Goal: Information Seeking & Learning: Find specific page/section

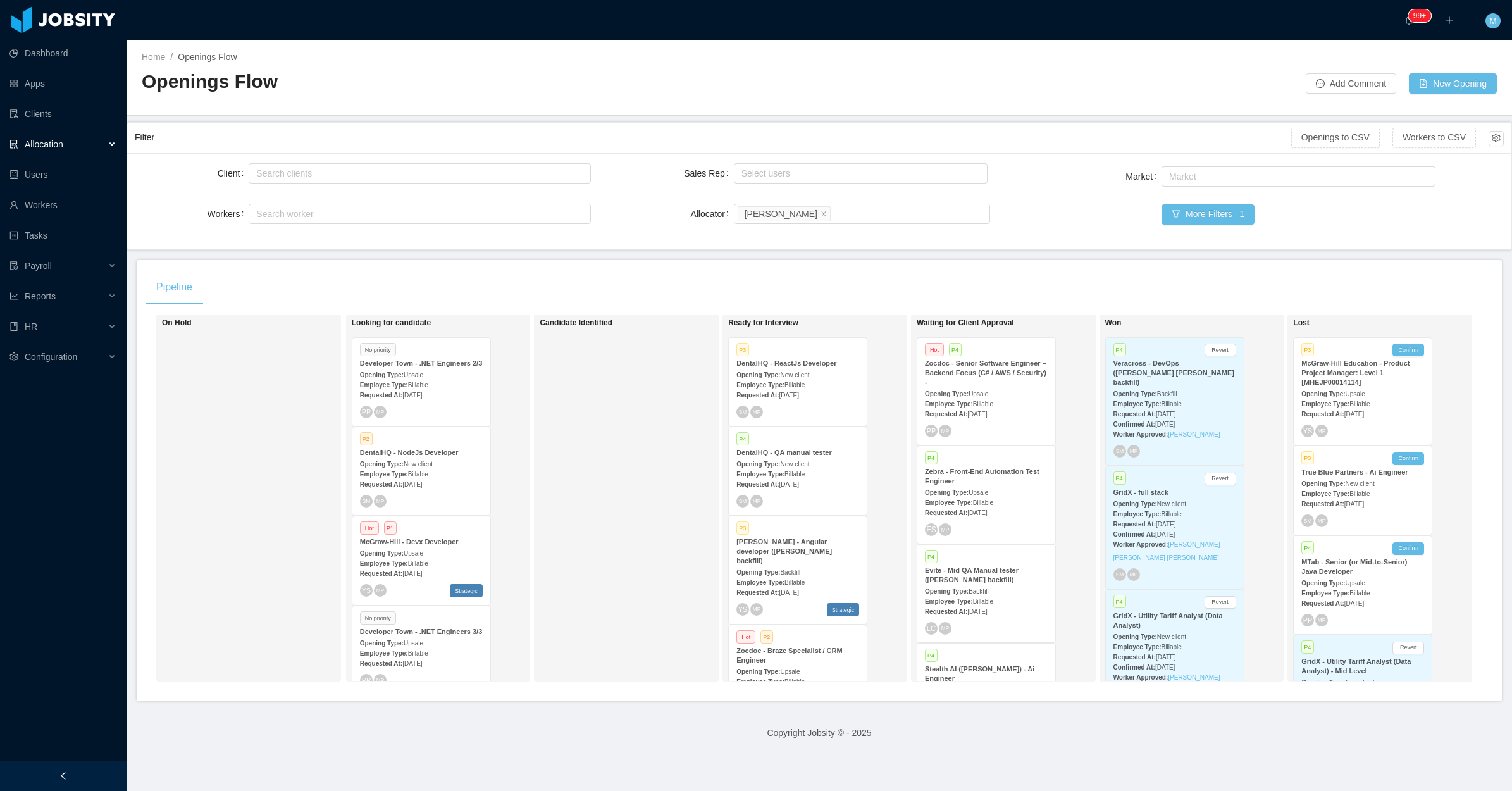
scroll to position [840, 0]
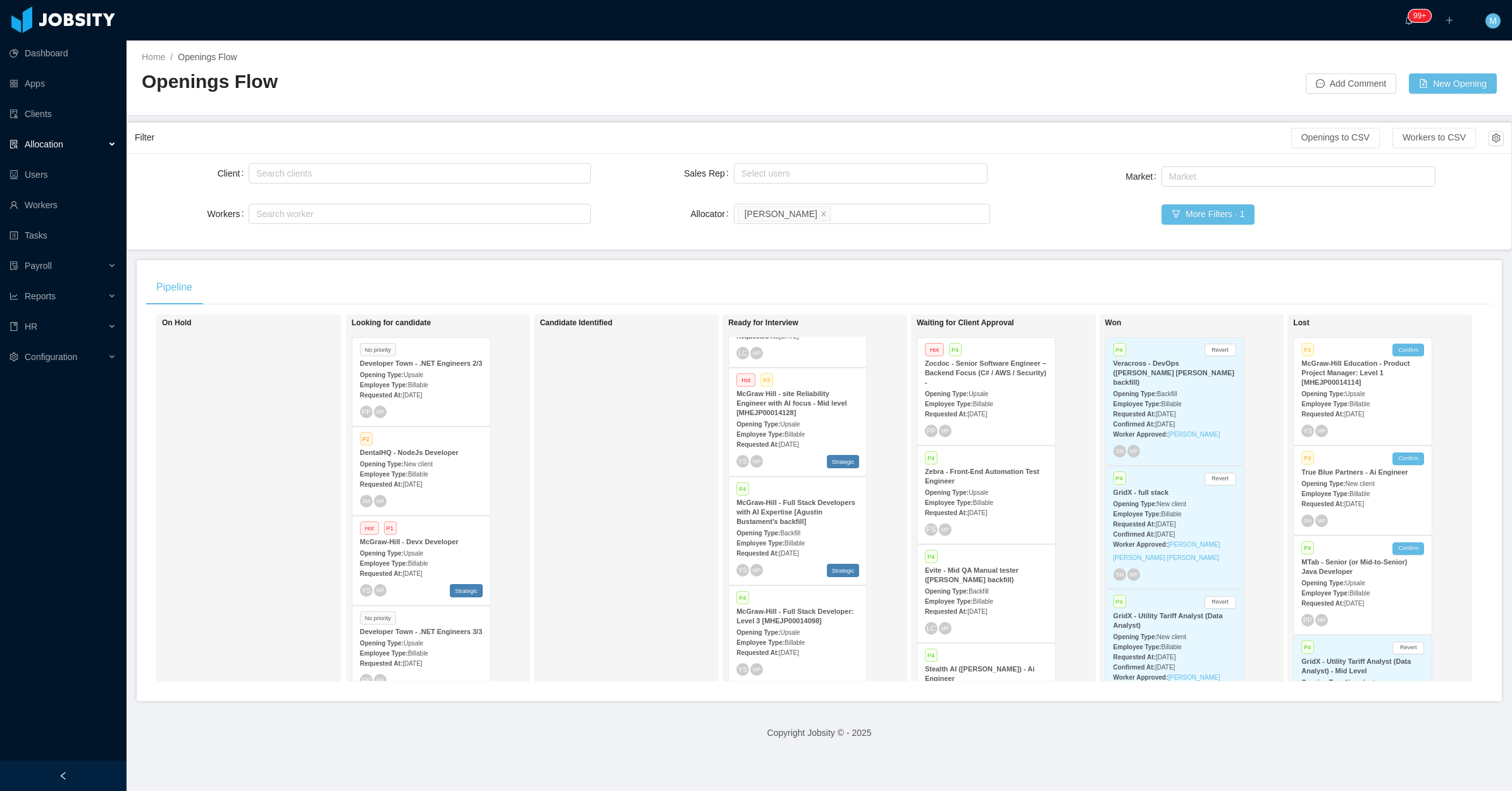
click at [627, 445] on div "Candidate Identified" at bounding box center [628, 498] width 177 height 356
click at [801, 523] on div "Opening Type: Upsale" at bounding box center [798, 530] width 122 height 13
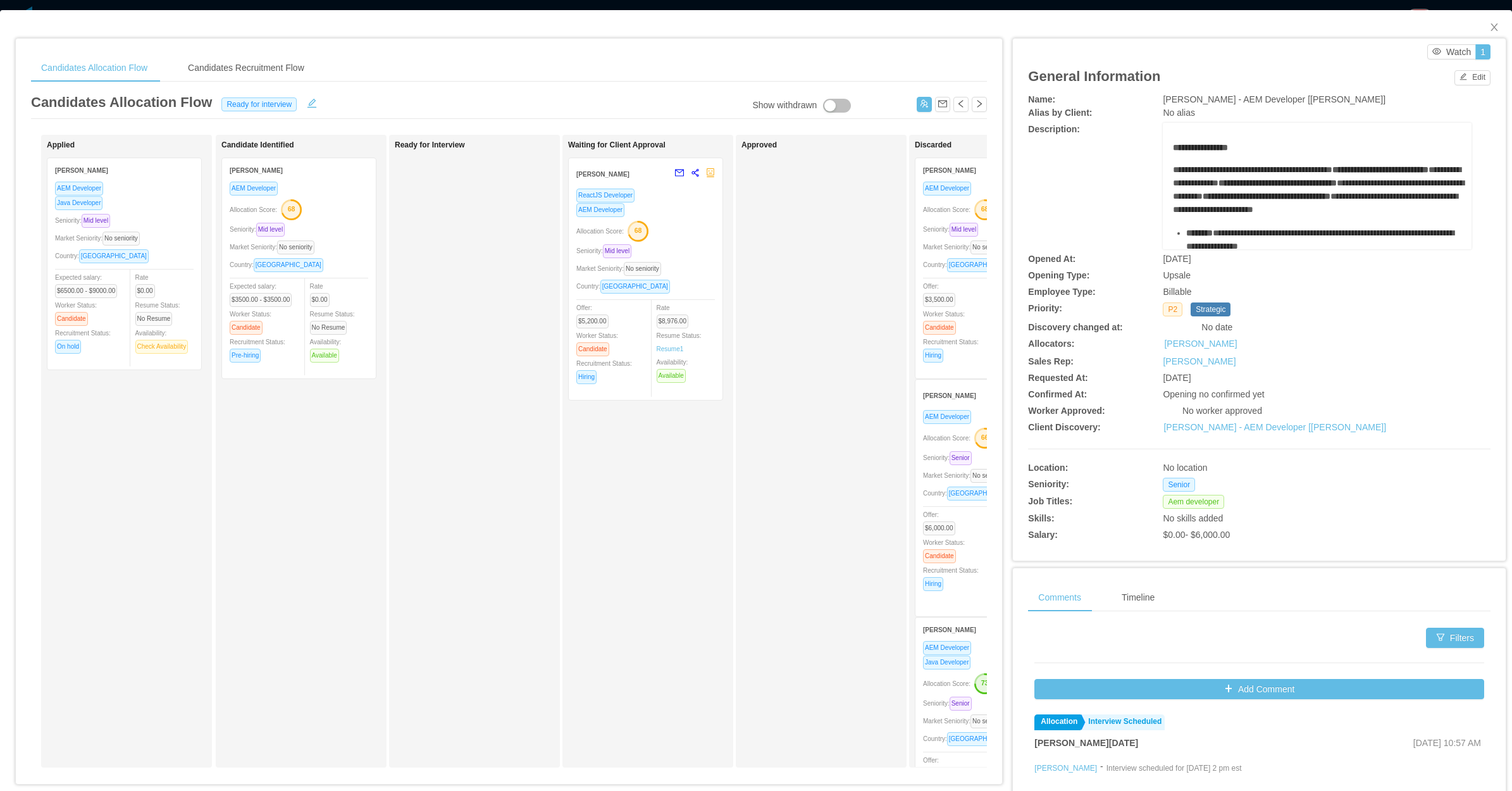
click at [691, 282] on div "Country: Costa Rica" at bounding box center [646, 286] width 139 height 15
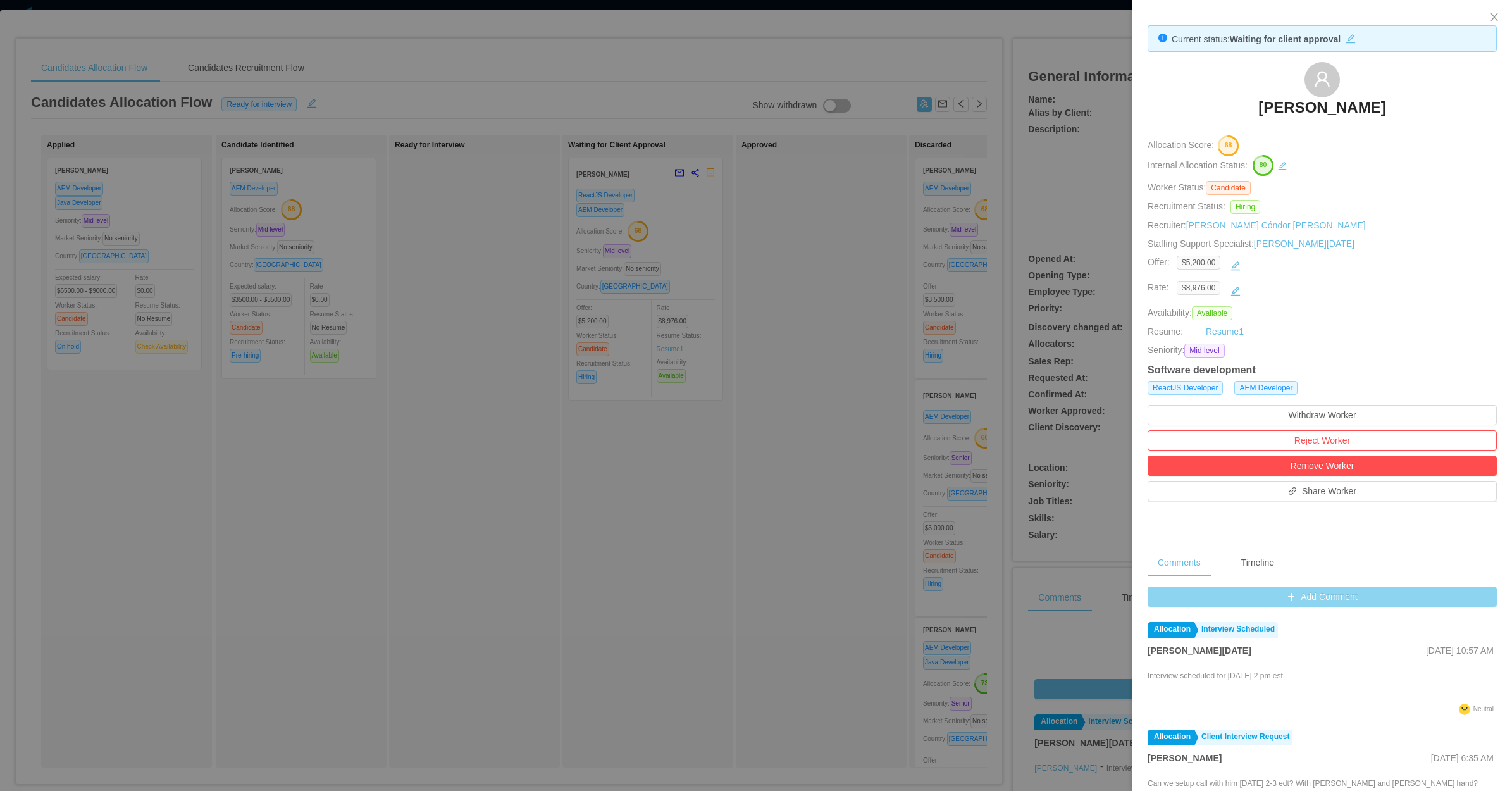
click at [1346, 597] on button "Add Comment" at bounding box center [1322, 596] width 349 height 20
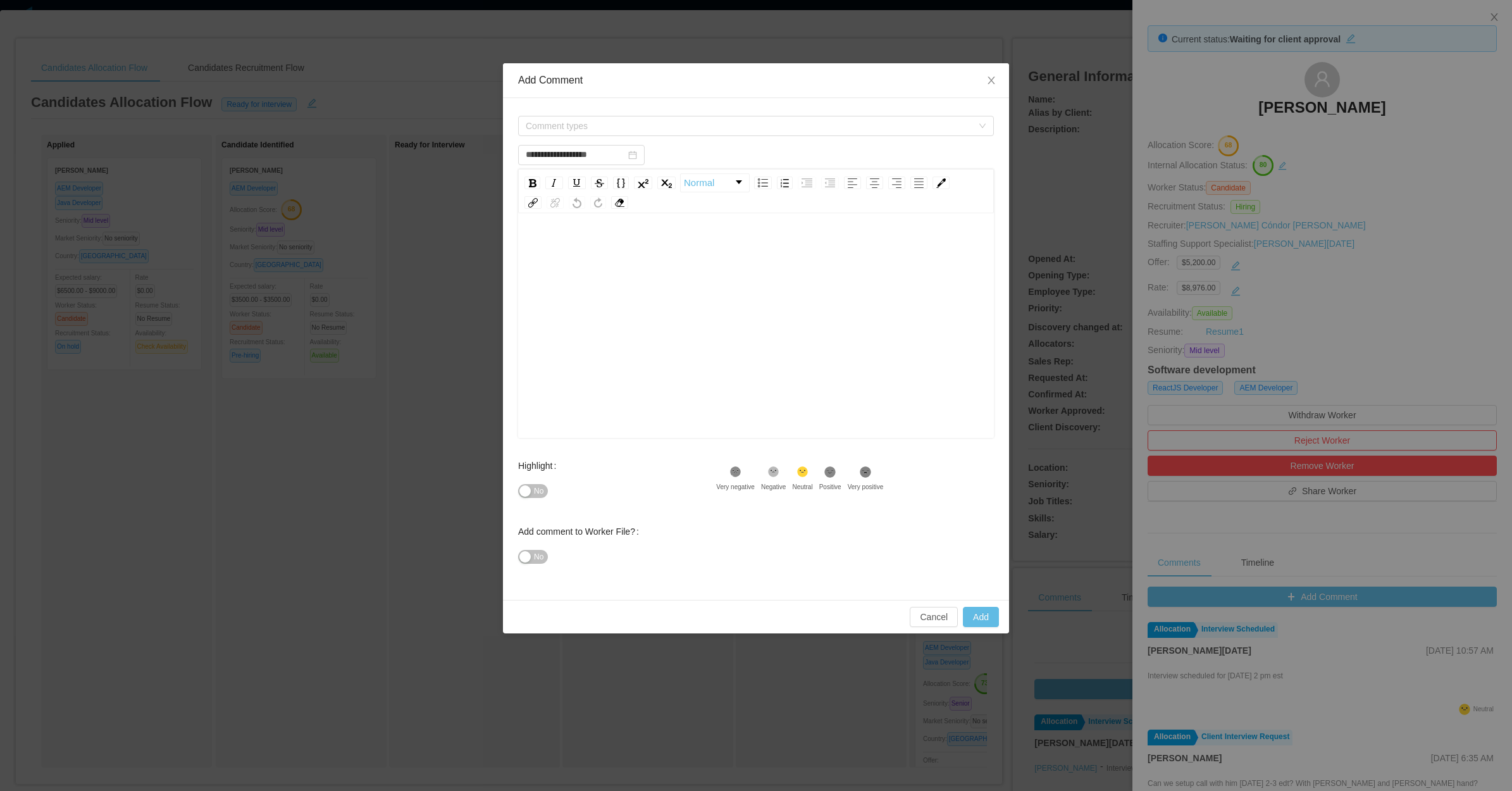
click at [690, 258] on div "rdw-editor" at bounding box center [756, 246] width 456 height 25
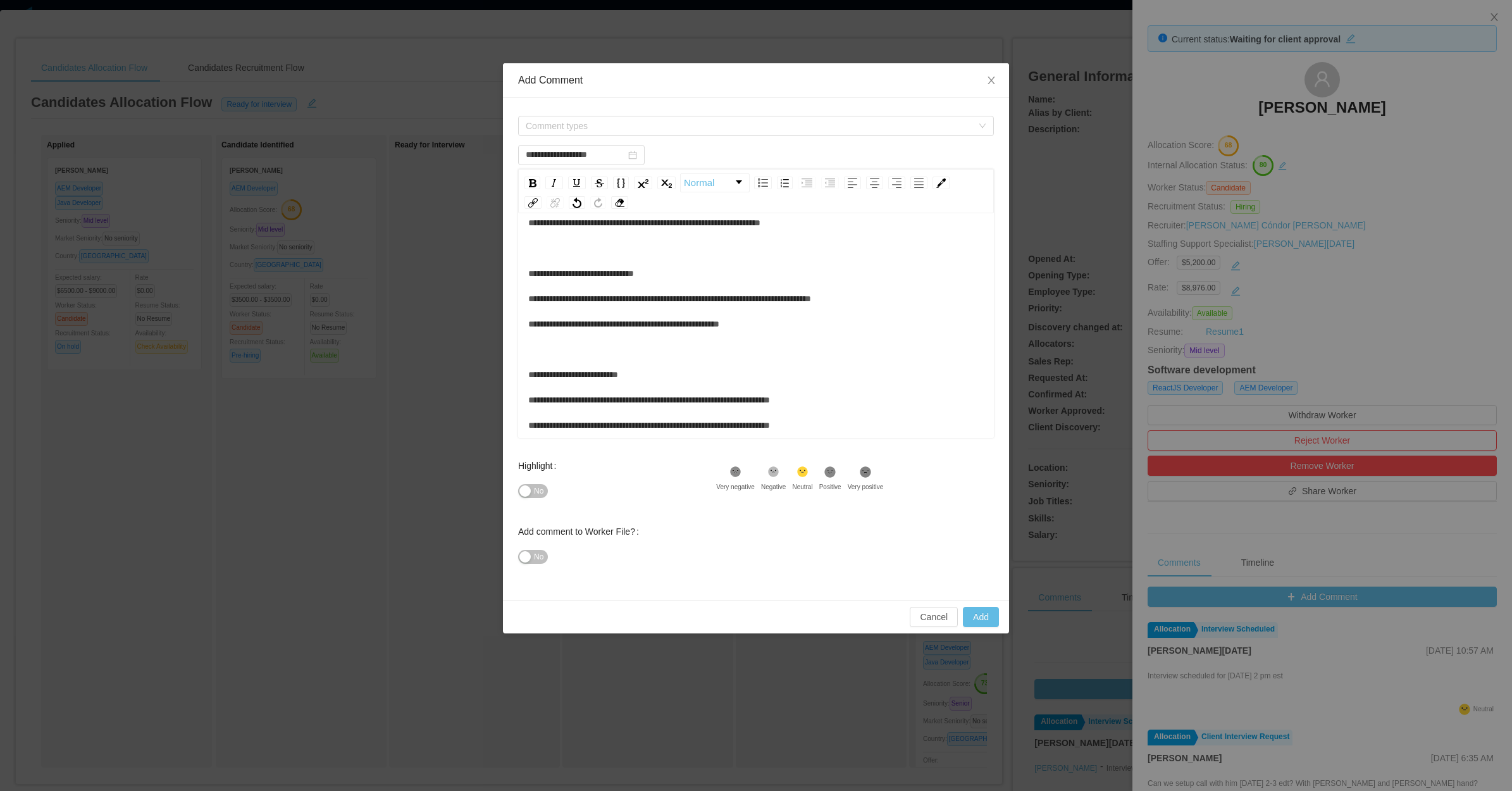
click at [594, 266] on div "**********" at bounding box center [756, 70] width 456 height 734
click at [582, 352] on div "**********" at bounding box center [756, 83] width 456 height 709
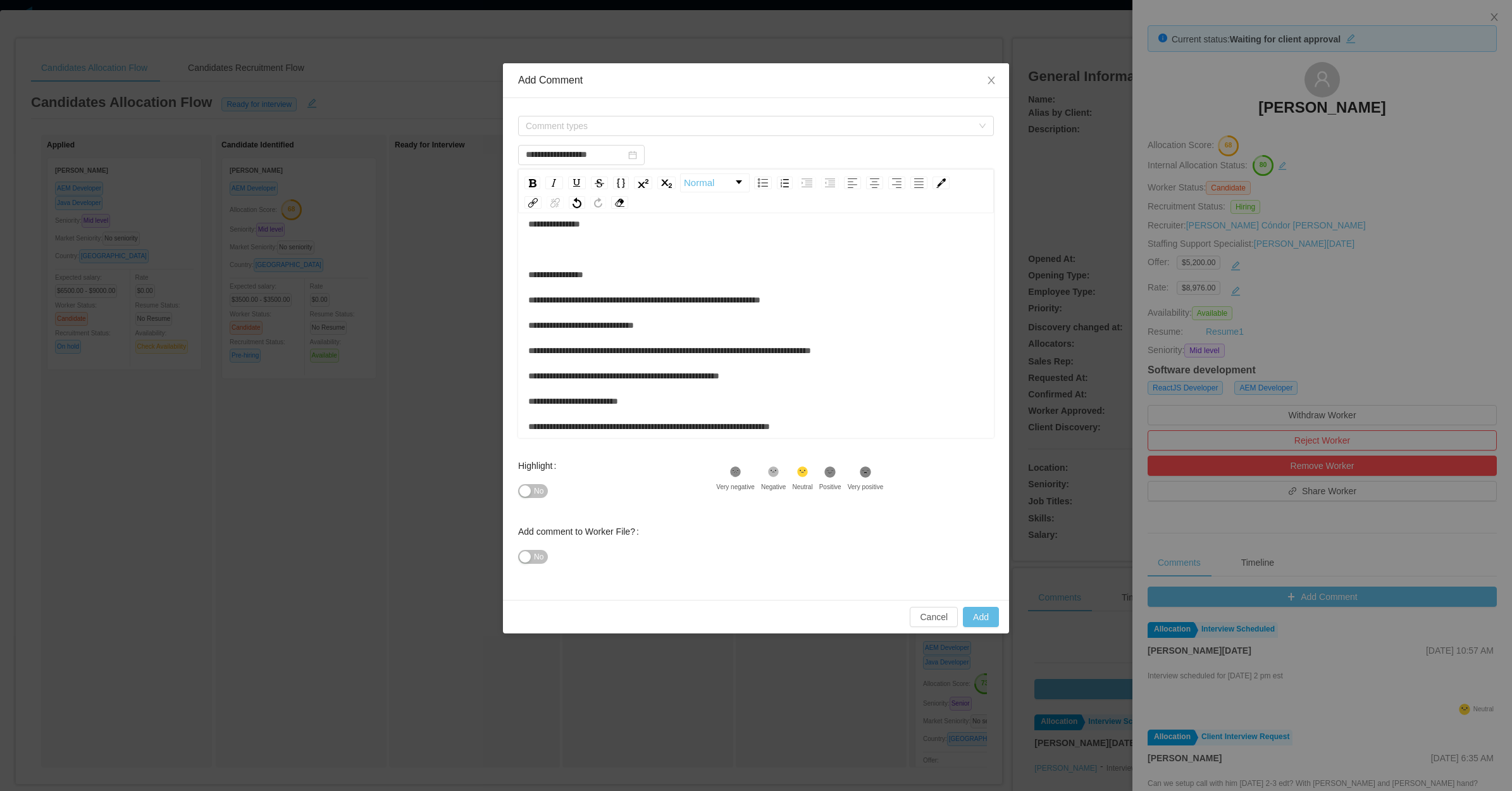
scroll to position [457, 0]
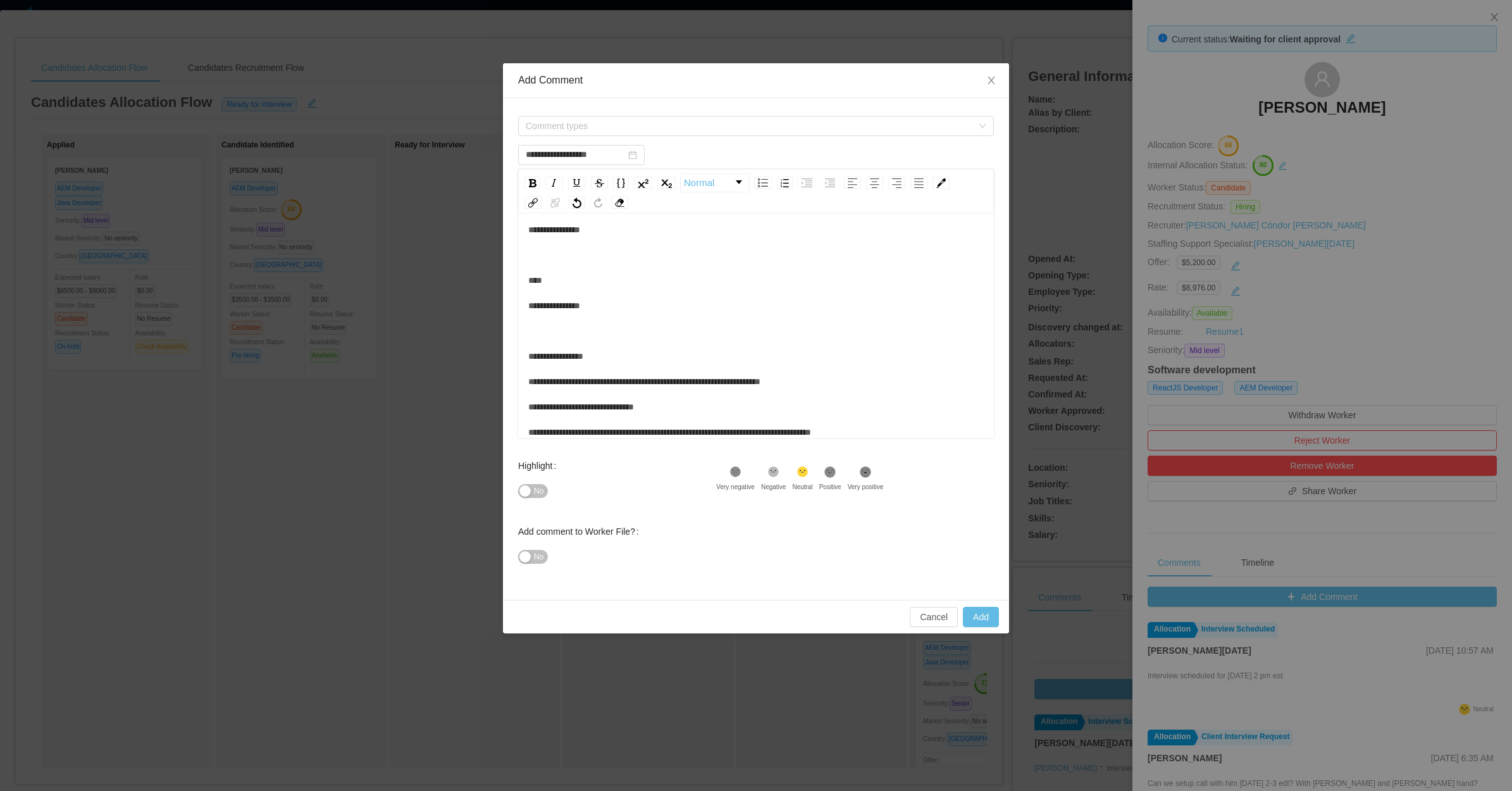
drag, startPoint x: 586, startPoint y: 403, endPoint x: 582, endPoint y: 396, distance: 8.1
click at [584, 402] on span "**********" at bounding box center [718, 205] width 381 height 667
click at [583, 380] on div "**********" at bounding box center [756, 205] width 456 height 684
click at [576, 305] on div "**********" at bounding box center [756, 192] width 456 height 658
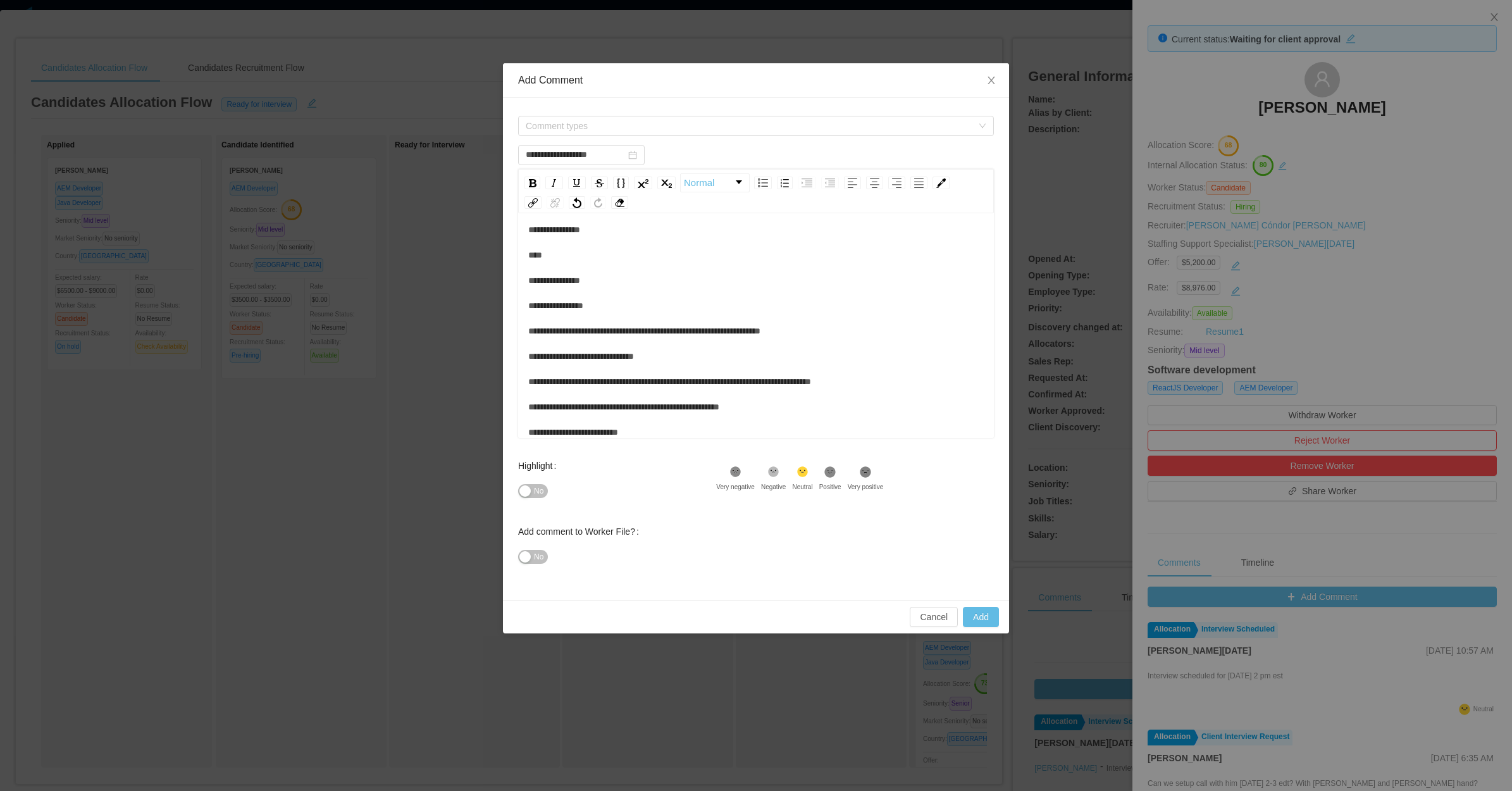
scroll to position [378, 0]
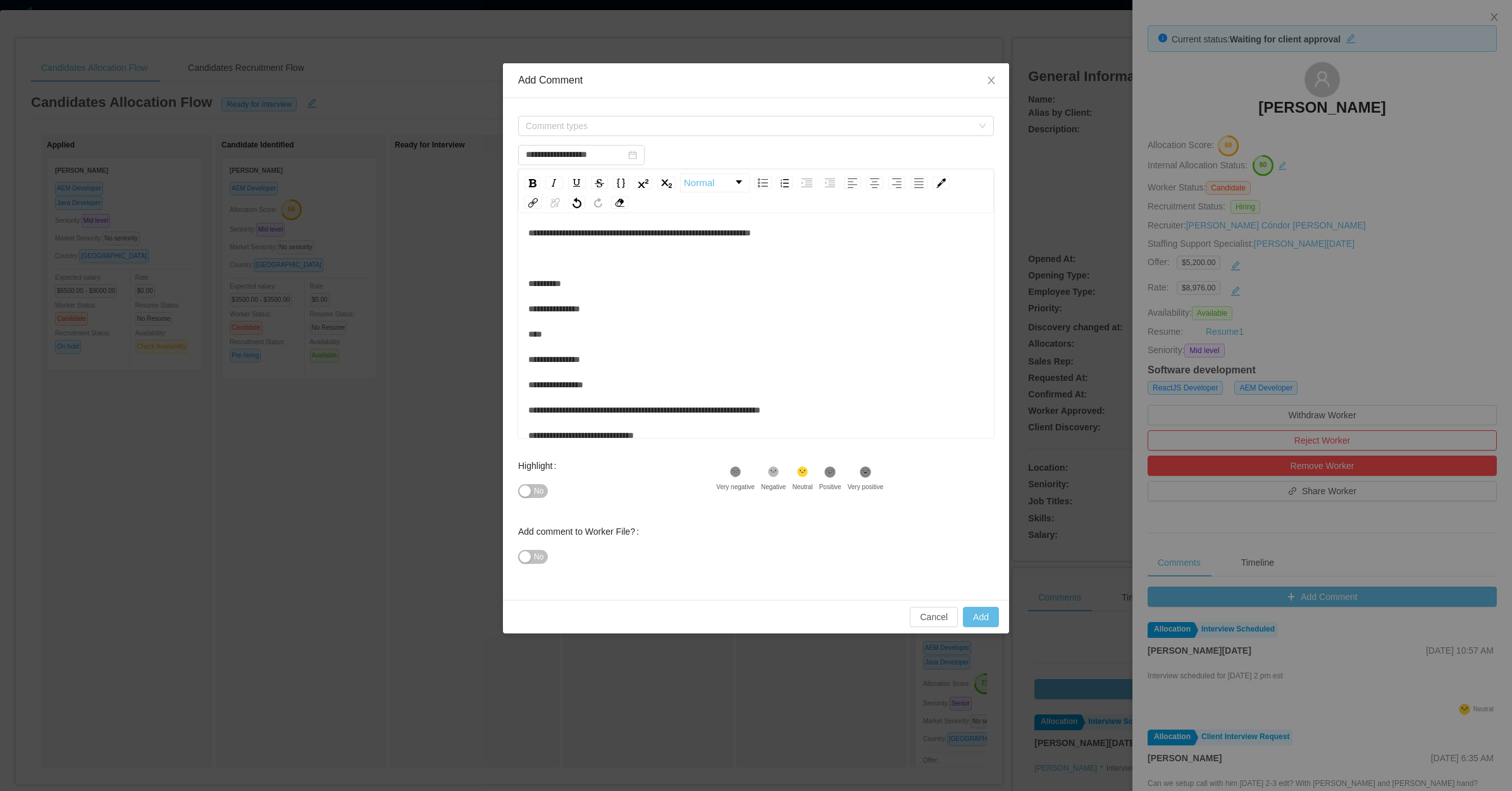
click at [570, 315] on div "**********" at bounding box center [756, 257] width 456 height 633
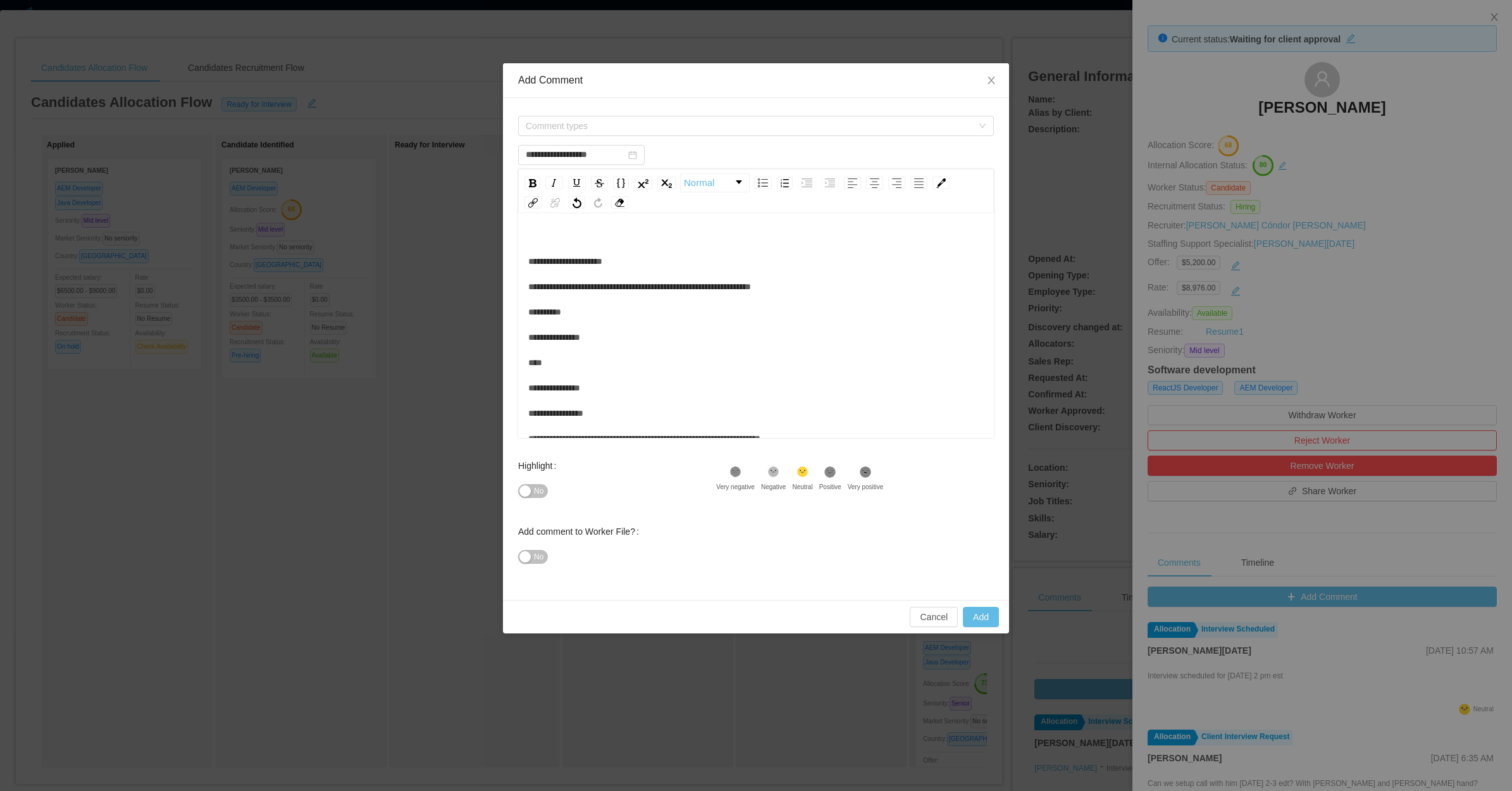
scroll to position [298, 0]
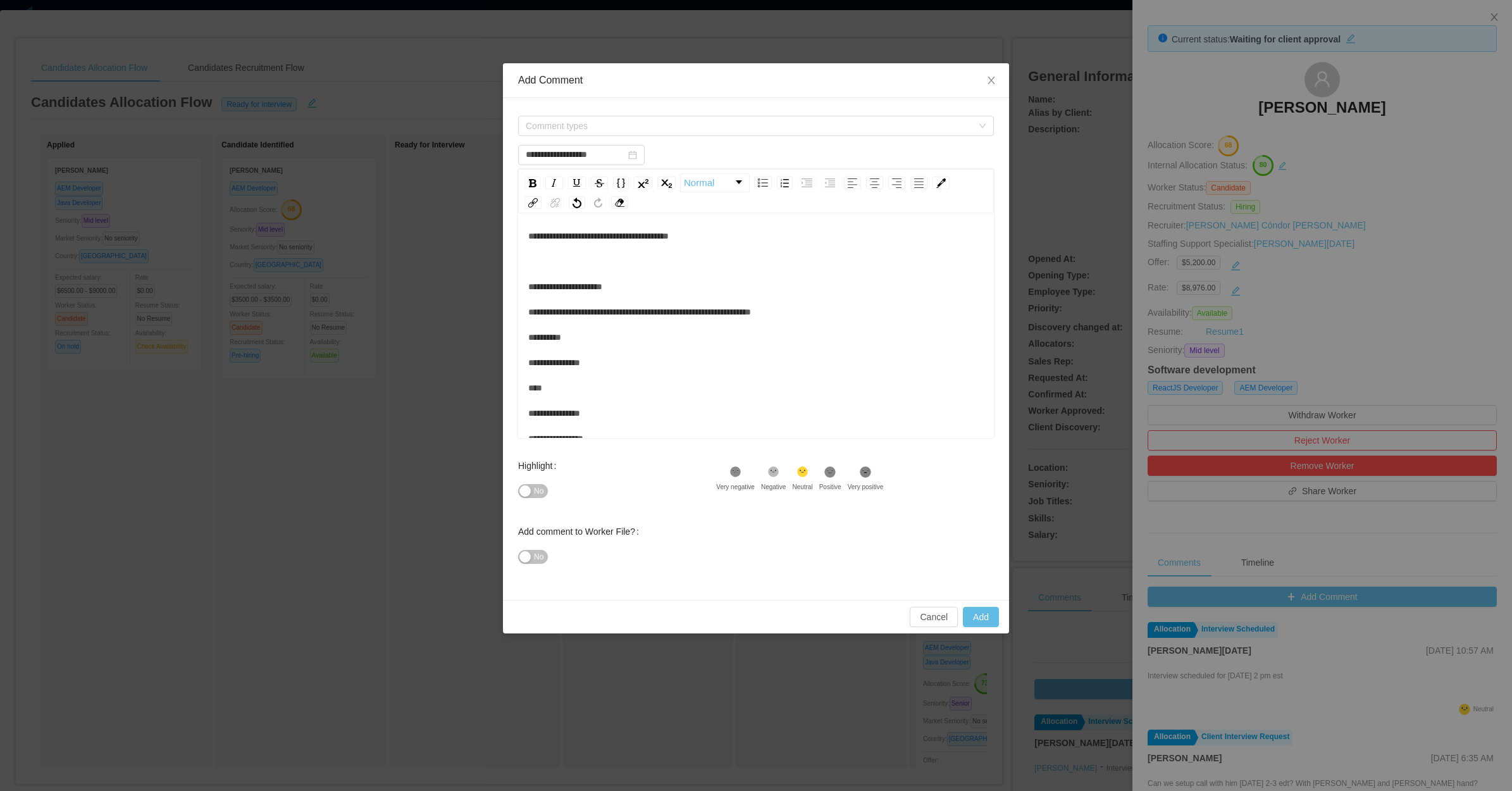
click at [568, 315] on div "**********" at bounding box center [756, 325] width 456 height 608
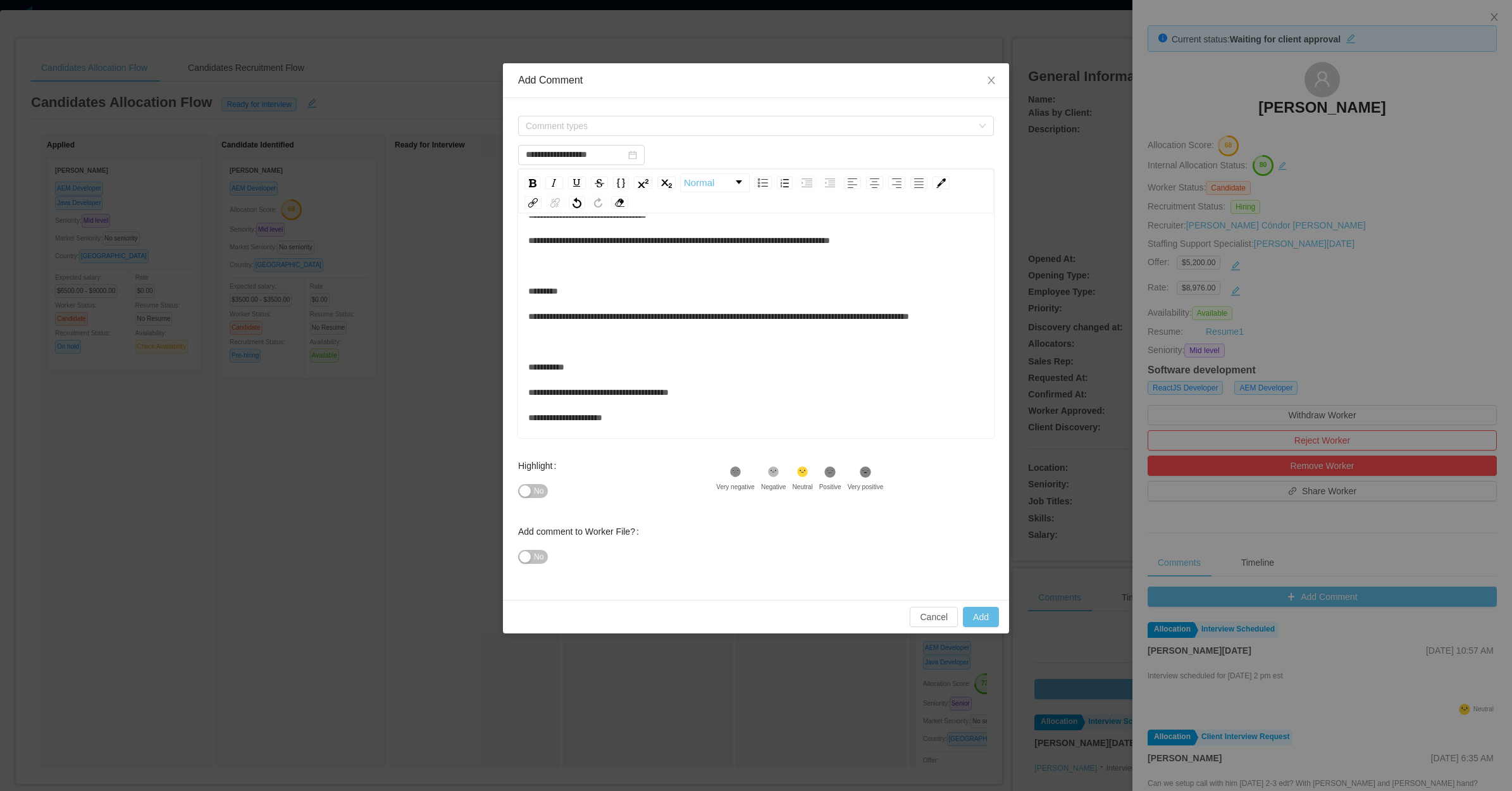
scroll to position [141, 0]
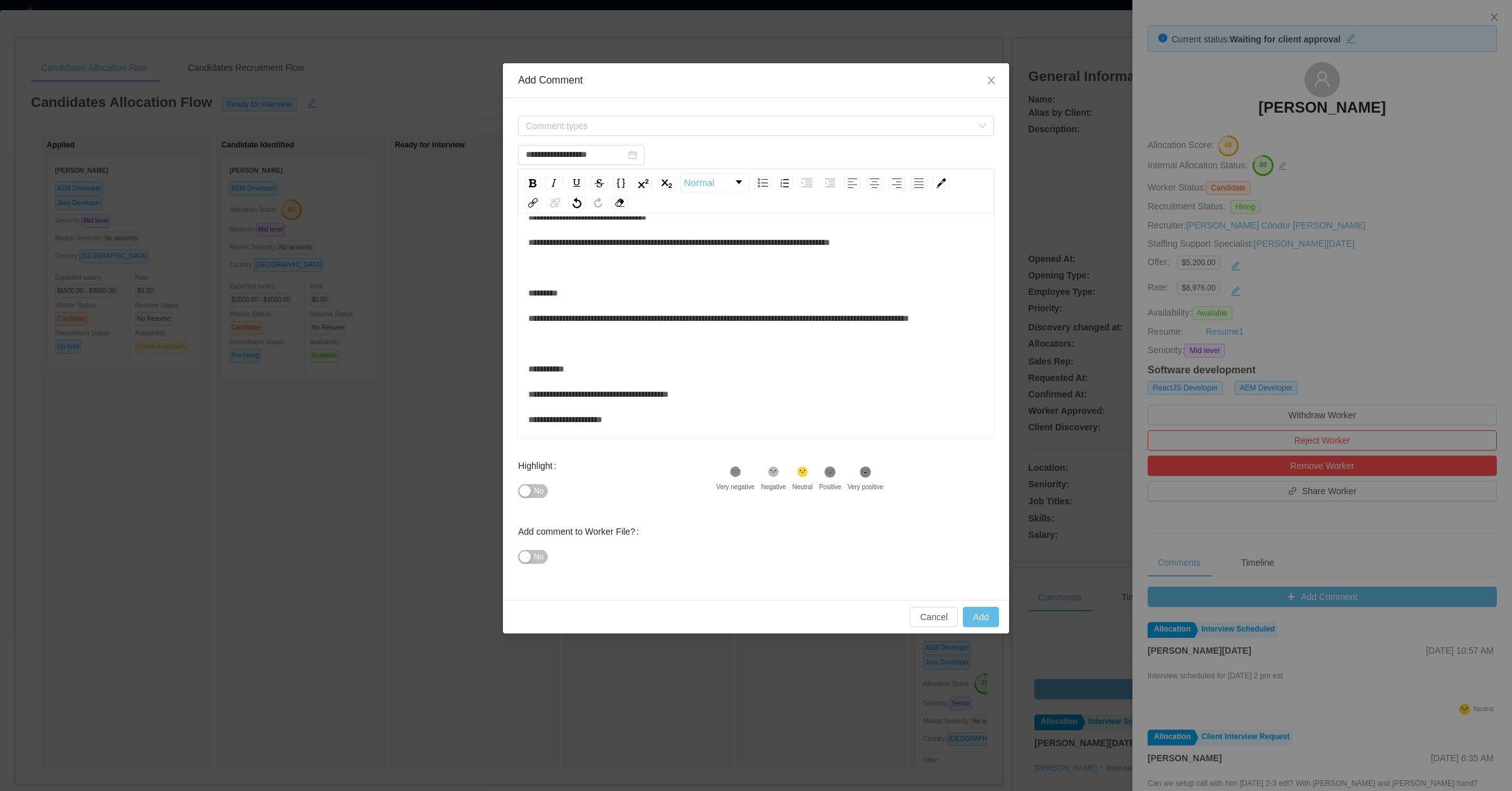
click at [573, 393] on div "**********" at bounding box center [756, 470] width 456 height 582
click at [555, 295] on div "**********" at bounding box center [756, 457] width 456 height 557
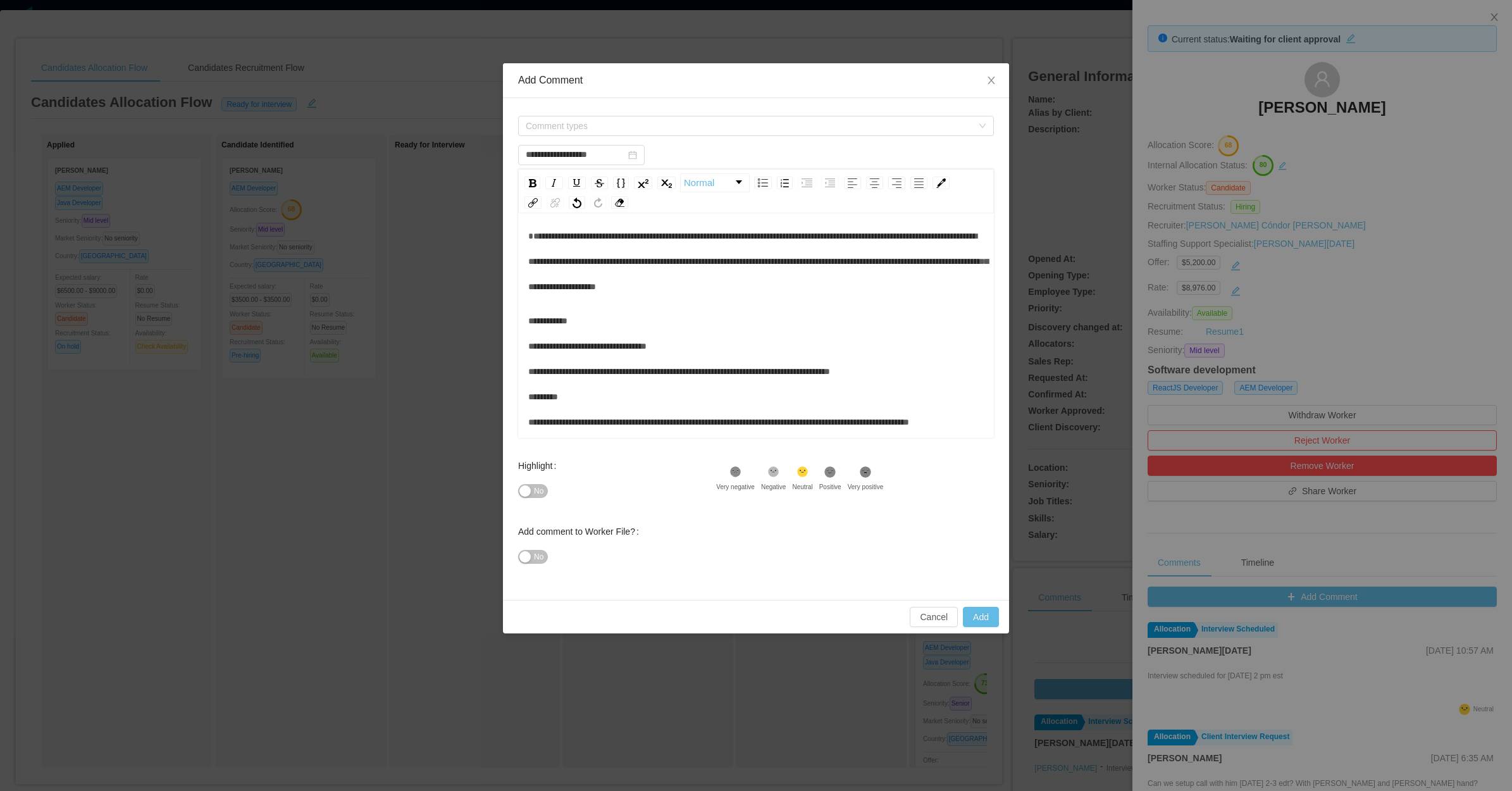
scroll to position [0, 0]
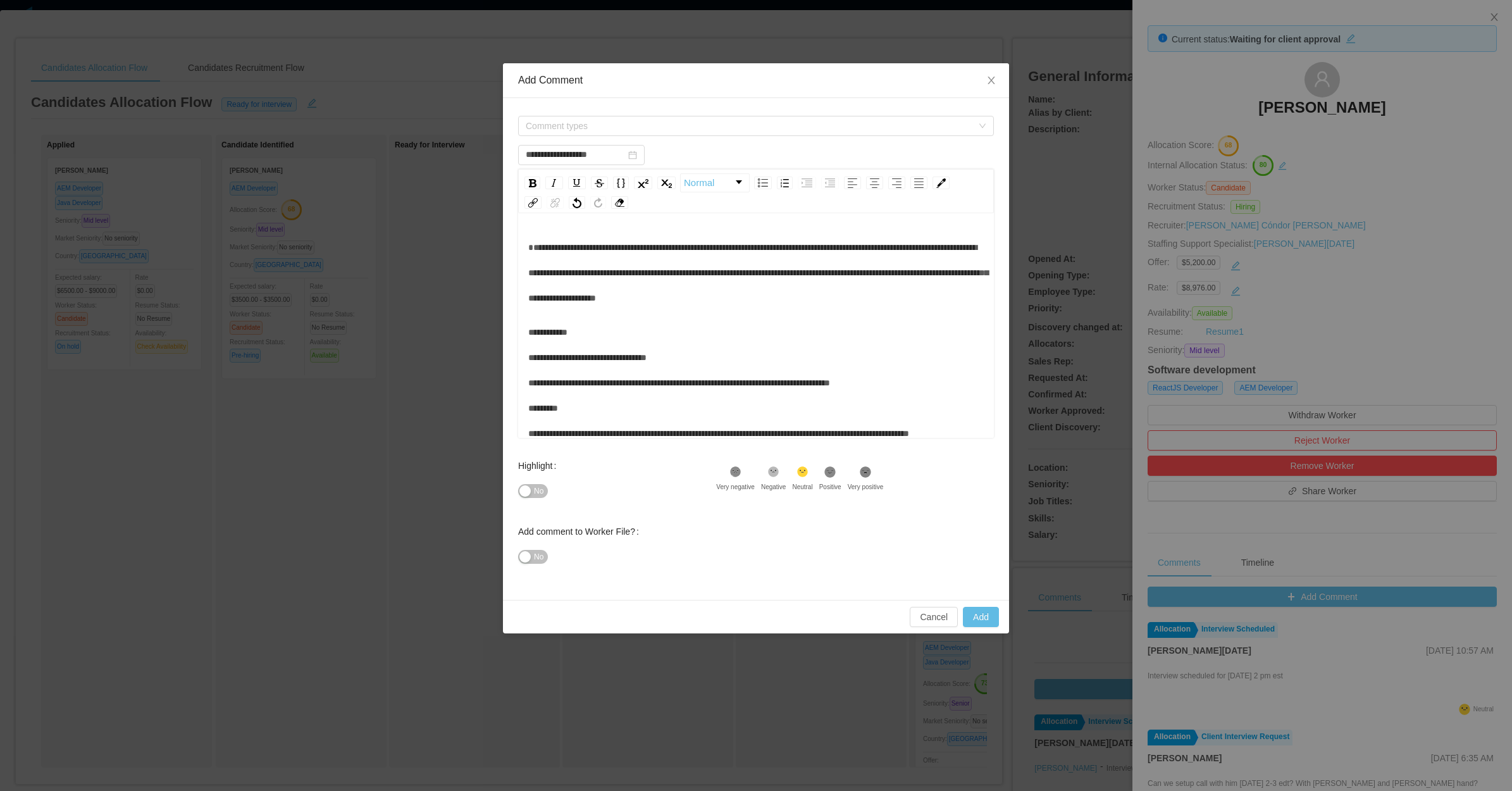
click at [567, 310] on div "**********" at bounding box center [756, 272] width 456 height 76
type input "**********"
click at [596, 127] on span "Comment types" at bounding box center [750, 126] width 447 height 13
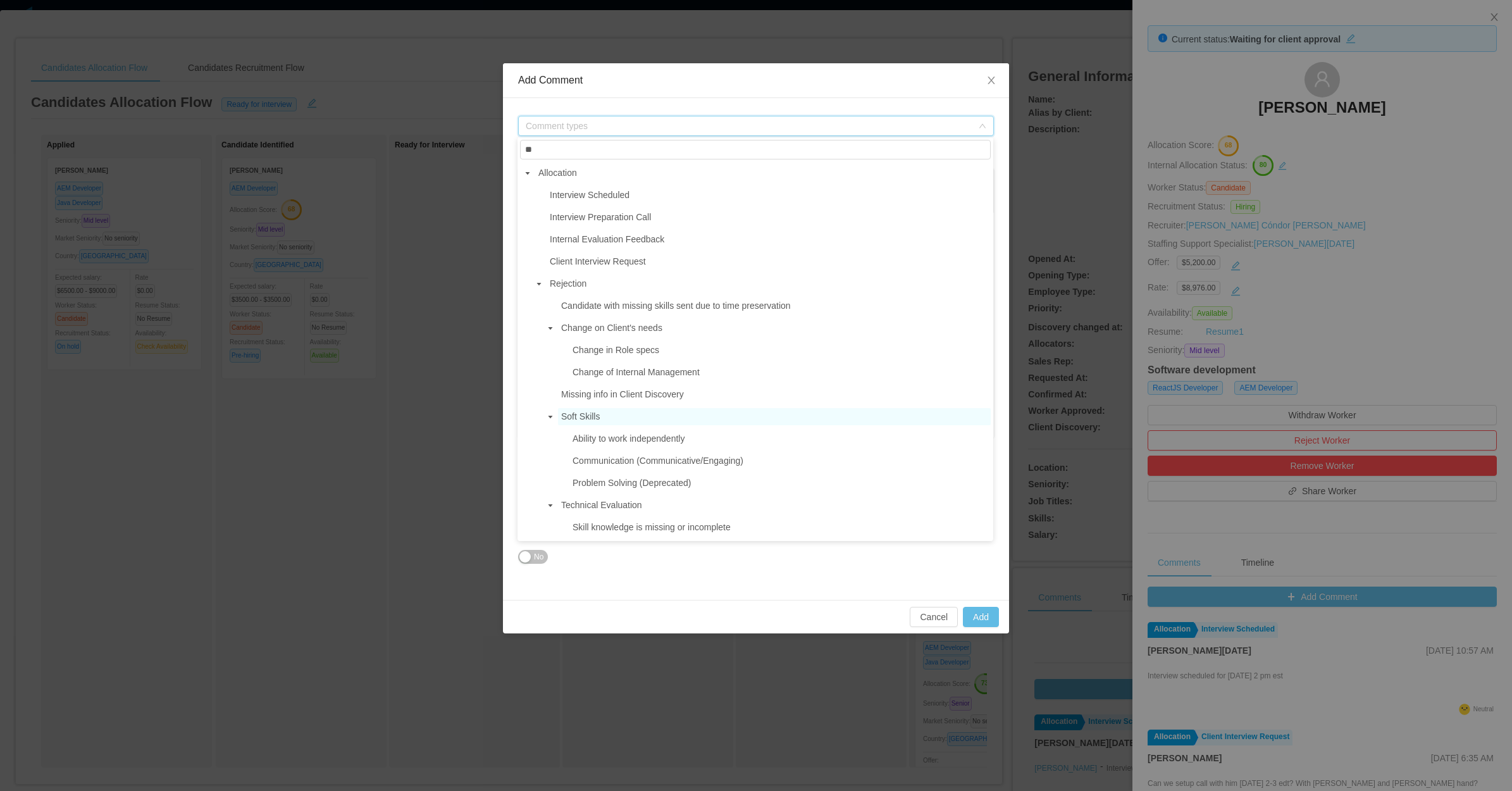
scroll to position [237, 0]
type input "*"
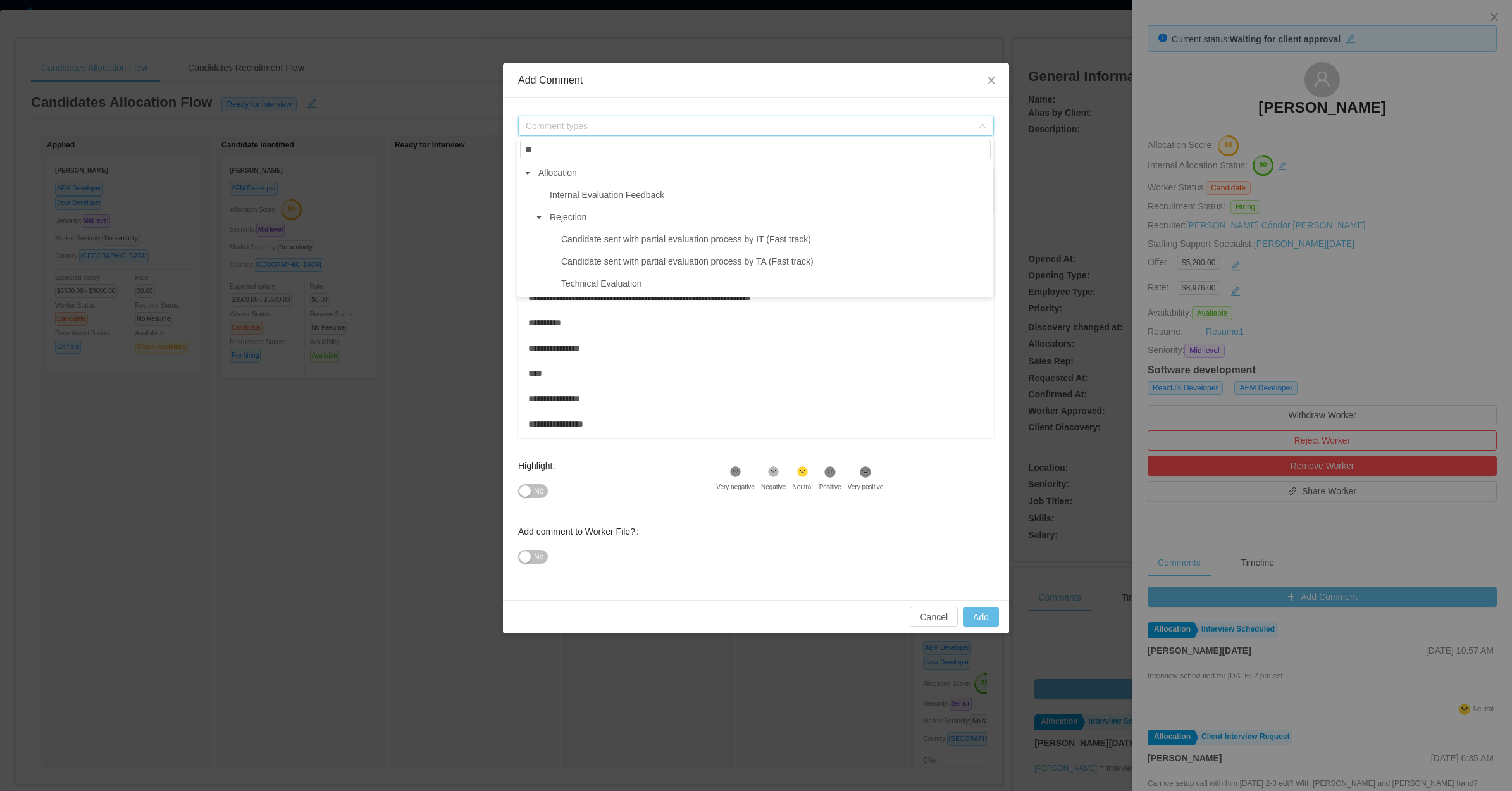
type input "**"
click at [588, 120] on span "Comment types" at bounding box center [750, 126] width 447 height 13
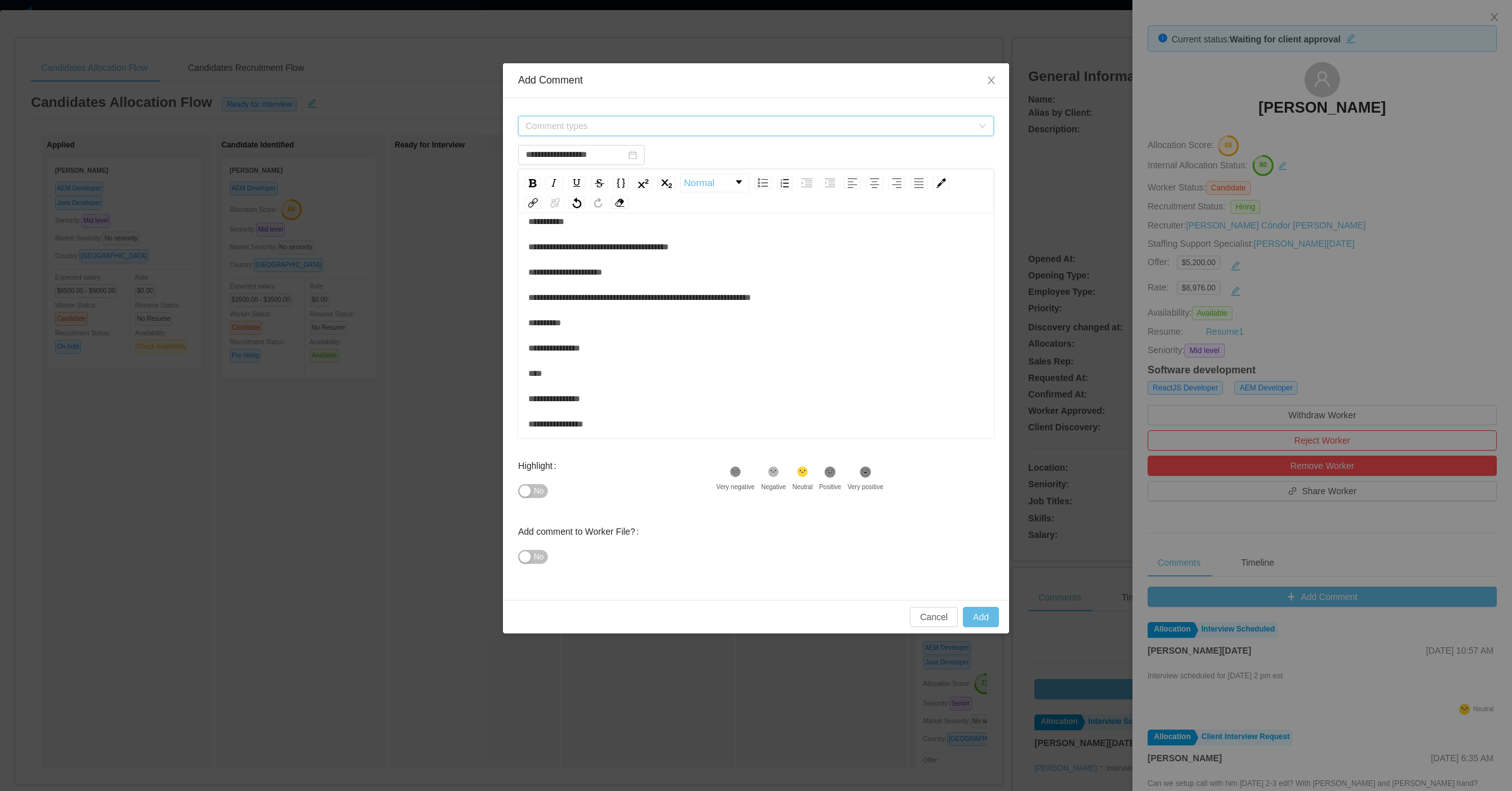
click at [588, 120] on span "Comment types" at bounding box center [750, 126] width 447 height 13
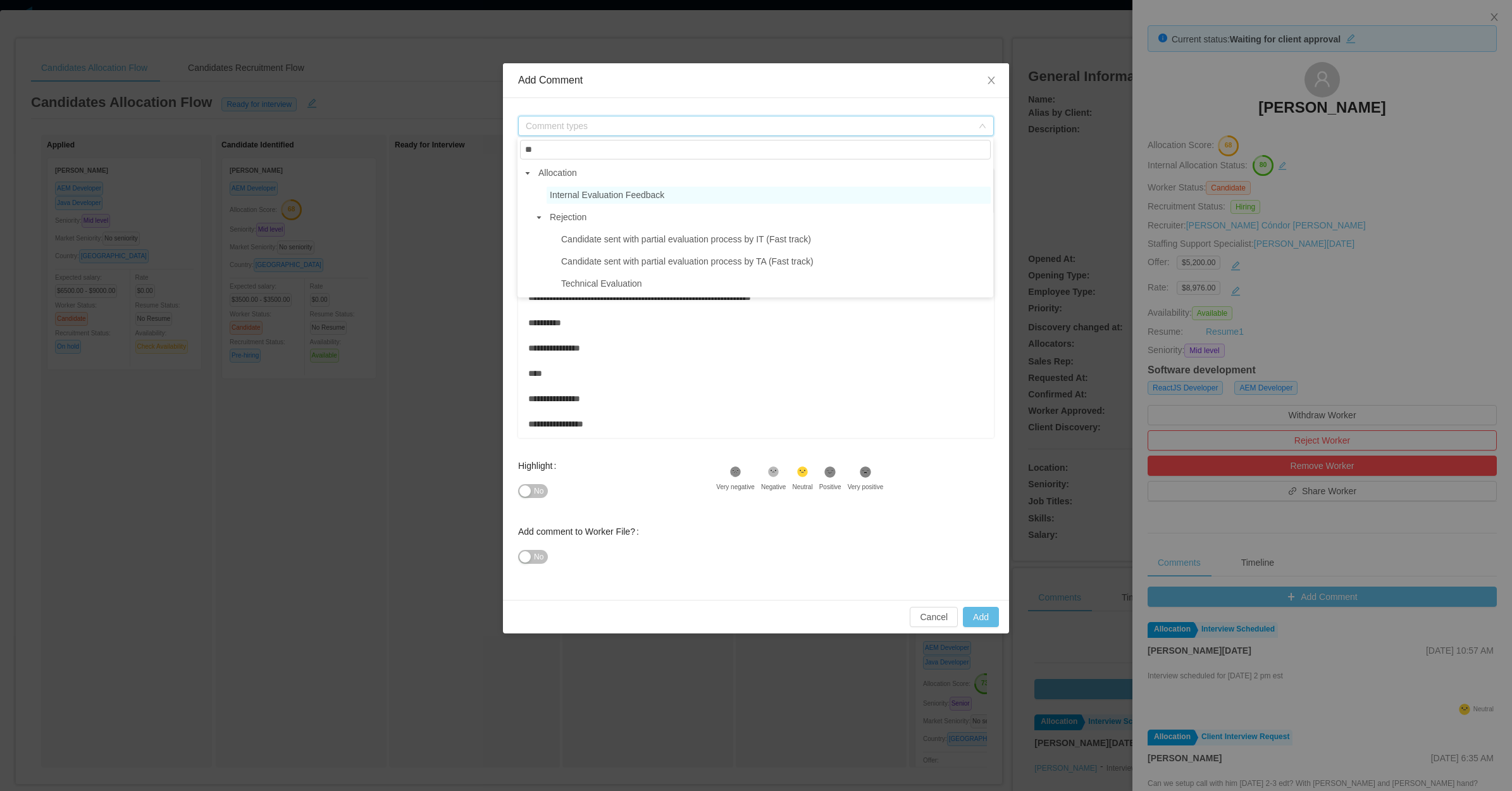
type input "**"
click at [651, 190] on span "Internal Evaluation Feedback" at bounding box center [607, 195] width 115 height 10
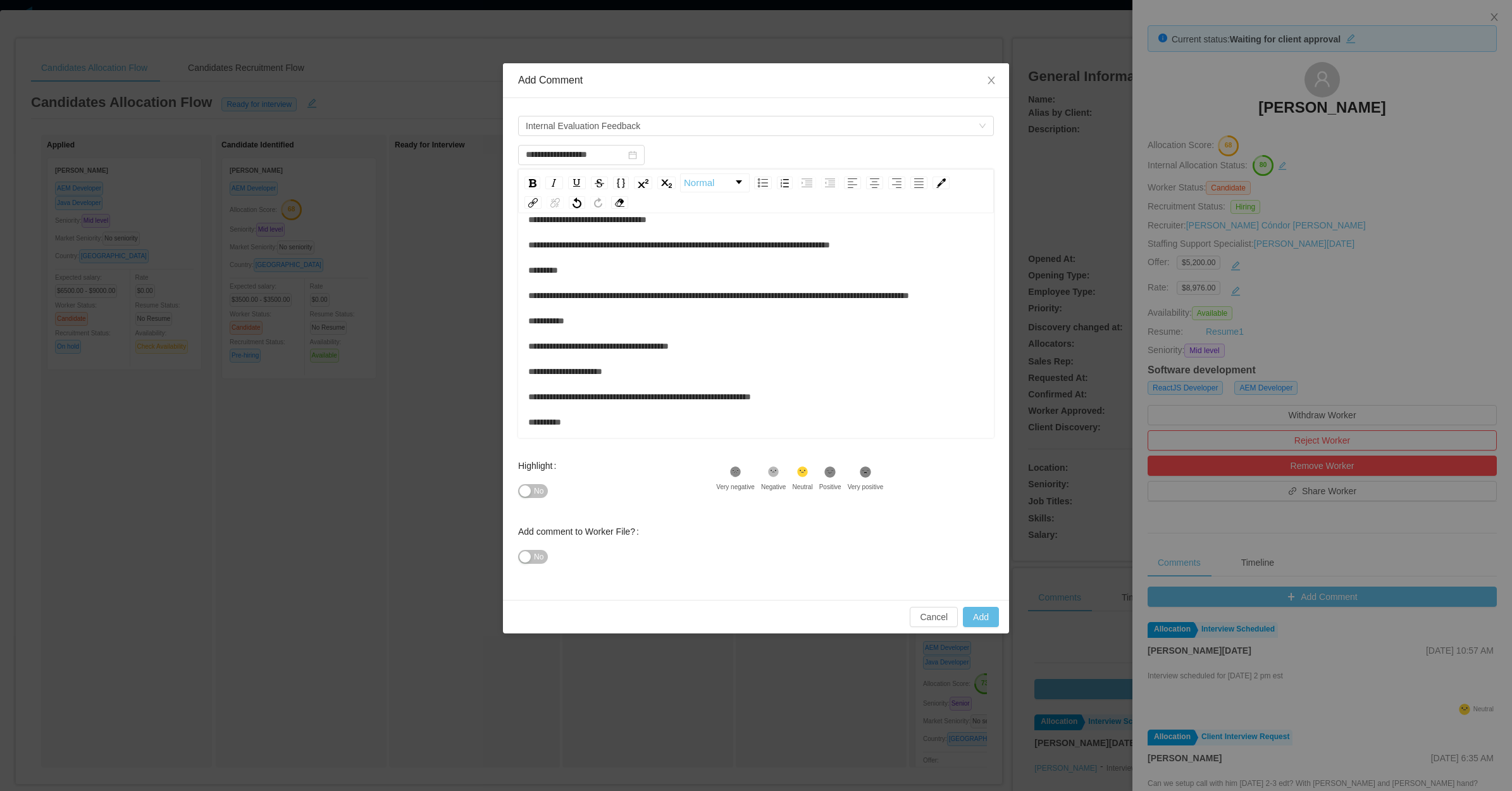
scroll to position [0, 0]
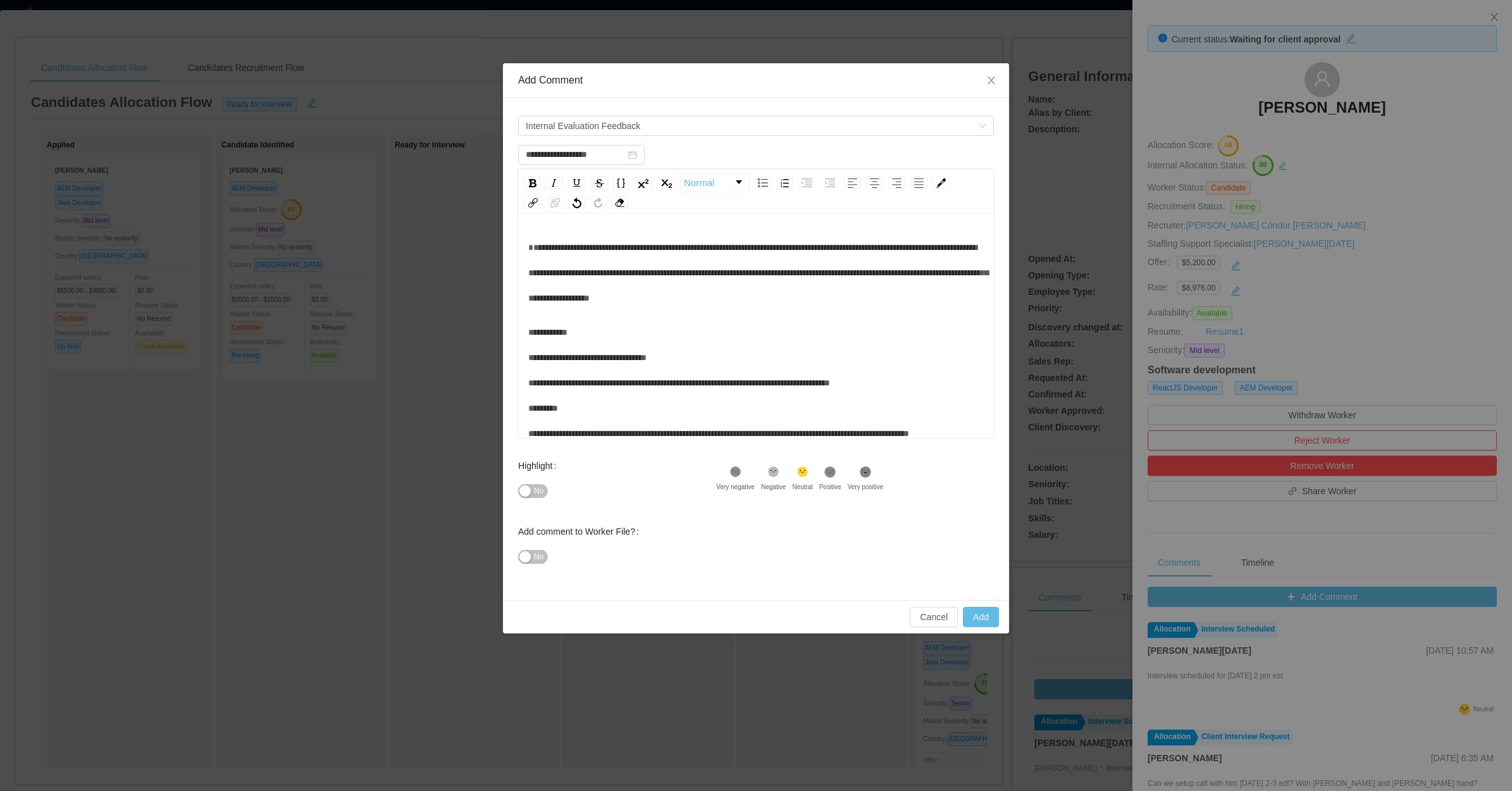
click at [538, 556] on span "No" at bounding box center [538, 557] width 9 height 13
drag, startPoint x: 973, startPoint y: 627, endPoint x: 975, endPoint y: 634, distance: 7.3
click at [976, 631] on div "Cancel Add" at bounding box center [756, 616] width 506 height 33
click at [975, 622] on button "Add" at bounding box center [980, 617] width 36 height 20
type input "**********"
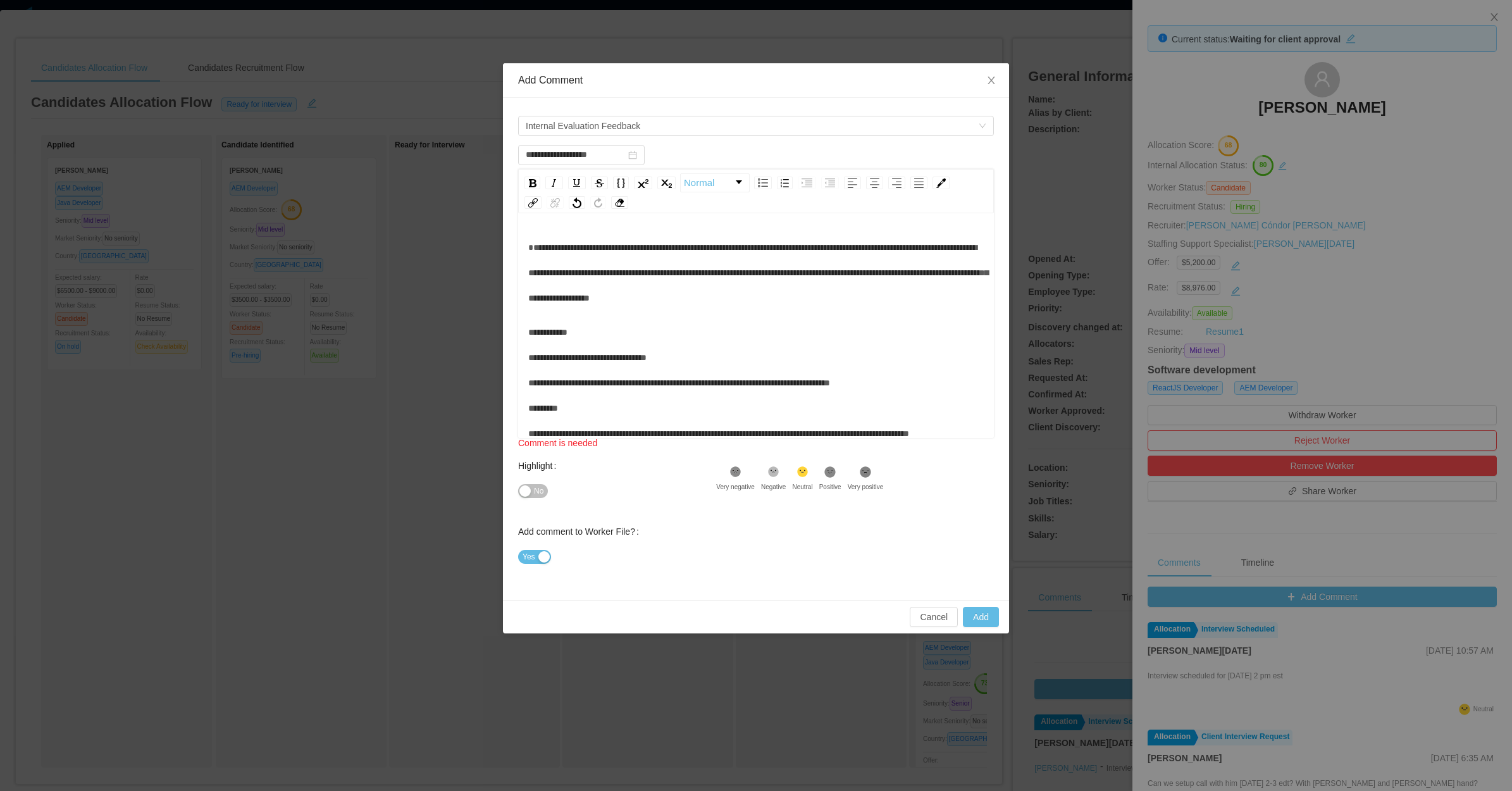
click at [660, 406] on div "**********" at bounding box center [756, 585] width 456 height 532
click at [986, 618] on button "Add" at bounding box center [980, 617] width 36 height 20
click at [776, 320] on div "**********" at bounding box center [756, 585] width 456 height 532
drag, startPoint x: 652, startPoint y: 289, endPoint x: 637, endPoint y: 298, distance: 17.5
click at [651, 289] on div "**********" at bounding box center [756, 272] width 456 height 76
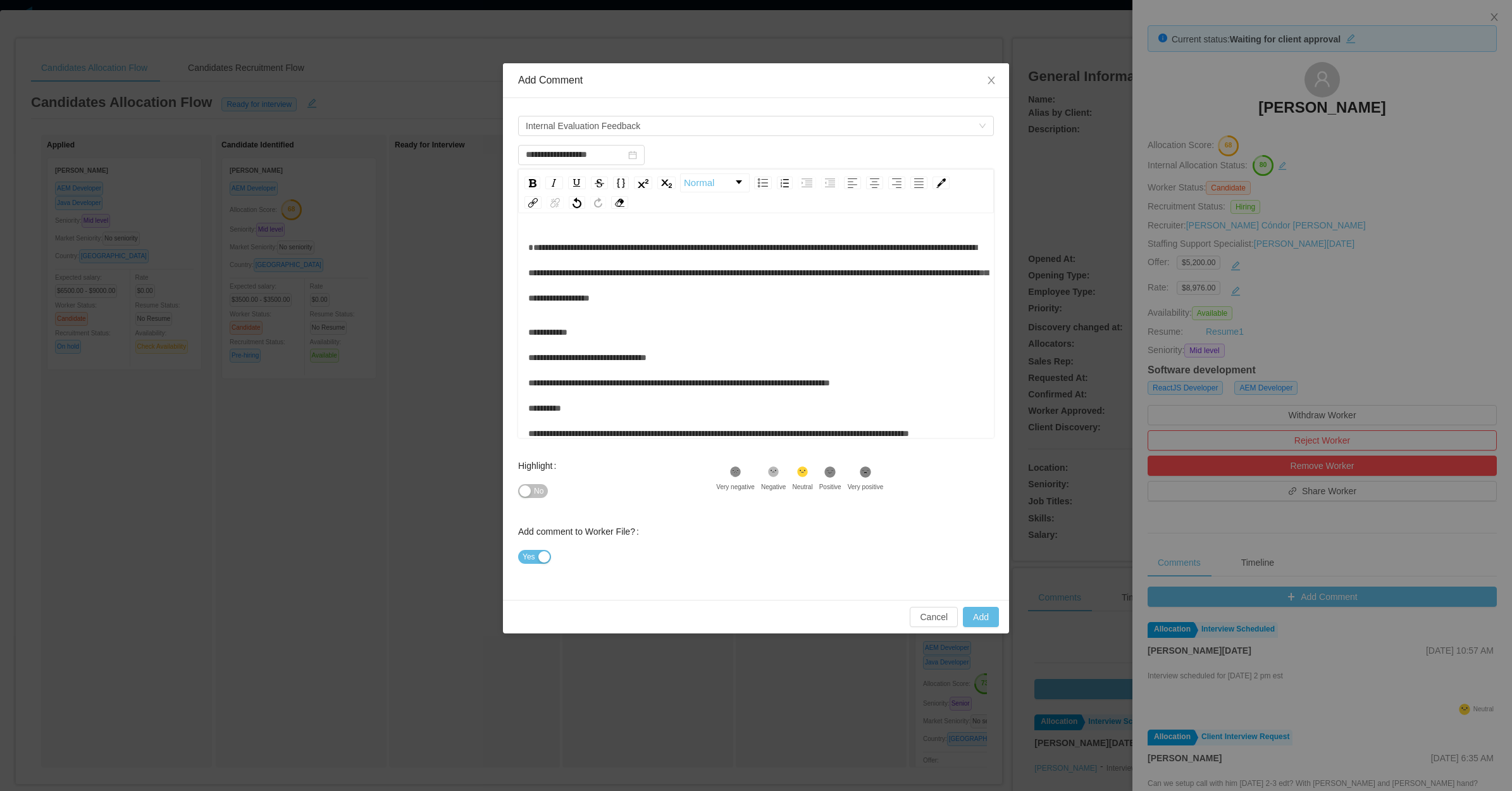
click at [624, 324] on div "**********" at bounding box center [756, 585] width 456 height 532
click at [976, 612] on button "Add" at bounding box center [980, 617] width 36 height 20
click at [810, 274] on span "**********" at bounding box center [758, 272] width 460 height 59
click at [687, 305] on div "**********" at bounding box center [756, 272] width 456 height 76
click at [648, 333] on div "**********" at bounding box center [756, 585] width 456 height 532
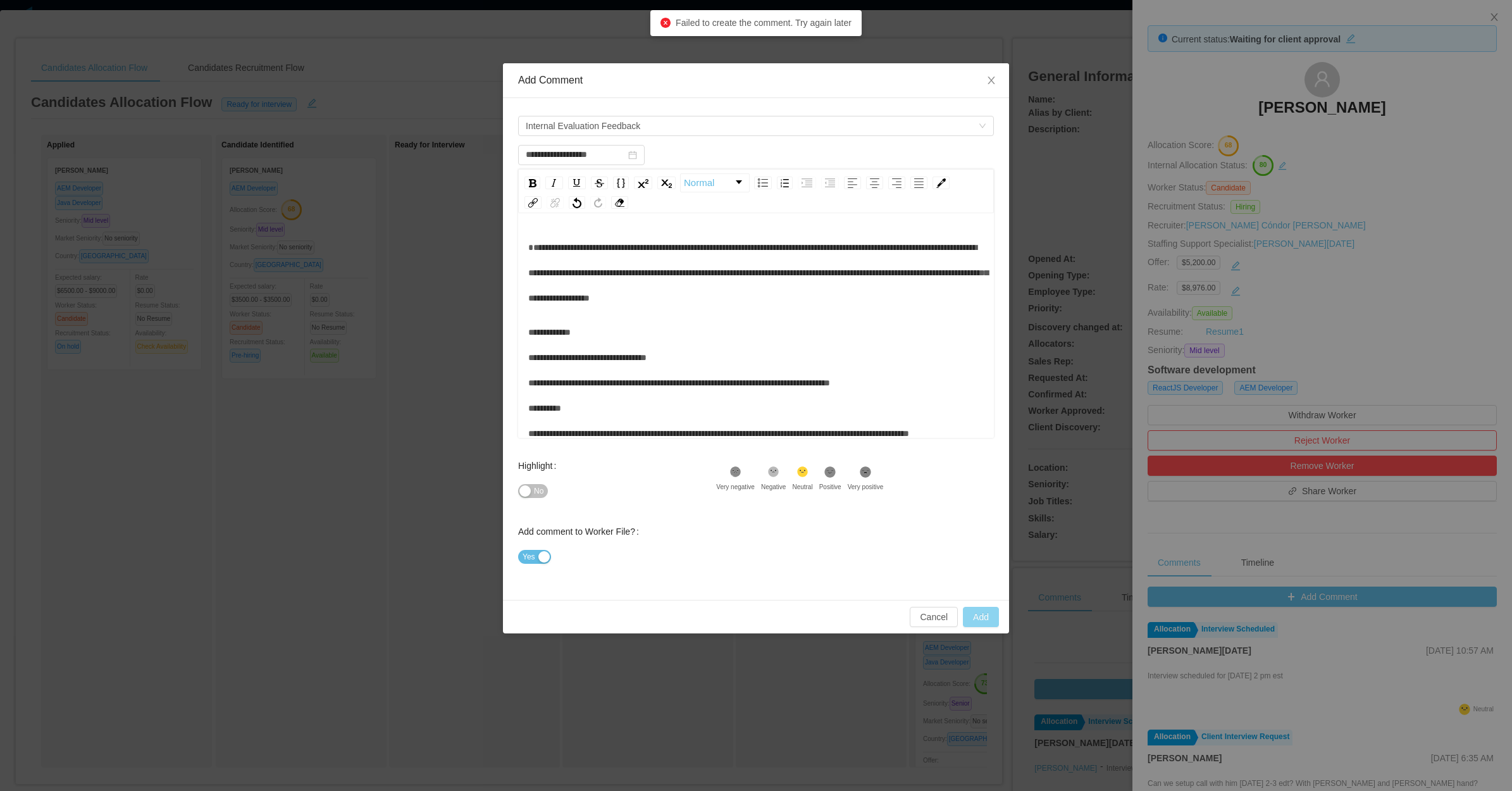
click at [965, 611] on button "Add" at bounding box center [980, 617] width 36 height 20
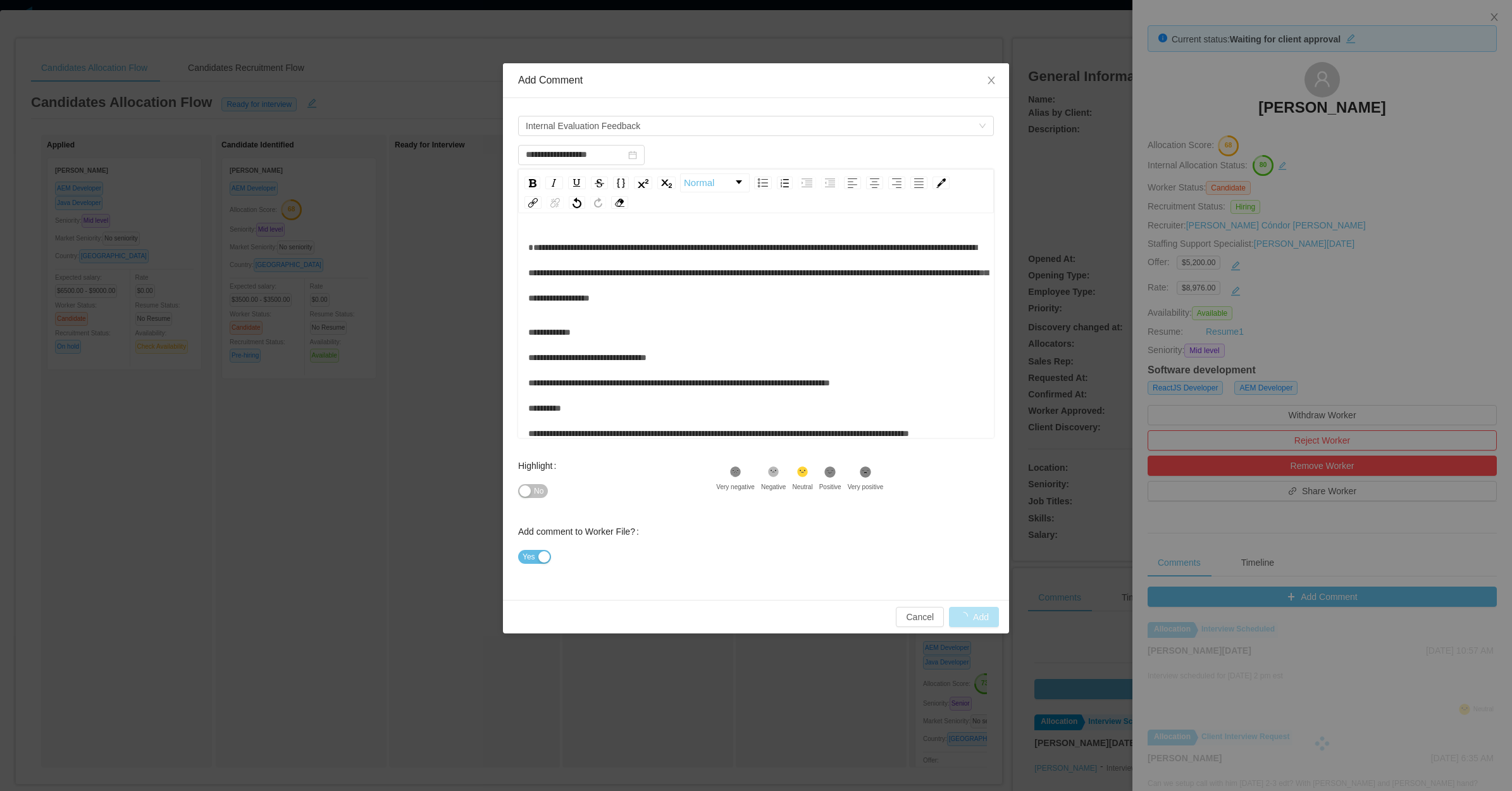
type input "**********"
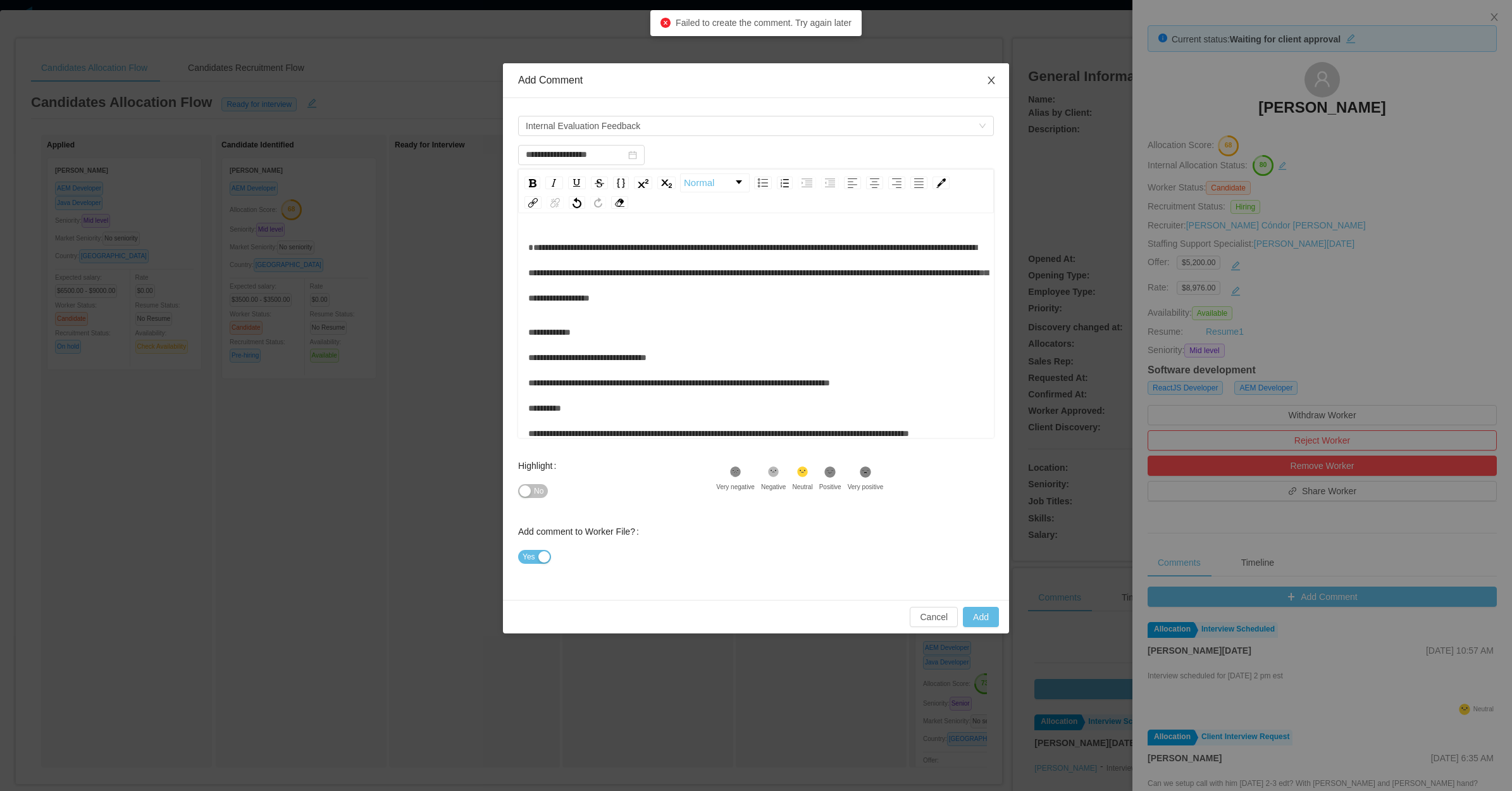
drag, startPoint x: 997, startPoint y: 77, endPoint x: 1172, endPoint y: 90, distance: 175.5
click at [994, 77] on span "Close" at bounding box center [991, 81] width 35 height 35
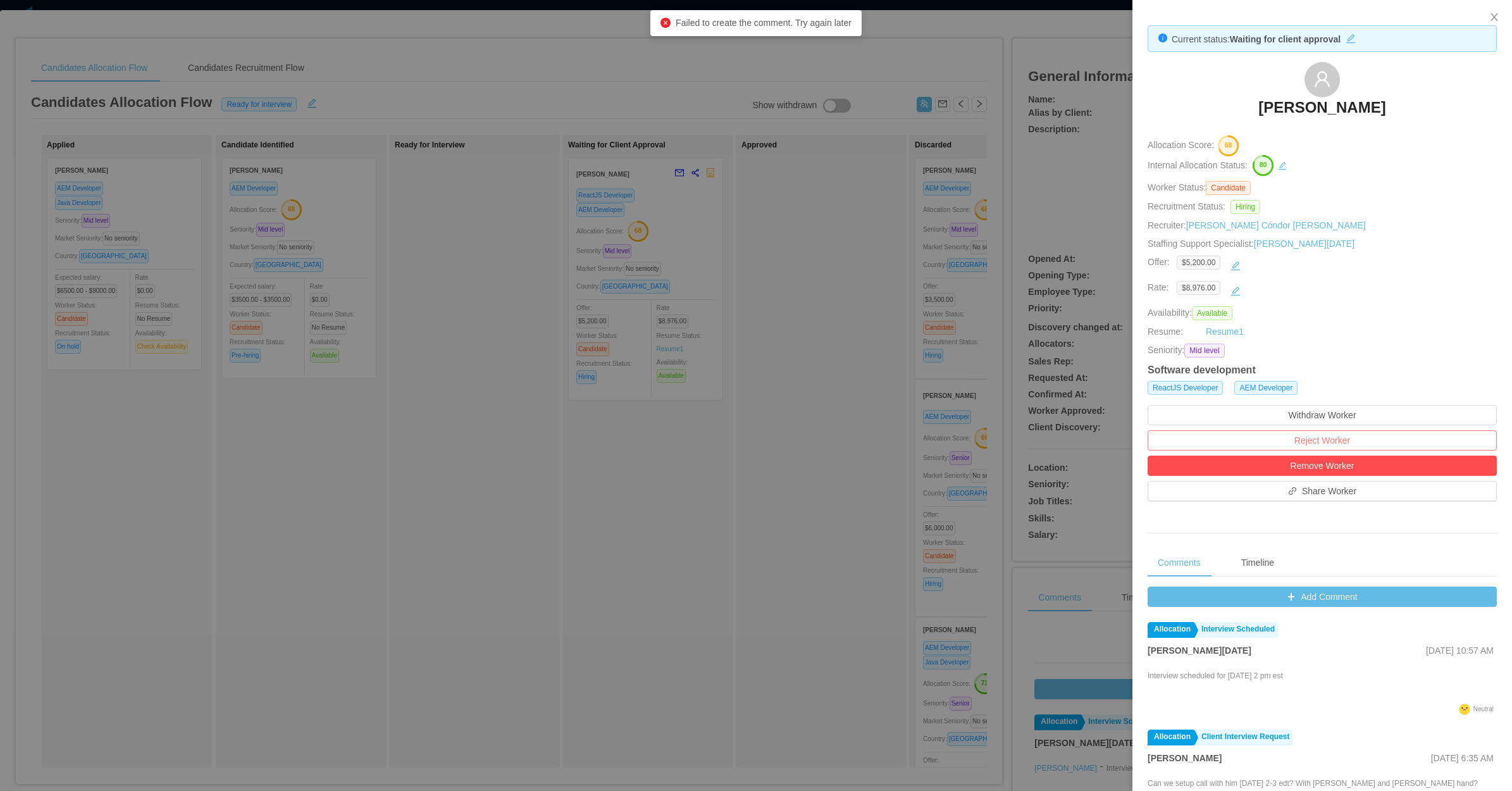
click at [1296, 443] on button "Reject Worker" at bounding box center [1322, 440] width 349 height 20
drag, startPoint x: 1342, startPoint y: 408, endPoint x: 1225, endPoint y: 404, distance: 117.1
click at [1342, 408] on button "Reject" at bounding box center [1343, 408] width 35 height 15
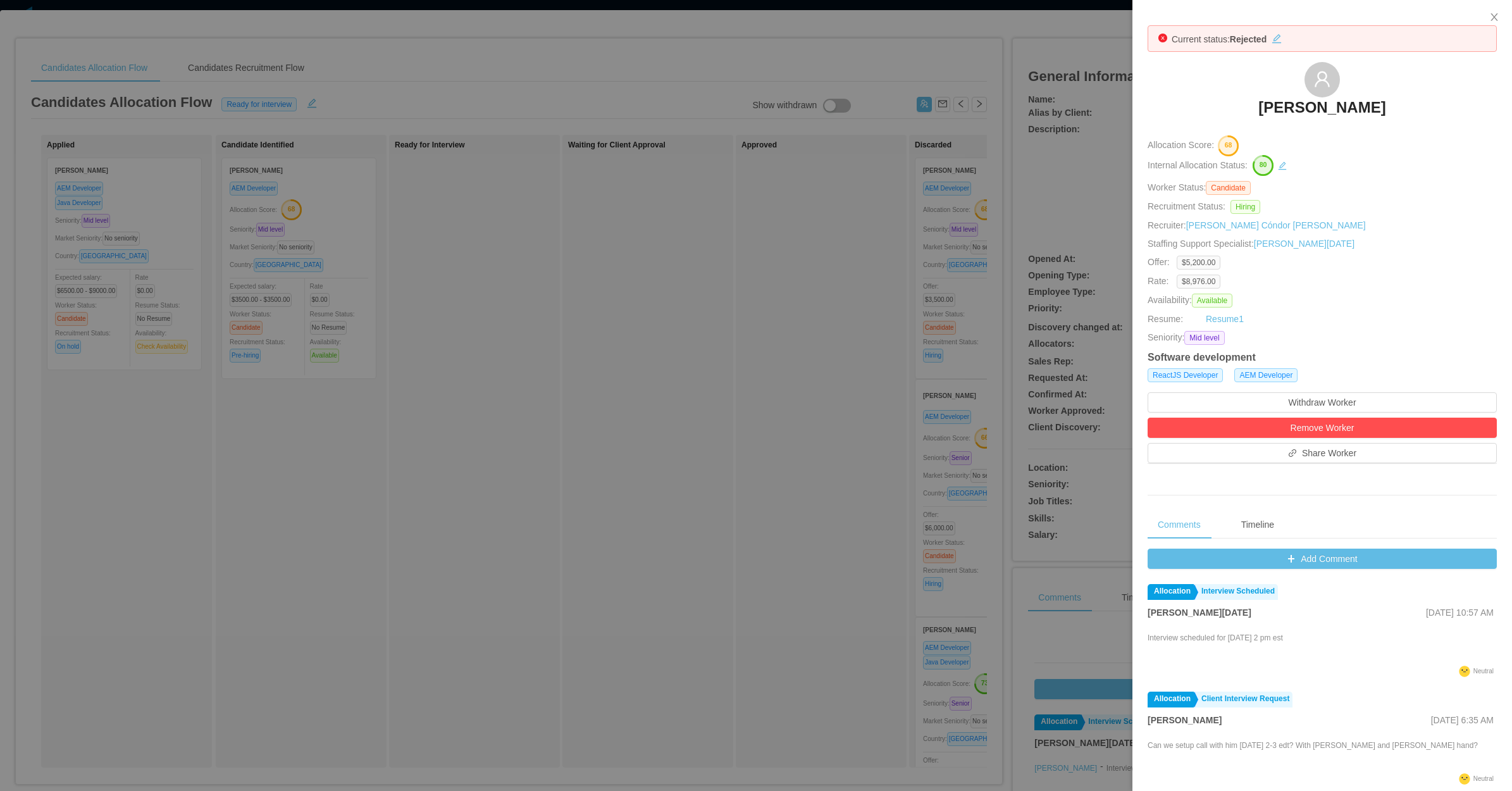
click at [639, 352] on div at bounding box center [756, 396] width 1512 height 791
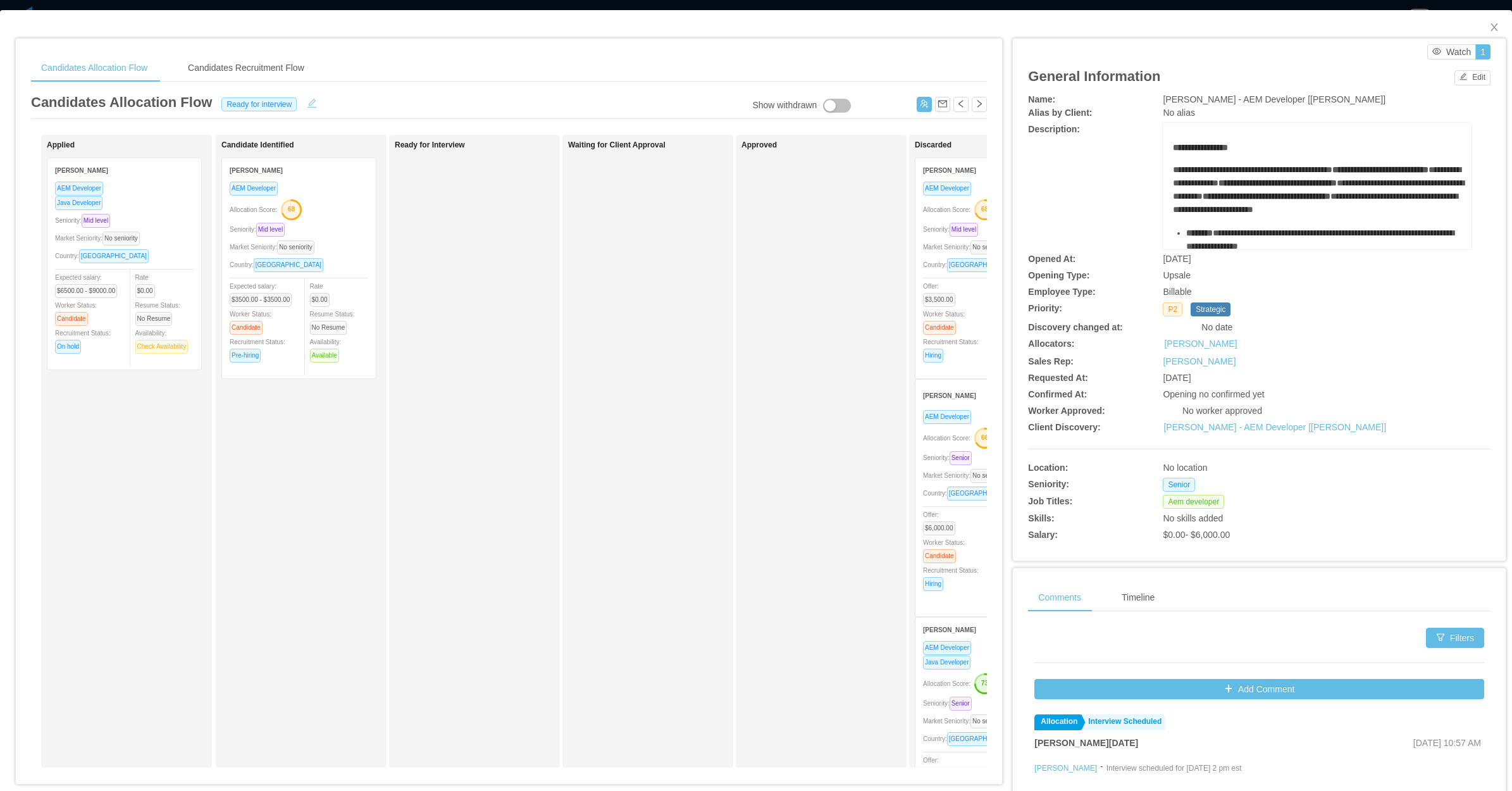
click at [308, 103] on button "button" at bounding box center [312, 102] width 20 height 13
click at [284, 98] on div "Ready for interview" at bounding box center [261, 103] width 82 height 14
drag, startPoint x: 271, startPoint y: 146, endPoint x: 292, endPoint y: 132, distance: 25.2
click at [272, 146] on li "Looking for candidate" at bounding box center [265, 146] width 107 height 20
drag, startPoint x: 342, startPoint y: 96, endPoint x: 481, endPoint y: 131, distance: 143.3
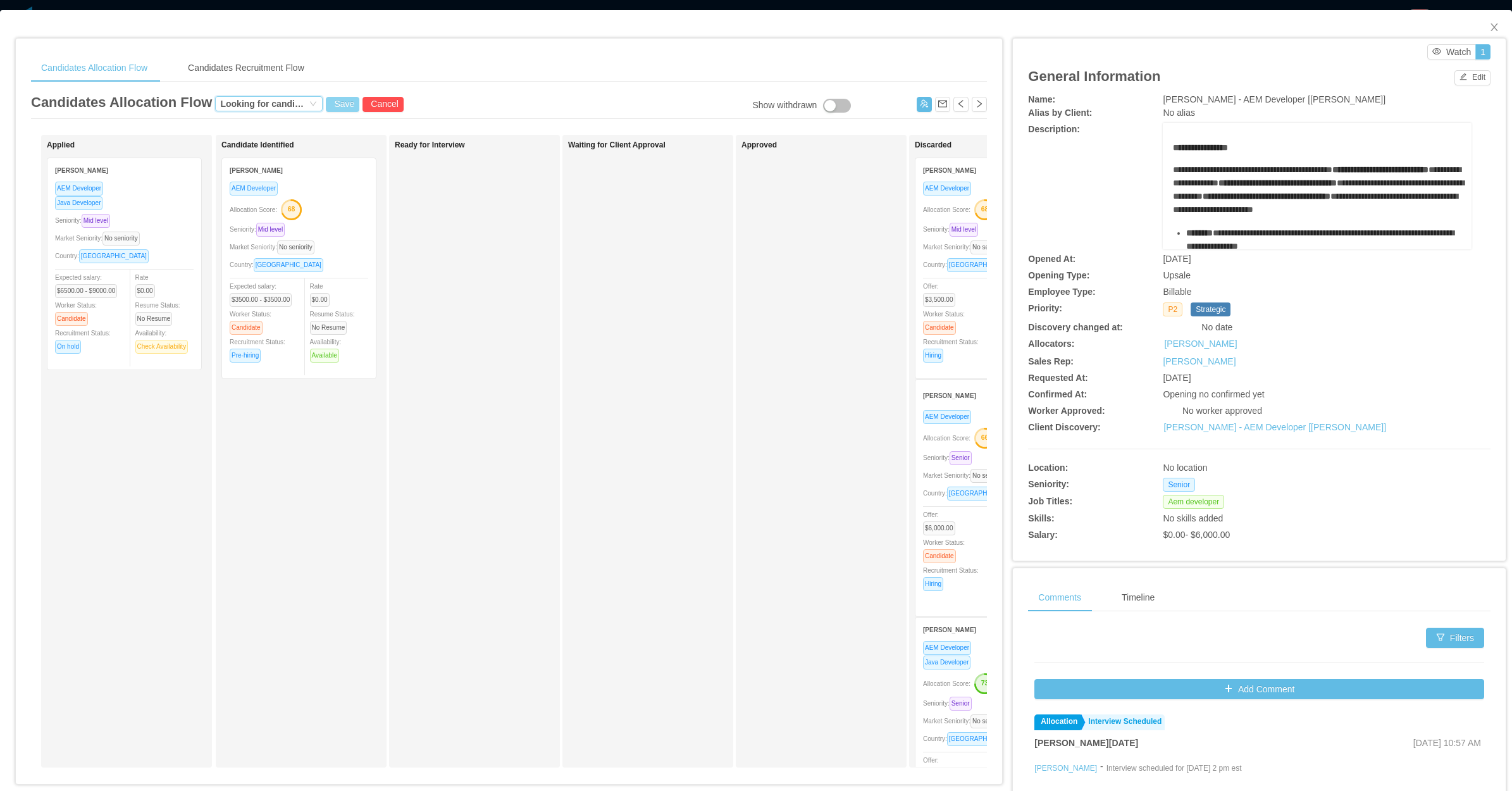
click at [342, 99] on button "Save" at bounding box center [343, 104] width 33 height 15
click at [365, 70] on button "Update" at bounding box center [363, 70] width 39 height 15
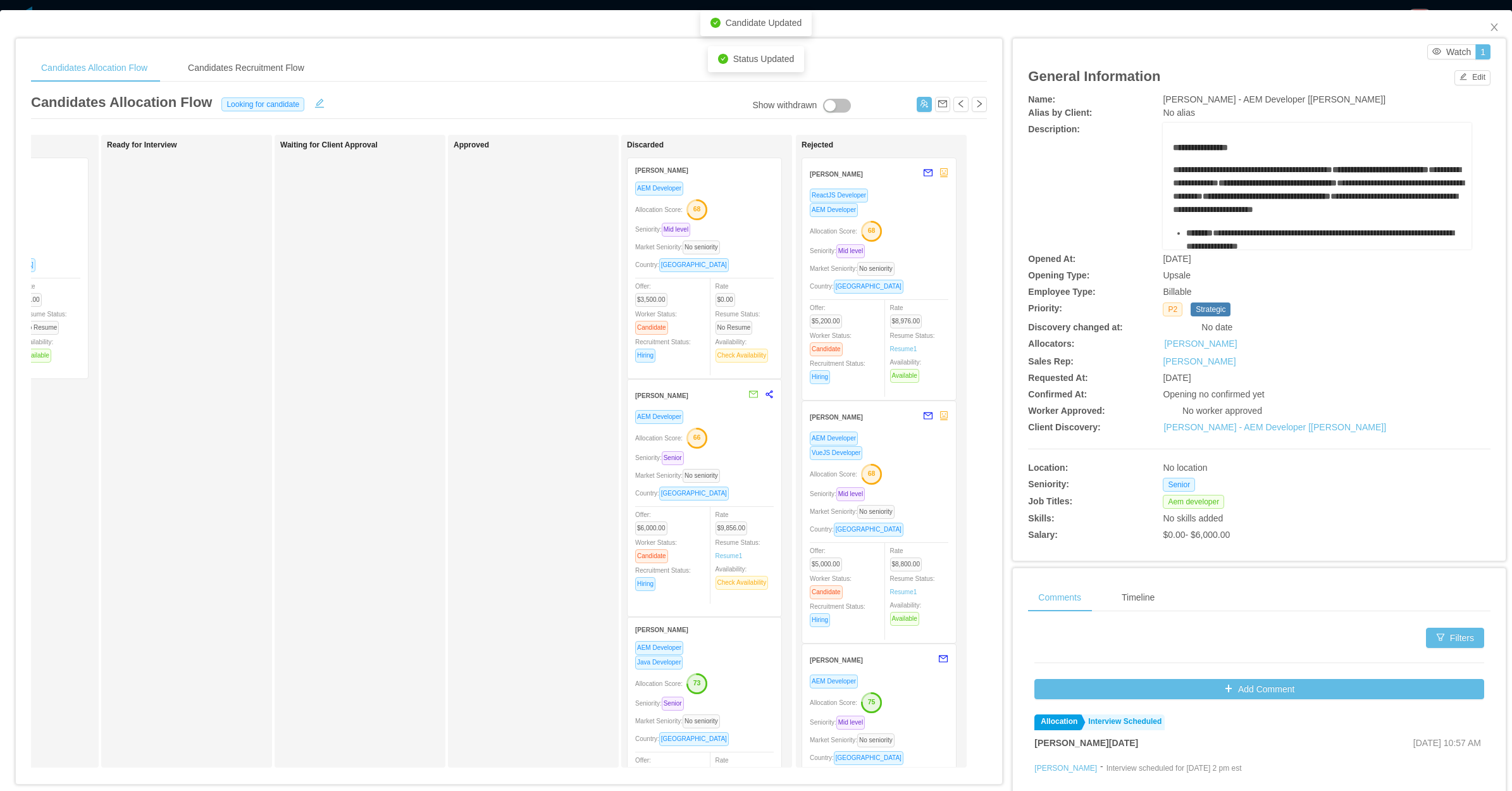
click at [889, 223] on div "Allocation Score: 68" at bounding box center [879, 231] width 139 height 20
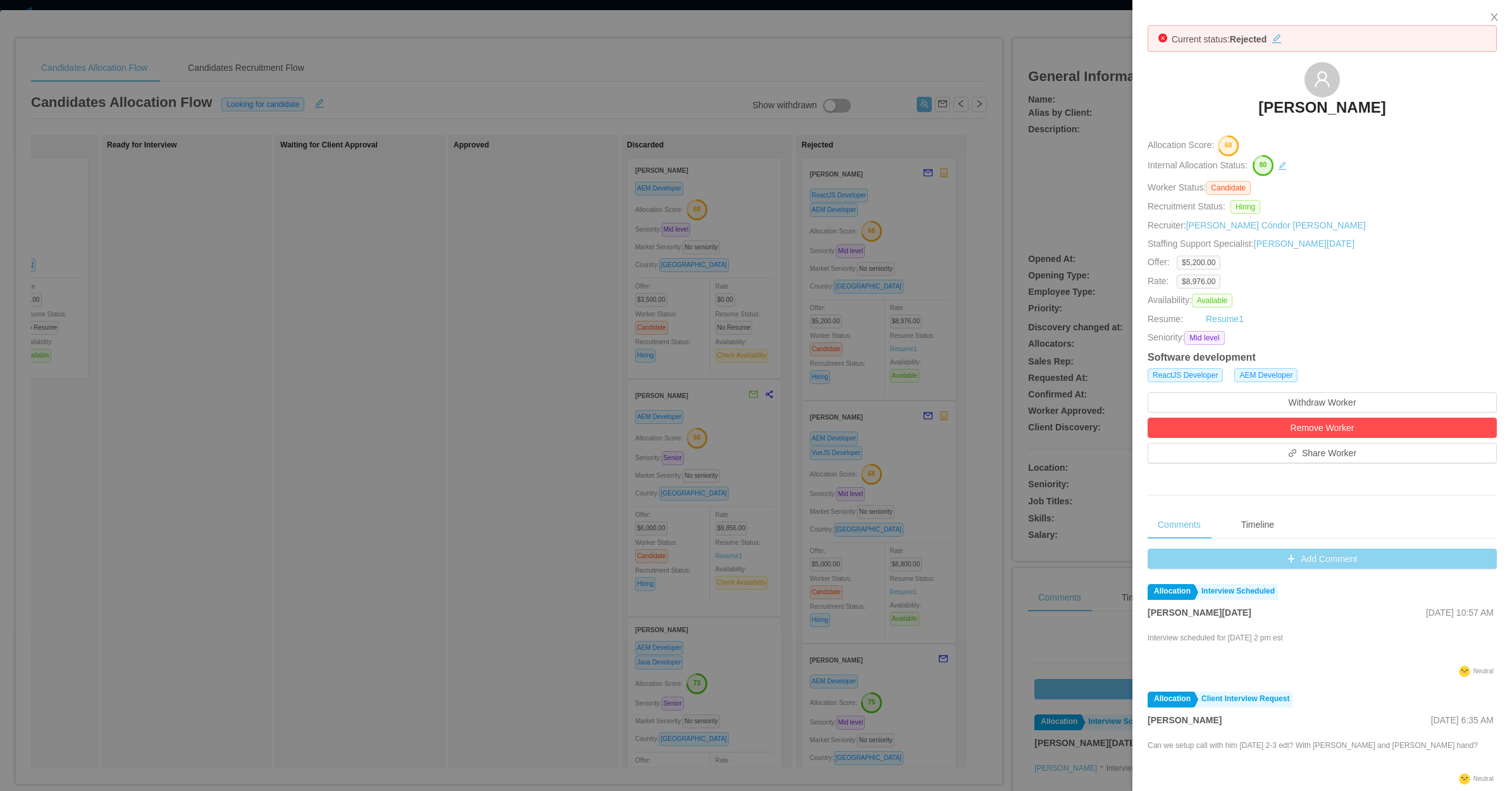
click at [1299, 567] on button "Add Comment" at bounding box center [1322, 559] width 349 height 20
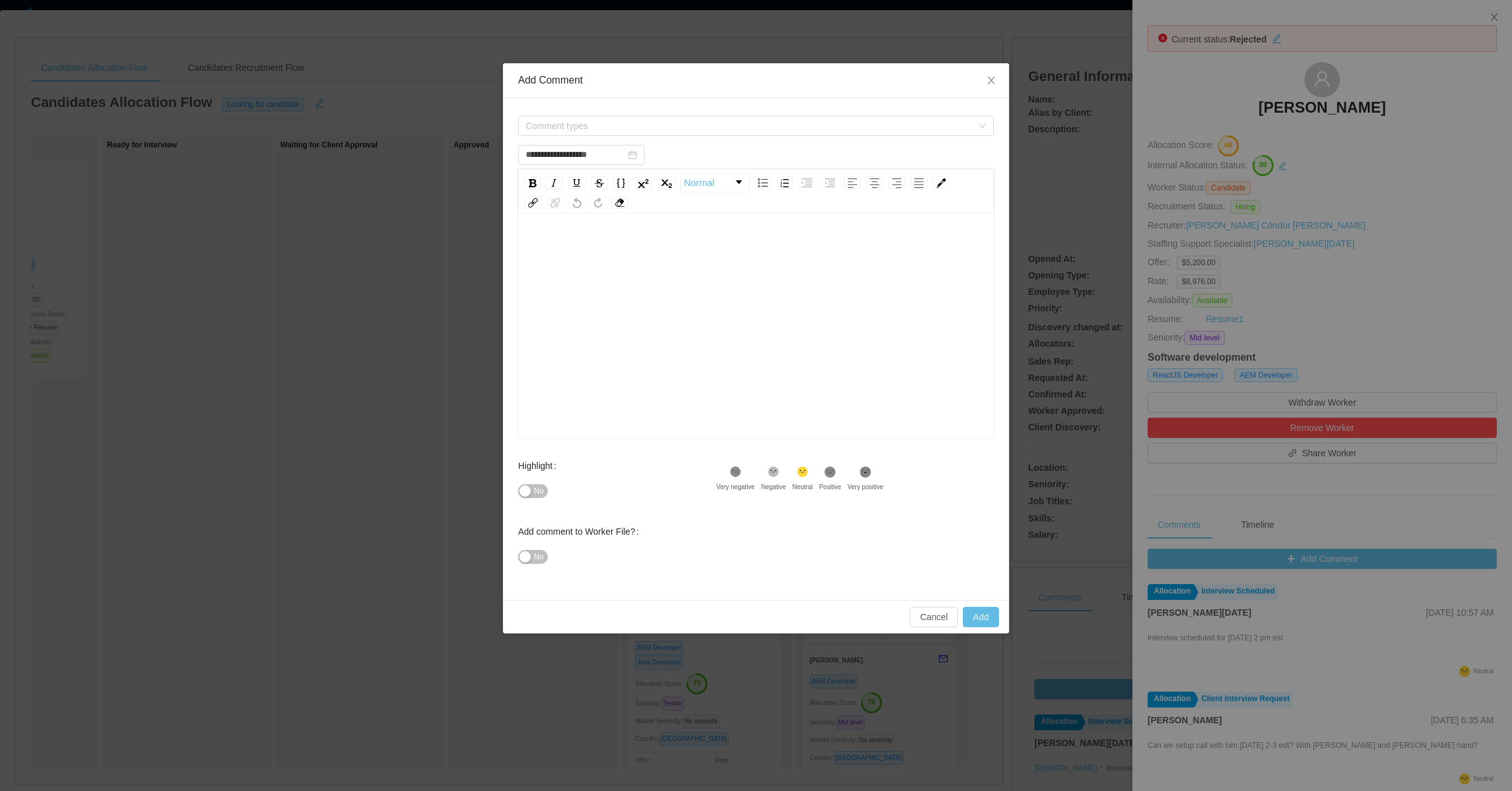
click at [724, 280] on div "rdw-editor" at bounding box center [756, 345] width 456 height 221
click at [603, 120] on span "Comment types" at bounding box center [750, 126] width 447 height 13
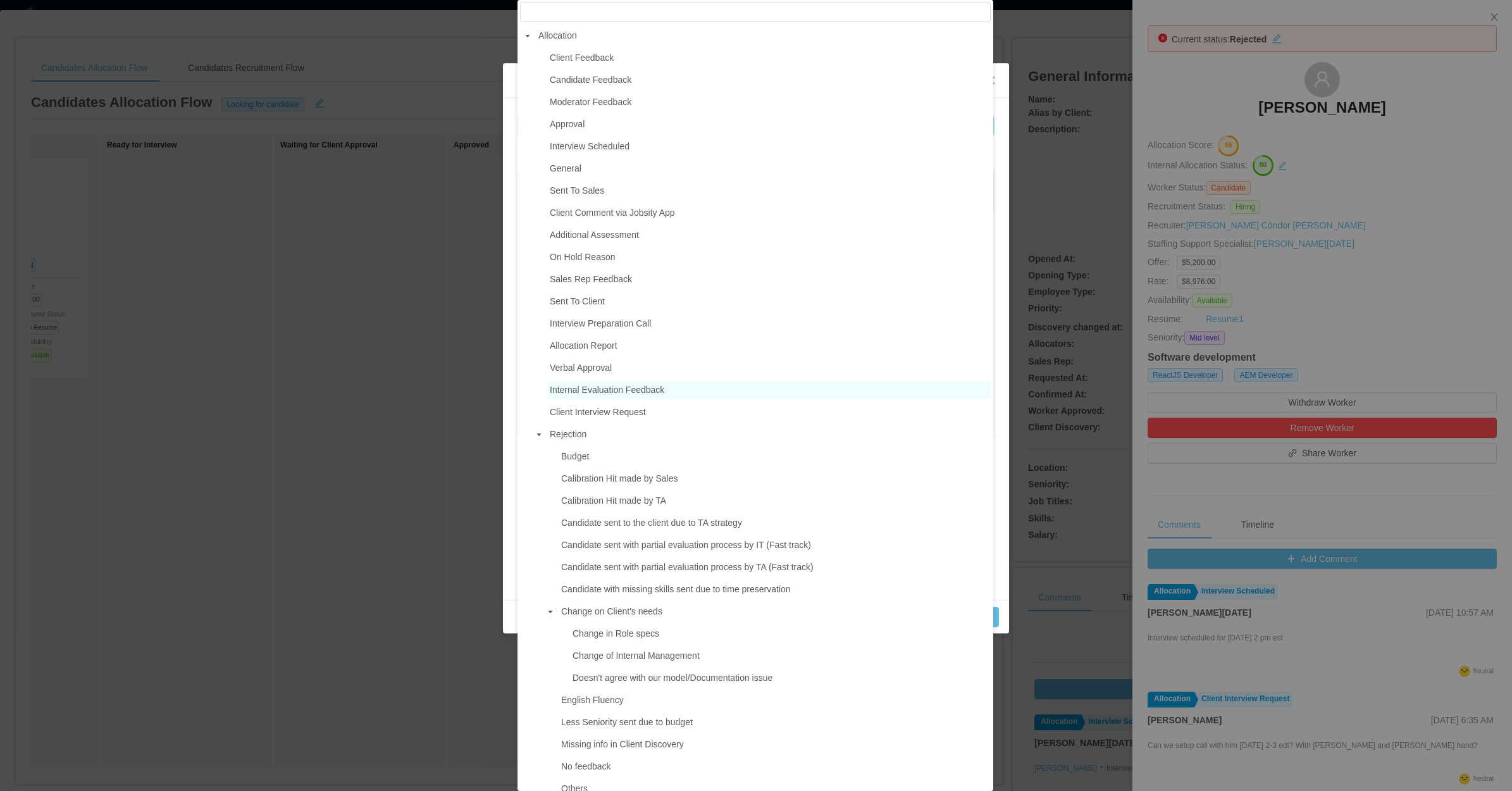
click at [633, 391] on span "Internal Evaluation Feedback" at bounding box center [607, 389] width 115 height 10
type input "**********"
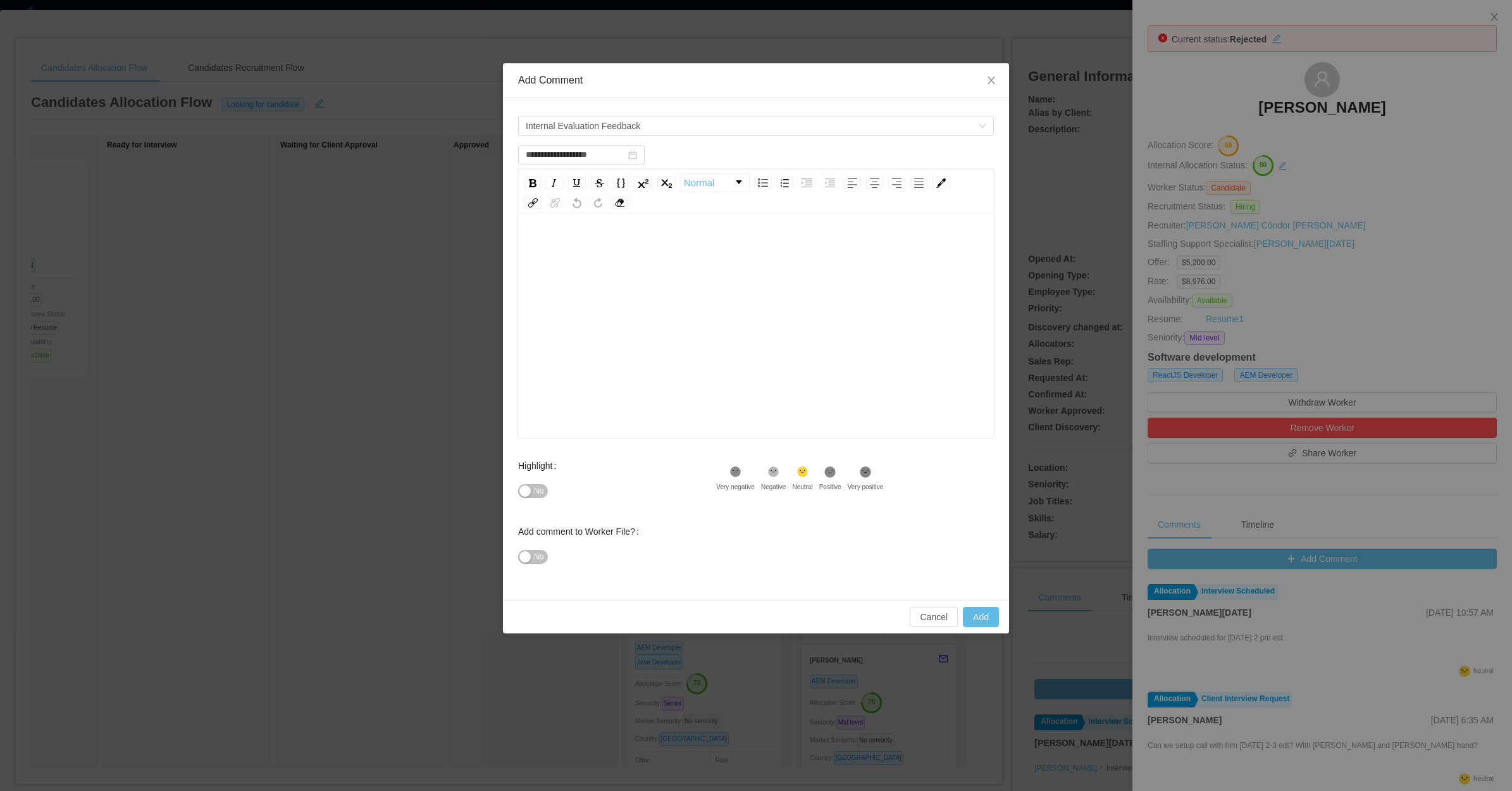
drag, startPoint x: 633, startPoint y: 391, endPoint x: 602, endPoint y: 257, distance: 137.5
click at [602, 257] on div "rdw-editor" at bounding box center [756, 246] width 456 height 25
paste div "rdw-editor"
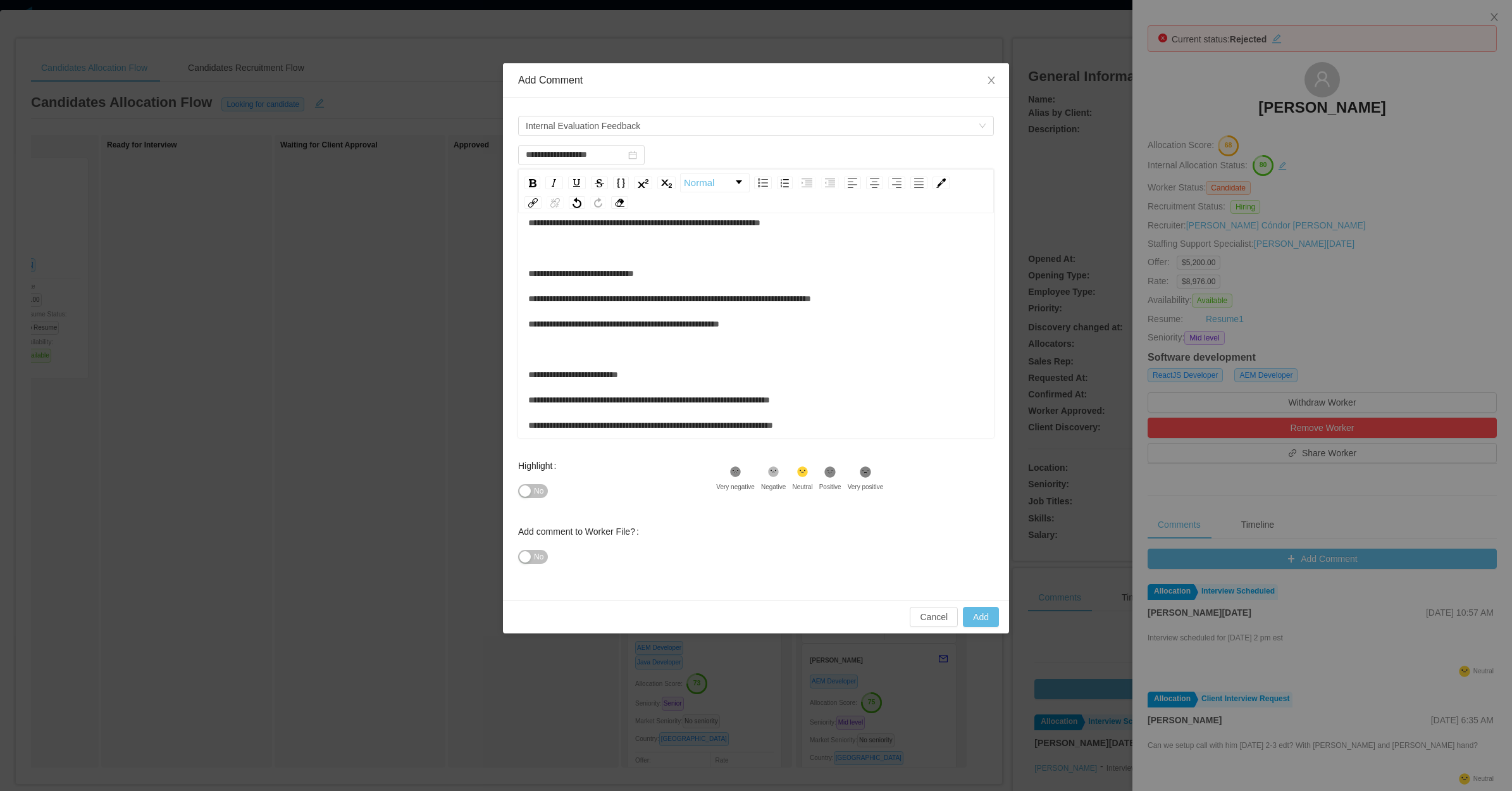
scroll to position [659, 0]
click at [522, 559] on button "No" at bounding box center [533, 556] width 30 height 14
click at [976, 608] on button "Add" at bounding box center [980, 617] width 36 height 20
click at [630, 257] on div "**********" at bounding box center [756, 70] width 456 height 734
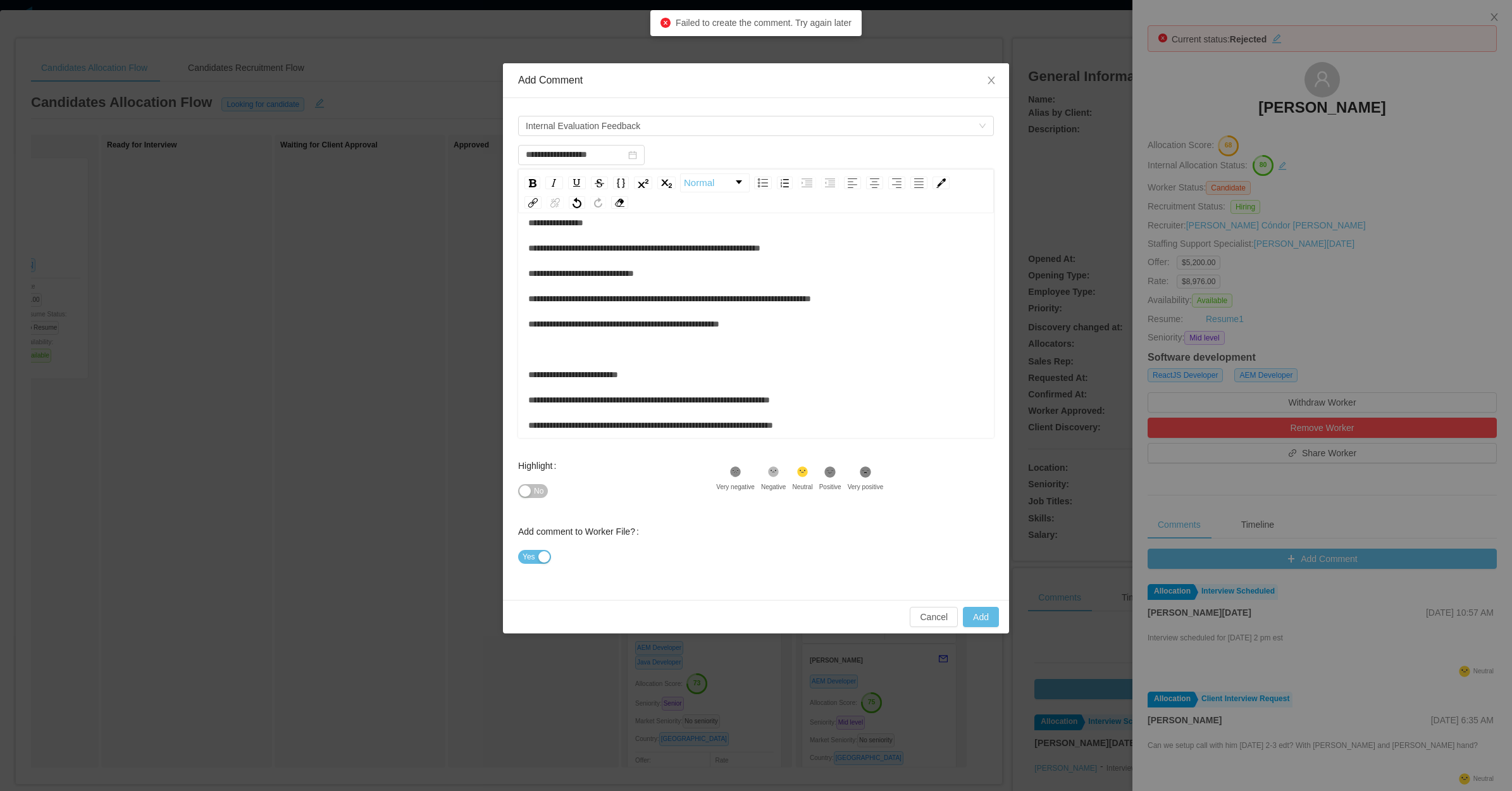
scroll to position [640, 0]
click at [989, 618] on button "Add" at bounding box center [980, 617] width 36 height 20
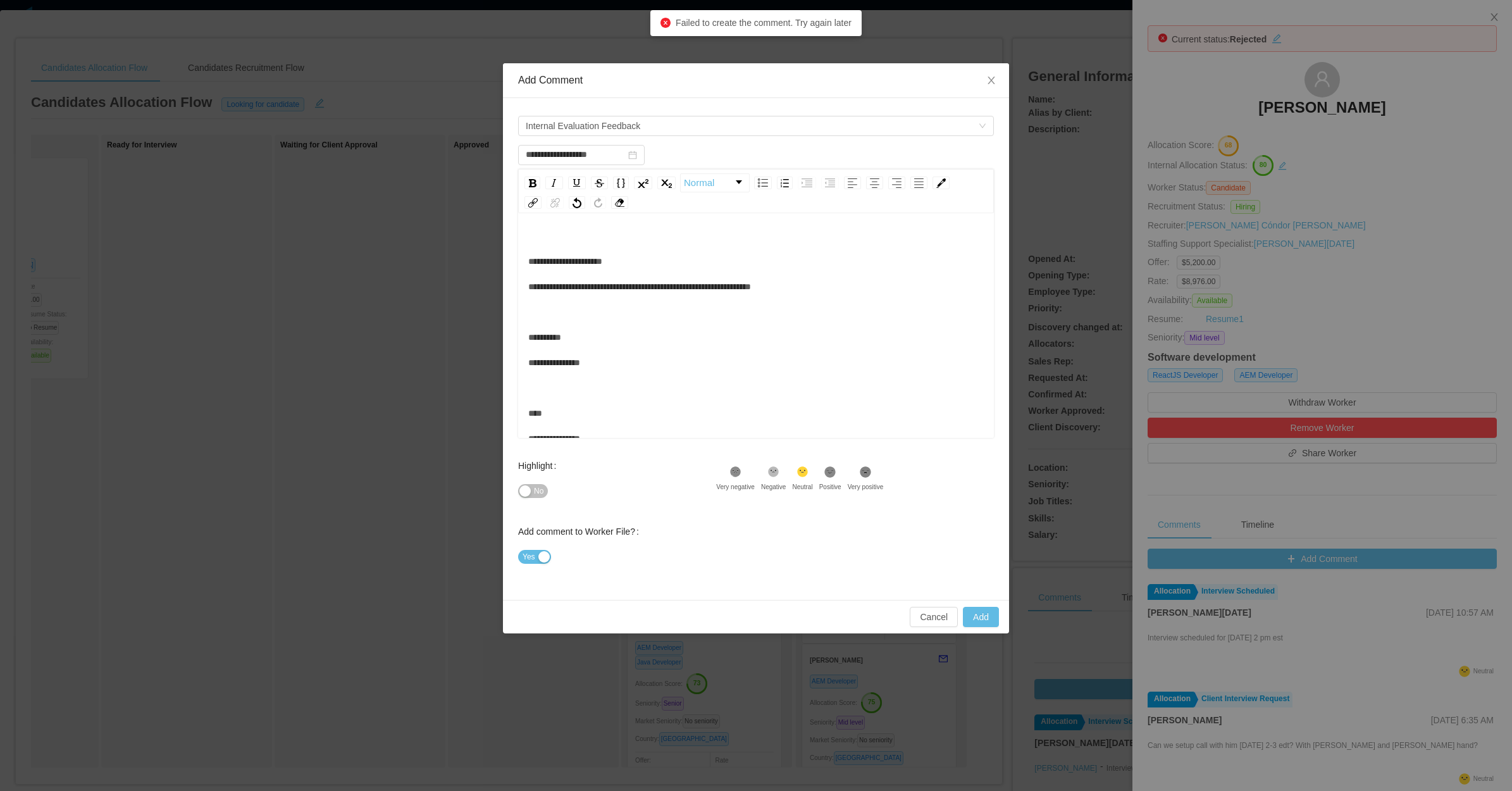
scroll to position [0, 0]
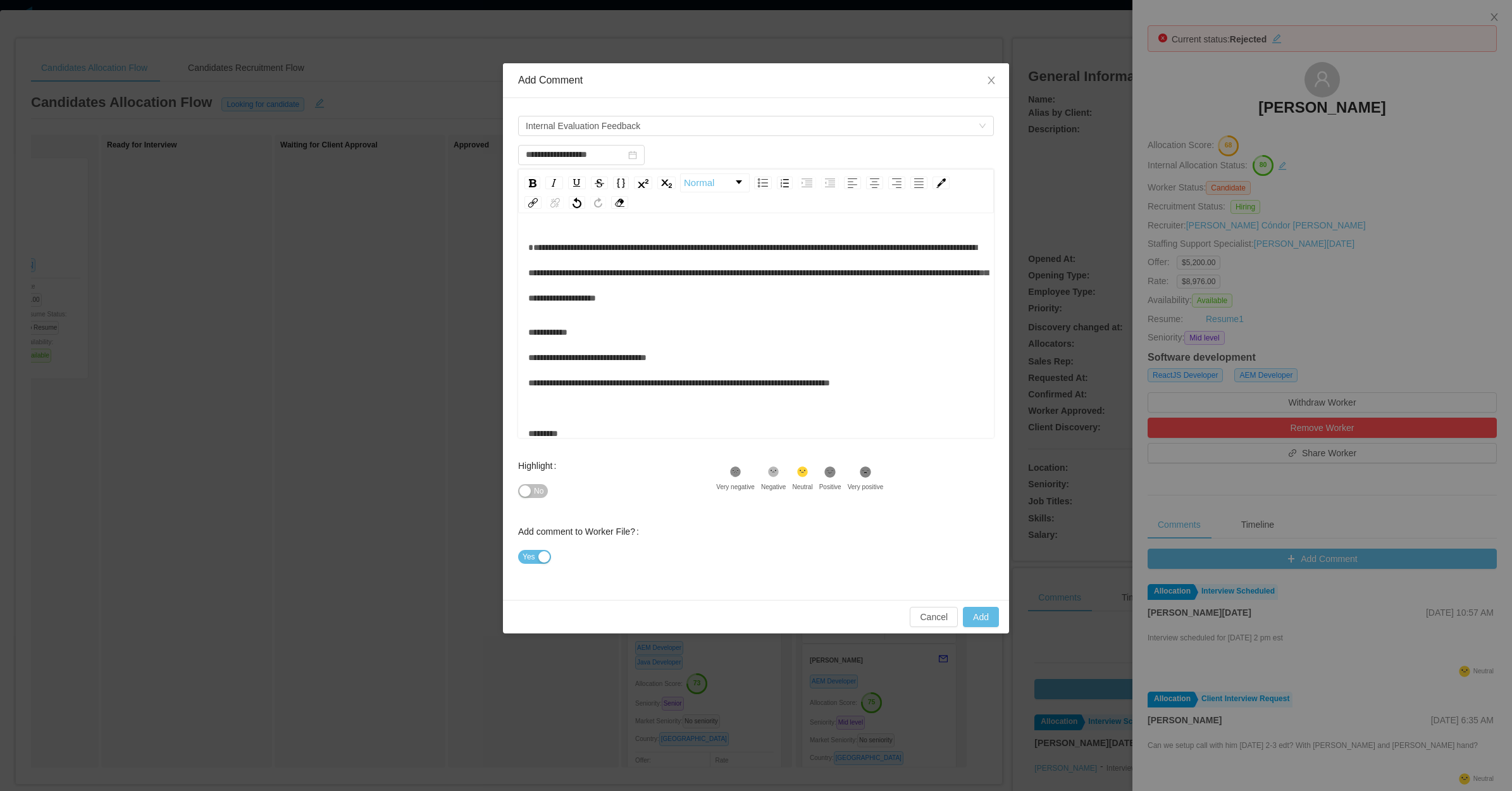
drag, startPoint x: 617, startPoint y: 365, endPoint x: 634, endPoint y: 297, distance: 70.1
click at [618, 361] on div "**********" at bounding box center [756, 673] width 456 height 709
drag, startPoint x: 636, startPoint y: 261, endPoint x: 634, endPoint y: 242, distance: 19.1
click at [636, 261] on div "**********" at bounding box center [756, 272] width 456 height 76
click at [624, 243] on span "**********" at bounding box center [758, 272] width 460 height 59
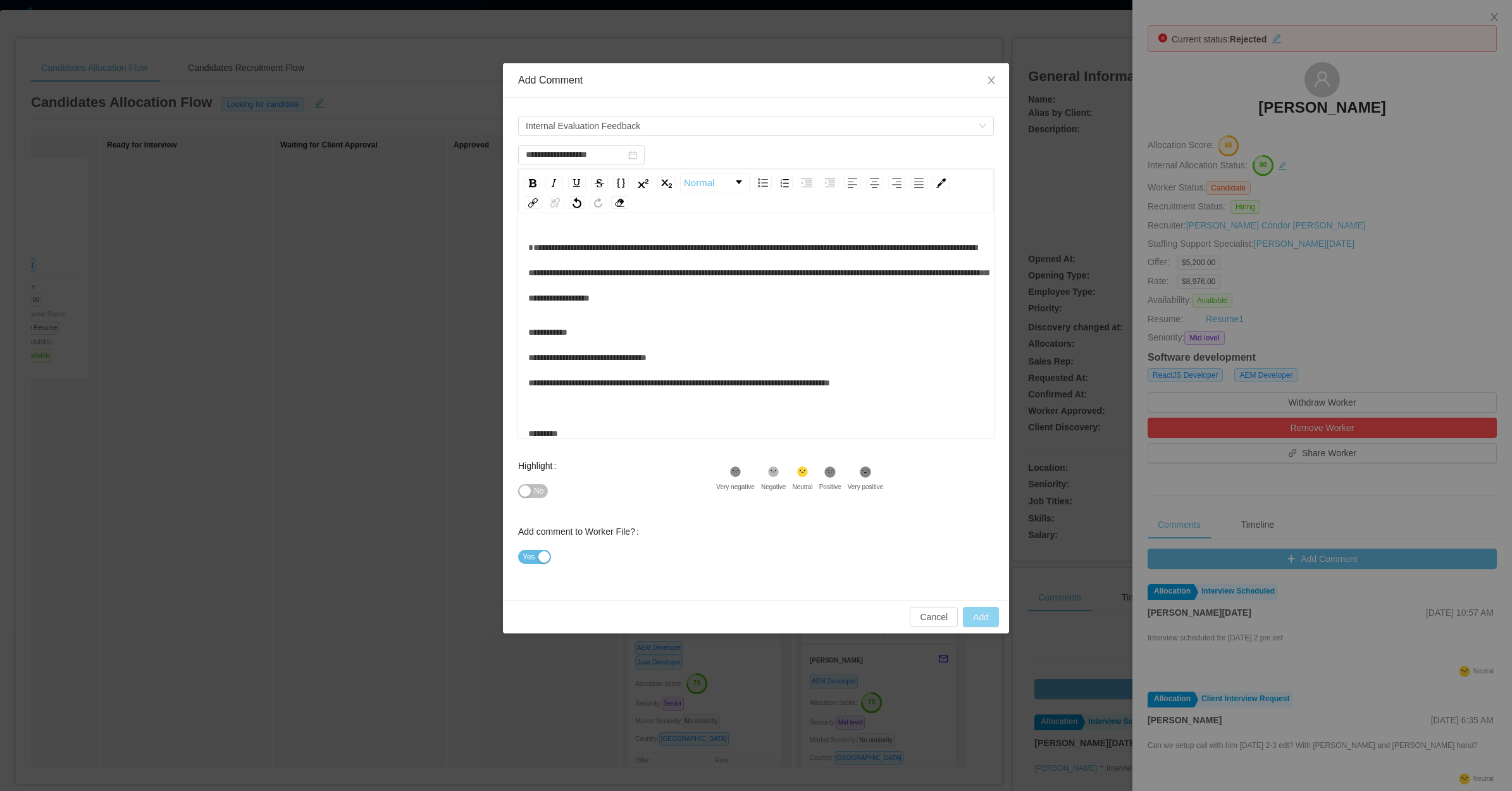
type input "**********"
click at [981, 612] on button "Add" at bounding box center [980, 617] width 36 height 20
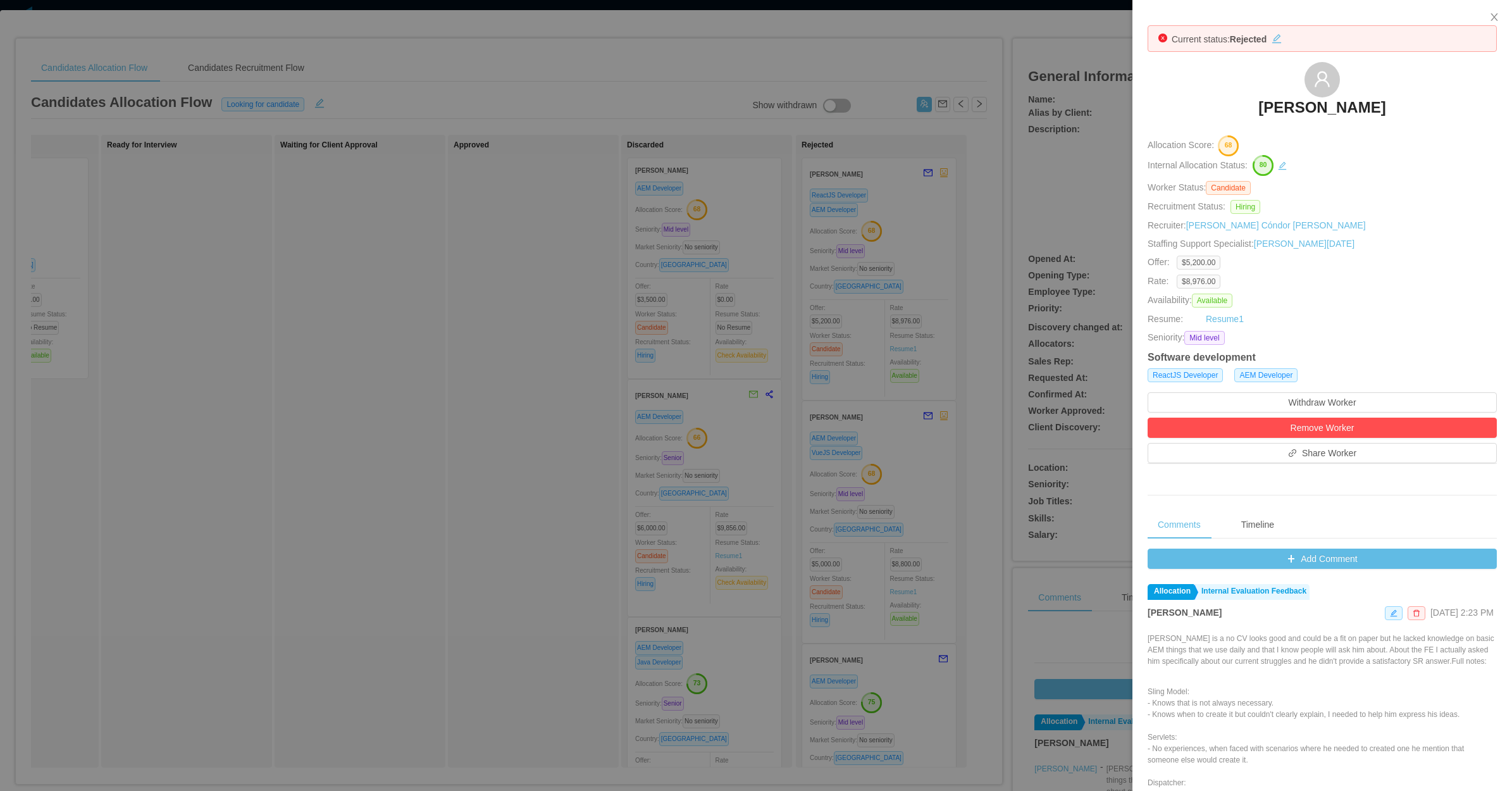
click at [456, 544] on div at bounding box center [756, 396] width 1512 height 791
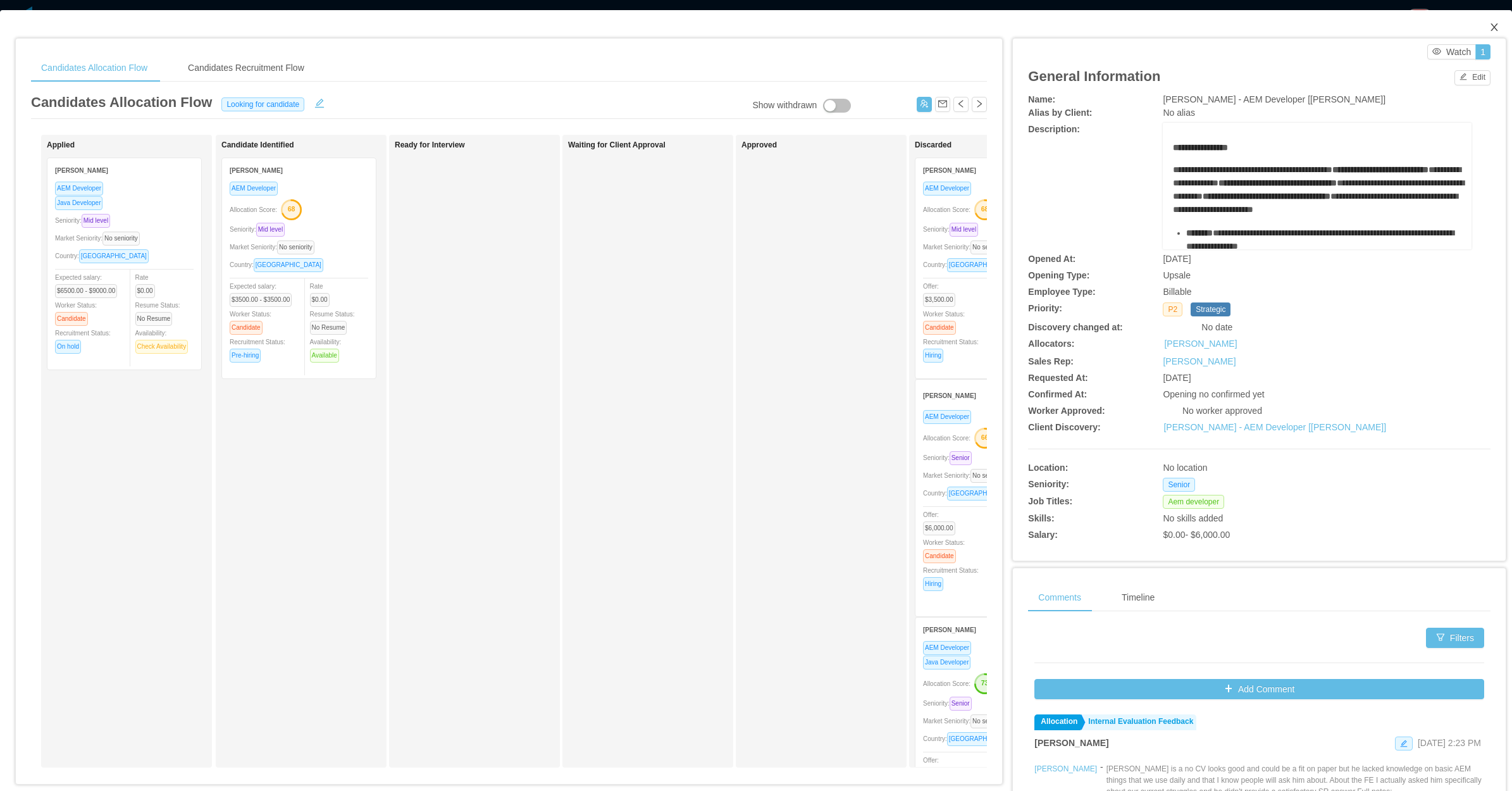
click at [1490, 31] on icon "icon: close" at bounding box center [1494, 27] width 10 height 10
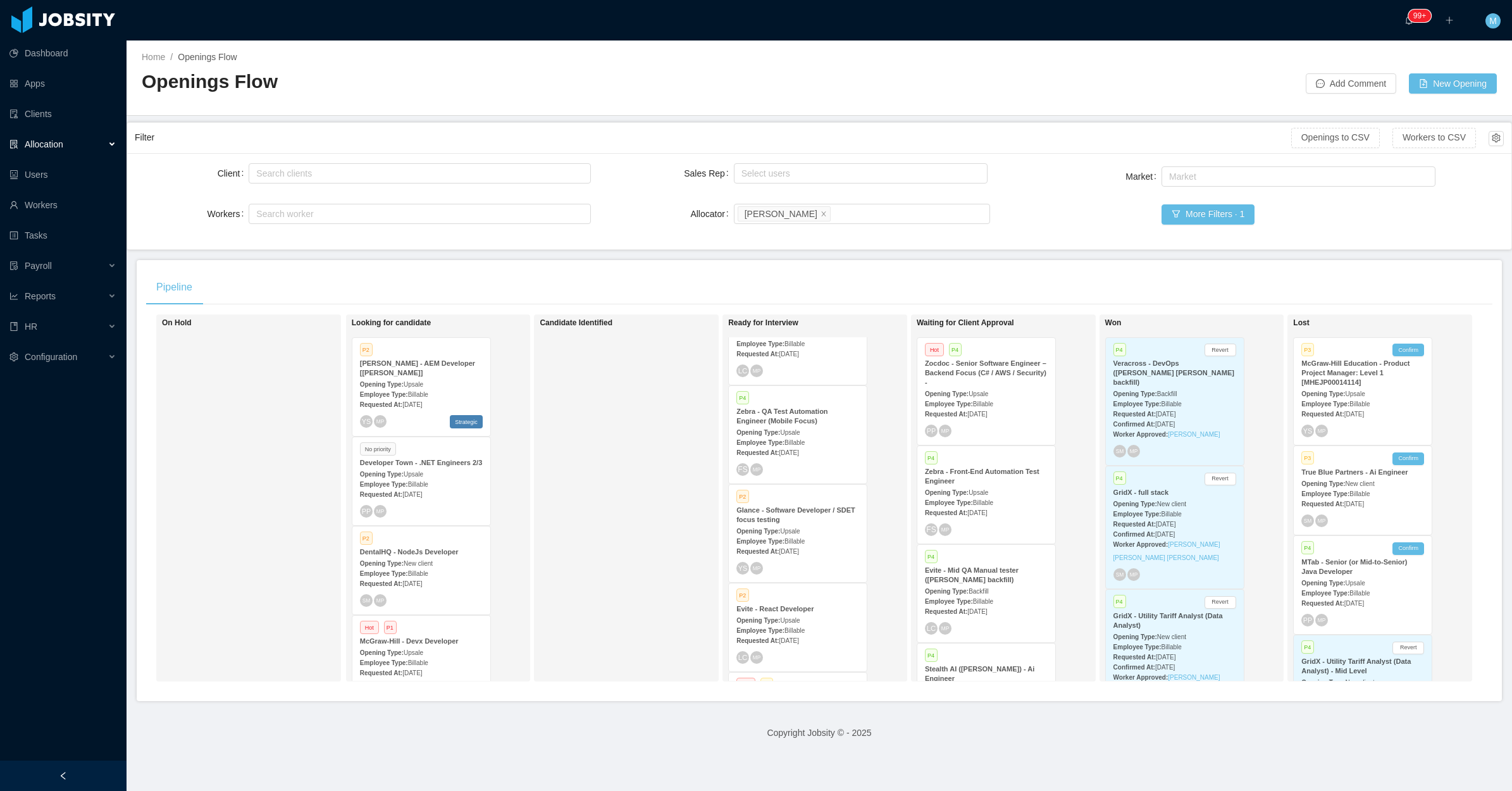
click at [636, 483] on div "Candidate Identified" at bounding box center [628, 498] width 177 height 356
click at [571, 494] on div "Candidate Identified" at bounding box center [628, 498] width 177 height 356
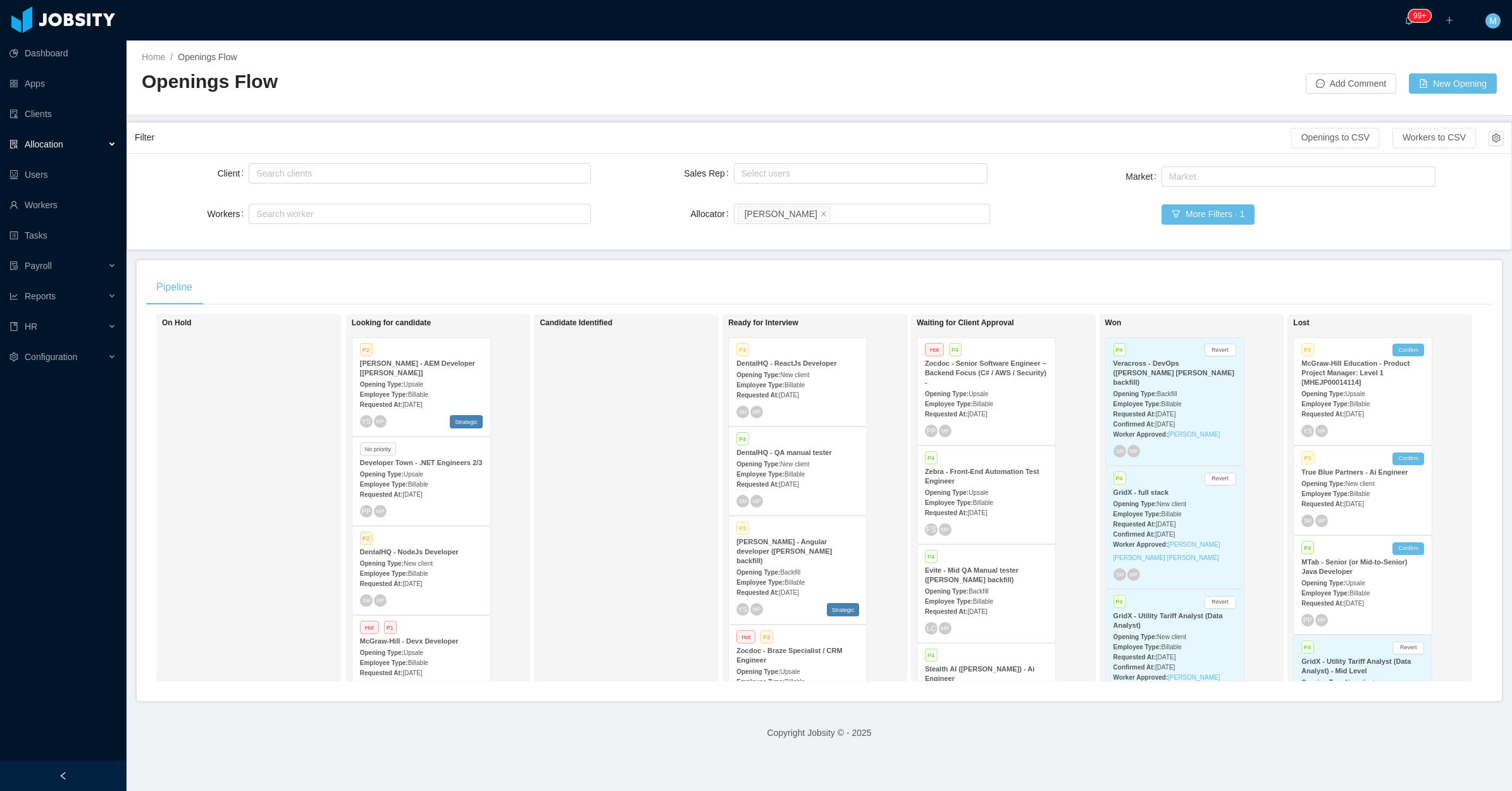
scroll to position [239, 0]
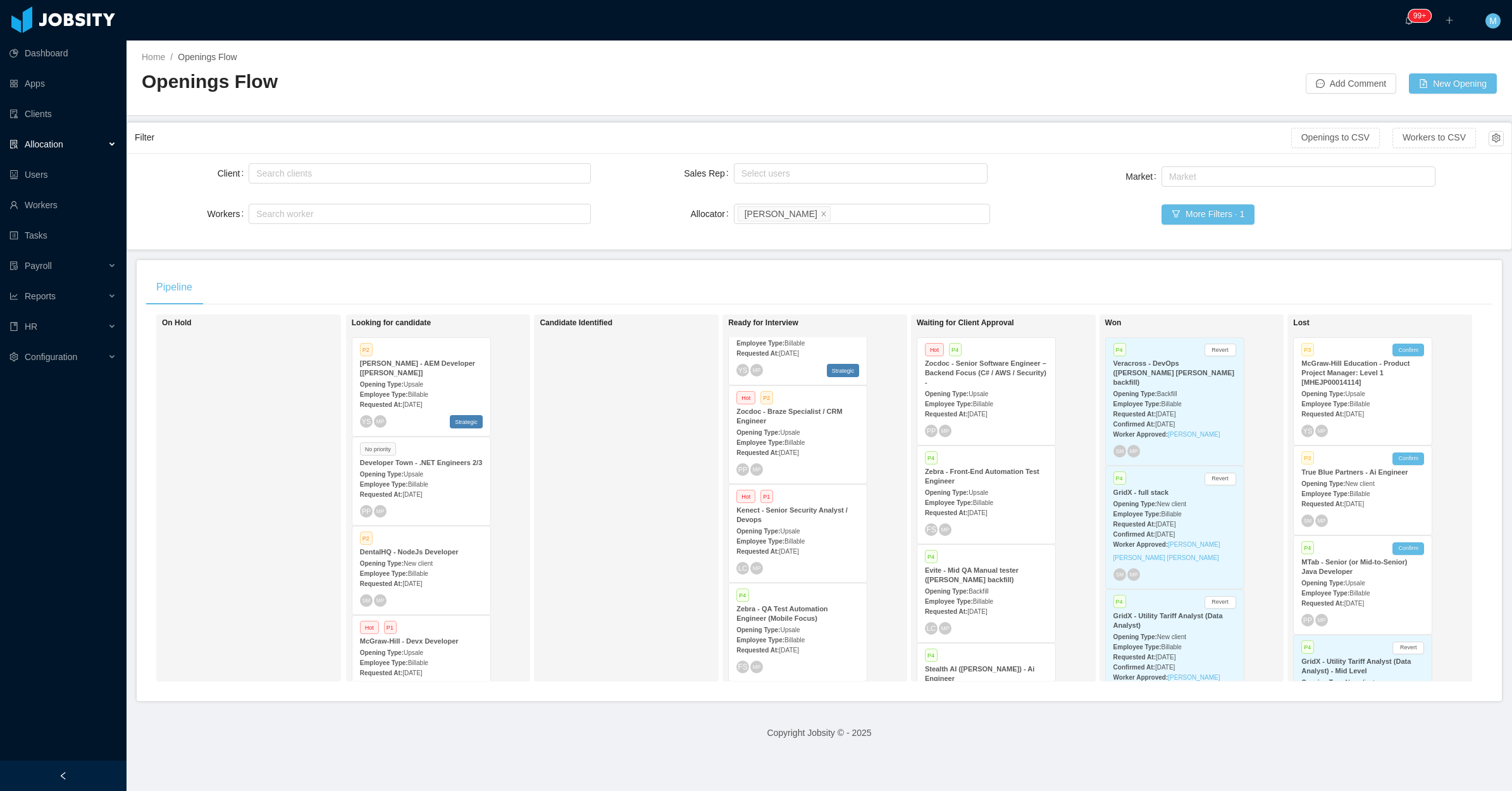
click at [827, 544] on div "Requested At: Aug 25th, 2025" at bounding box center [798, 550] width 122 height 13
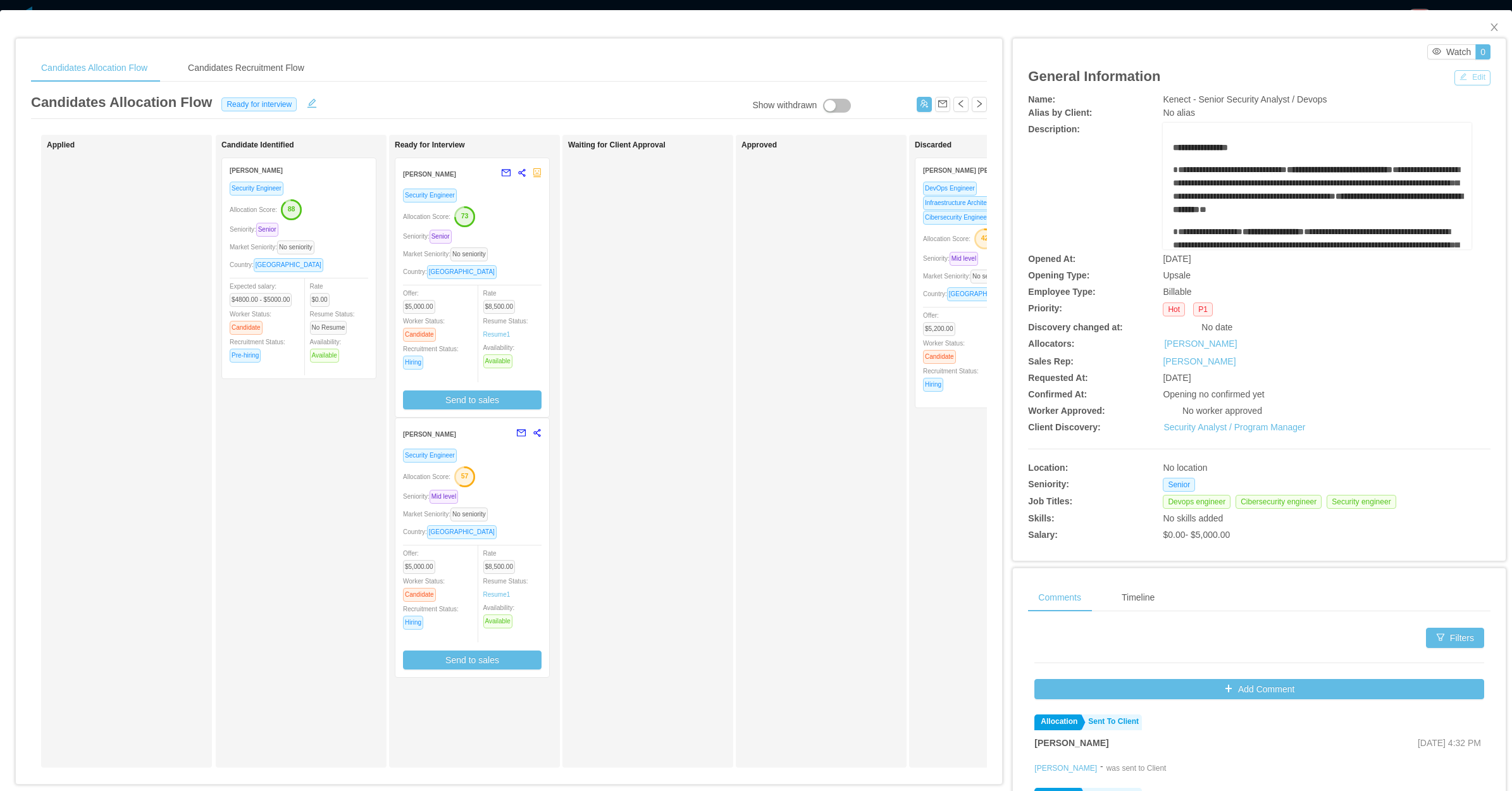
click at [1469, 74] on button "Edit" at bounding box center [1472, 78] width 36 height 15
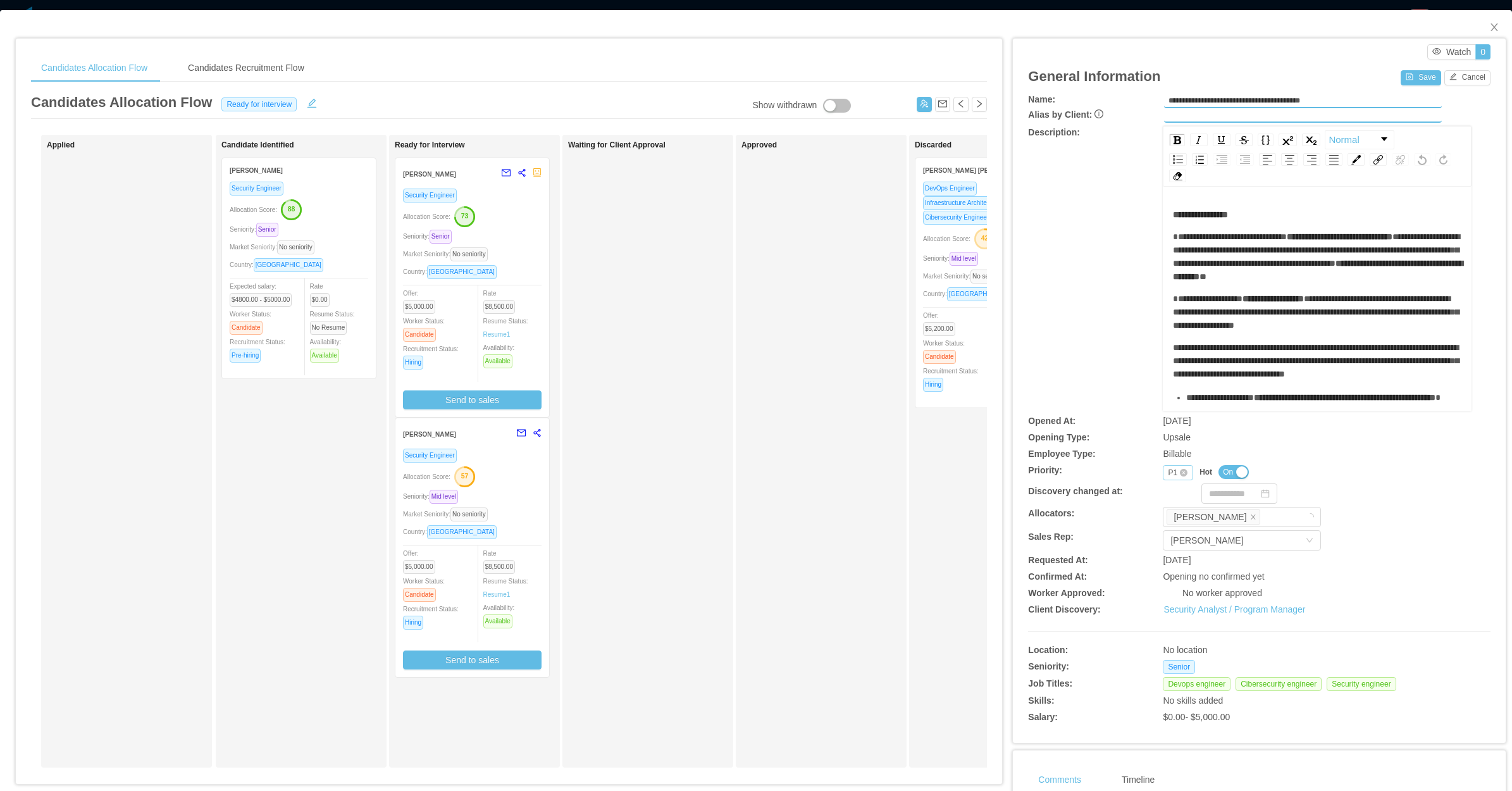
click at [1156, 470] on div "Priority: Priority P1 Hot On" at bounding box center [1259, 472] width 462 height 17
drag, startPoint x: 1156, startPoint y: 470, endPoint x: 1165, endPoint y: 478, distance: 12.0
click at [1168, 476] on div "P1" at bounding box center [1173, 472] width 9 height 14
click at [1167, 529] on li "P3" at bounding box center [1169, 532] width 30 height 20
click at [1401, 70] on button "Save" at bounding box center [1420, 78] width 40 height 15
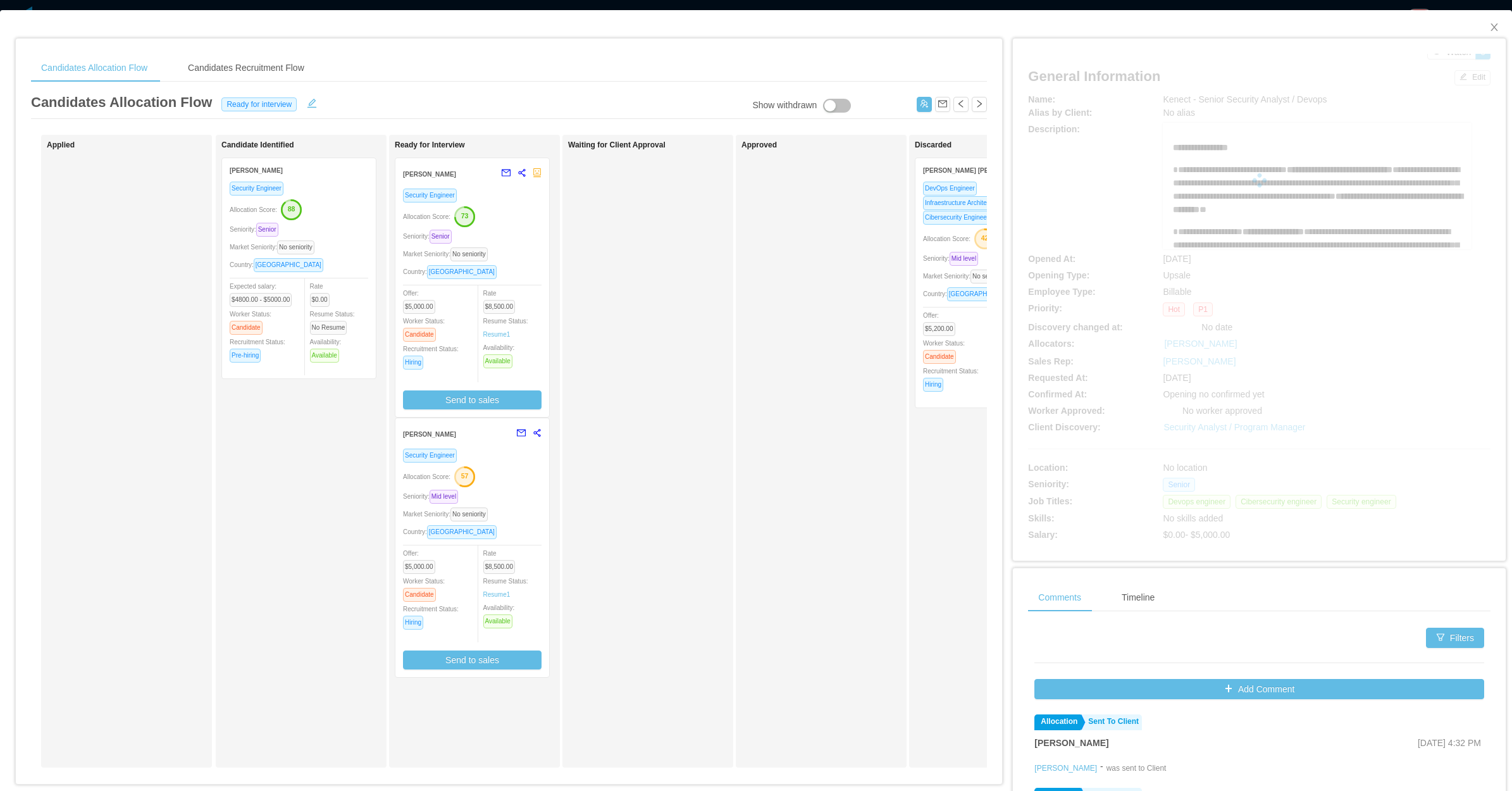
drag, startPoint x: 255, startPoint y: 478, endPoint x: 291, endPoint y: 338, distance: 144.6
click at [267, 453] on div "Candidate Identified Daniel Batista Security Engineer Allocation Score: 88 Seni…" at bounding box center [309, 451] width 177 height 622
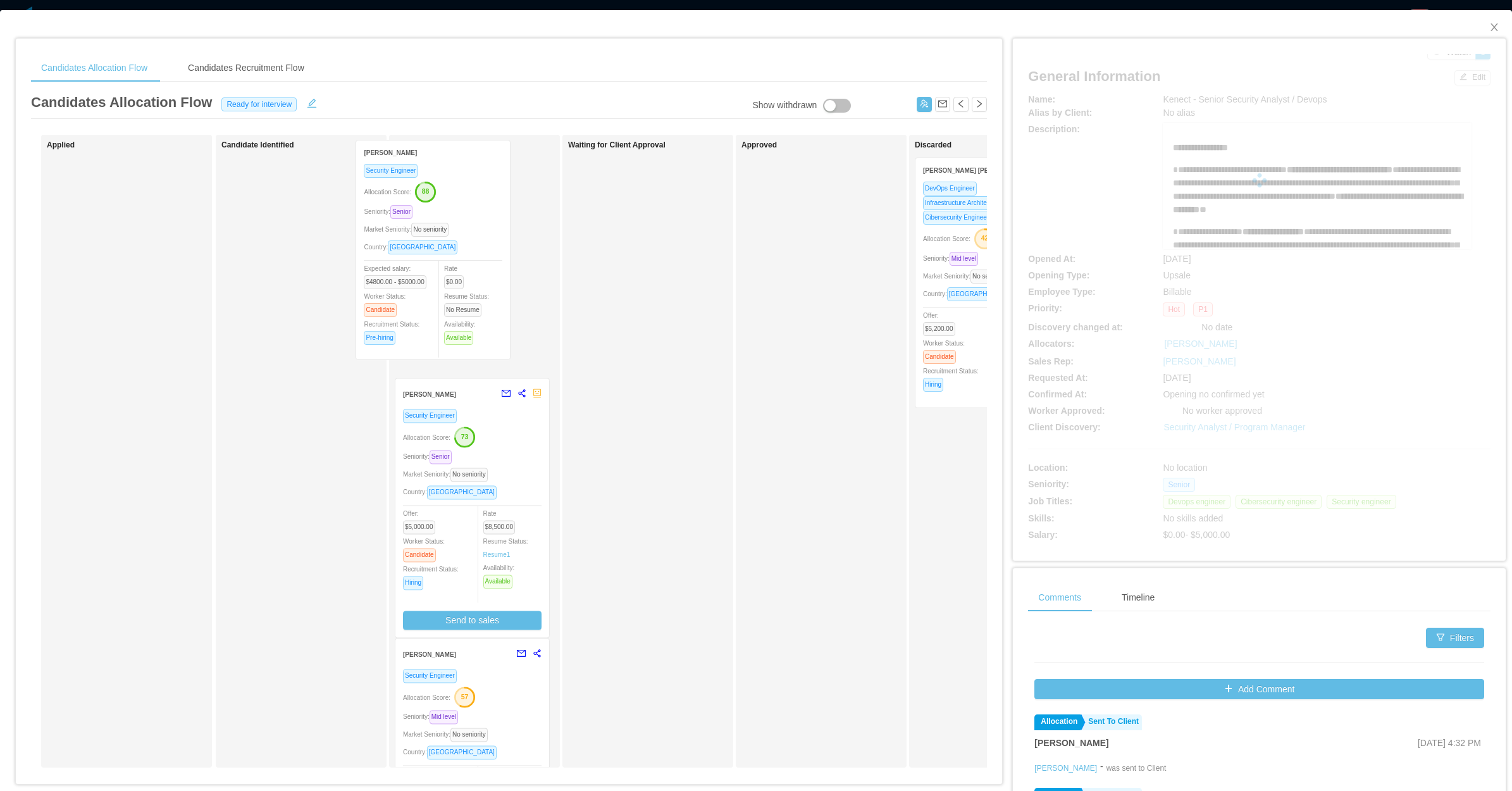
drag, startPoint x: 358, startPoint y: 326, endPoint x: 435, endPoint y: 313, distance: 78.1
click at [435, 313] on div "Applied Candidate Identified Daniel Batista Security Engineer Allocation Score:…" at bounding box center [509, 456] width 956 height 643
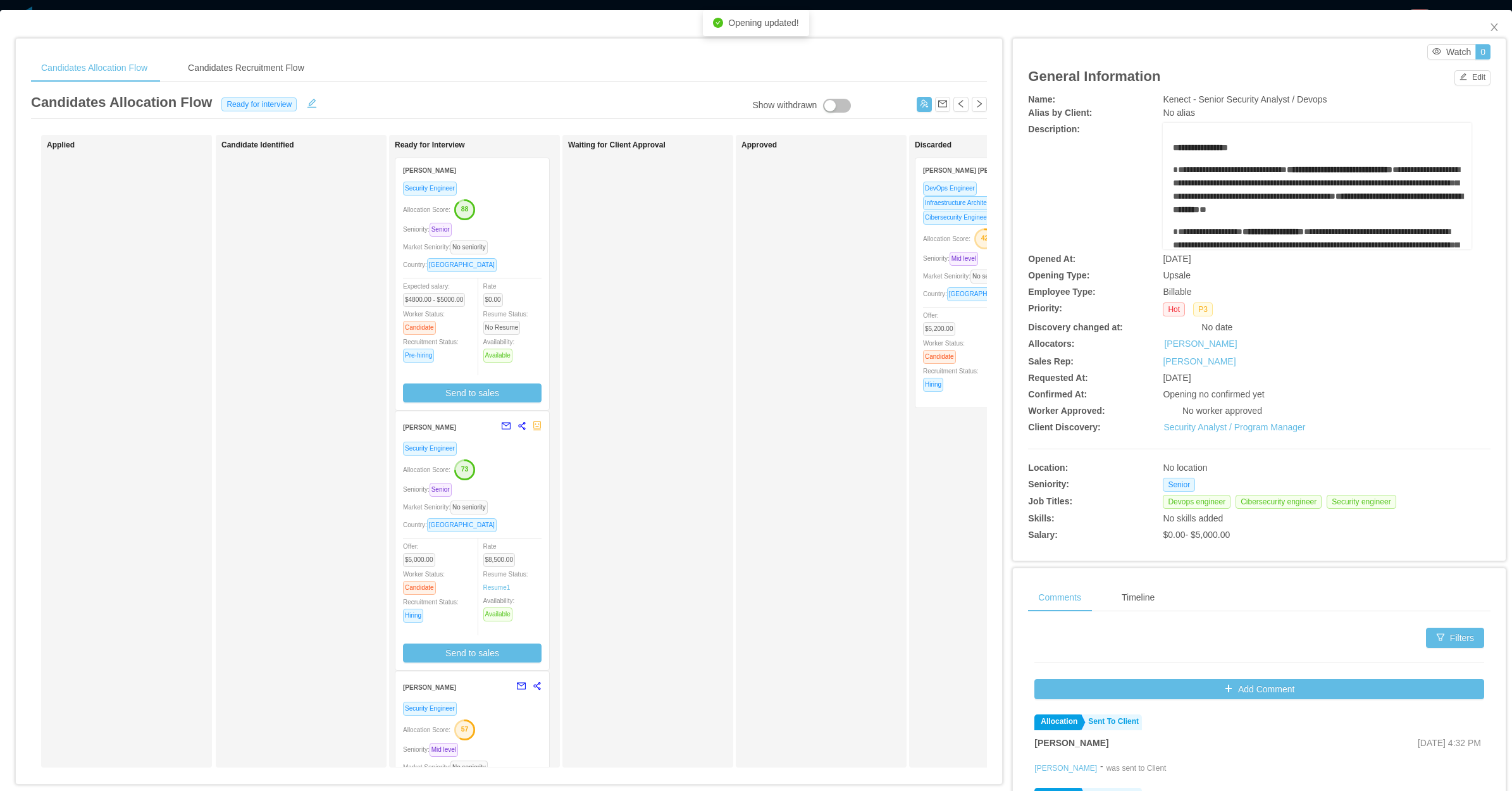
click at [503, 220] on div "Security Engineer Allocation Score: 88 Seniority: Senior Market Seniority: No s…" at bounding box center [472, 291] width 139 height 221
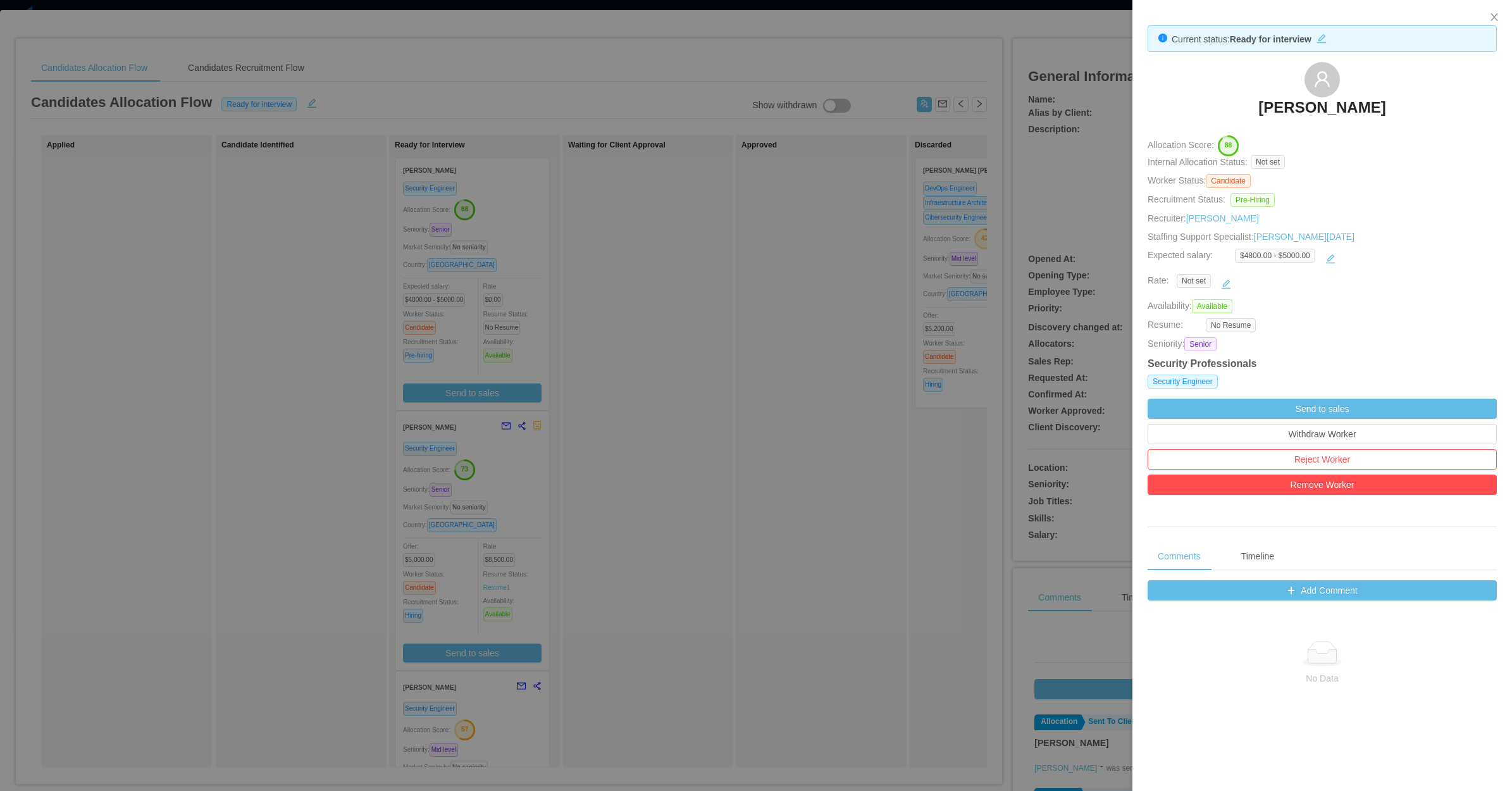
click at [634, 483] on div at bounding box center [756, 396] width 1512 height 791
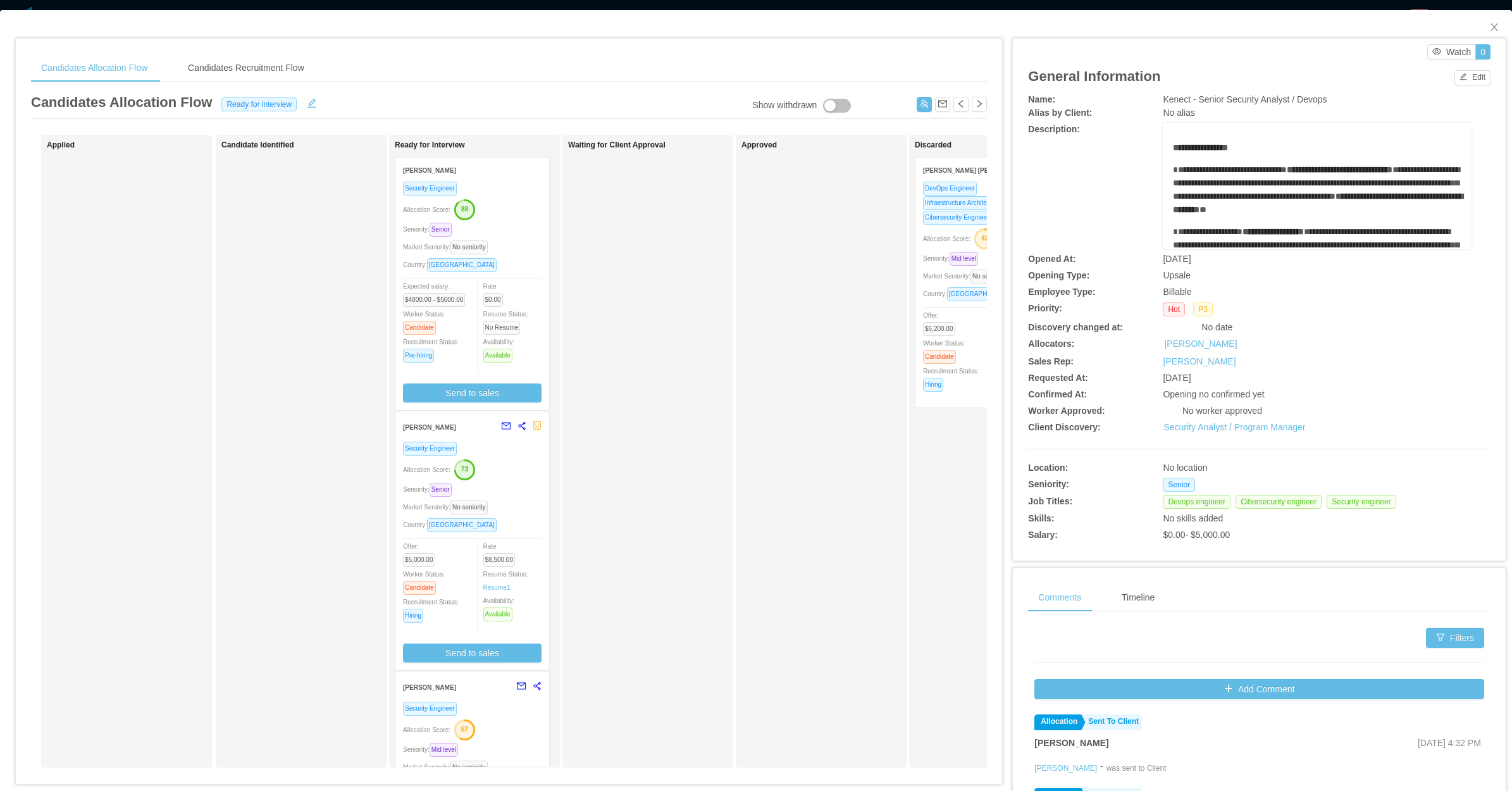
click at [672, 393] on div "Waiting for Client Approval" at bounding box center [656, 451] width 177 height 622
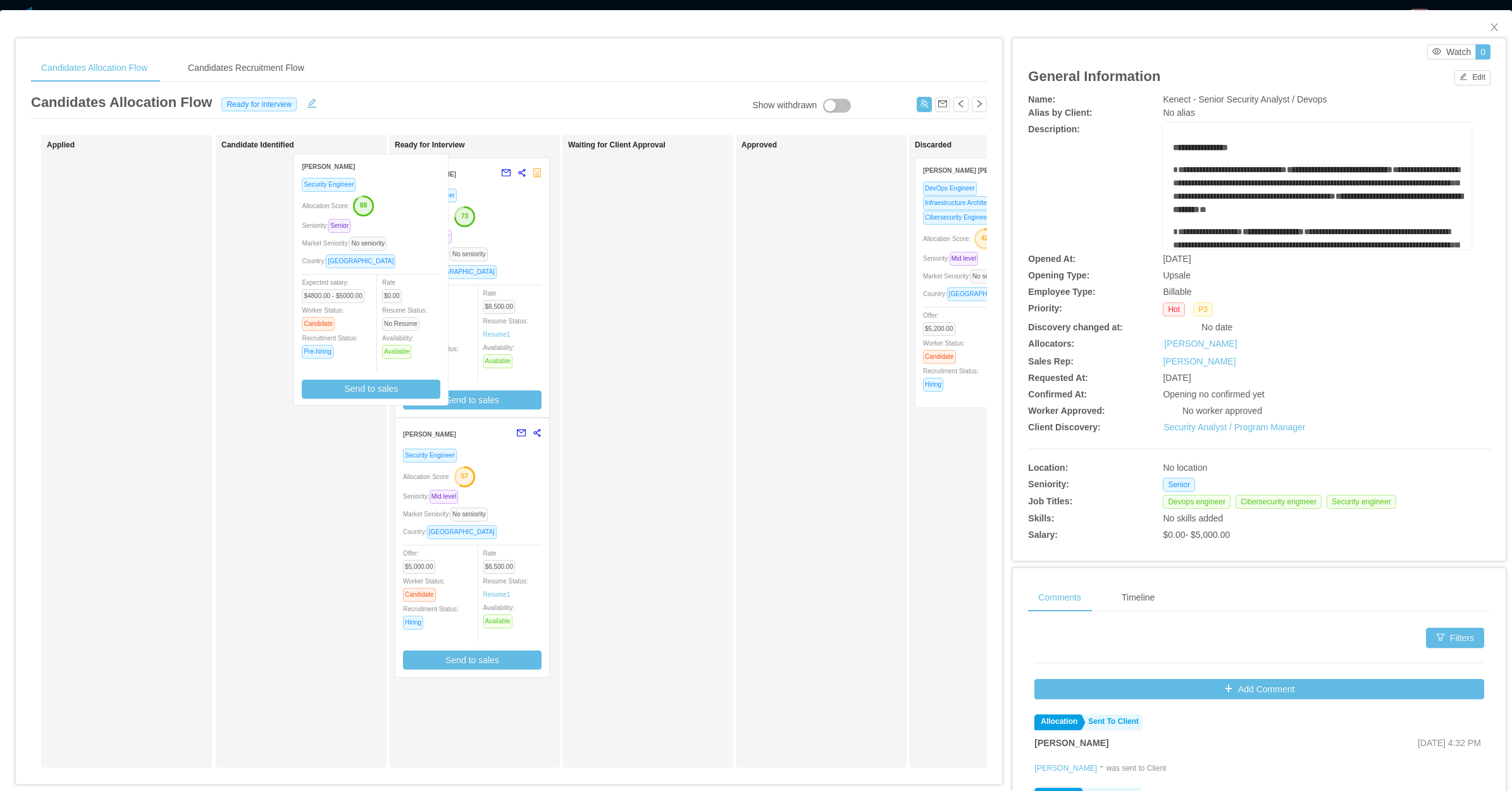
drag, startPoint x: 495, startPoint y: 280, endPoint x: 335, endPoint y: 257, distance: 161.6
click at [335, 267] on div "Applied Candidate Identified Ready for Interview Daniel Batista Security Engine…" at bounding box center [509, 456] width 956 height 643
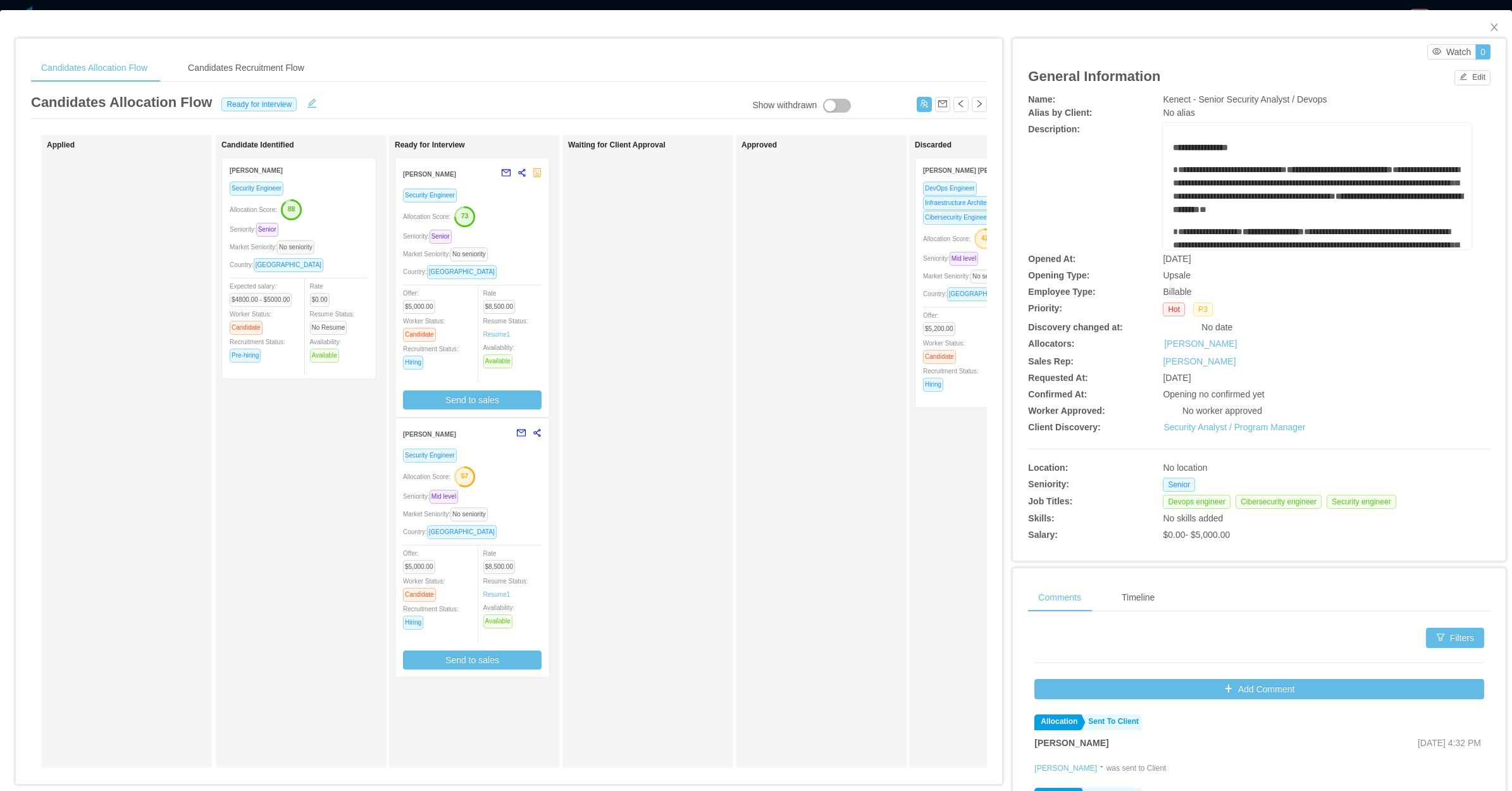
click at [352, 231] on div "Seniority: Senior" at bounding box center [299, 230] width 139 height 15
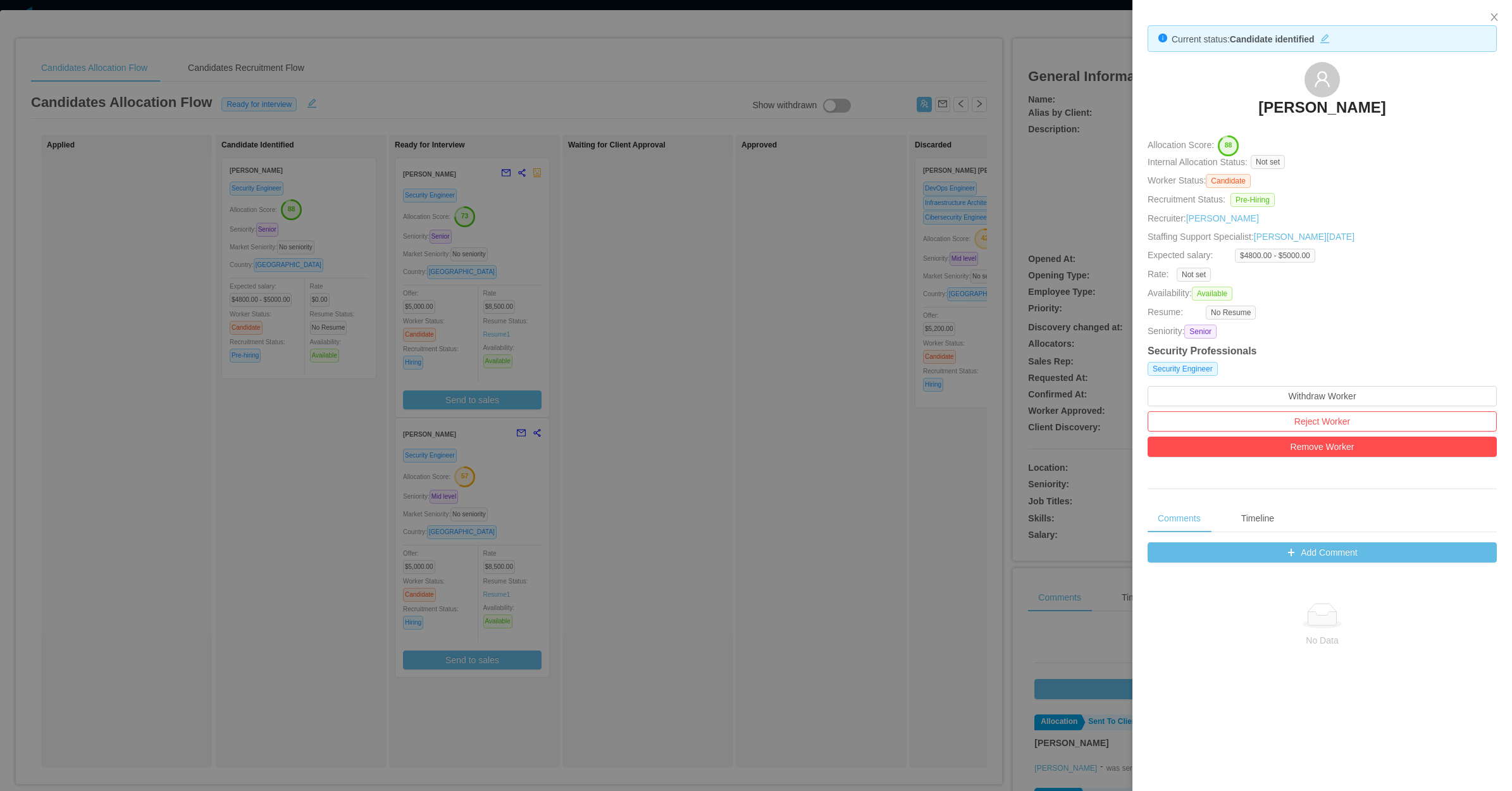
drag, startPoint x: 1201, startPoint y: 103, endPoint x: 1386, endPoint y: 98, distance: 185.1
click at [1386, 98] on div "[PERSON_NAME]" at bounding box center [1322, 94] width 349 height 63
copy h3 "[PERSON_NAME]"
click at [280, 516] on div at bounding box center [756, 396] width 1512 height 791
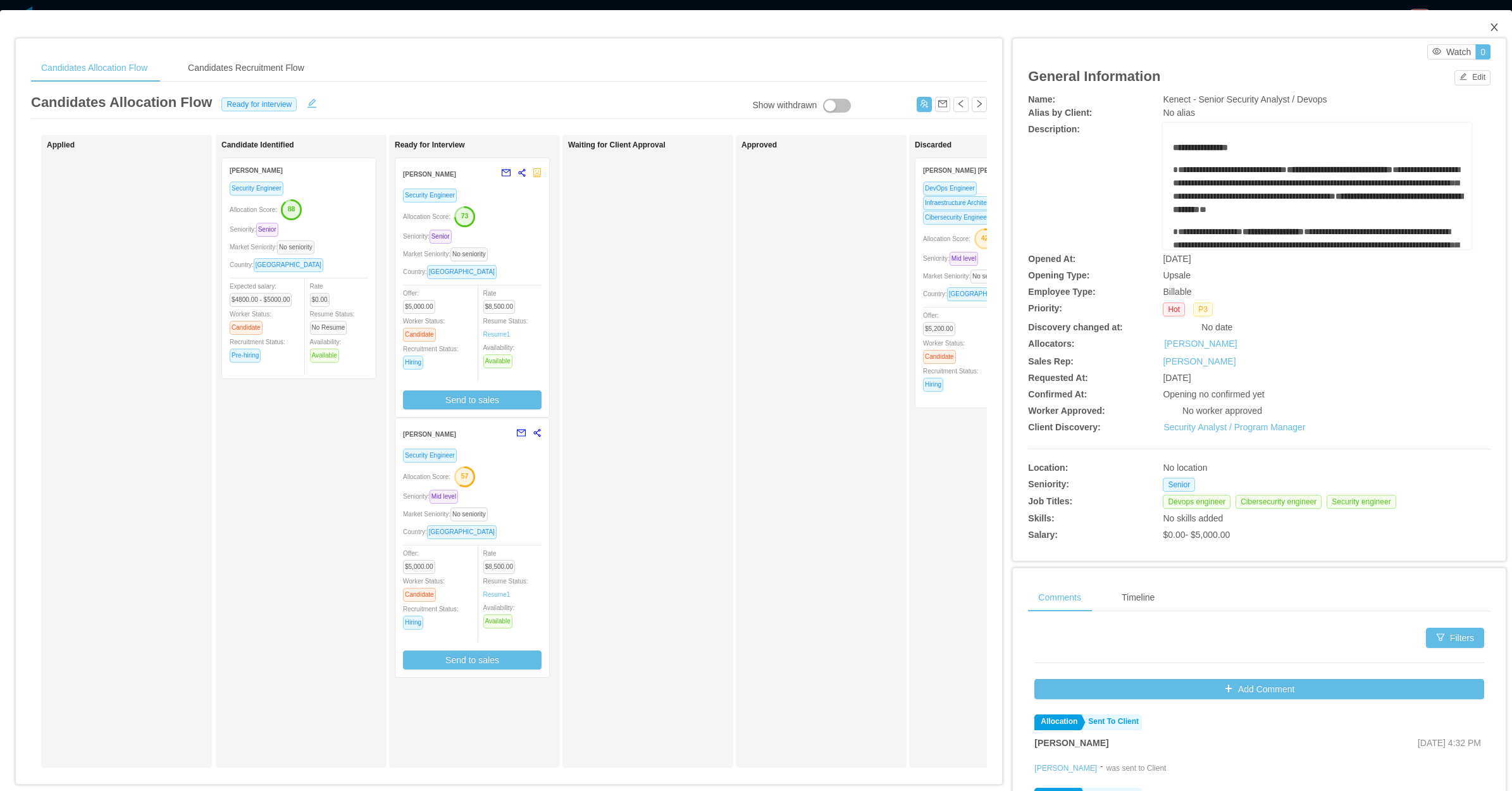
click at [1491, 25] on icon "icon: close" at bounding box center [1494, 27] width 7 height 7
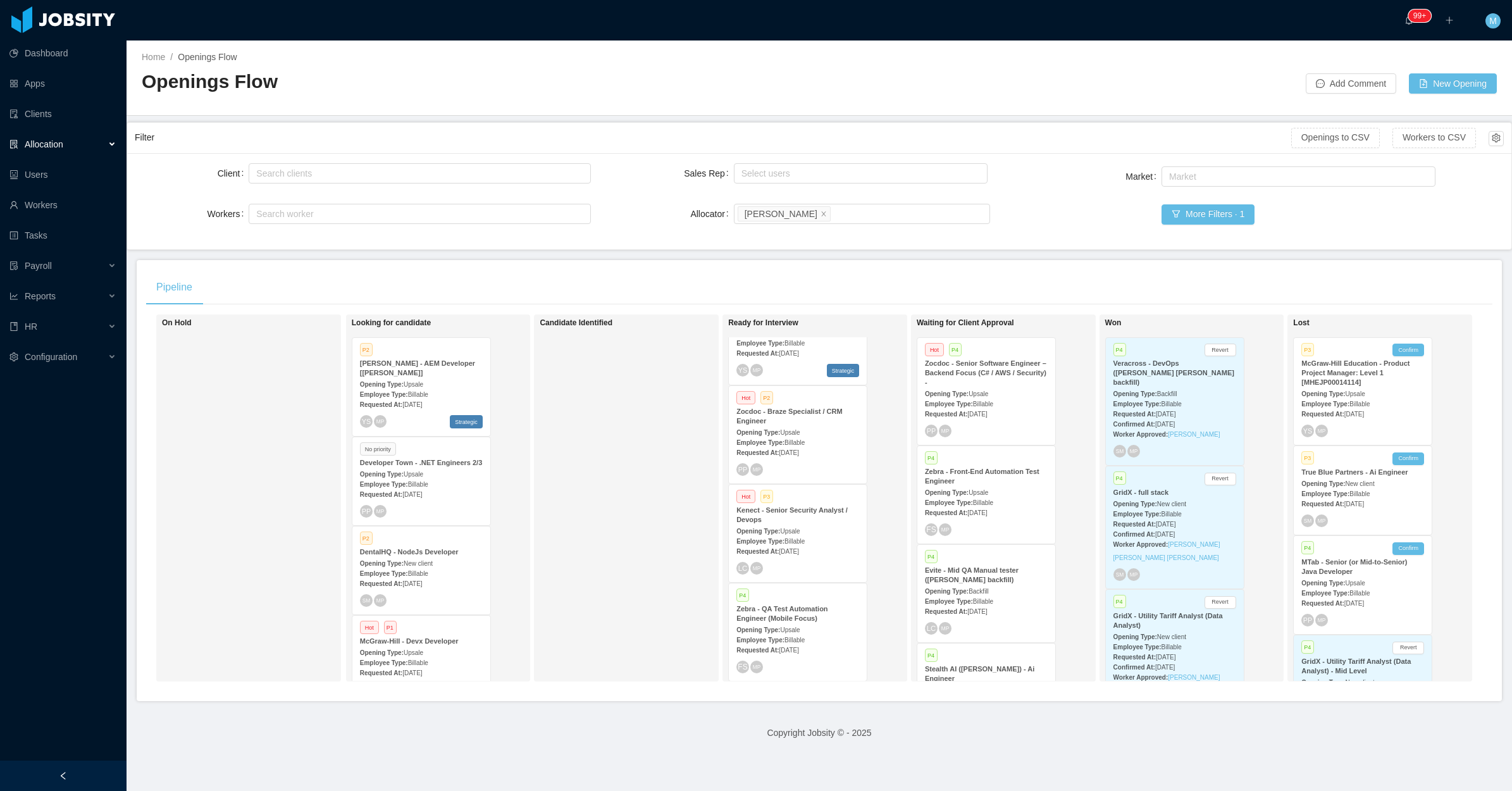
click at [613, 463] on div "Candidate Identified" at bounding box center [628, 498] width 177 height 356
click at [546, 460] on div "Candidate Identified" at bounding box center [628, 498] width 177 height 356
click at [80, 766] on div at bounding box center [63, 775] width 127 height 31
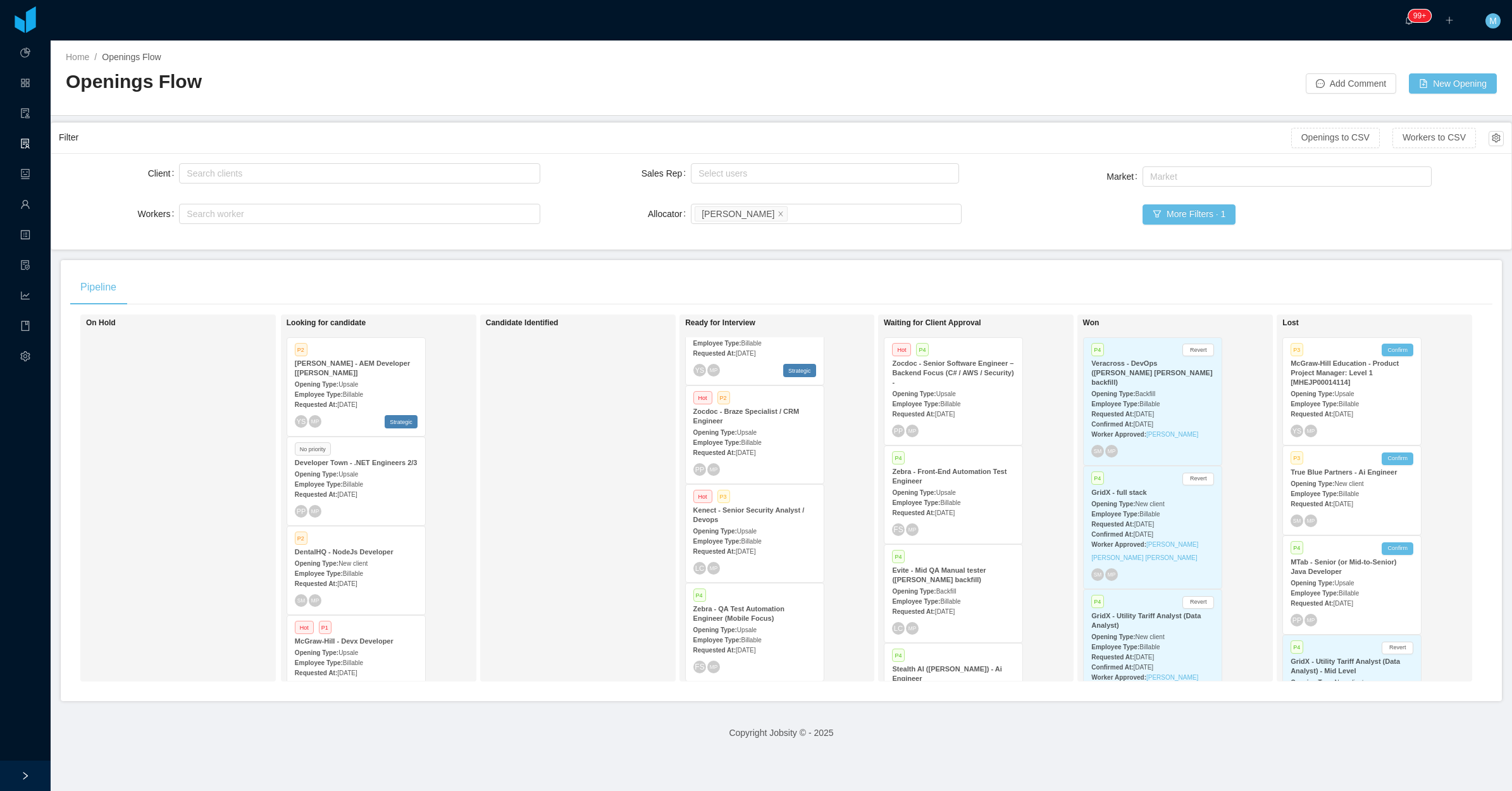
drag, startPoint x: 597, startPoint y: 460, endPoint x: 805, endPoint y: 96, distance: 419.2
click at [598, 463] on div "Candidate Identified" at bounding box center [574, 498] width 177 height 356
click at [573, 400] on div "Candidate Identified" at bounding box center [574, 498] width 177 height 356
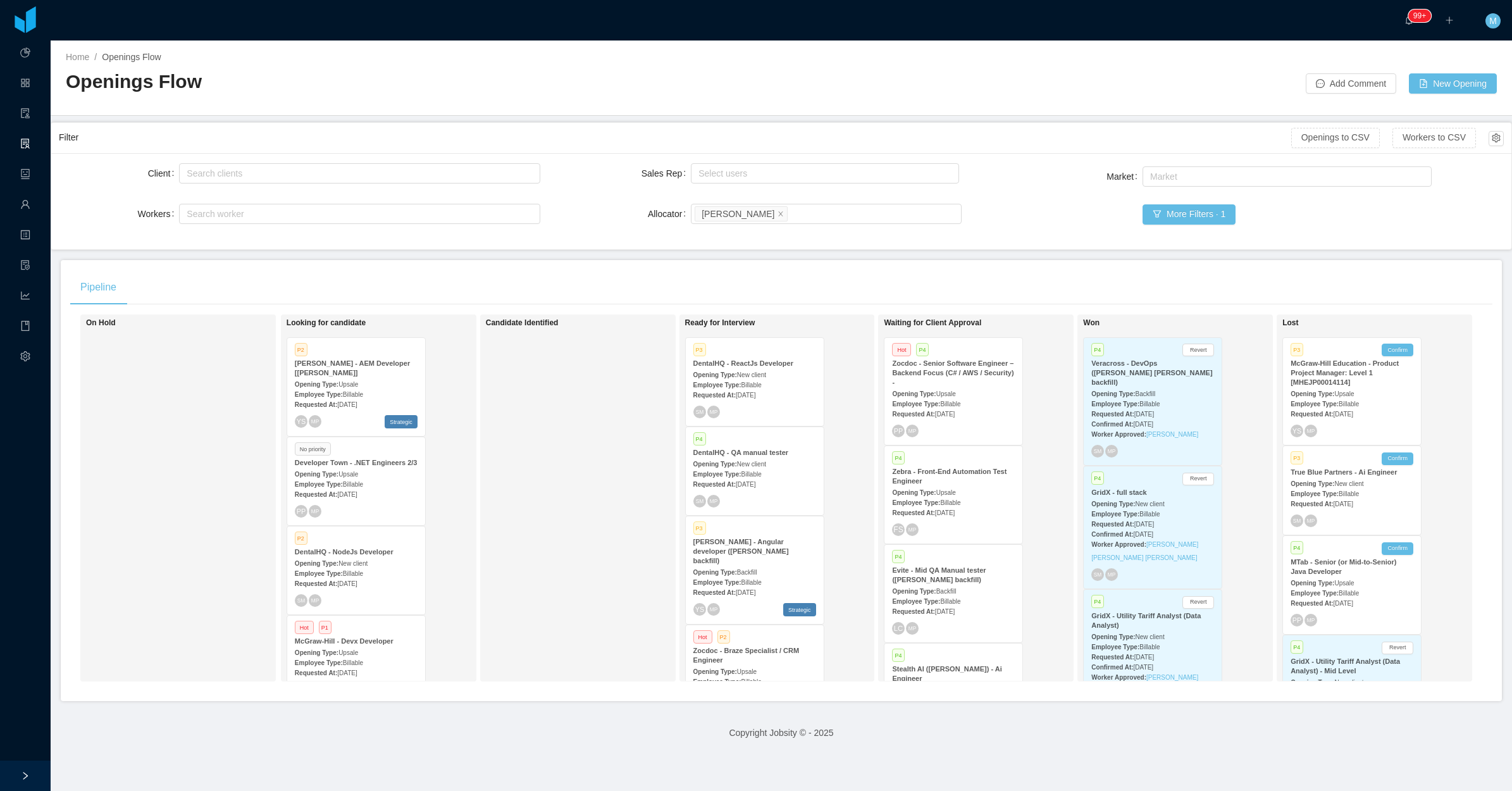
scroll to position [634, 0]
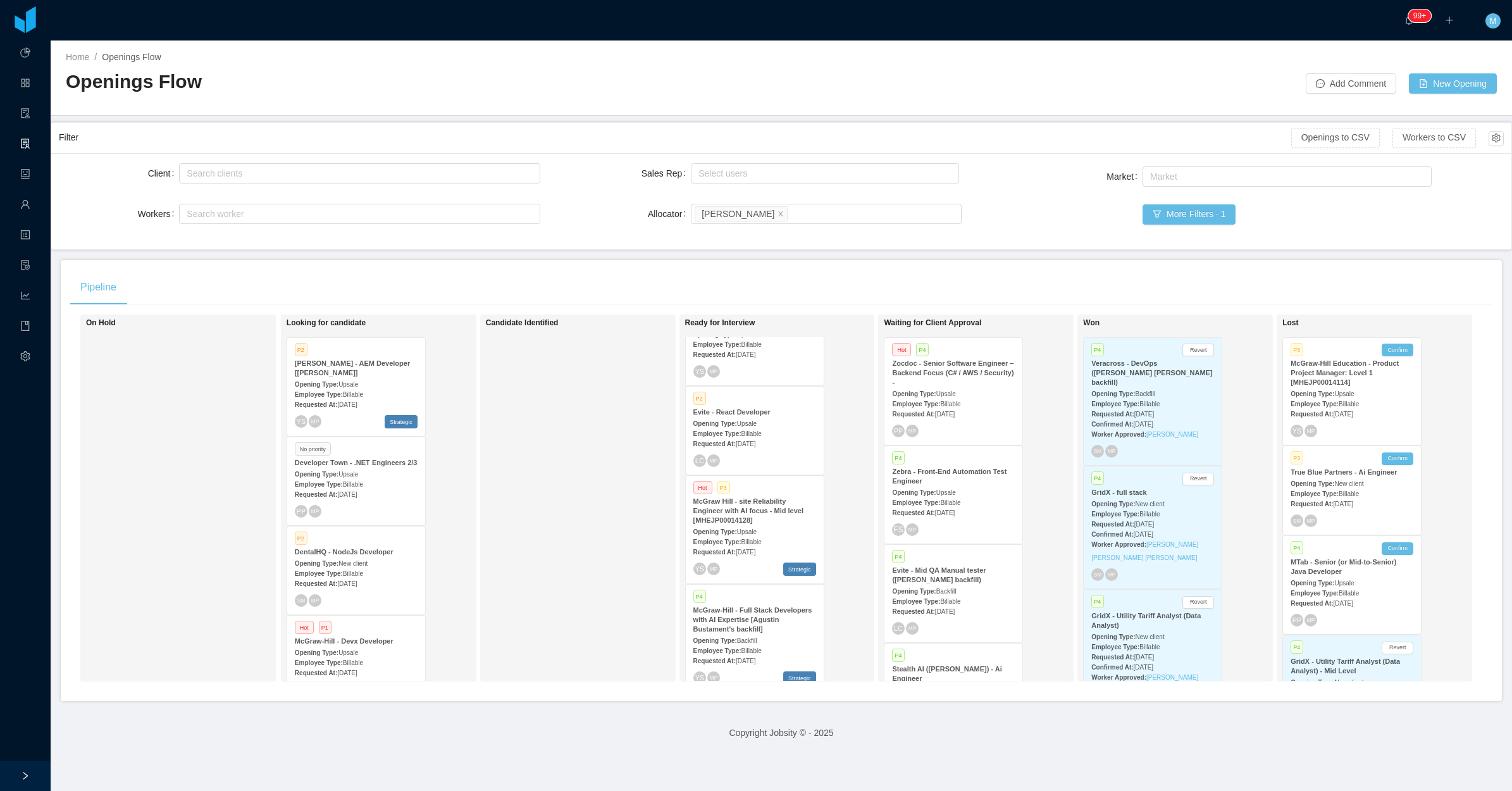
click at [762, 545] on div "Requested At: Aug 20th, 2025" at bounding box center [755, 551] width 122 height 13
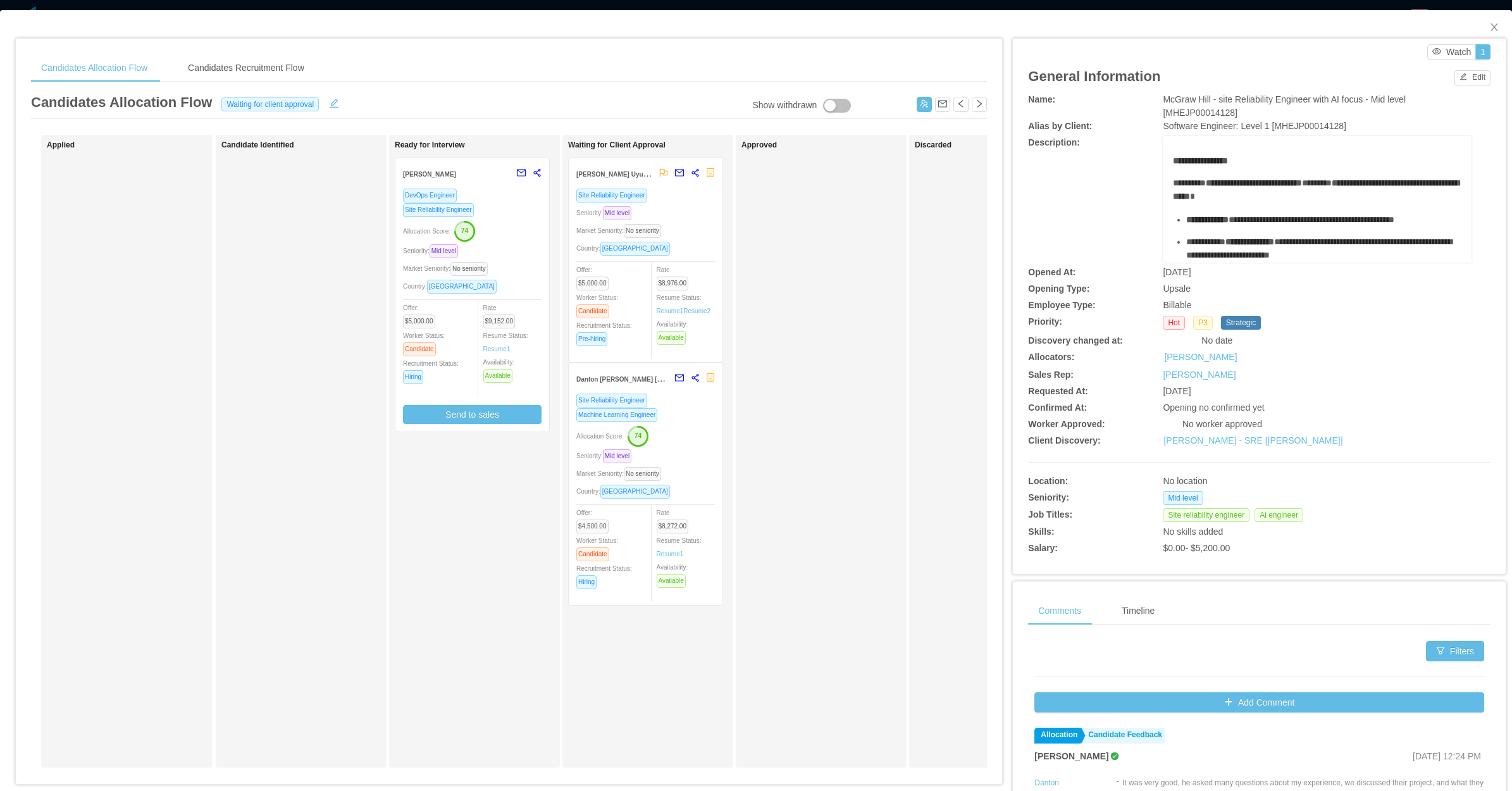
click at [542, 257] on div "DevOps Engineer Site Reliability Engineer Allocation Score: 74 Seniority: Mid l…" at bounding box center [472, 309] width 154 height 244
drag, startPoint x: 1484, startPoint y: 23, endPoint x: 1425, endPoint y: 51, distance: 65.3
click at [1490, 27] on icon "icon: close" at bounding box center [1494, 27] width 10 height 10
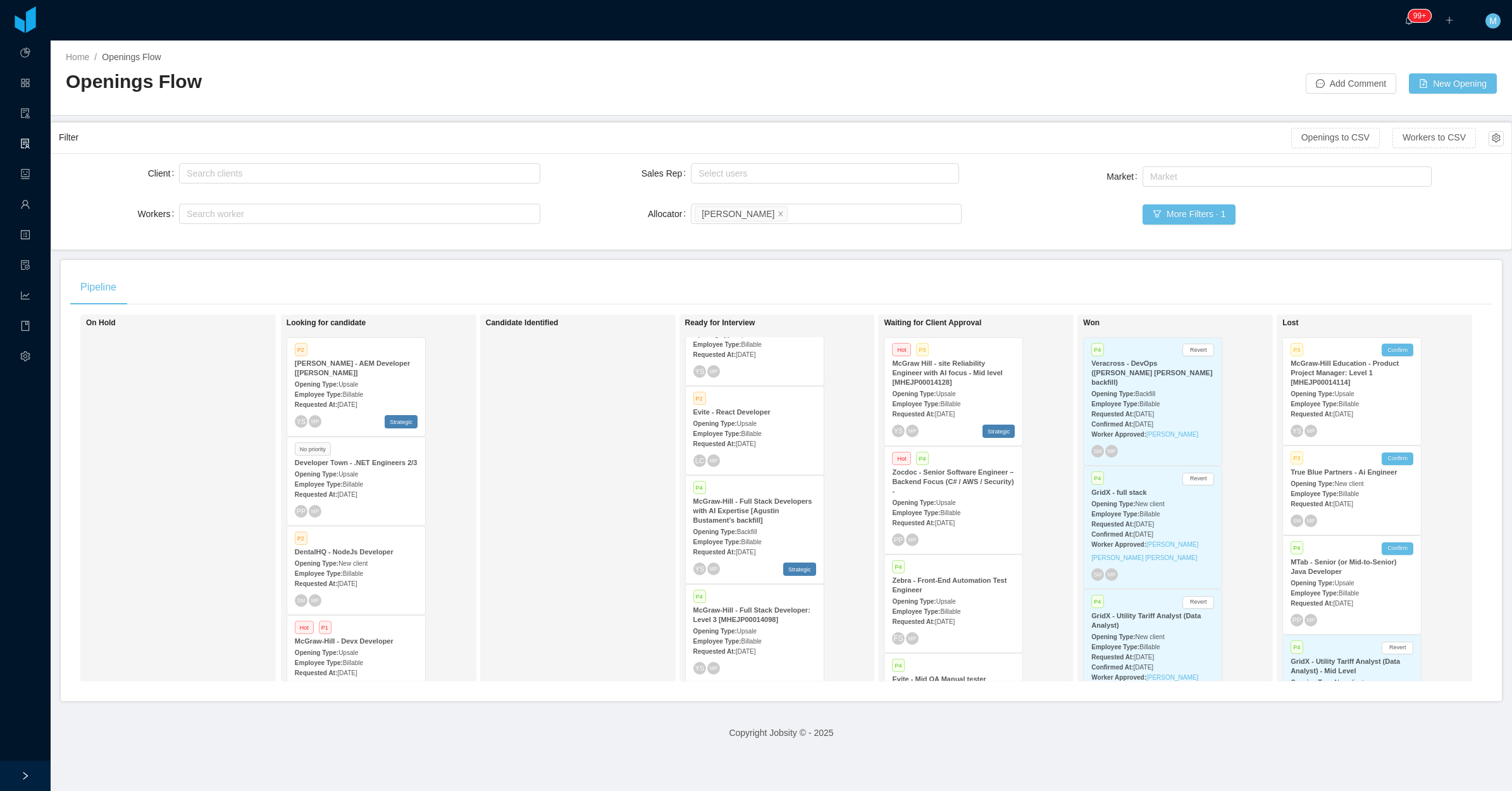
scroll to position [239, 0]
click at [741, 538] on span "Billable" at bounding box center [751, 542] width 20 height 7
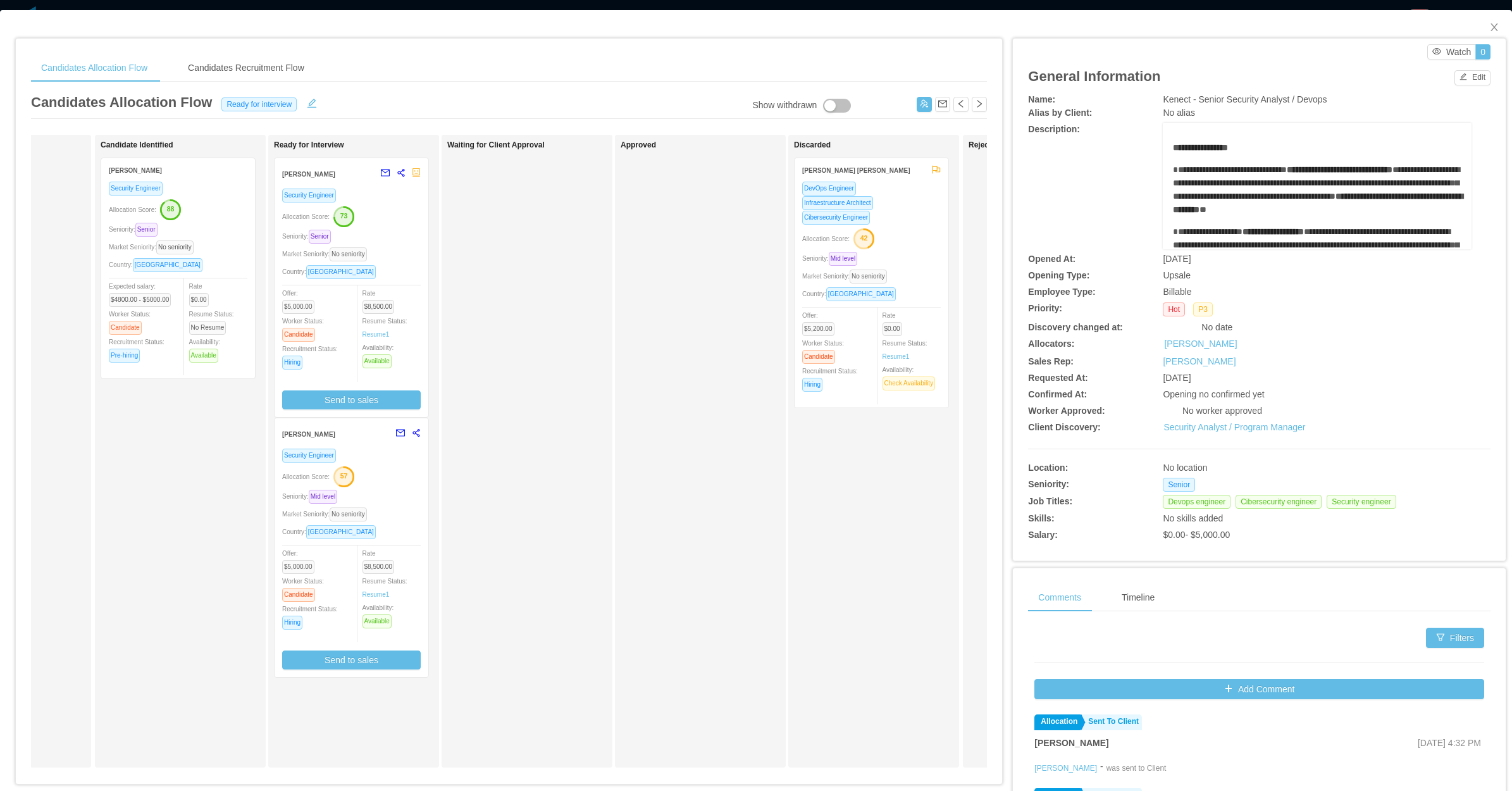
click at [233, 267] on div "Country: Dominican Republic" at bounding box center [178, 265] width 139 height 15
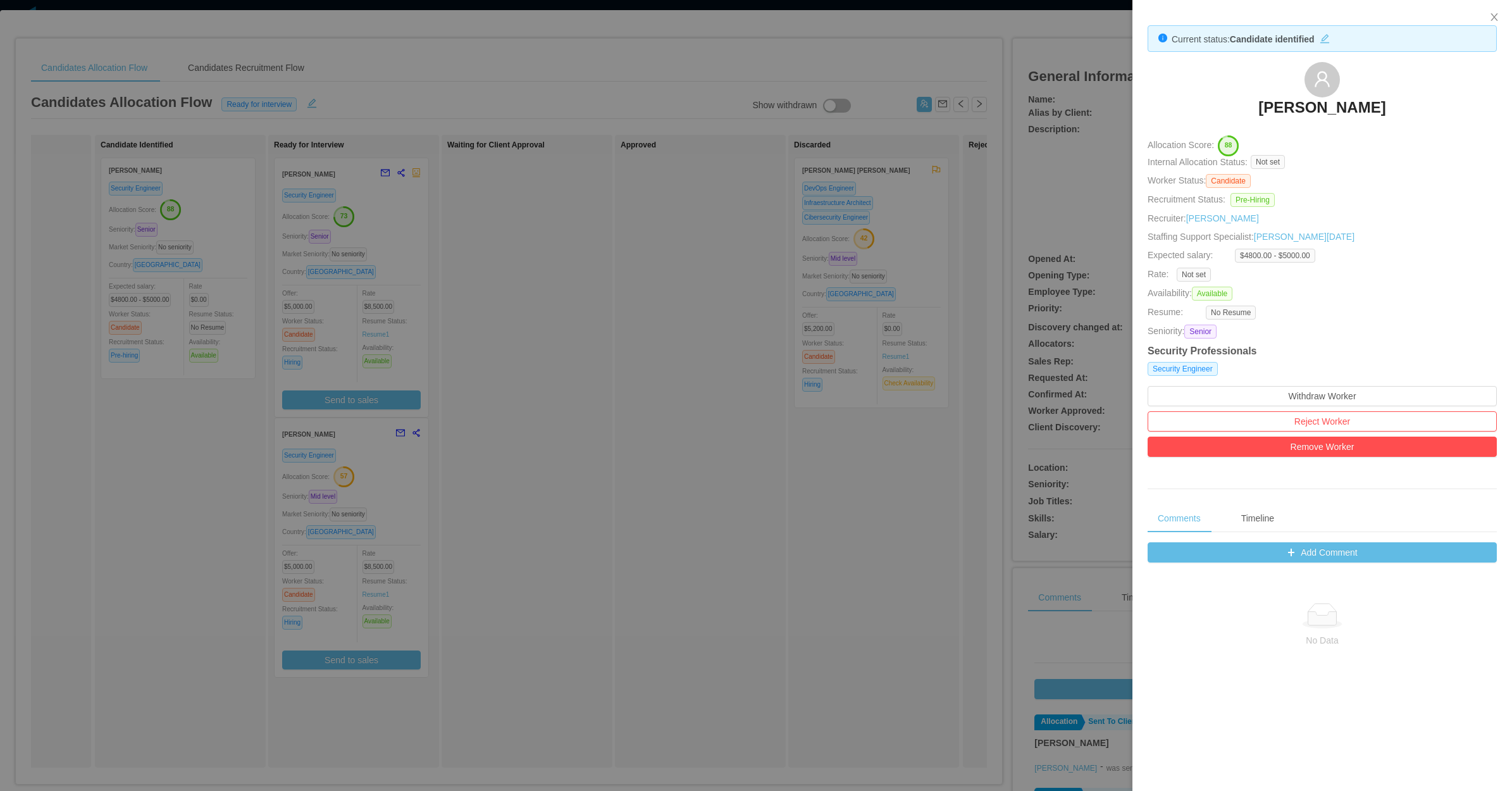
drag, startPoint x: 1234, startPoint y: 103, endPoint x: 1374, endPoint y: 111, distance: 140.2
click at [1374, 111] on div "[PERSON_NAME]" at bounding box center [1322, 94] width 349 height 63
copy h3 "[PERSON_NAME]"
drag, startPoint x: 665, startPoint y: 496, endPoint x: 649, endPoint y: 497, distance: 16.0
click at [666, 496] on div at bounding box center [756, 396] width 1512 height 791
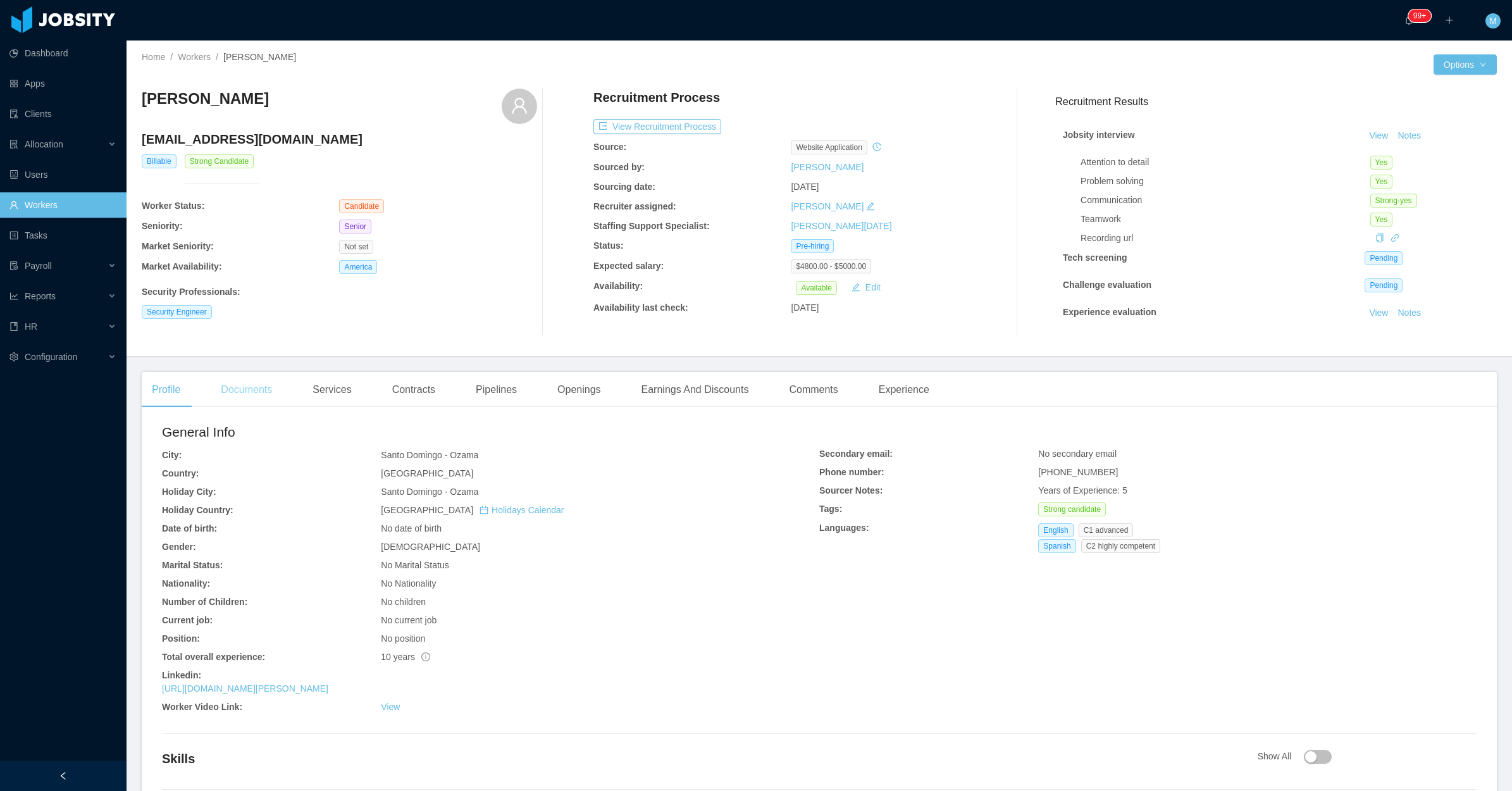
click at [258, 394] on div "Documents" at bounding box center [246, 390] width 71 height 35
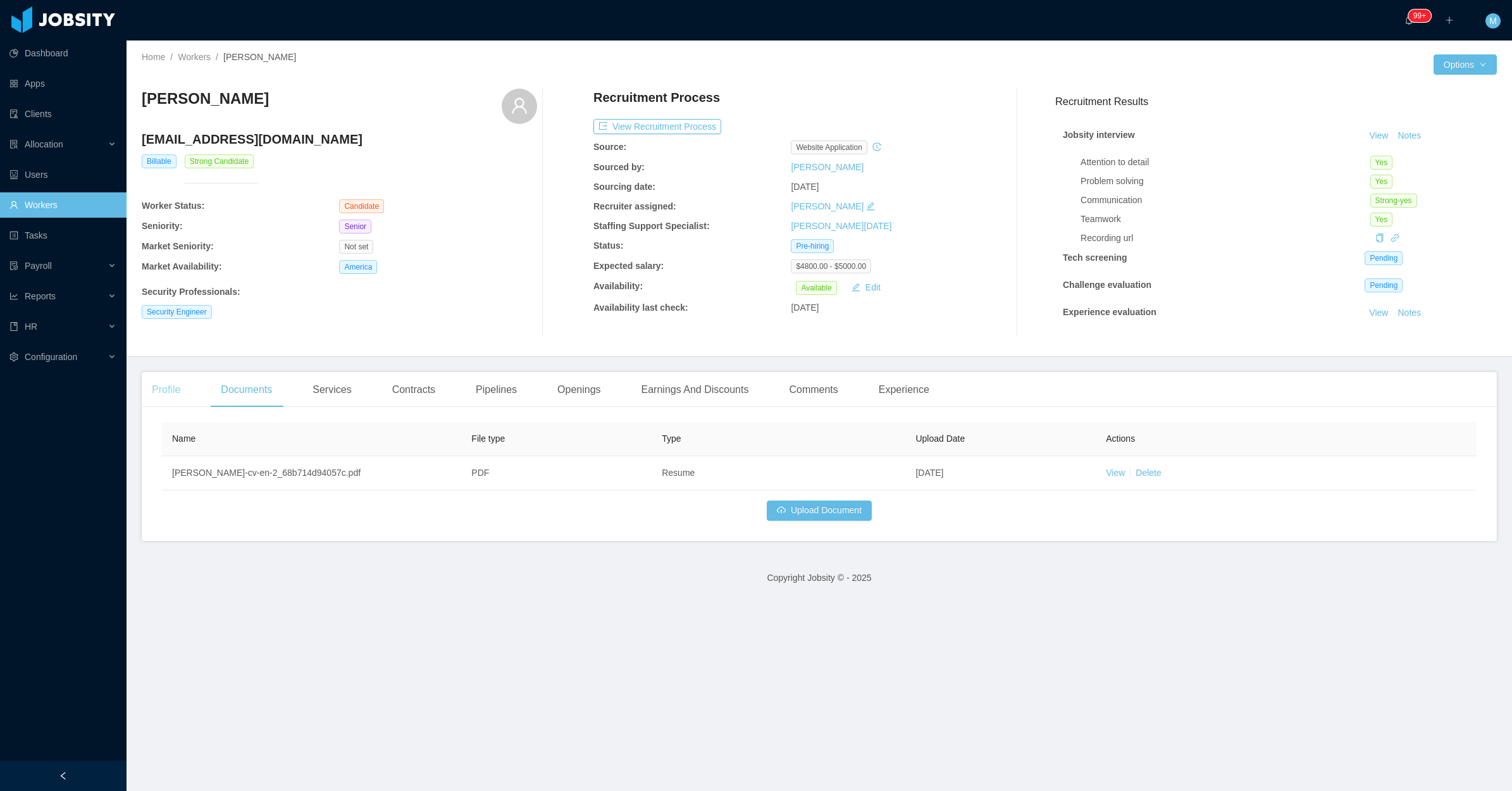
click at [166, 390] on div "Profile" at bounding box center [166, 390] width 49 height 35
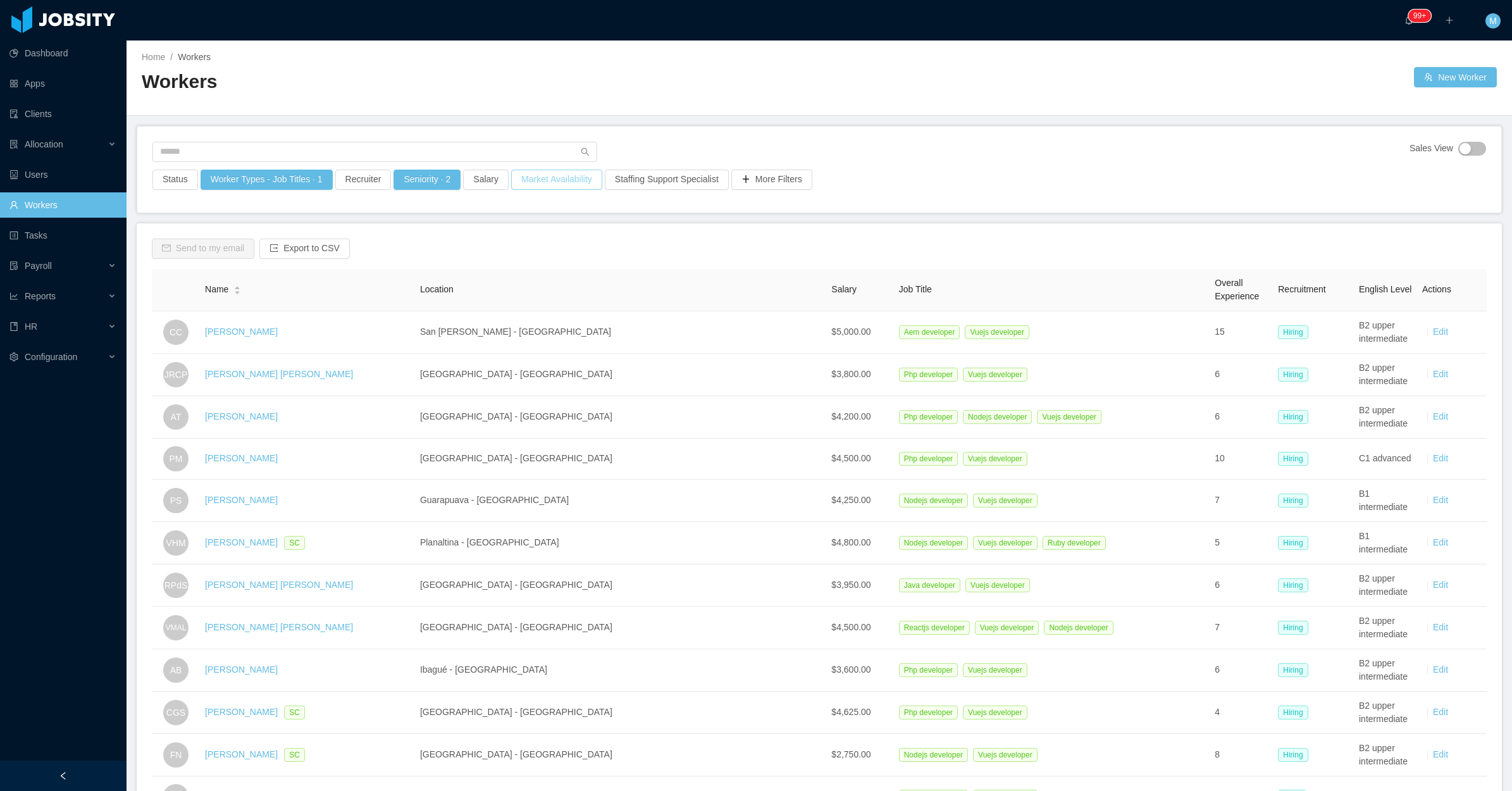
click at [535, 177] on button "Market Availability" at bounding box center [557, 180] width 91 height 20
click at [95, 137] on div "Allocation" at bounding box center [63, 144] width 127 height 25
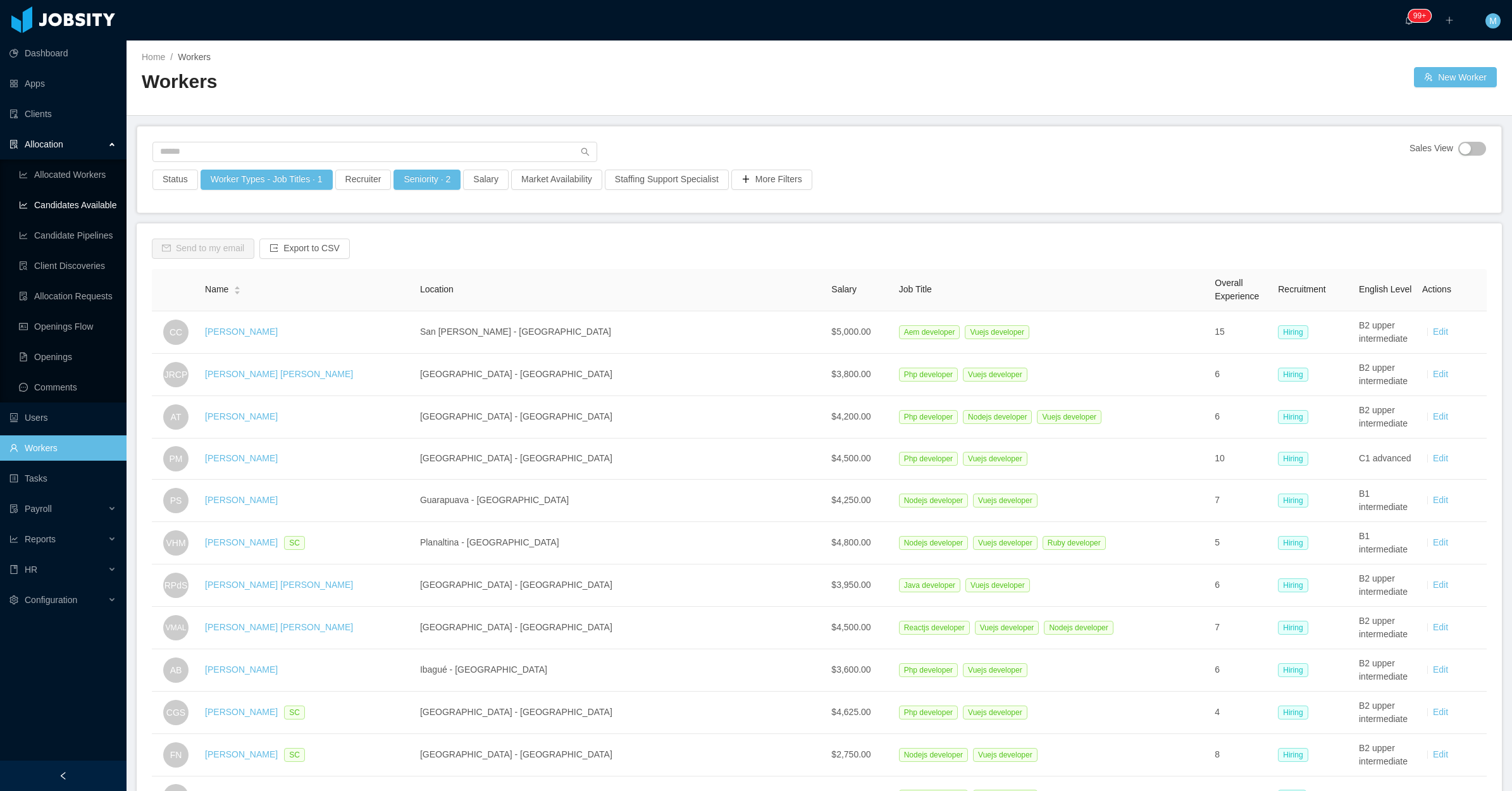
click at [99, 208] on link "Candidates Available" at bounding box center [67, 205] width 97 height 25
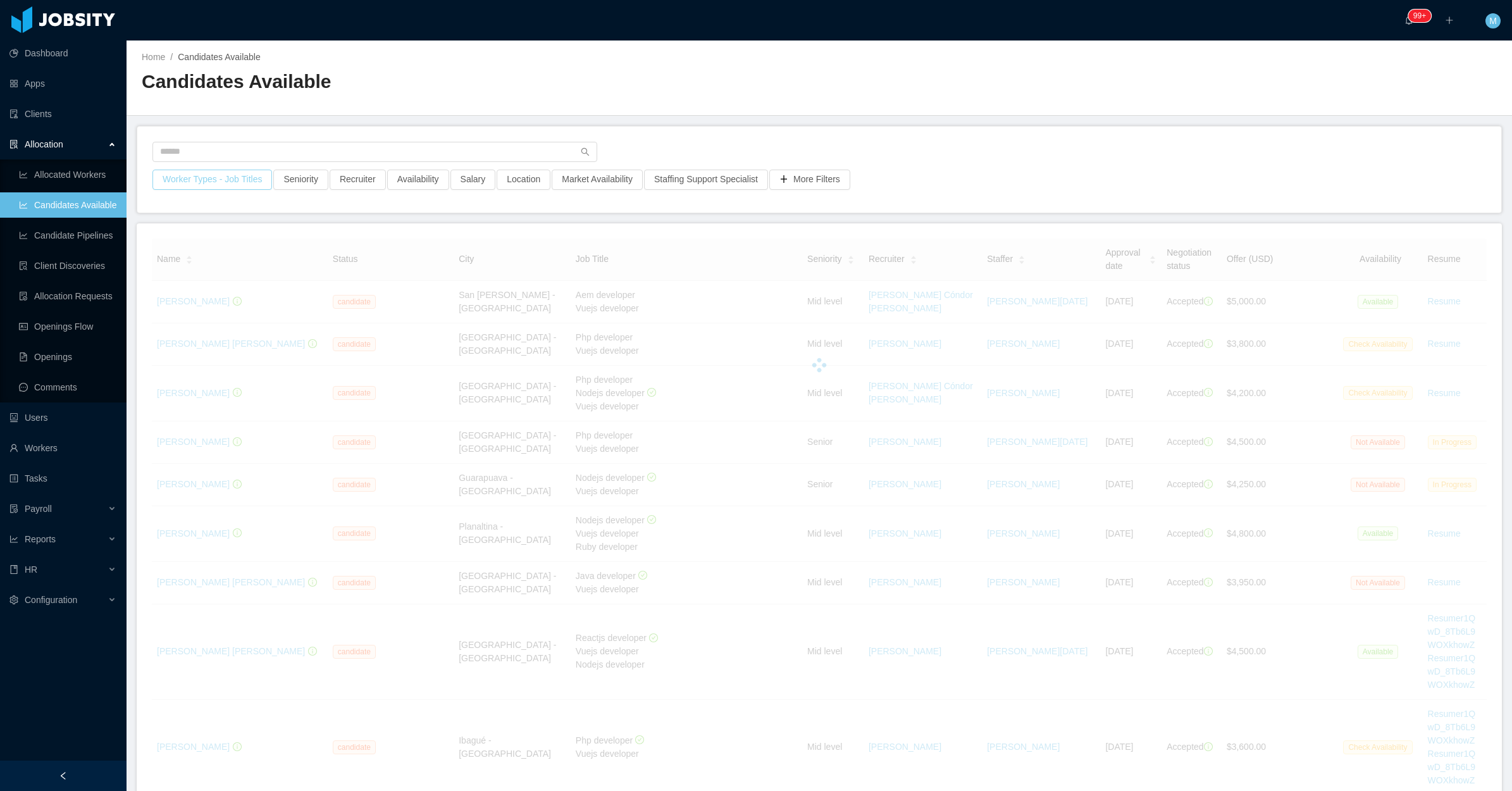
click at [221, 174] on button "Worker Types - Job Titles" at bounding box center [212, 180] width 120 height 20
click at [210, 275] on div "Worker Types" at bounding box center [211, 262] width 190 height 25
click at [207, 290] on div "Job Titles" at bounding box center [209, 286] width 169 height 13
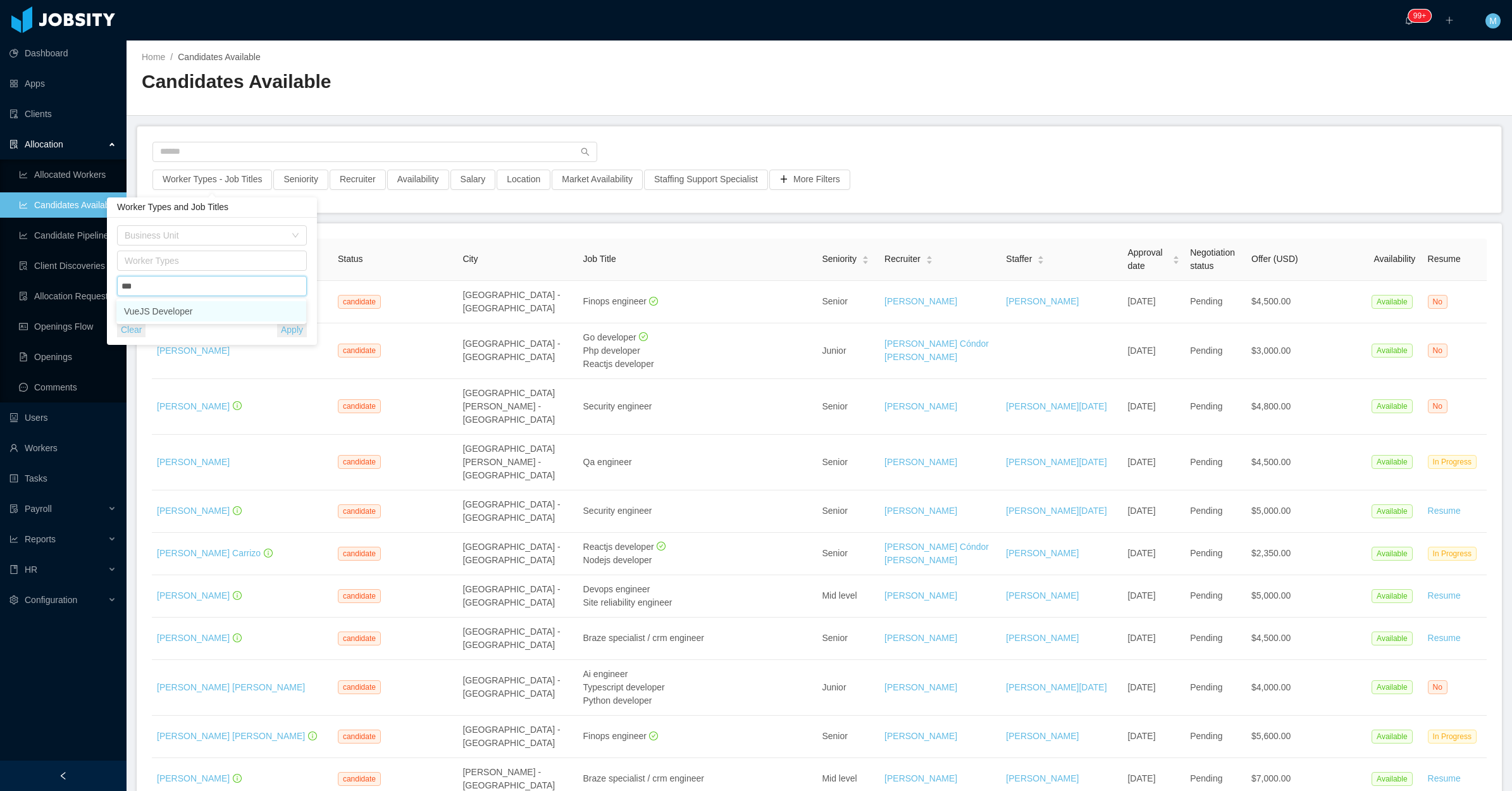
type input "****"
click at [203, 321] on ul "VueJS Developer" at bounding box center [211, 310] width 190 height 25
click at [217, 313] on li "VueJS Developer" at bounding box center [211, 311] width 190 height 20
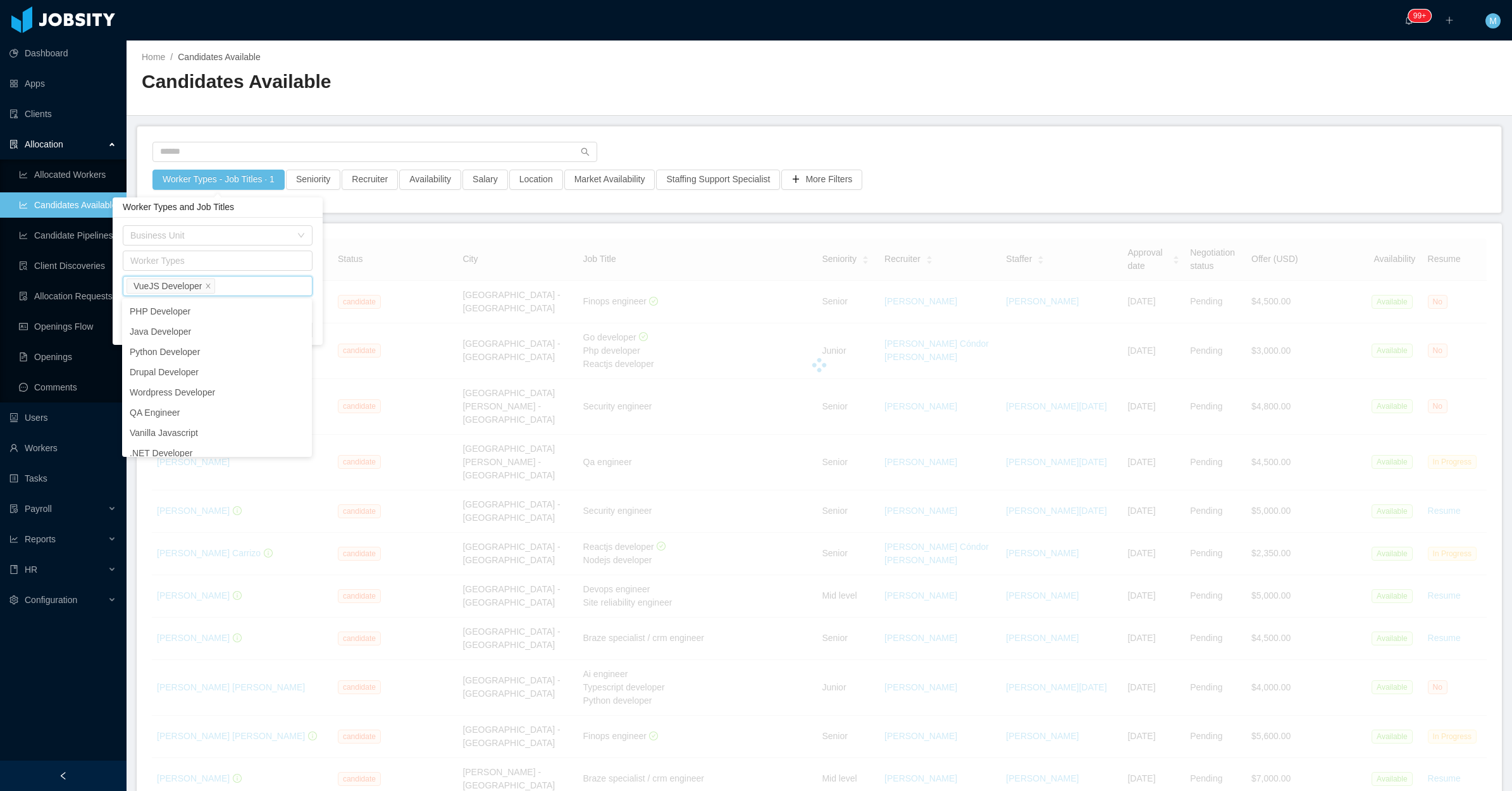
drag, startPoint x: 725, startPoint y: 125, endPoint x: 702, endPoint y: 134, distance: 24.7
click at [724, 130] on main "Home / Candidates Available / Candidates Available Worker Types - Job Titles · …" at bounding box center [820, 416] width 1386 height 750
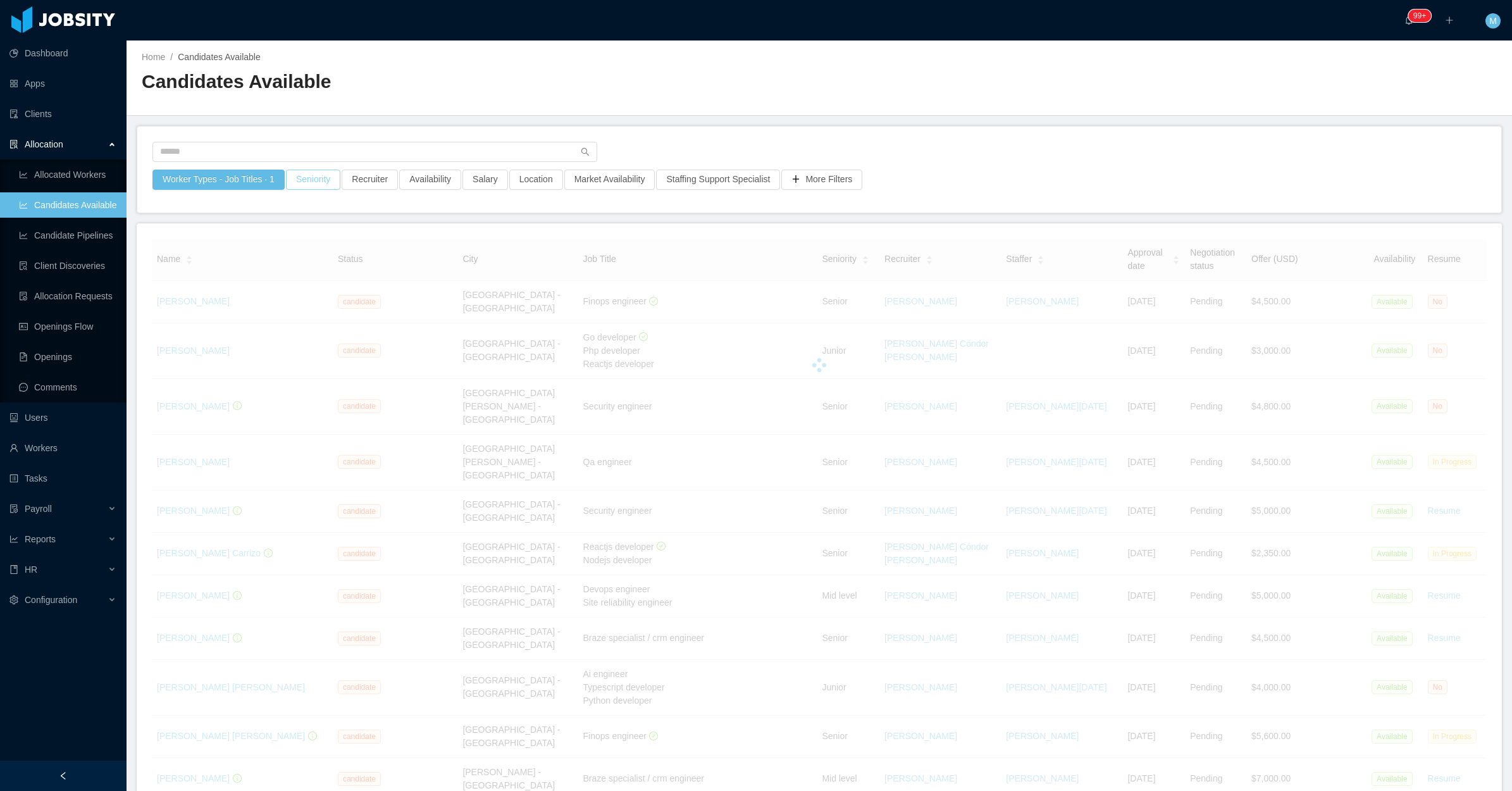
click at [324, 181] on button "Seniority" at bounding box center [313, 180] width 55 height 20
click at [308, 239] on div "Seniorities" at bounding box center [309, 235] width 169 height 13
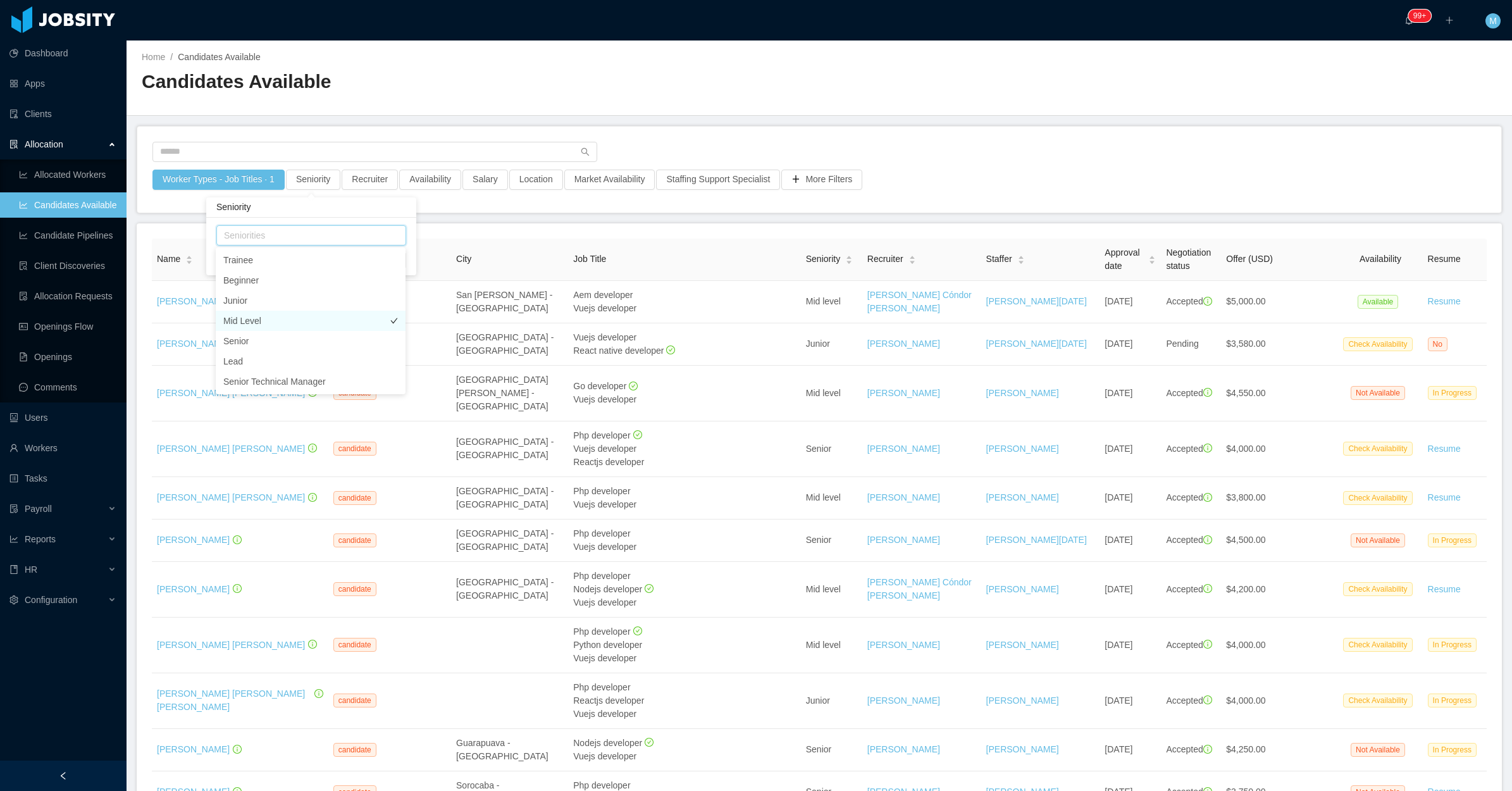
click at [255, 320] on li "Mid Level" at bounding box center [310, 320] width 190 height 20
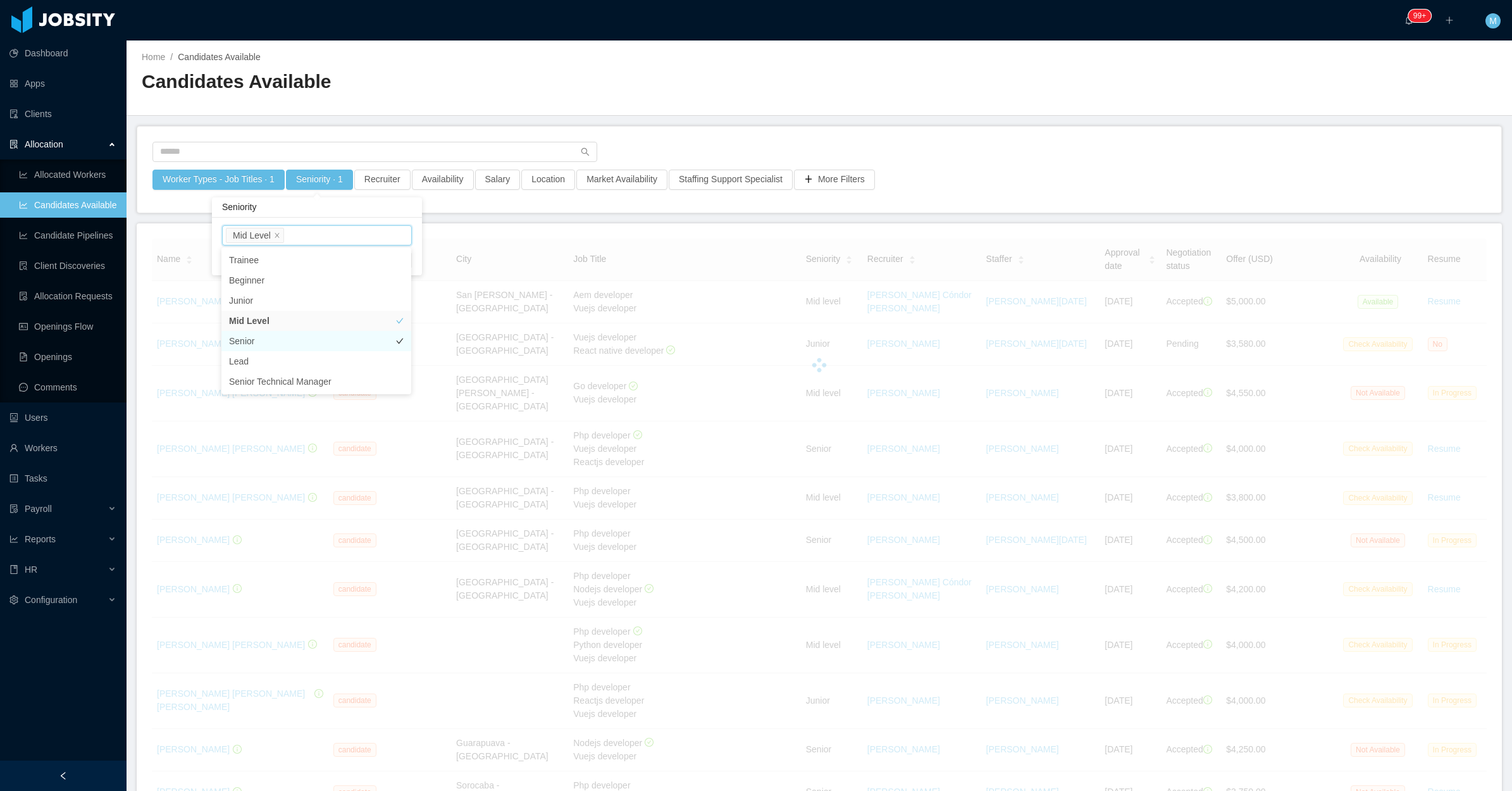
click at [251, 343] on li "Senior" at bounding box center [316, 341] width 190 height 20
click at [637, 154] on div at bounding box center [820, 156] width 1334 height 28
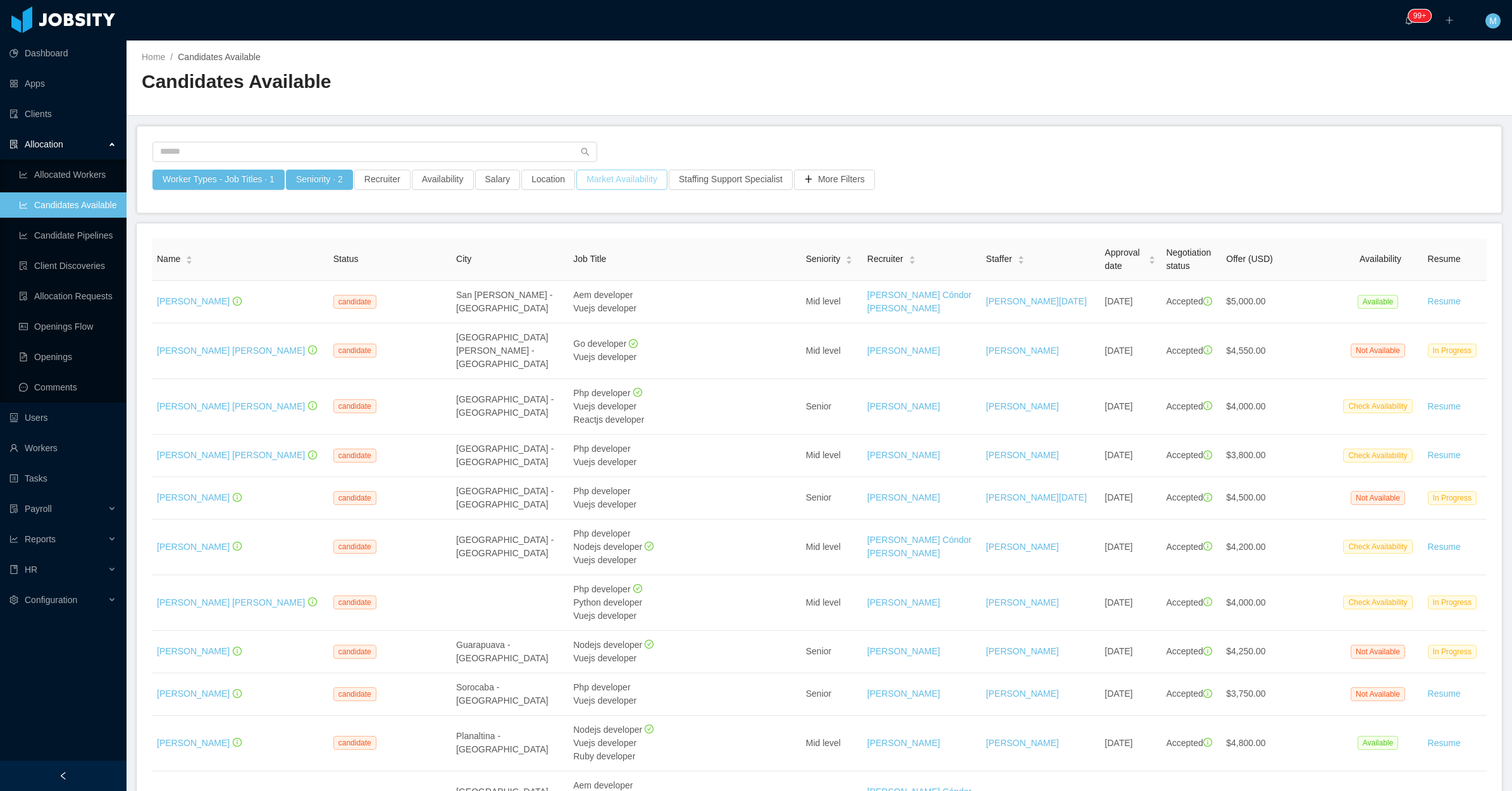
click at [598, 183] on button "Market Availability" at bounding box center [622, 180] width 91 height 20
click at [643, 119] on main "Home / Candidates Available / Candidates Available Worker Types - Job Titles · …" at bounding box center [820, 416] width 1386 height 750
click at [450, 181] on button "Availability" at bounding box center [443, 180] width 62 height 20
click at [444, 232] on div "Select one" at bounding box center [436, 235] width 169 height 13
click at [392, 295] on li "Check Availability" at bounding box center [438, 300] width 190 height 20
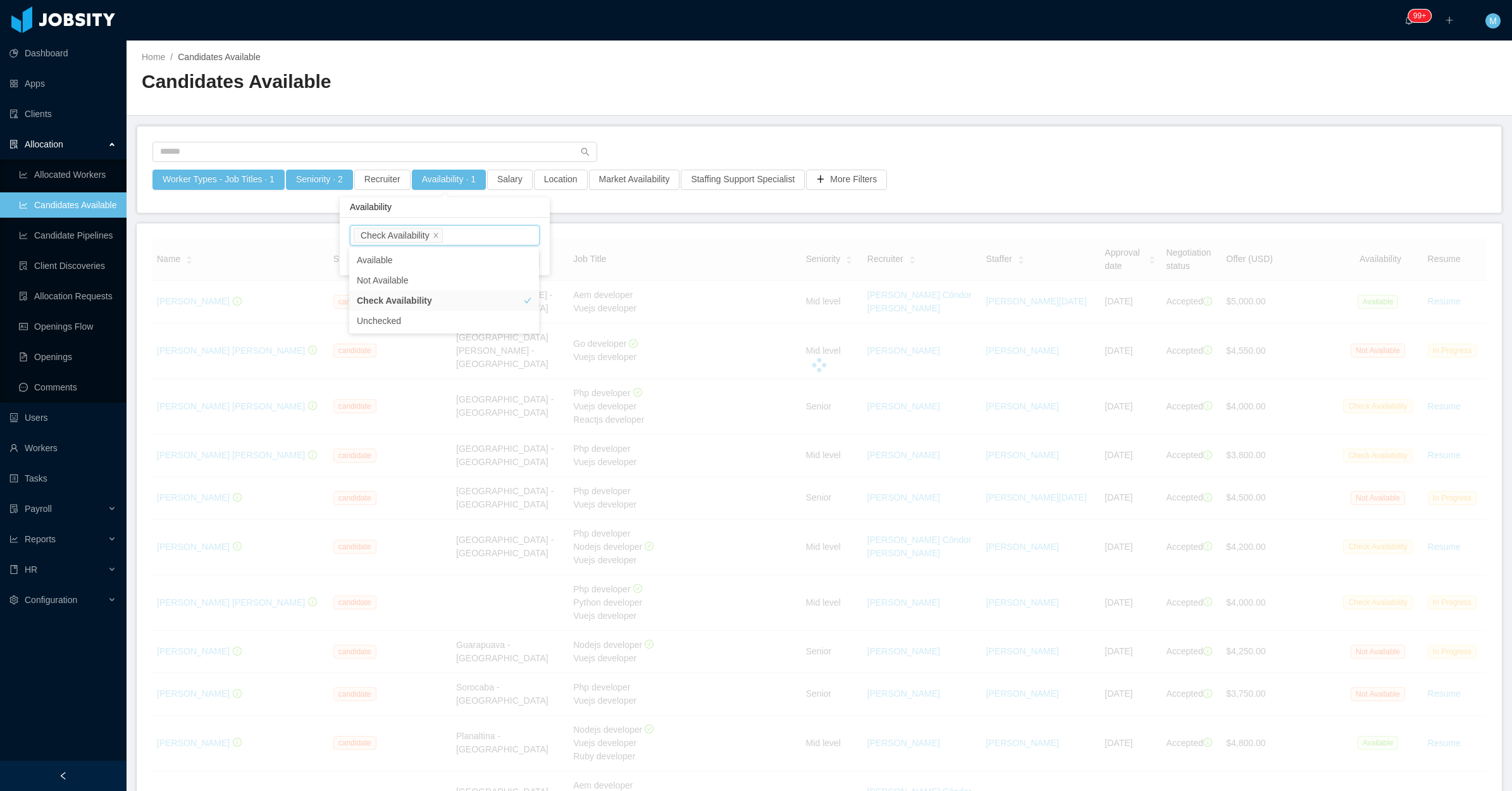
click at [800, 133] on div "Worker Types - Job Titles · 1 Seniority · 2 Recruiter Availability · 1 Salary L…" at bounding box center [819, 170] width 1364 height 86
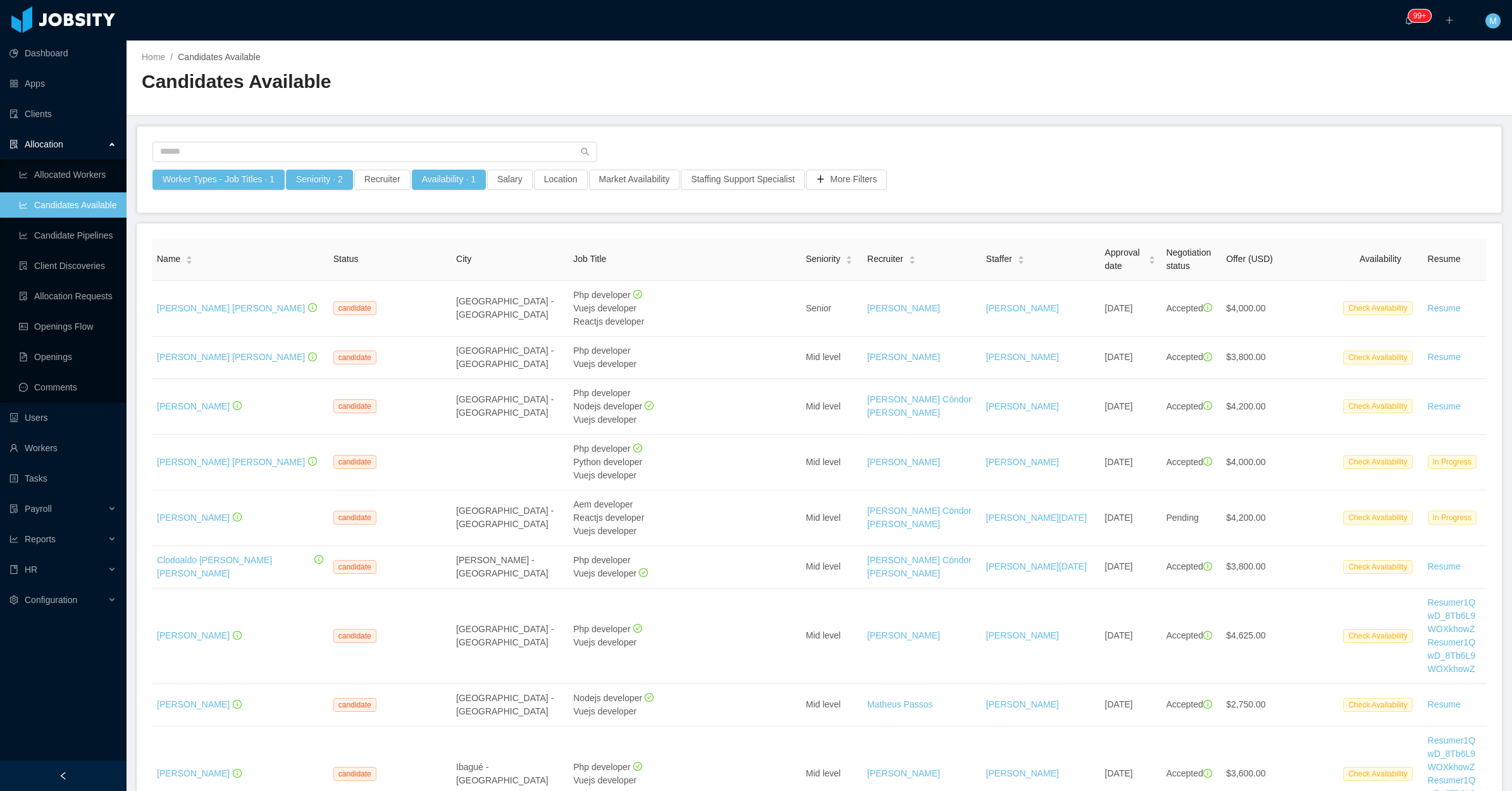
click at [61, 769] on div at bounding box center [63, 775] width 127 height 31
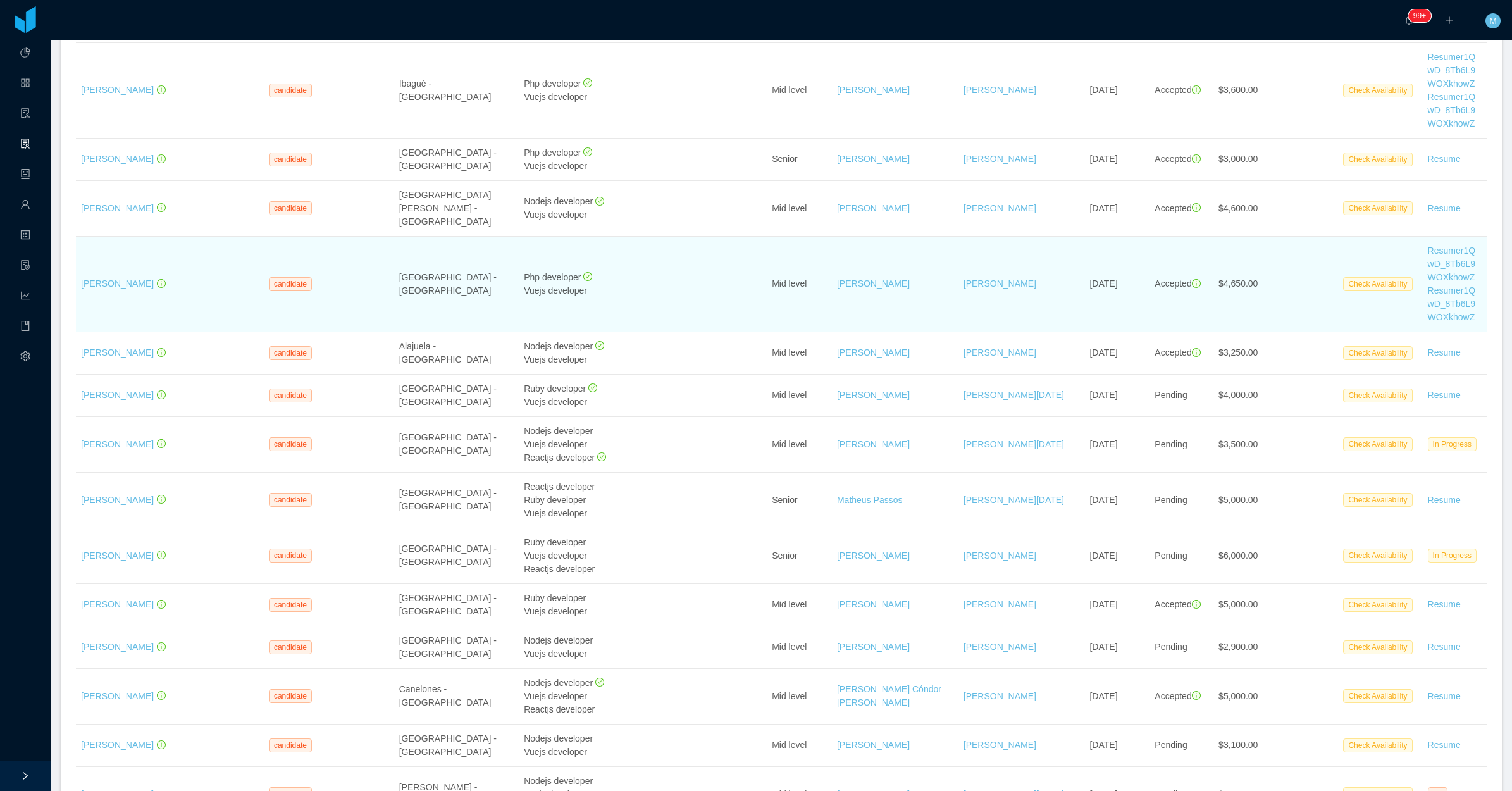
scroll to position [711, 0]
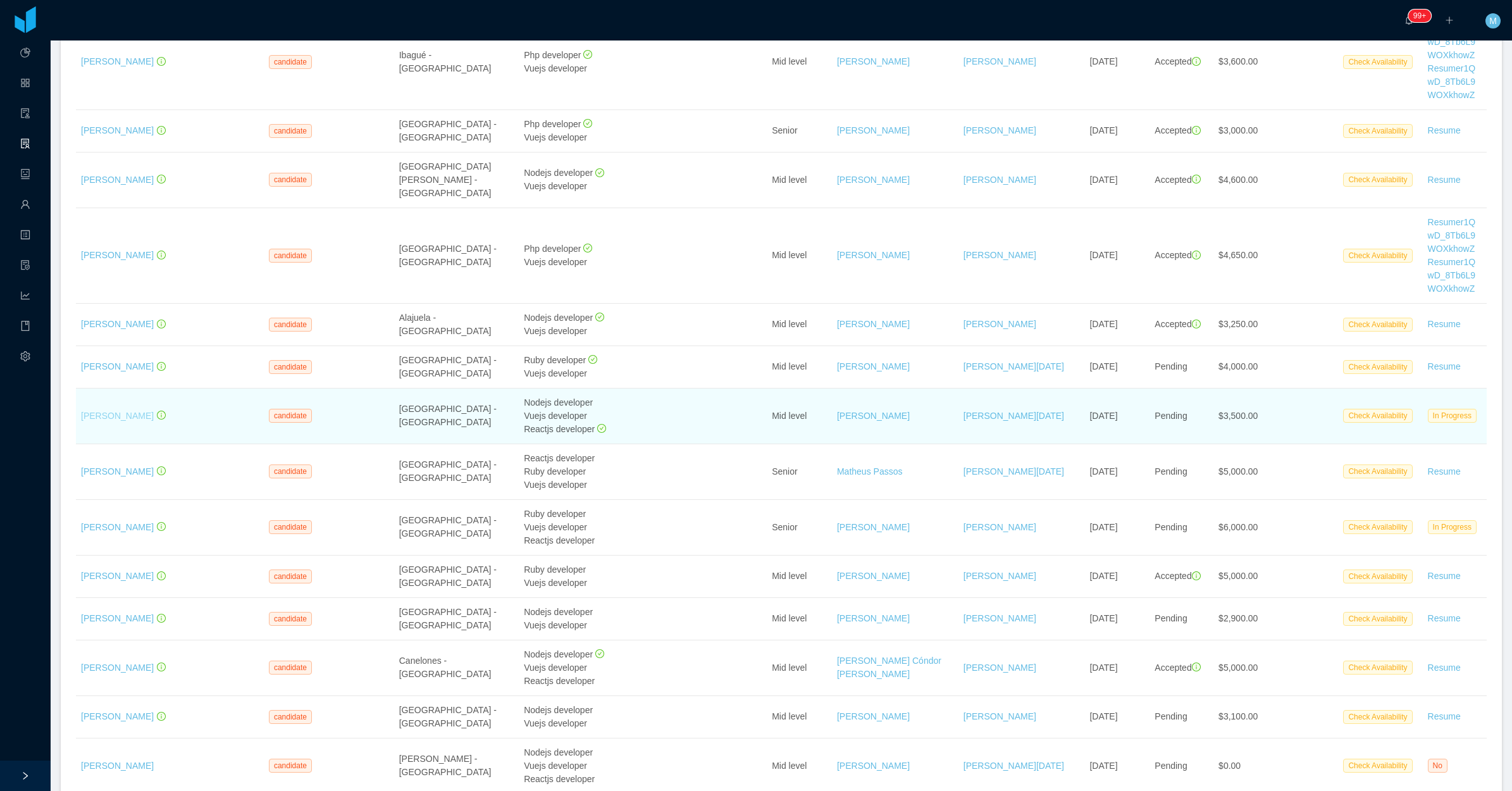
drag, startPoint x: 145, startPoint y: 471, endPoint x: 100, endPoint y: 483, distance: 46.6
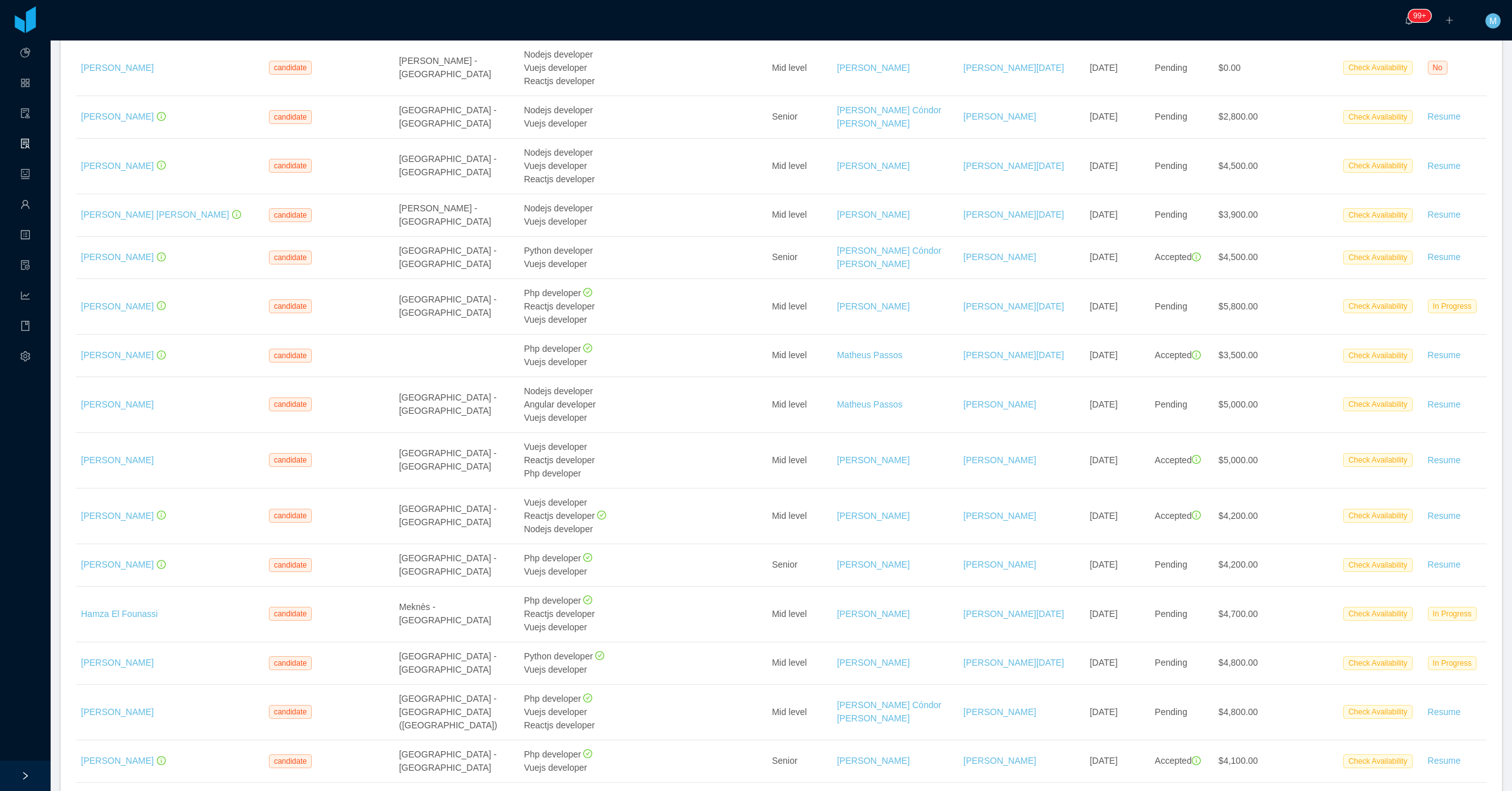
scroll to position [1223, 0]
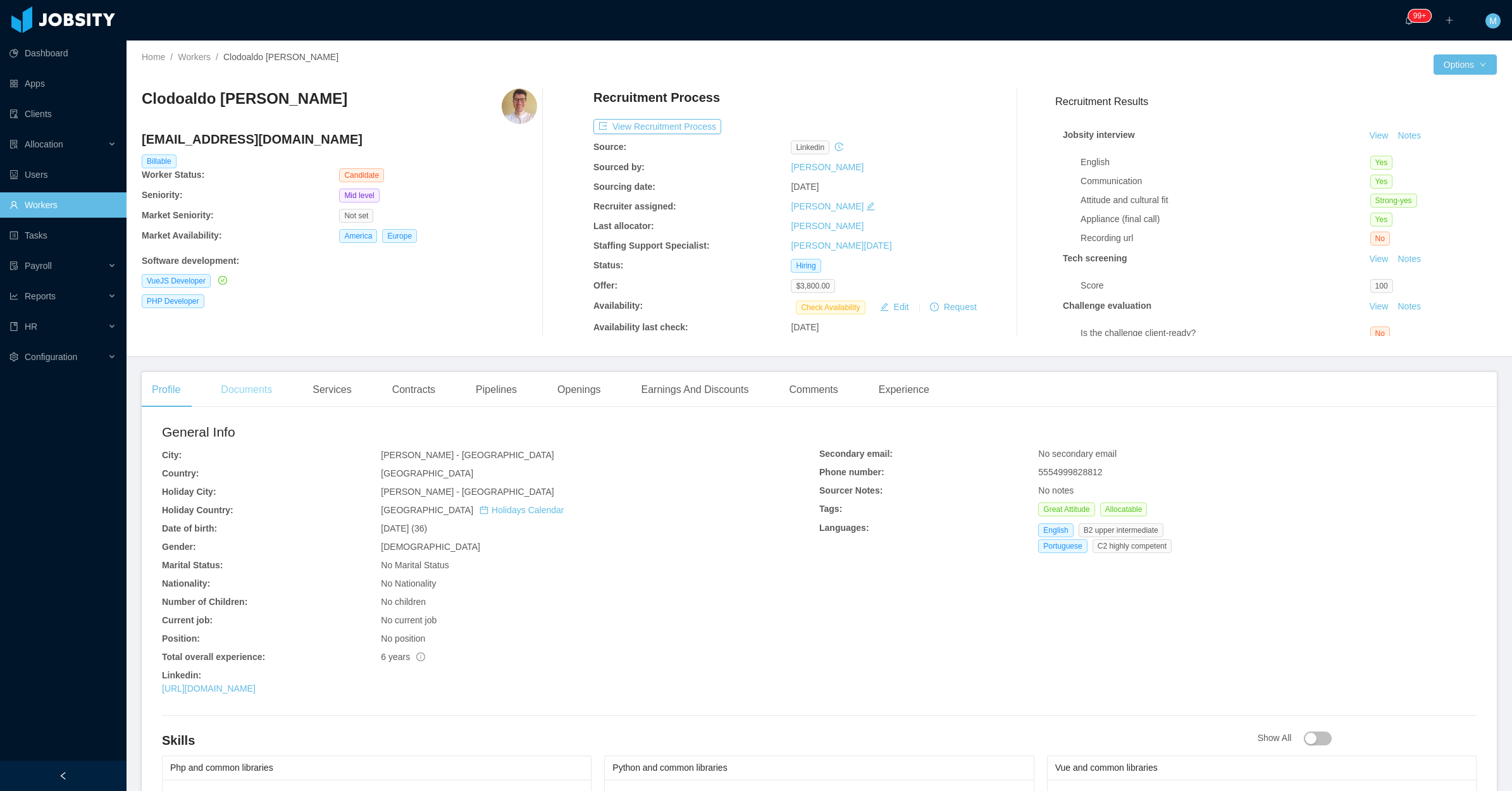
click at [247, 406] on div "Documents" at bounding box center [246, 390] width 71 height 35
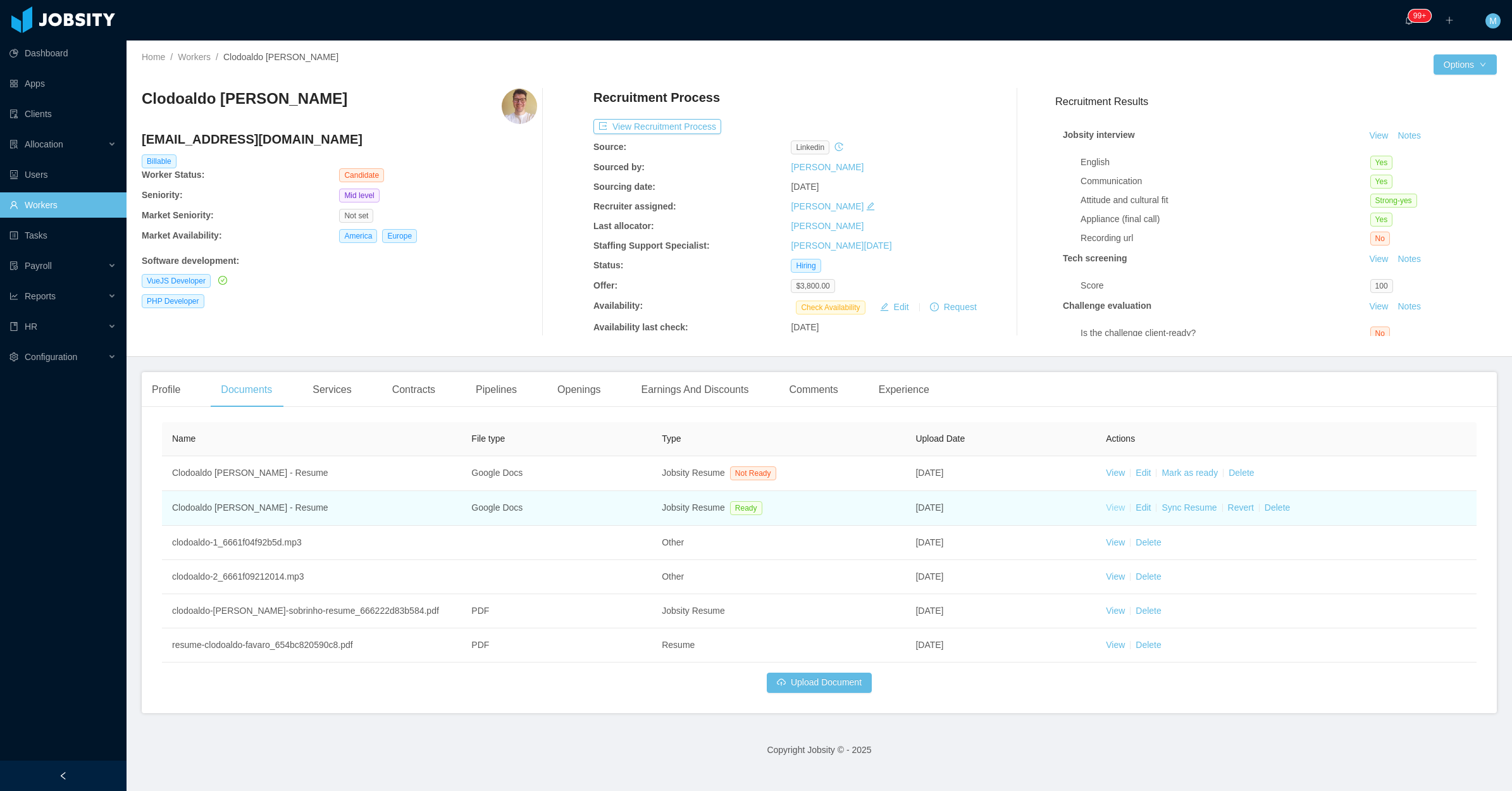
click at [1106, 509] on link "View" at bounding box center [1115, 507] width 19 height 10
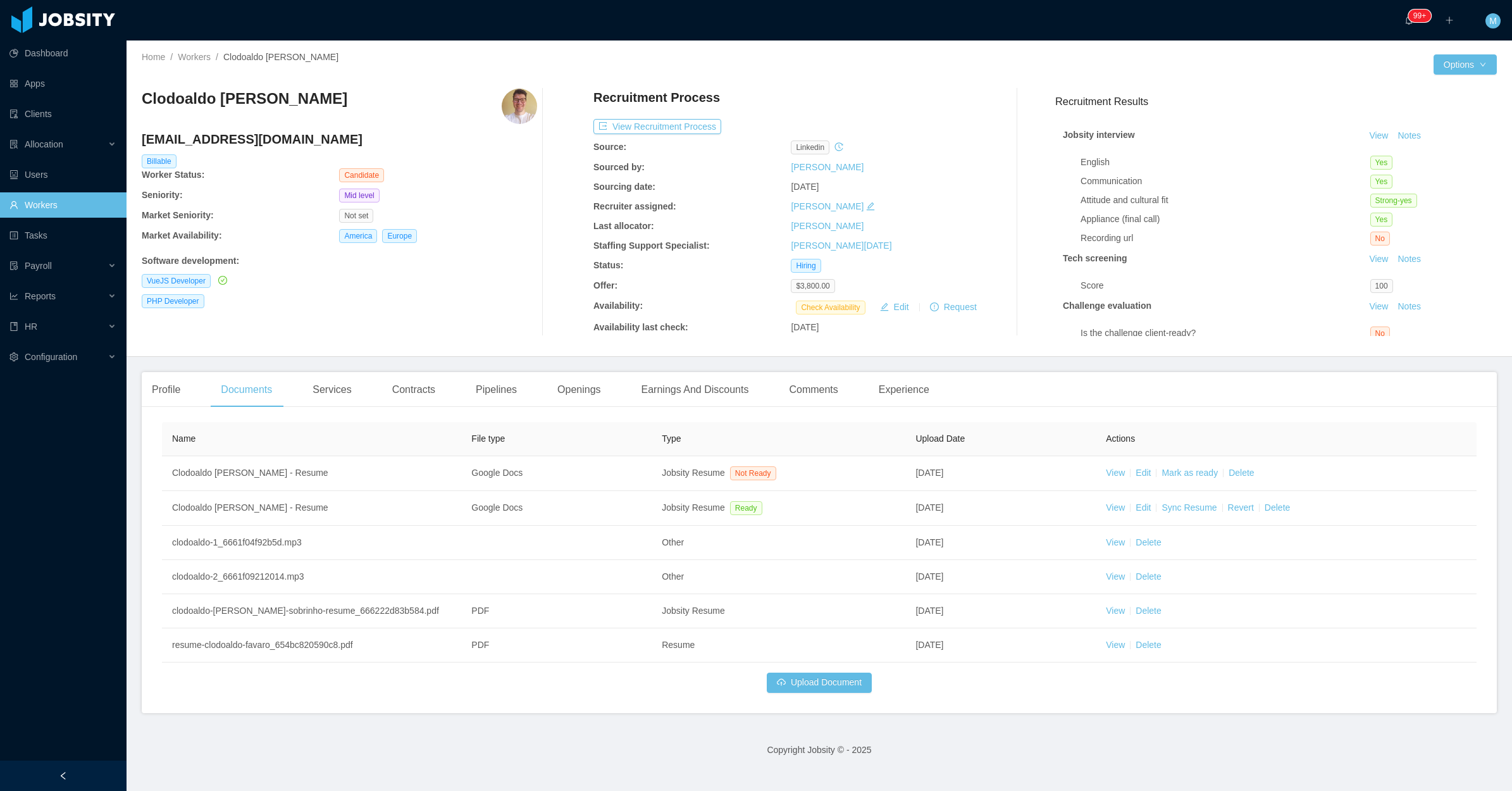
drag, startPoint x: 404, startPoint y: 101, endPoint x: 143, endPoint y: 93, distance: 261.1
click at [143, 93] on div "Clodoaldo Ivan Favaro Sobrinho" at bounding box center [339, 107] width 396 height 35
copy h3 "Clodoaldo Ivan Favaro Sobrinho"
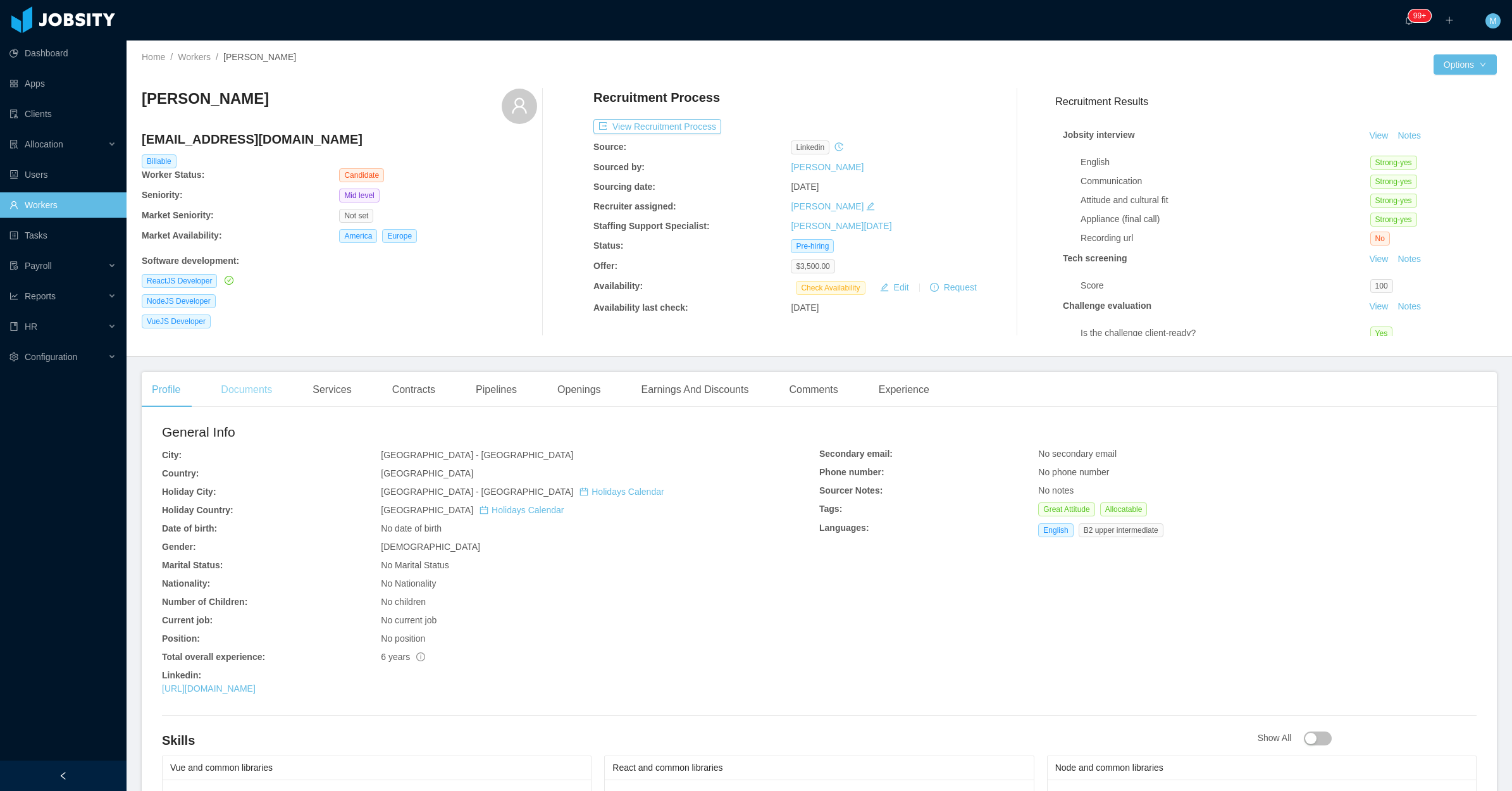
click at [283, 392] on div "Documents" at bounding box center [246, 390] width 71 height 35
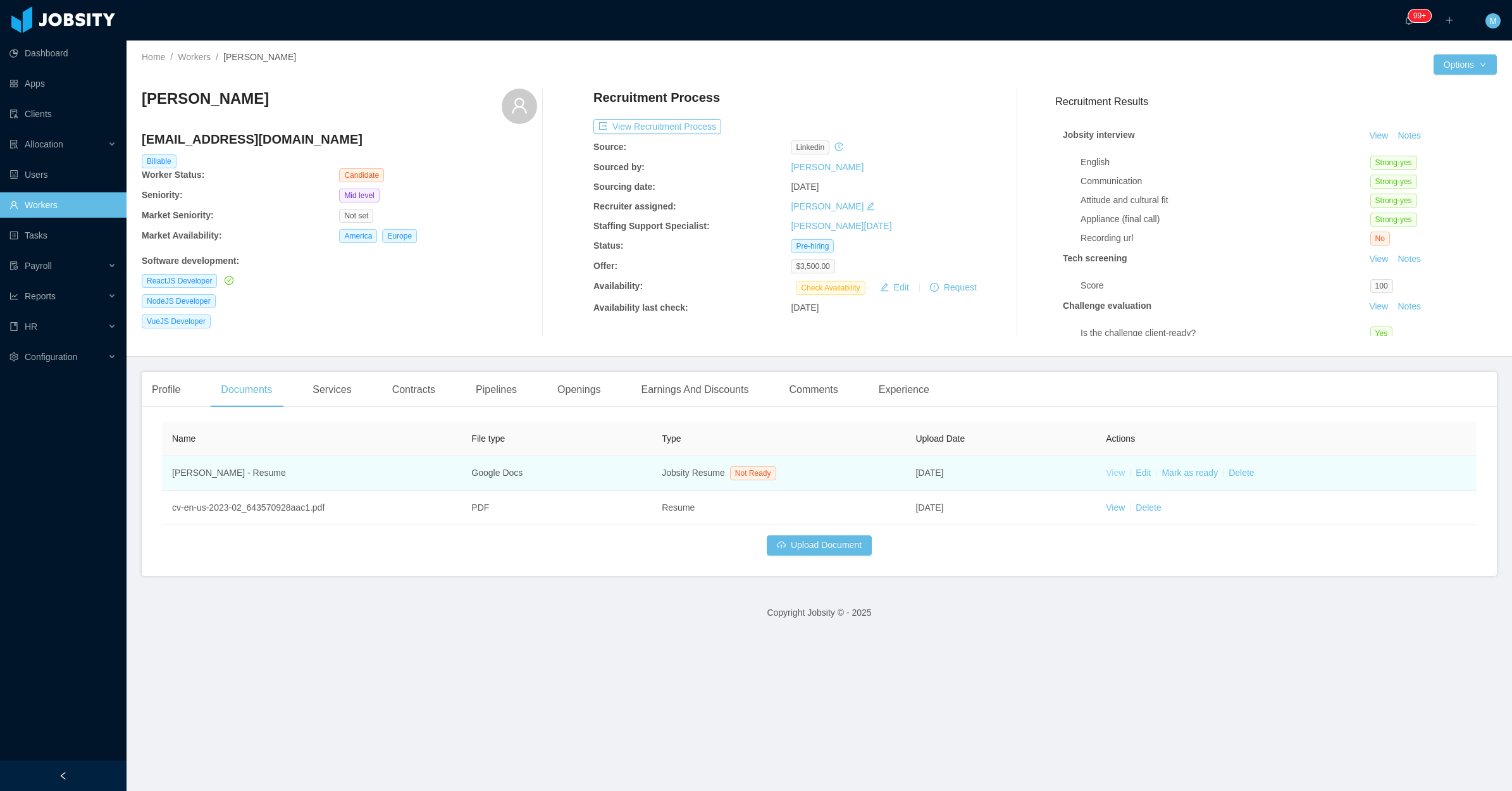
click at [1106, 474] on link "View" at bounding box center [1115, 472] width 19 height 10
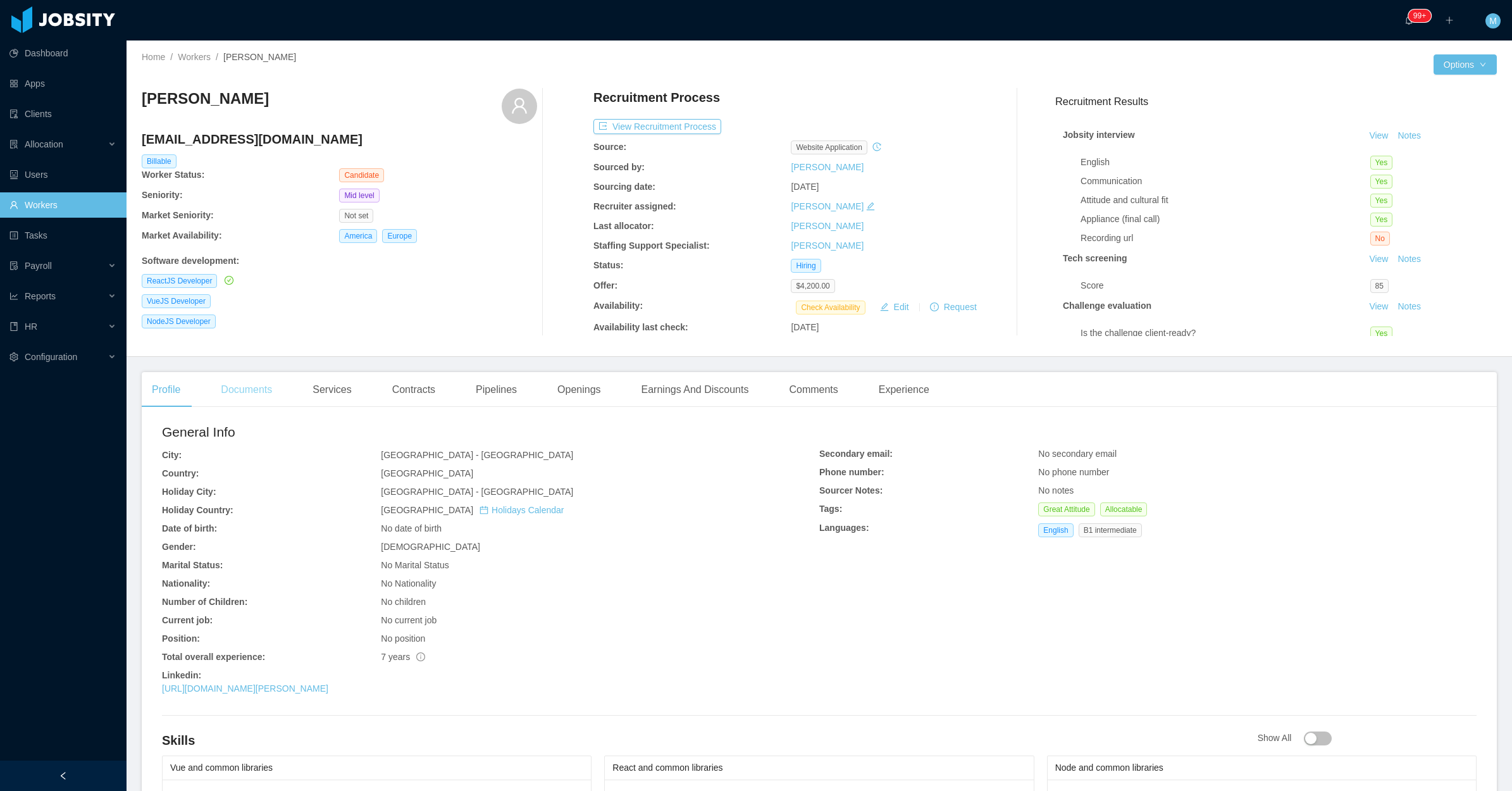
click at [235, 390] on div "Documents" at bounding box center [246, 390] width 71 height 35
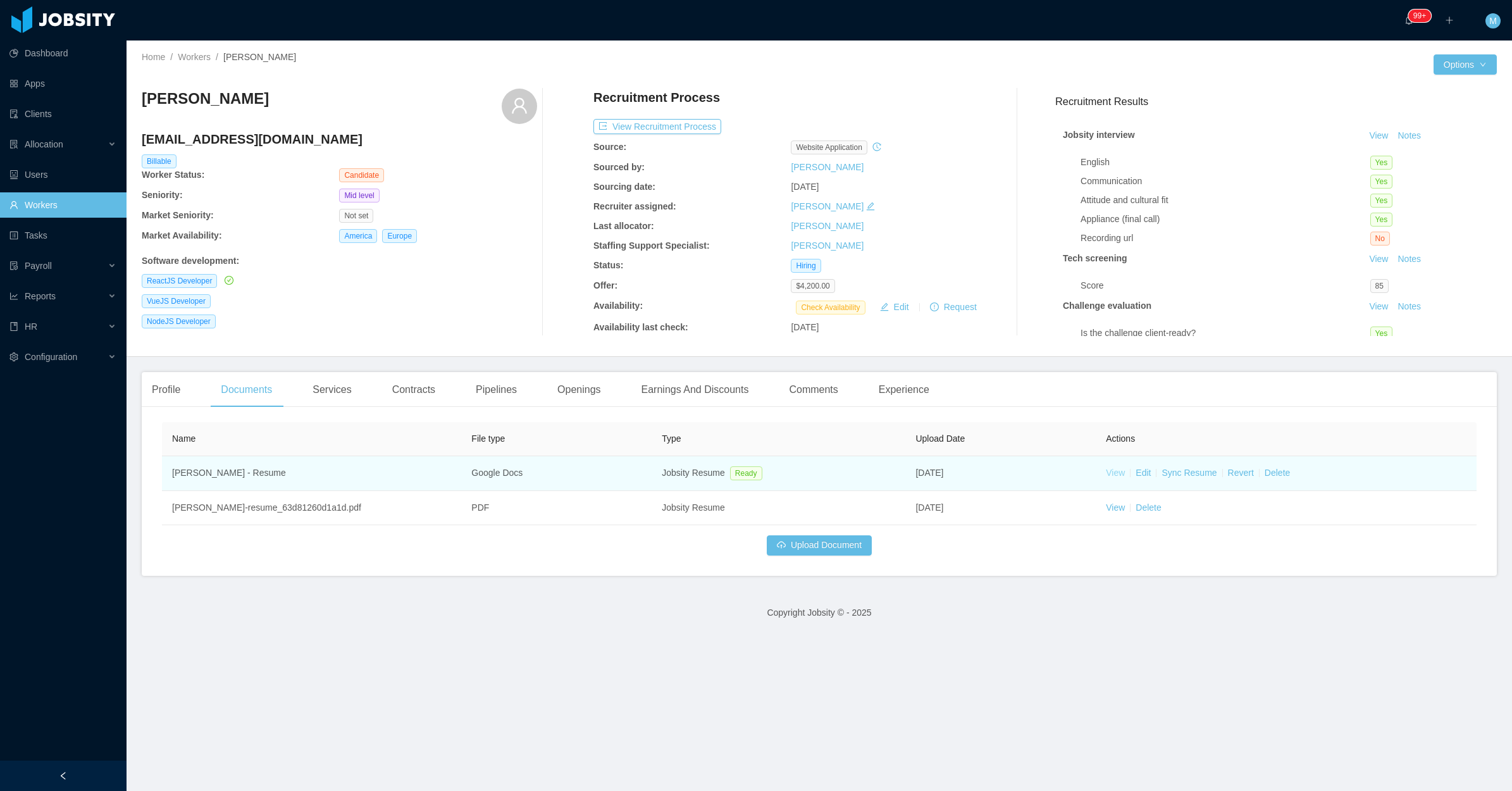
click at [1109, 475] on link "View" at bounding box center [1115, 472] width 19 height 10
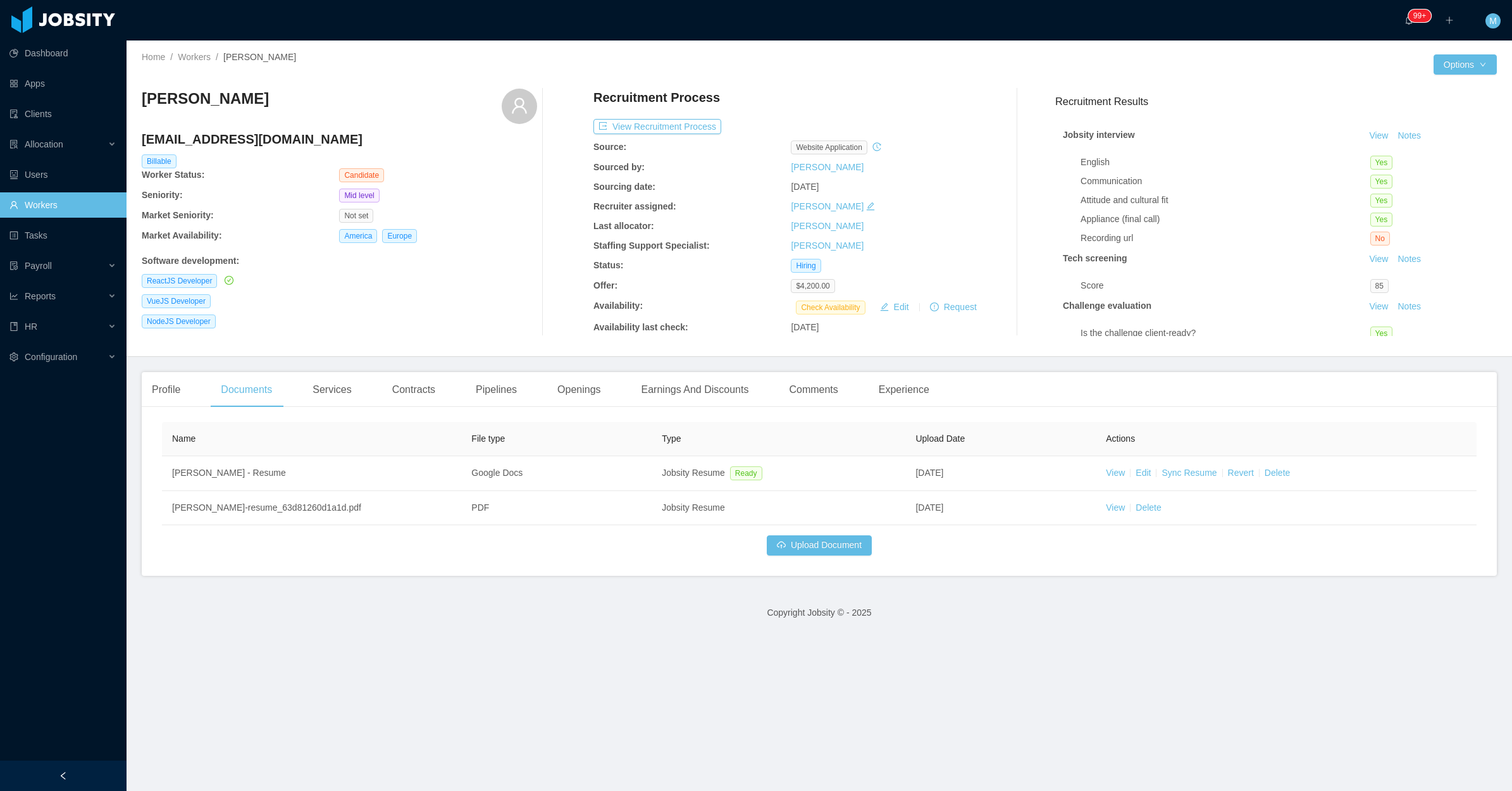
drag, startPoint x: 316, startPoint y: 111, endPoint x: 136, endPoint y: 111, distance: 180.0
click at [136, 111] on div "Home / Workers / Victor Meneghini / Options Victor Meneghini vhmeneghini@gmail.…" at bounding box center [820, 198] width 1386 height 316
copy h3 "Victor Meneghini"
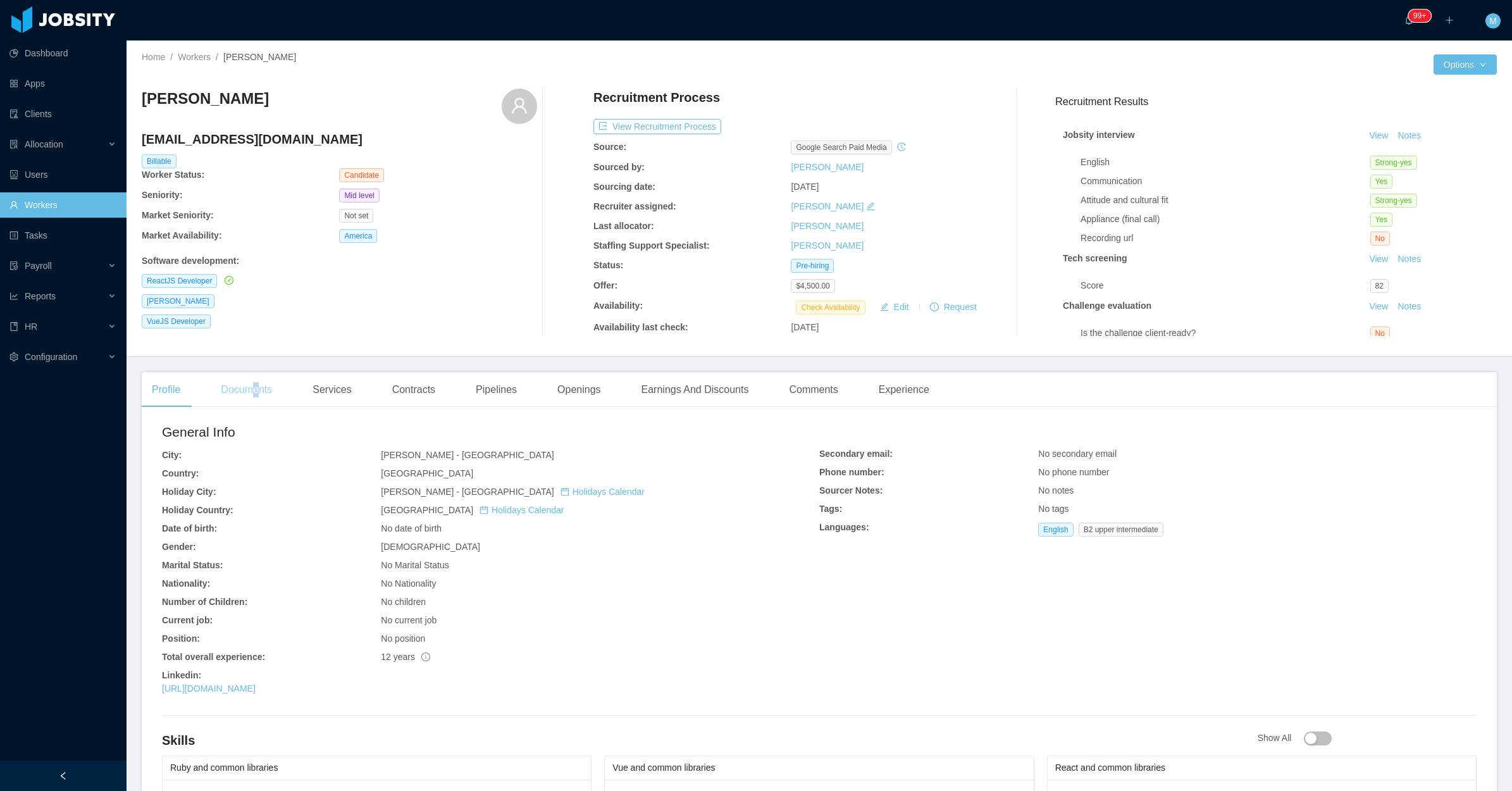
click at [250, 396] on div "Documents" at bounding box center [246, 390] width 71 height 35
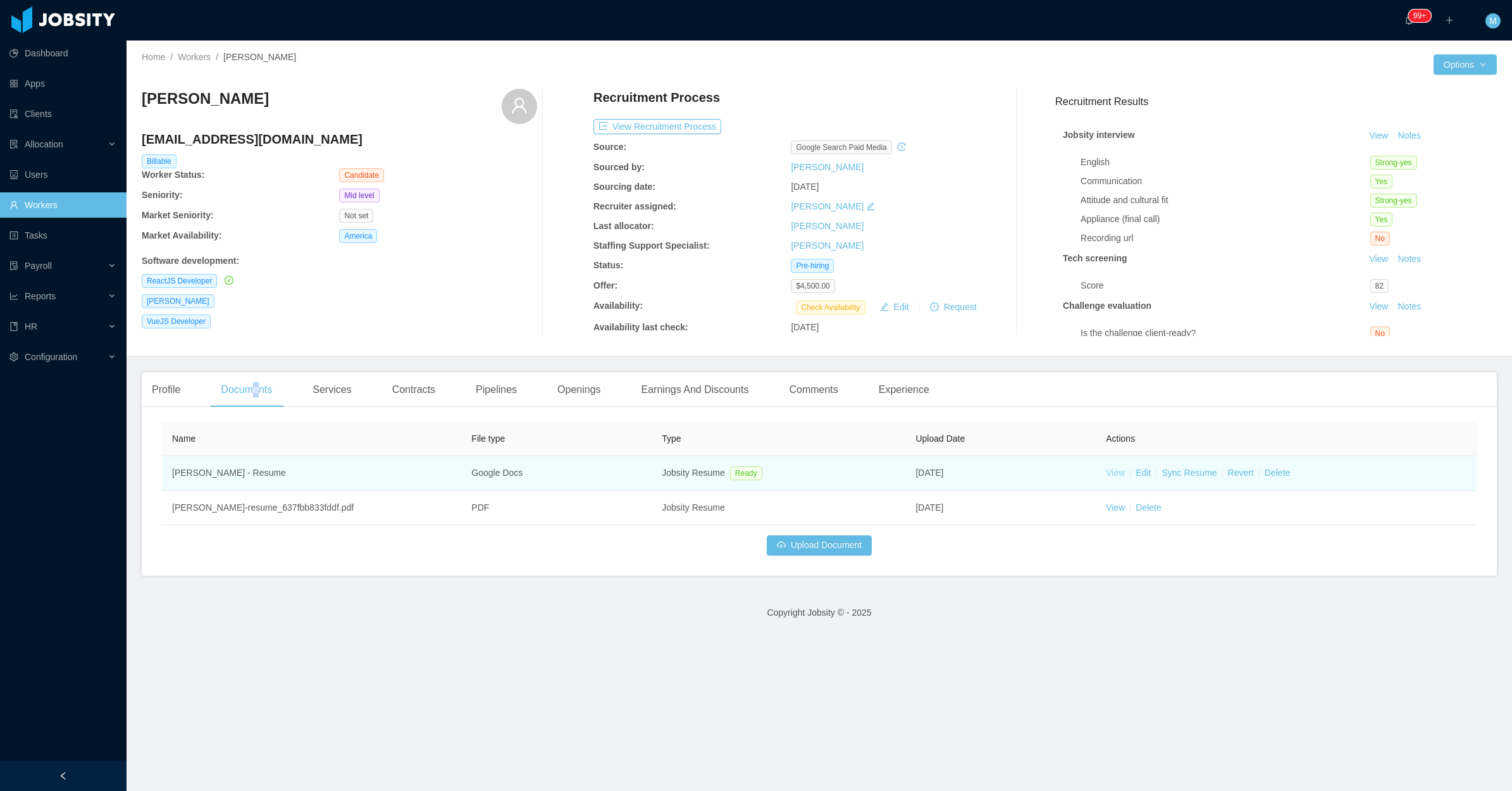
click at [1109, 469] on link "View" at bounding box center [1115, 472] width 19 height 10
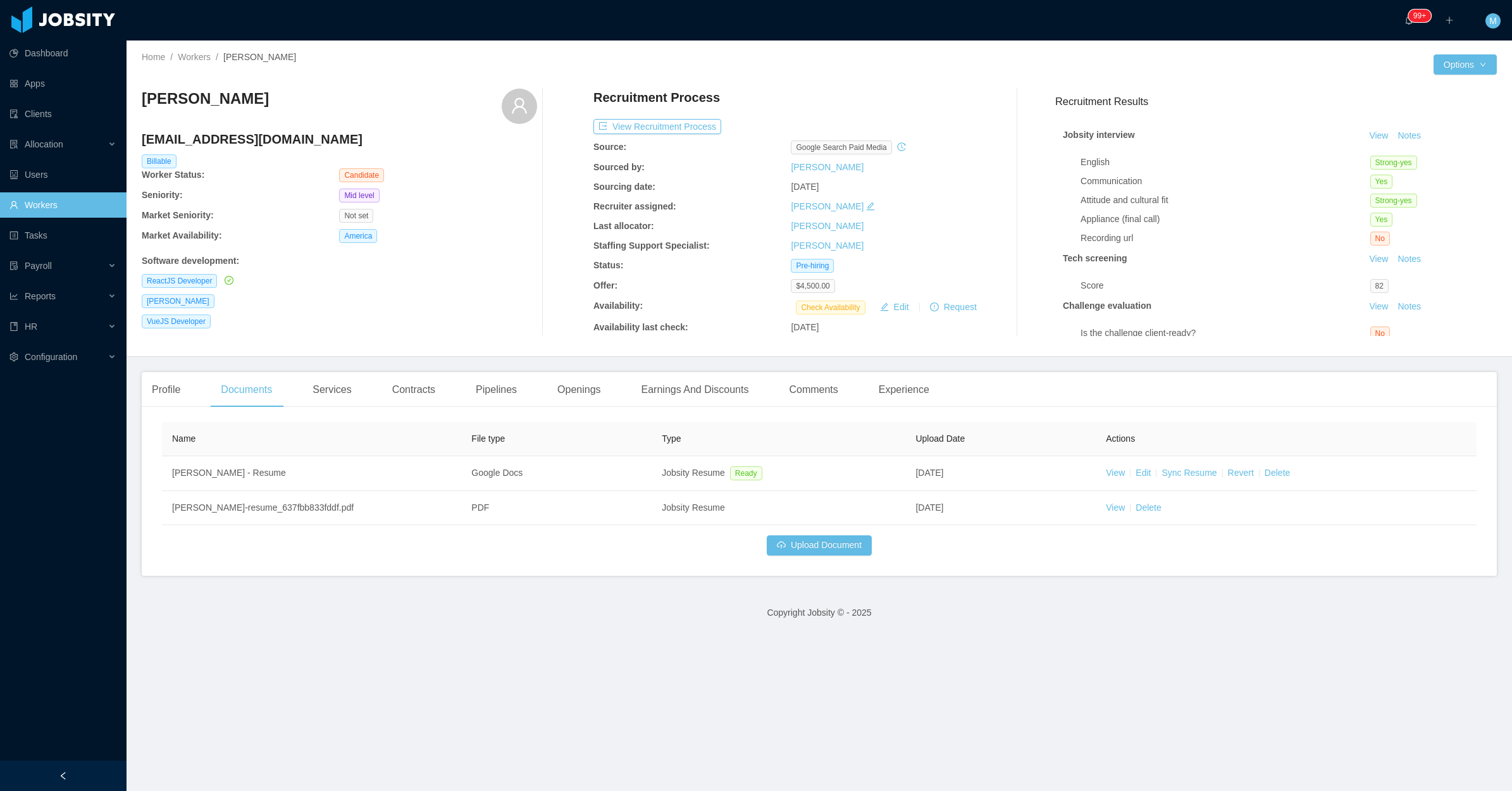
click at [464, 298] on div "Ruby Developer" at bounding box center [339, 301] width 396 height 14
click at [170, 393] on div "Profile" at bounding box center [166, 390] width 49 height 35
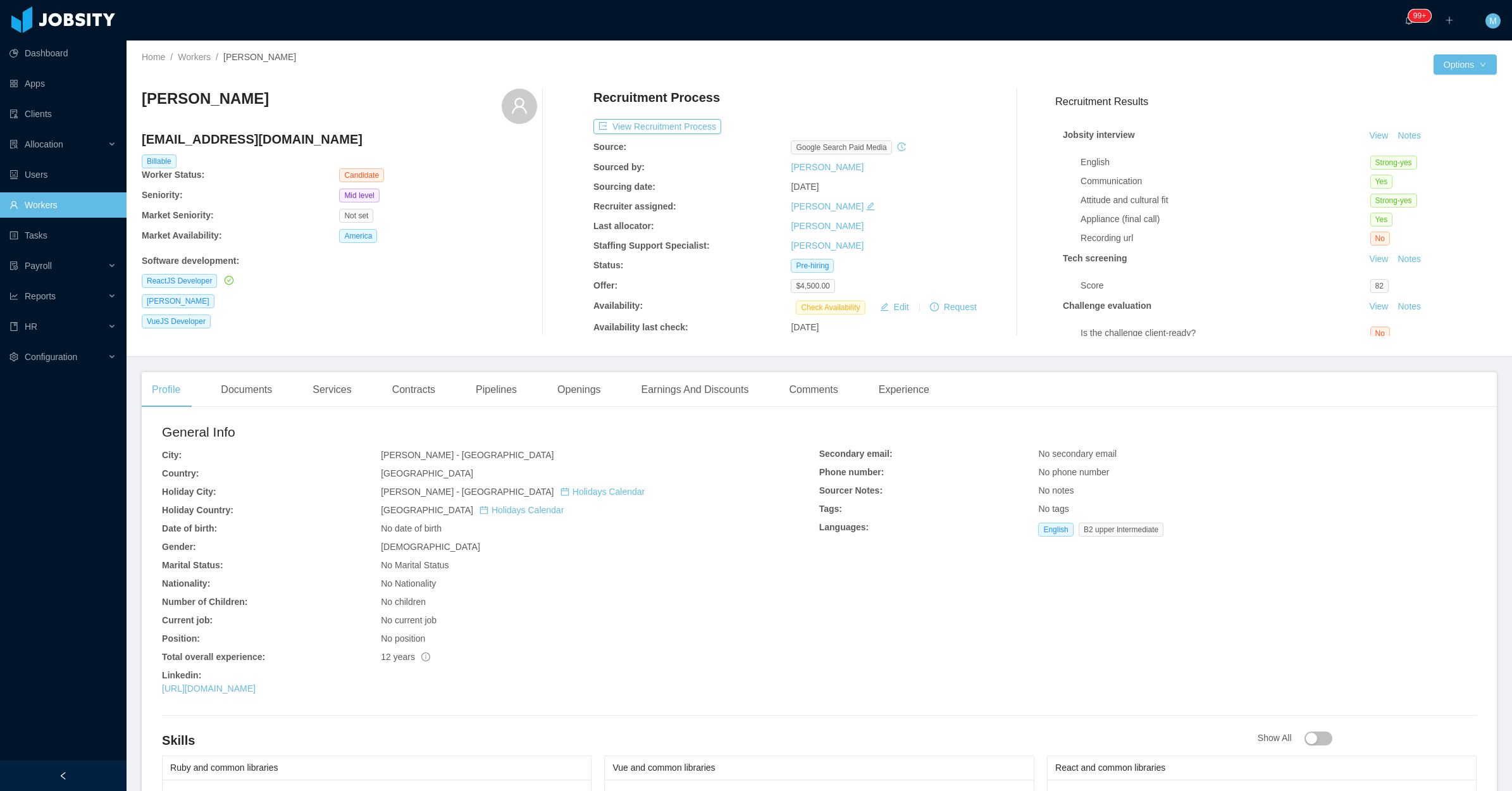
drag, startPoint x: 260, startPoint y: 111, endPoint x: 133, endPoint y: 107, distance: 127.1
click at [133, 107] on div "Home / Workers / Agatha Mendonça / Options Agatha Mendonça agathasilva28@gmail.…" at bounding box center [820, 198] width 1386 height 316
copy h3 "Agatha Mendonça"
drag, startPoint x: 743, startPoint y: 516, endPoint x: 736, endPoint y: 519, distance: 7.6
click at [741, 517] on div "General Info City: João Pessoa - Paraíba Country: Brazil Holiday City: João Pes…" at bounding box center [491, 561] width 658 height 278
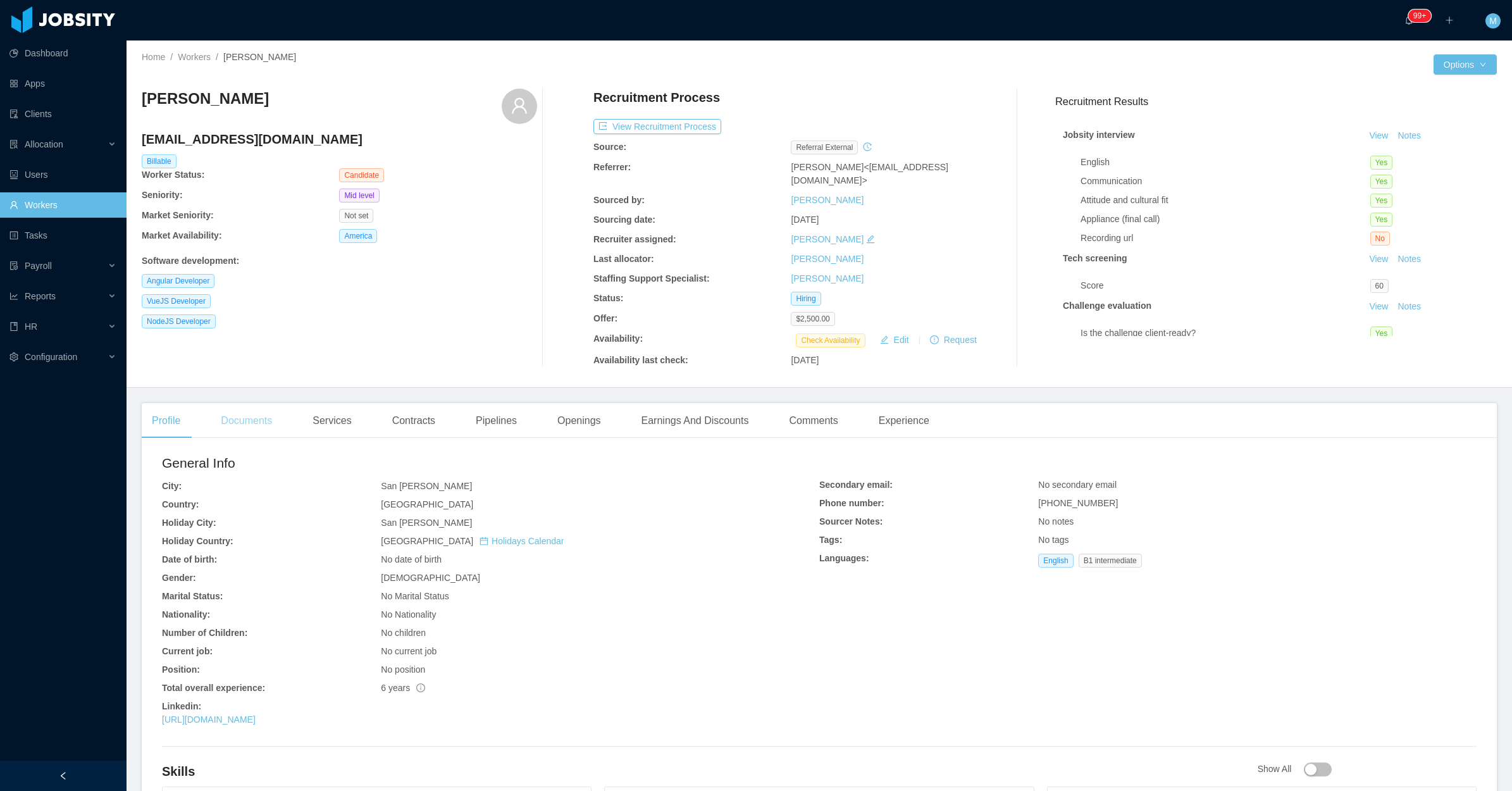
click at [213, 438] on div "Documents" at bounding box center [246, 421] width 71 height 35
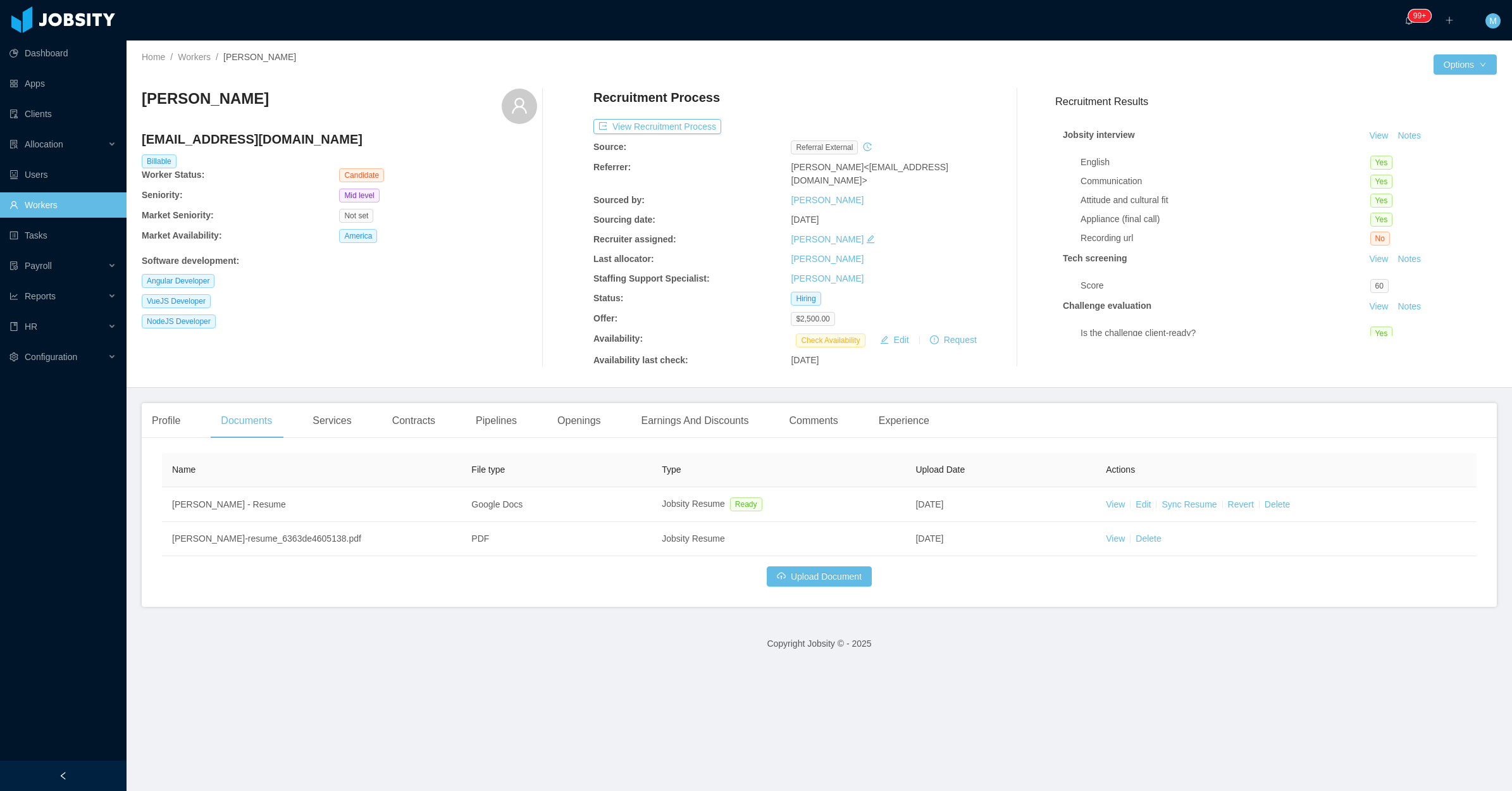
drag, startPoint x: 1096, startPoint y: 506, endPoint x: 1104, endPoint y: 471, distance: 35.9
click at [1097, 506] on td "View Edit Sync Resume Revert Delete" at bounding box center [1286, 505] width 381 height 35
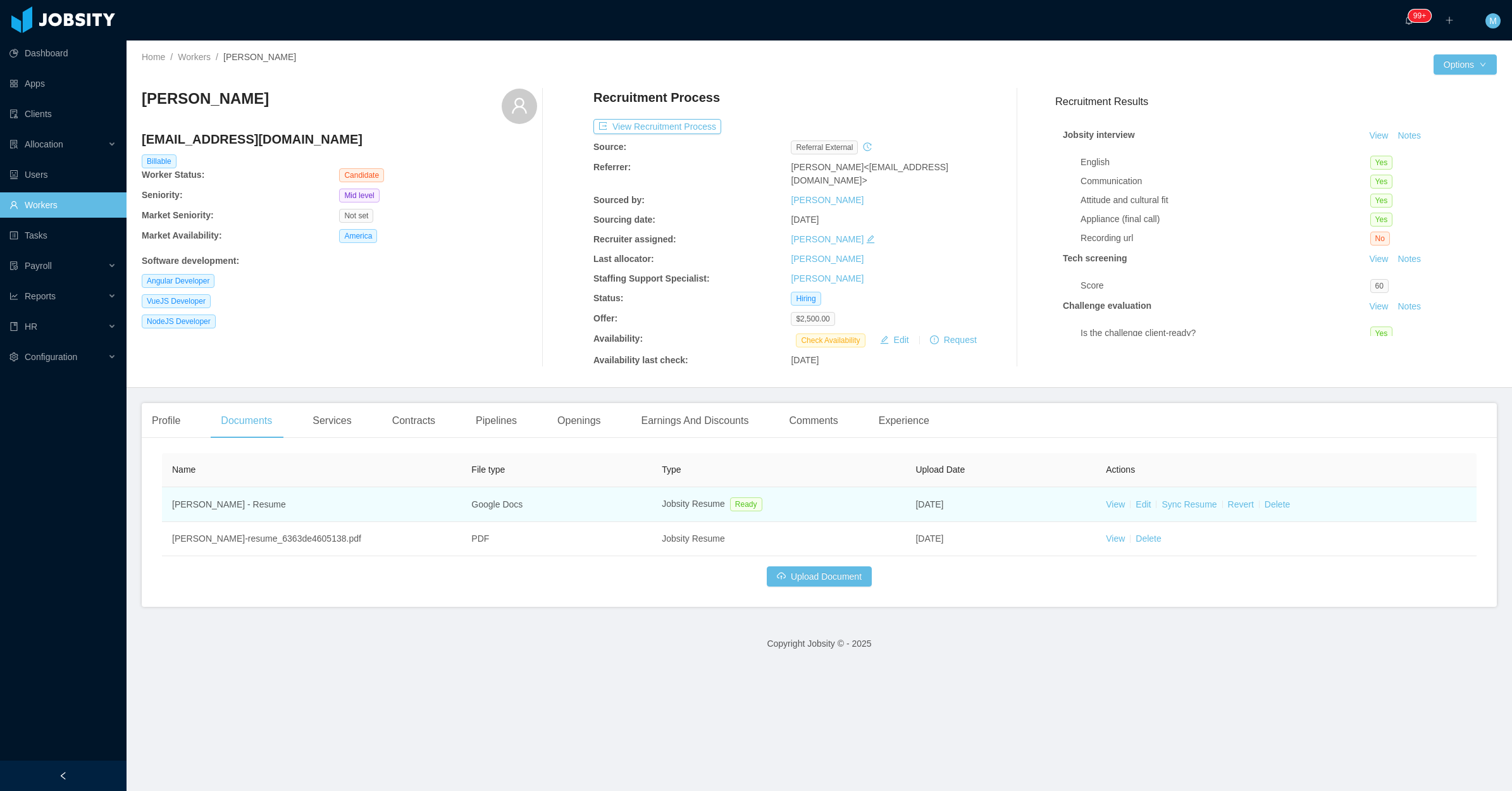
click at [1113, 511] on td "View Edit Sync Resume Revert Delete" at bounding box center [1286, 505] width 381 height 35
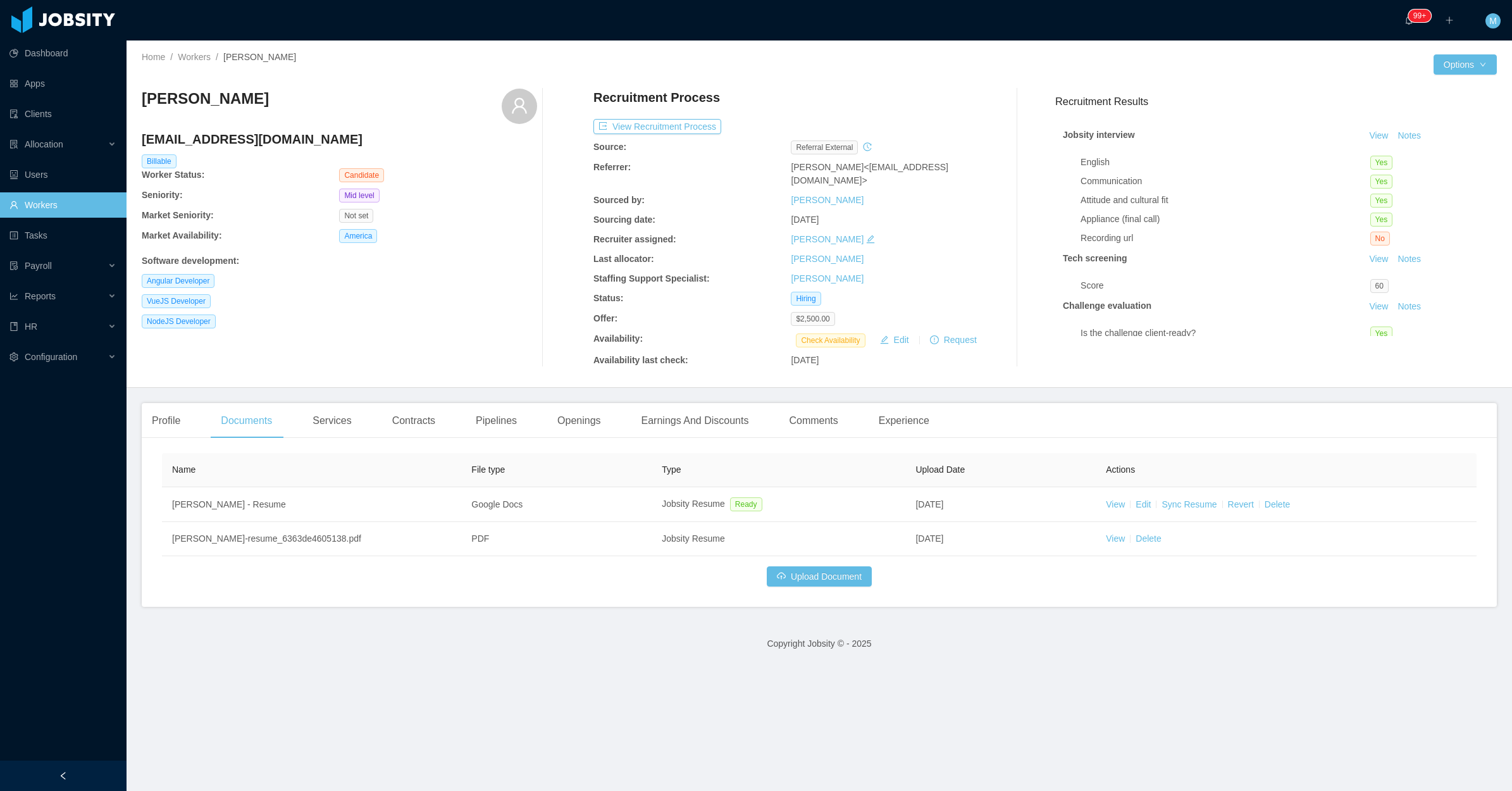
click at [1105, 484] on th "Actions" at bounding box center [1286, 470] width 381 height 34
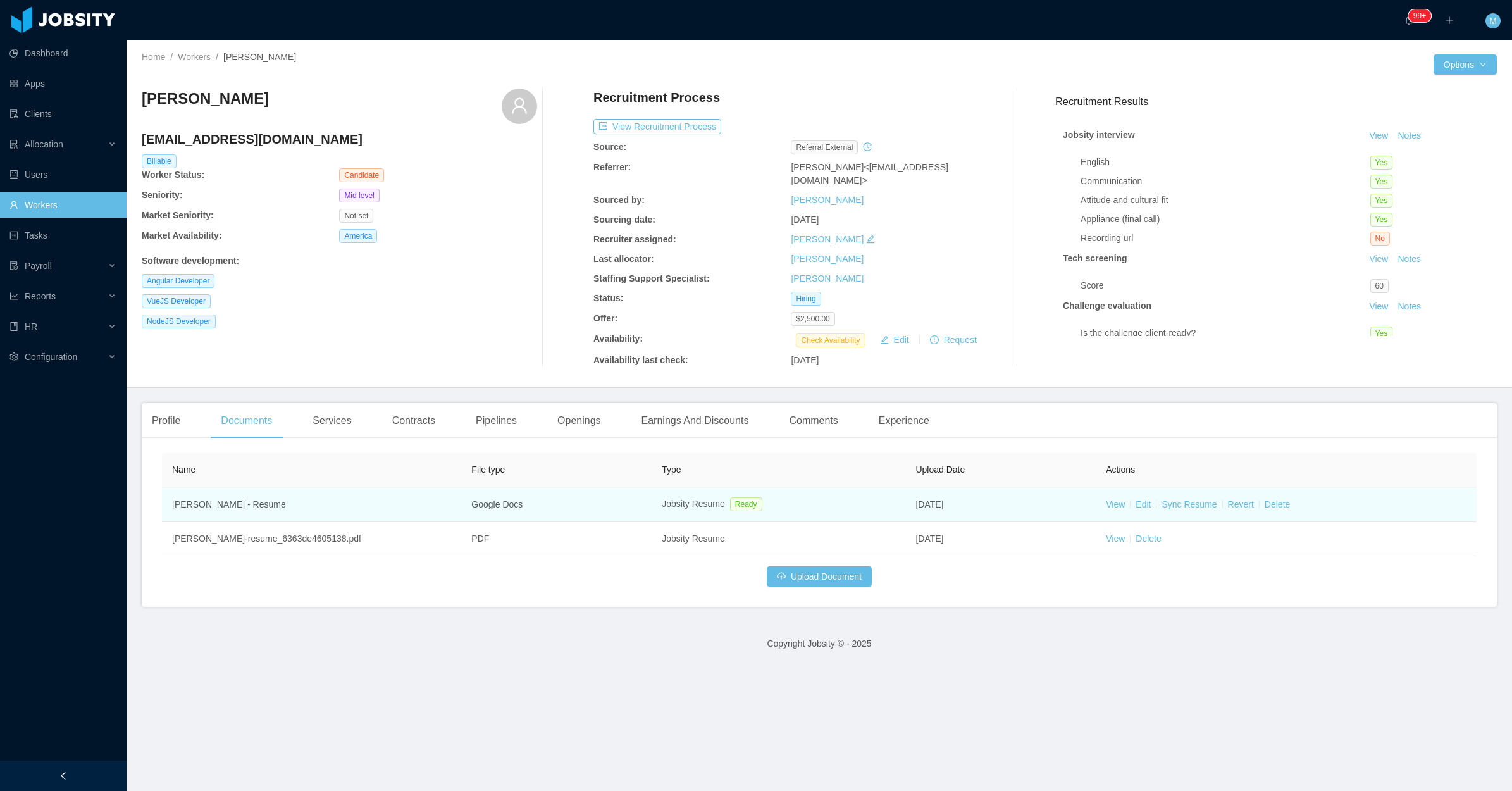
click at [1107, 496] on td "View Edit Sync Resume Revert Delete" at bounding box center [1286, 505] width 381 height 35
drag, startPoint x: 1107, startPoint y: 496, endPoint x: 1100, endPoint y: 497, distance: 7.1
click at [1102, 500] on td "View Edit Sync Resume Revert Delete" at bounding box center [1286, 505] width 381 height 35
click at [1106, 501] on link "View" at bounding box center [1115, 504] width 19 height 10
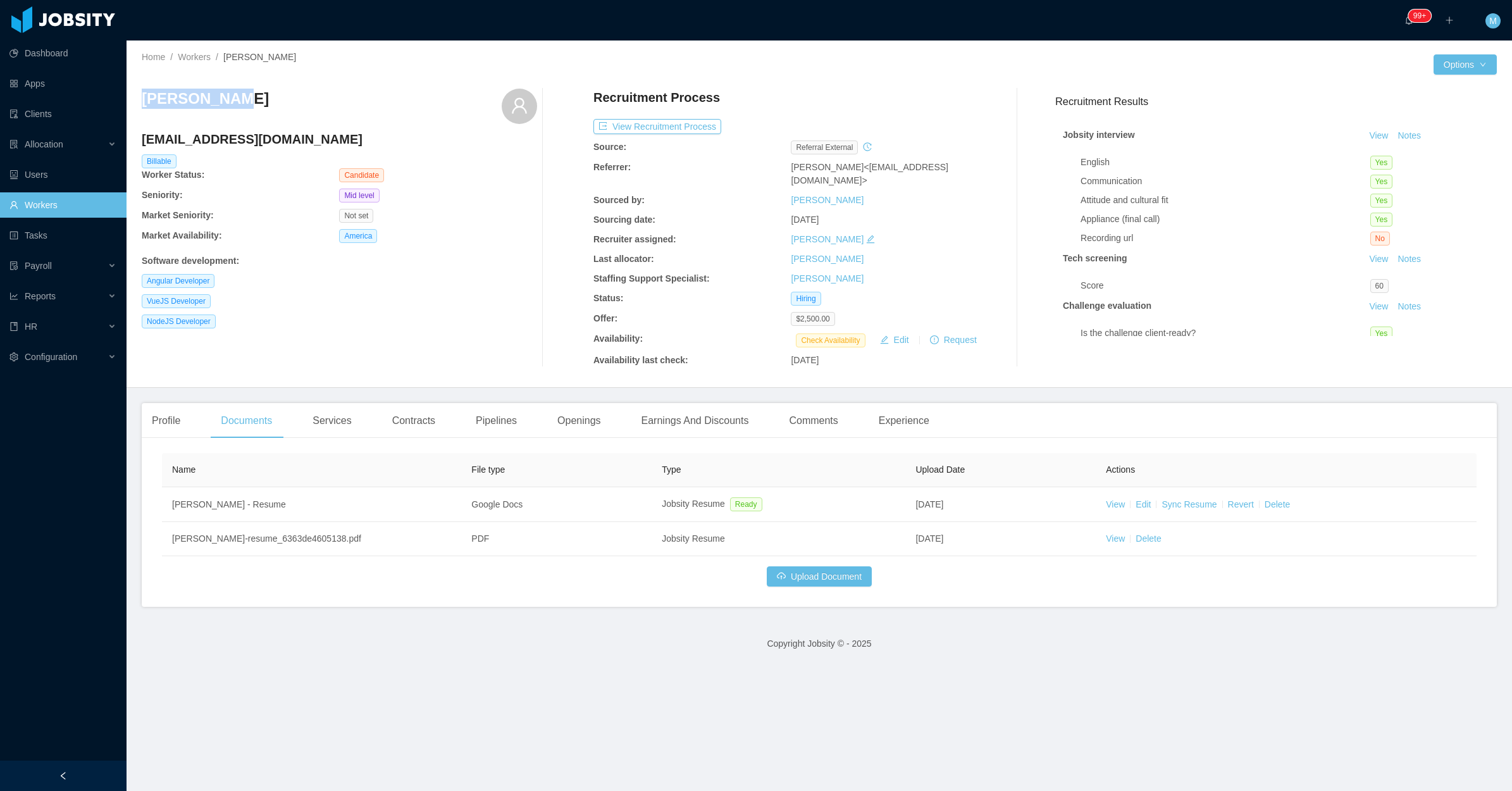
drag, startPoint x: 166, startPoint y: 96, endPoint x: 604, endPoint y: 80, distance: 438.3
click at [138, 96] on div "Home / Workers / [PERSON_NAME] / Options [PERSON_NAME] [EMAIL_ADDRESS][DOMAIN_N…" at bounding box center [820, 214] width 1386 height 347
copy h3 "[PERSON_NAME]"
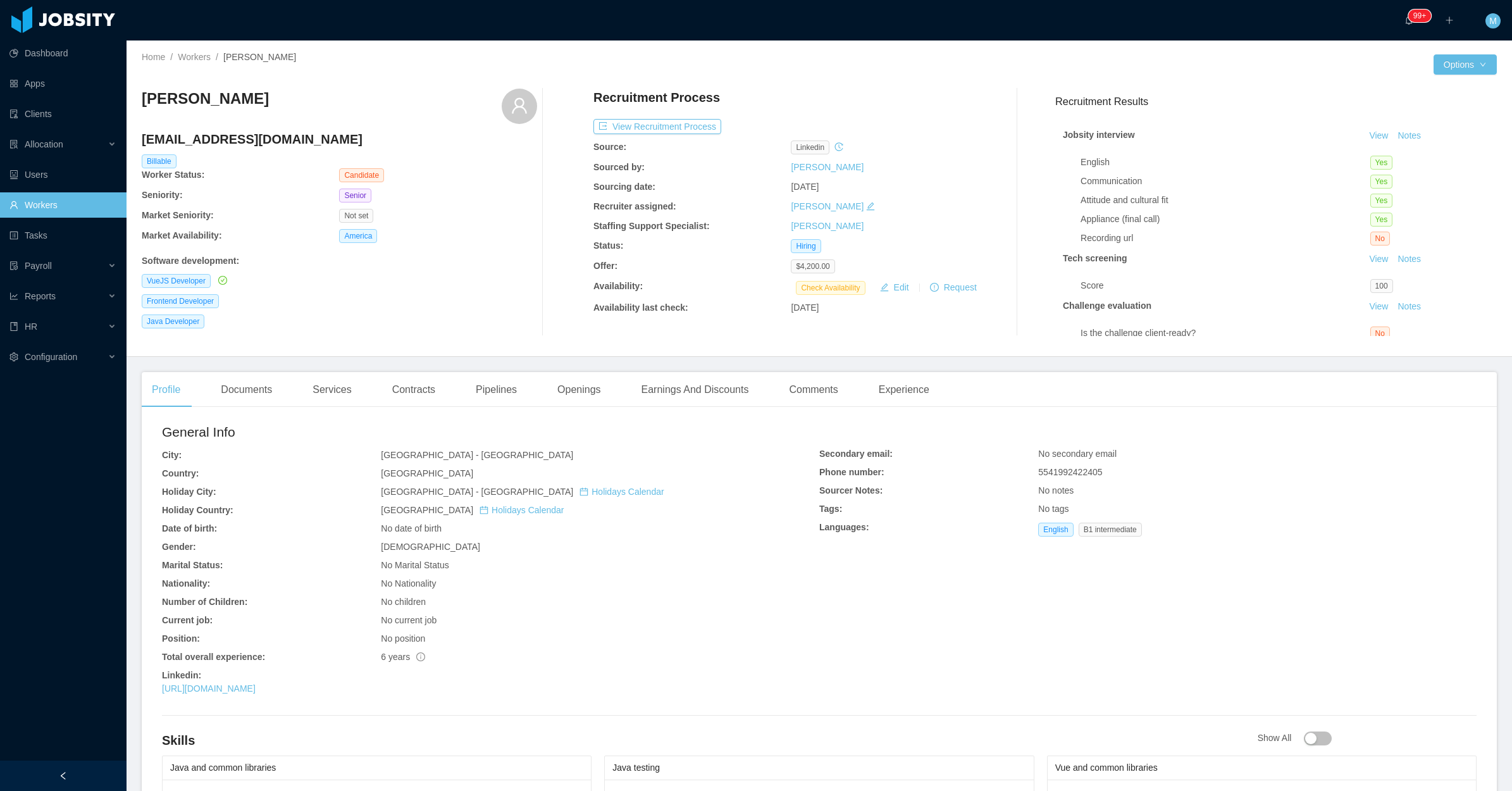
click at [259, 370] on main "Home / Workers / [PERSON_NAME] / Options [PERSON_NAME] [EMAIL_ADDRESS][DOMAIN_N…" at bounding box center [820, 416] width 1386 height 750
click at [253, 392] on div "Documents" at bounding box center [246, 390] width 71 height 35
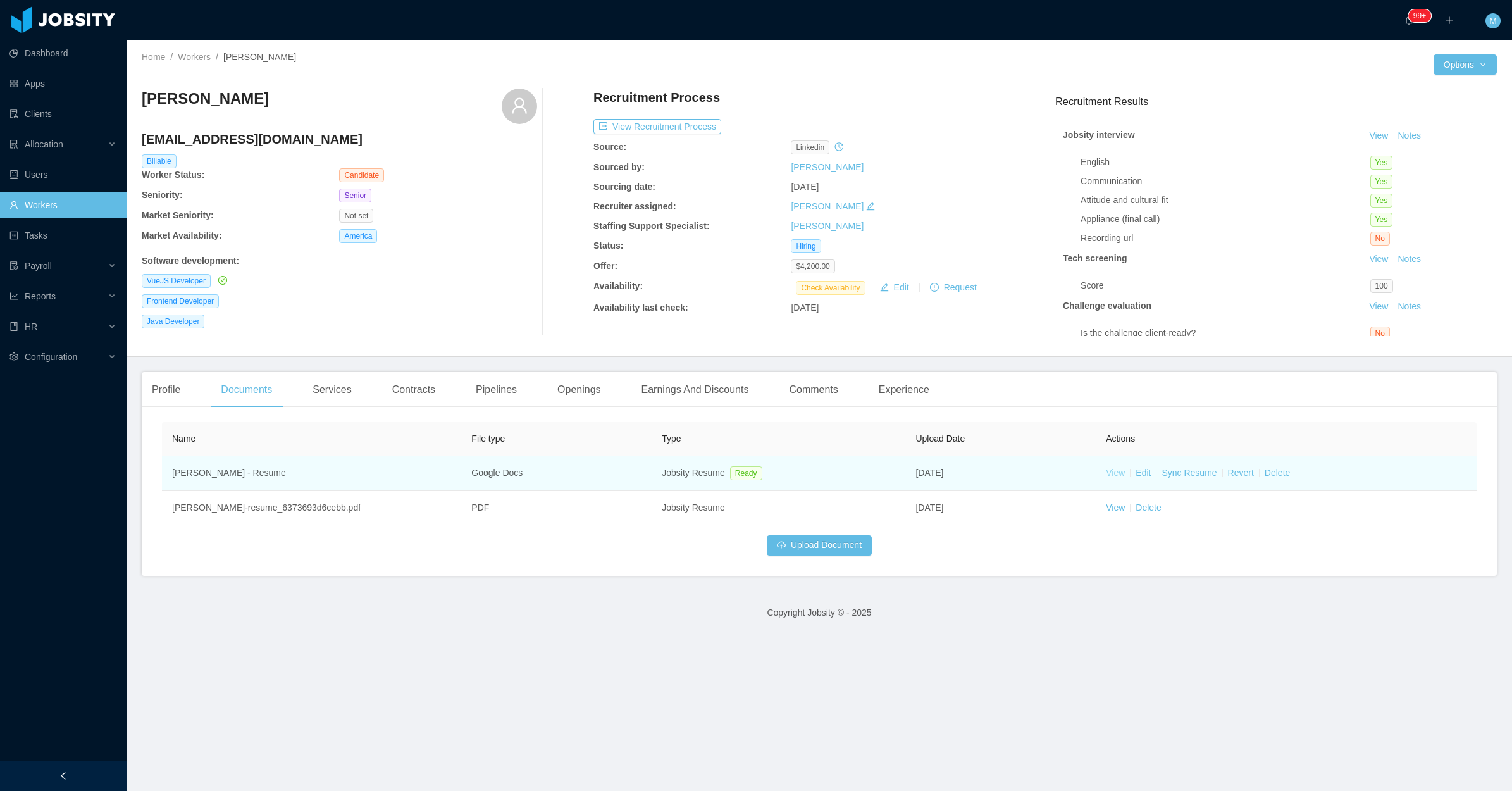
click at [1109, 468] on link "View" at bounding box center [1115, 472] width 19 height 10
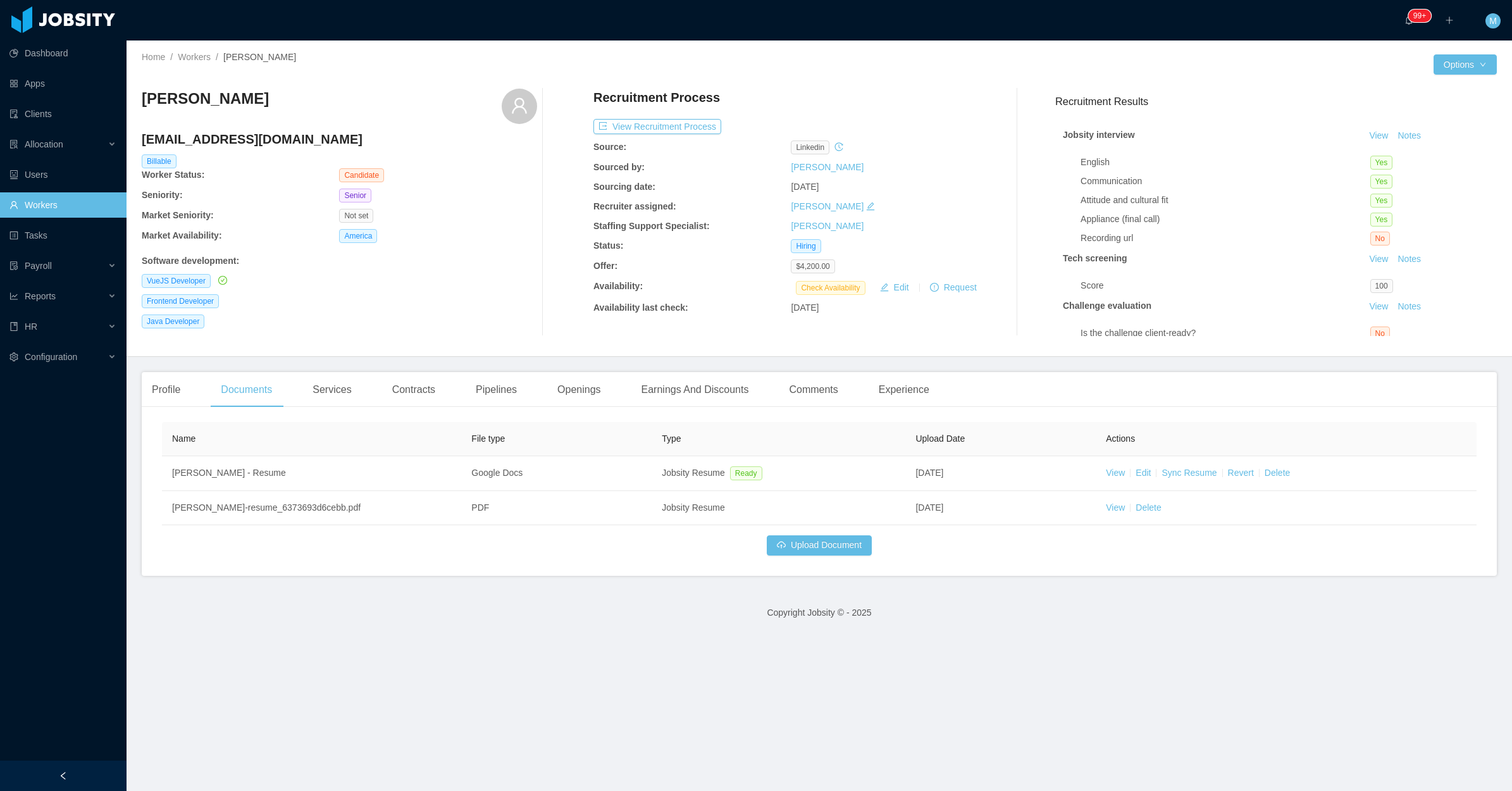
drag, startPoint x: 253, startPoint y: 111, endPoint x: 134, endPoint y: 107, distance: 119.1
click at [134, 107] on div "Home / Workers / [PERSON_NAME] / Options [PERSON_NAME] [EMAIL_ADDRESS][DOMAIN_N…" at bounding box center [820, 198] width 1386 height 316
copy h3 "[PERSON_NAME]"
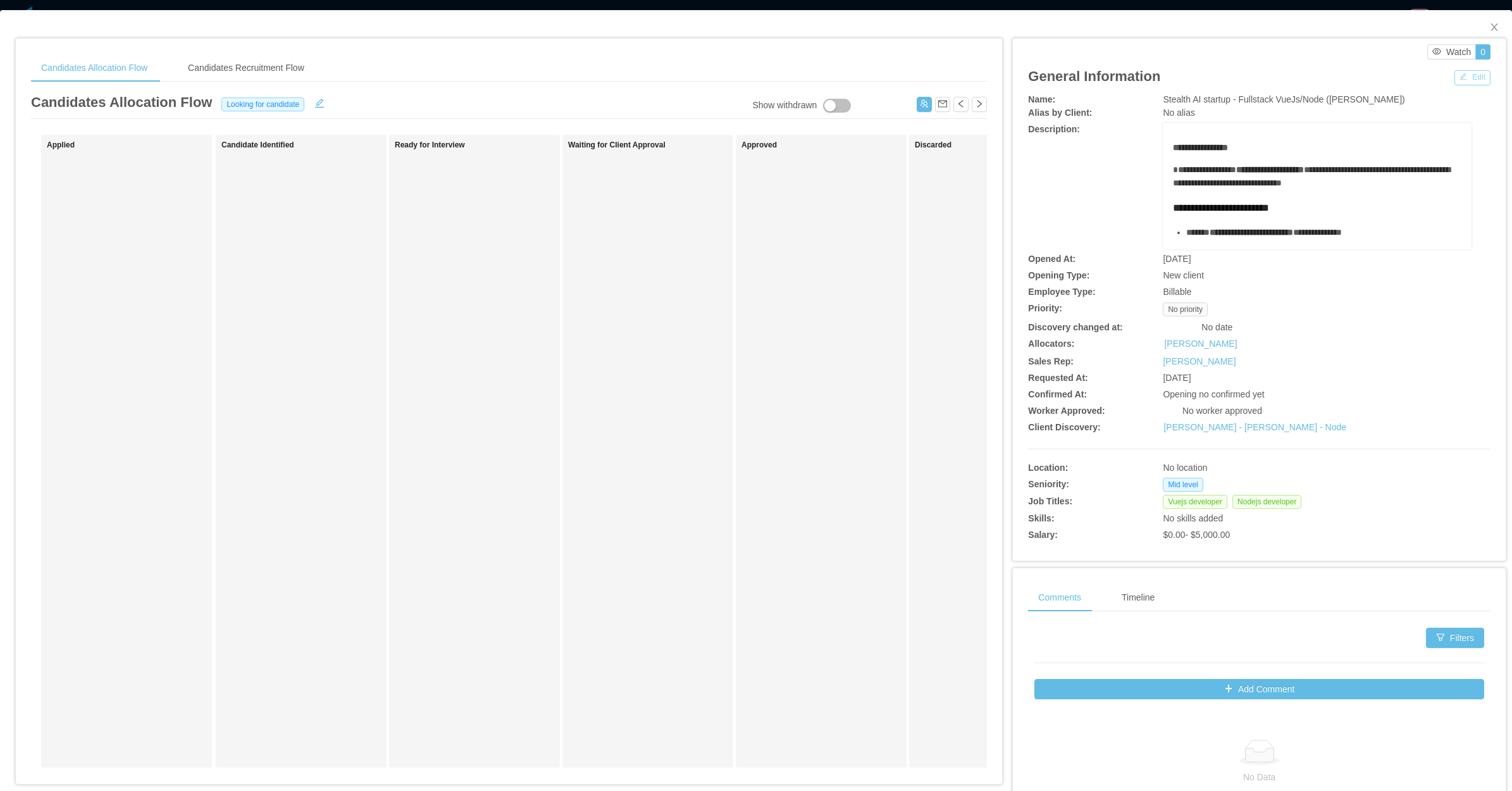
click at [1467, 76] on button "Edit" at bounding box center [1472, 78] width 36 height 15
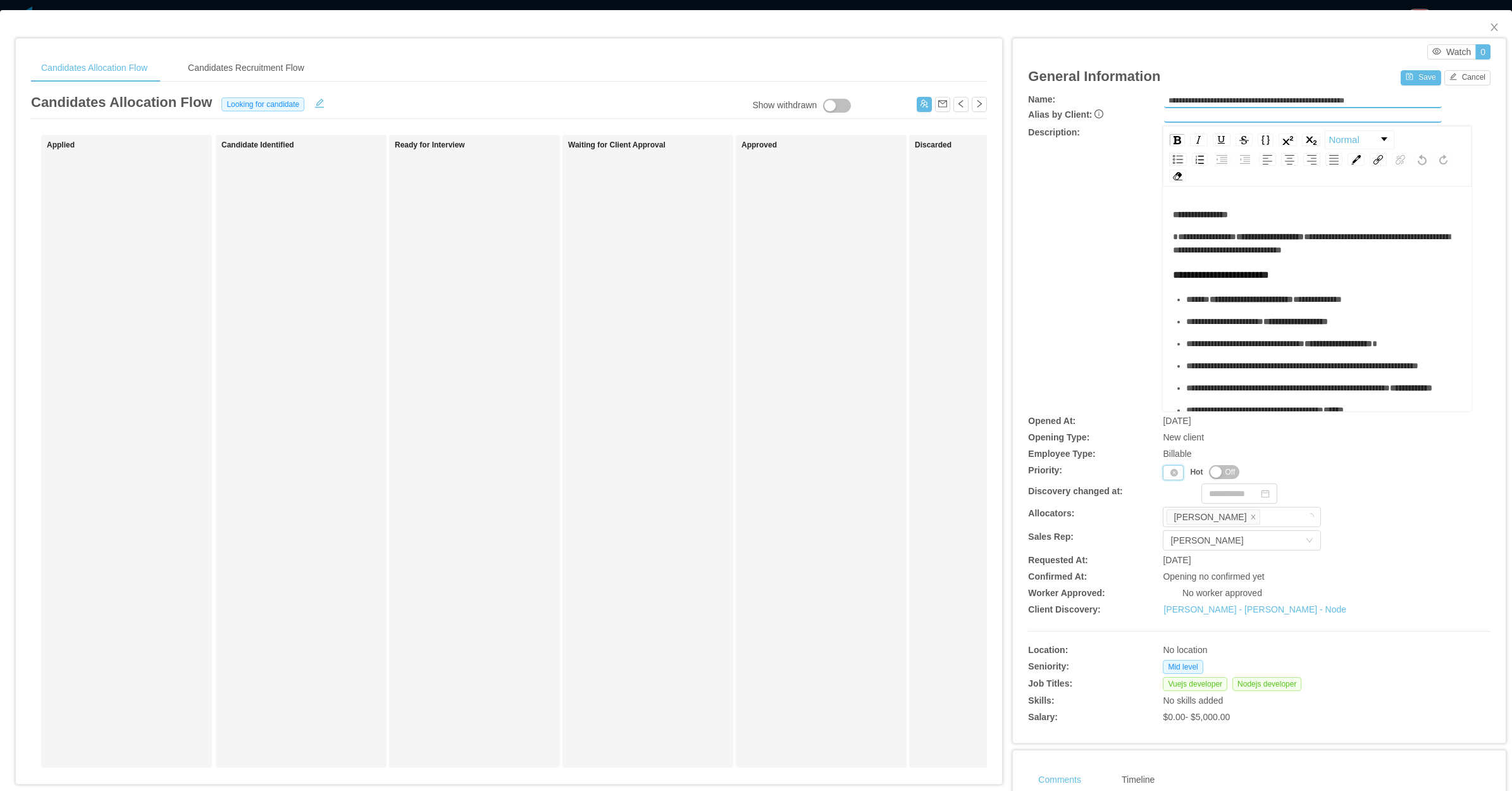
click at [1163, 476] on div "Priority" at bounding box center [1173, 472] width 21 height 15
click at [1165, 492] on li "P1" at bounding box center [1167, 492] width 26 height 20
drag, startPoint x: 1405, startPoint y: 69, endPoint x: 1405, endPoint y: 82, distance: 13.0
click at [1405, 82] on button "Save" at bounding box center [1420, 78] width 40 height 15
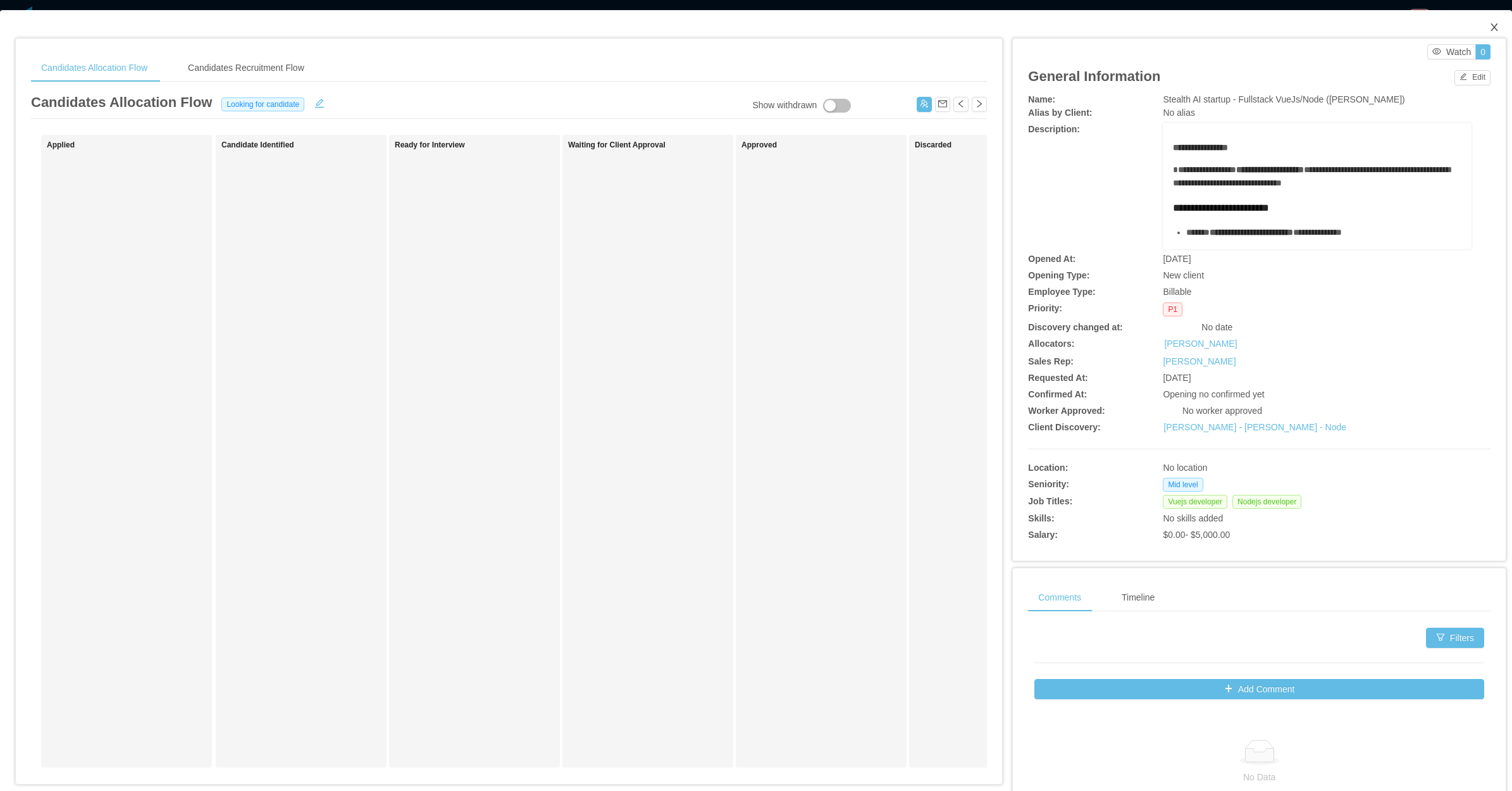
drag, startPoint x: 1491, startPoint y: 31, endPoint x: 776, endPoint y: 224, distance: 740.6
click at [1489, 31] on span "Close" at bounding box center [1494, 28] width 35 height 35
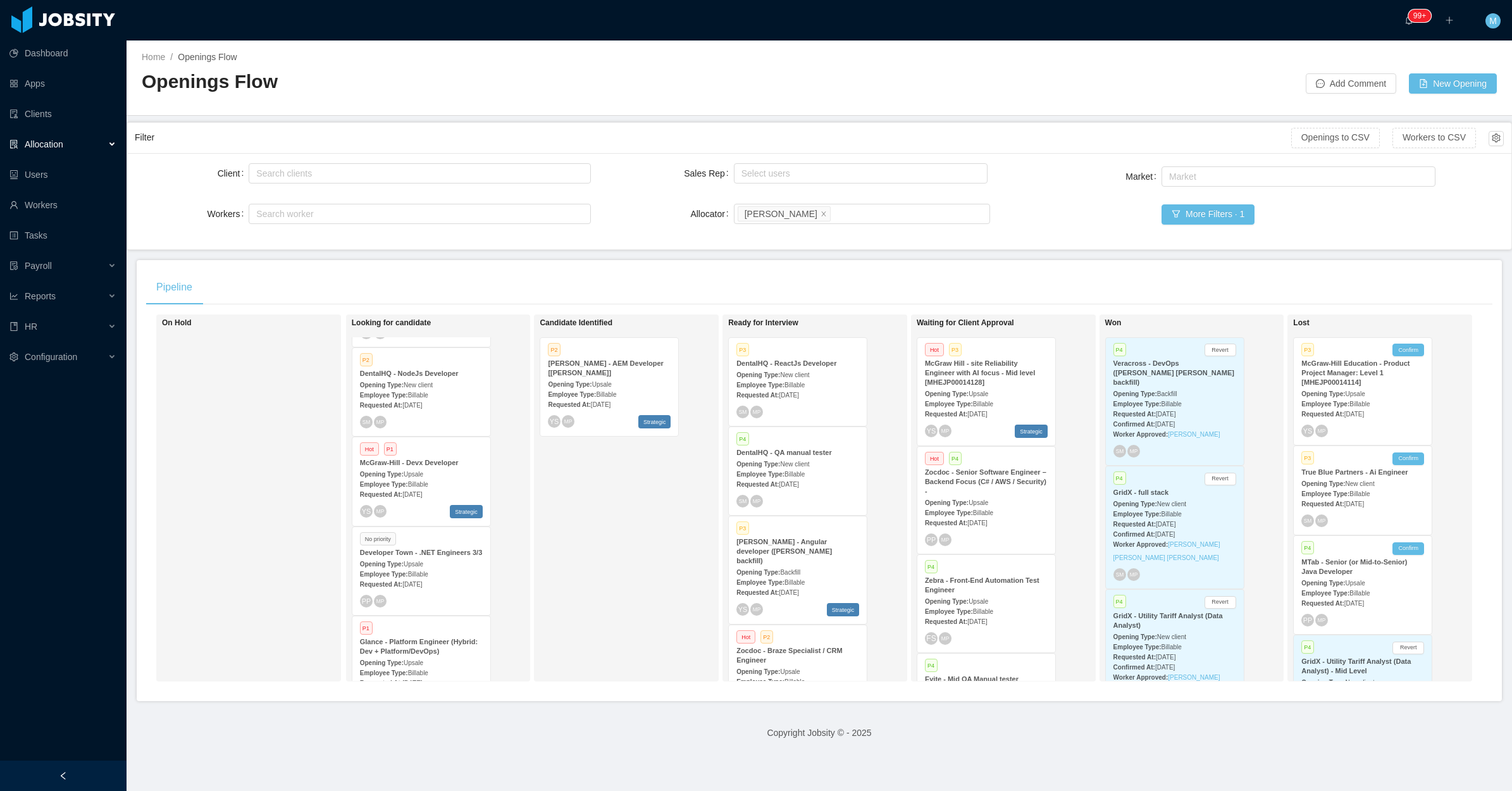
scroll to position [116, 0]
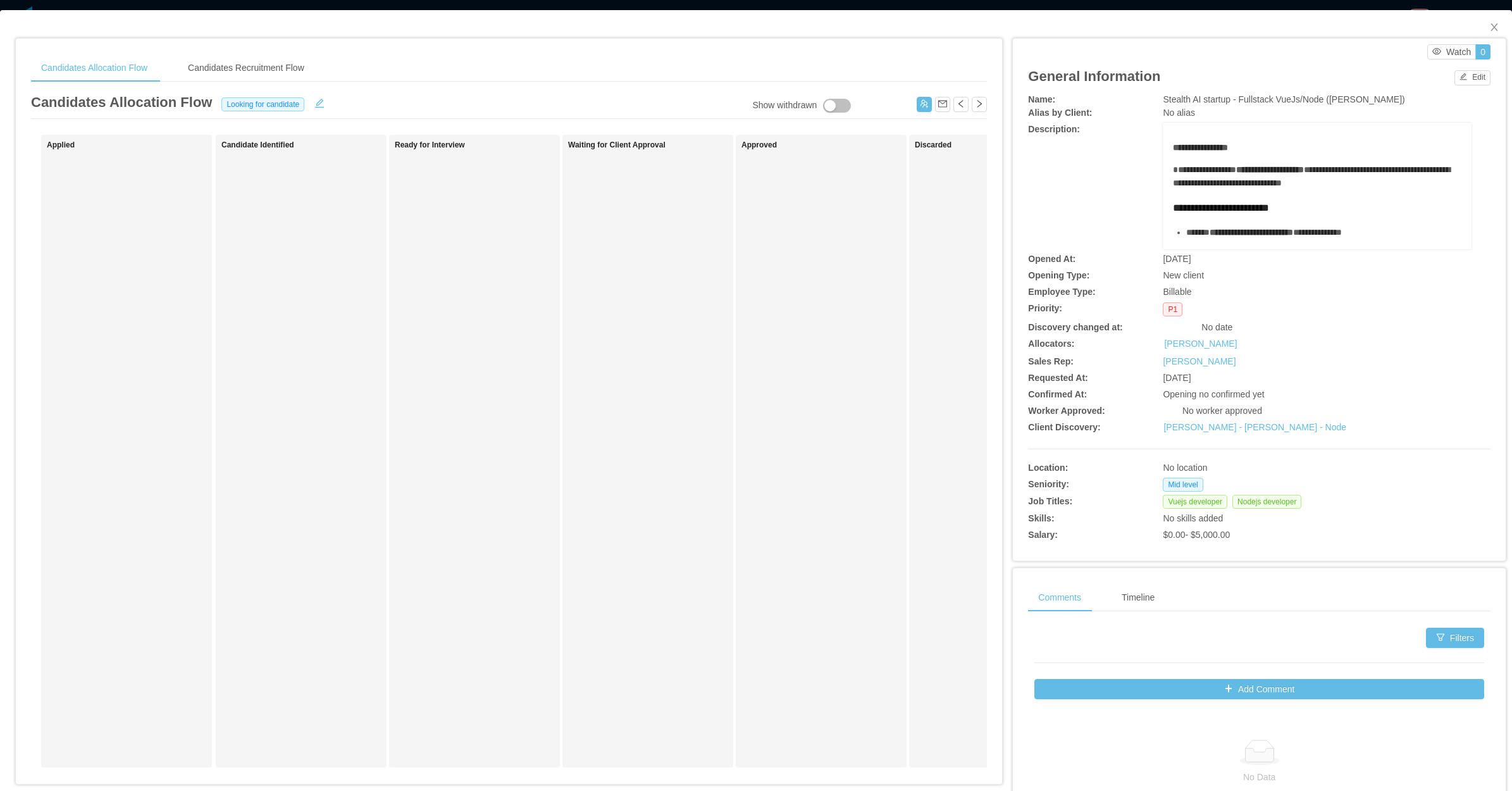
click at [1266, 95] on span "Stealth AI startup - Fullstack VueJs/Node ([PERSON_NAME])" at bounding box center [1283, 99] width 242 height 10
copy span "VueJs"
click at [1491, 29] on icon "icon: close" at bounding box center [1494, 27] width 7 height 7
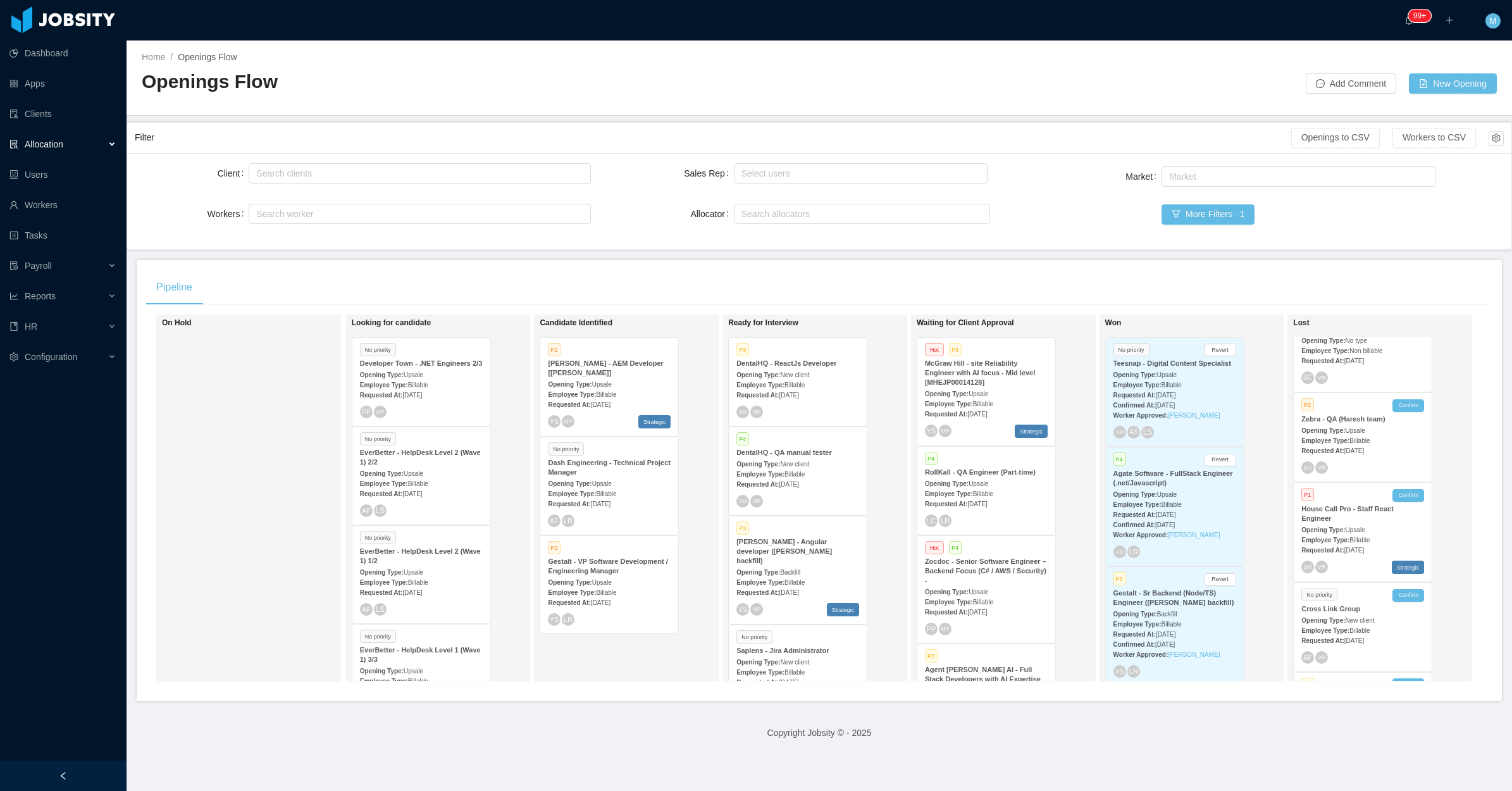
scroll to position [28075, 0]
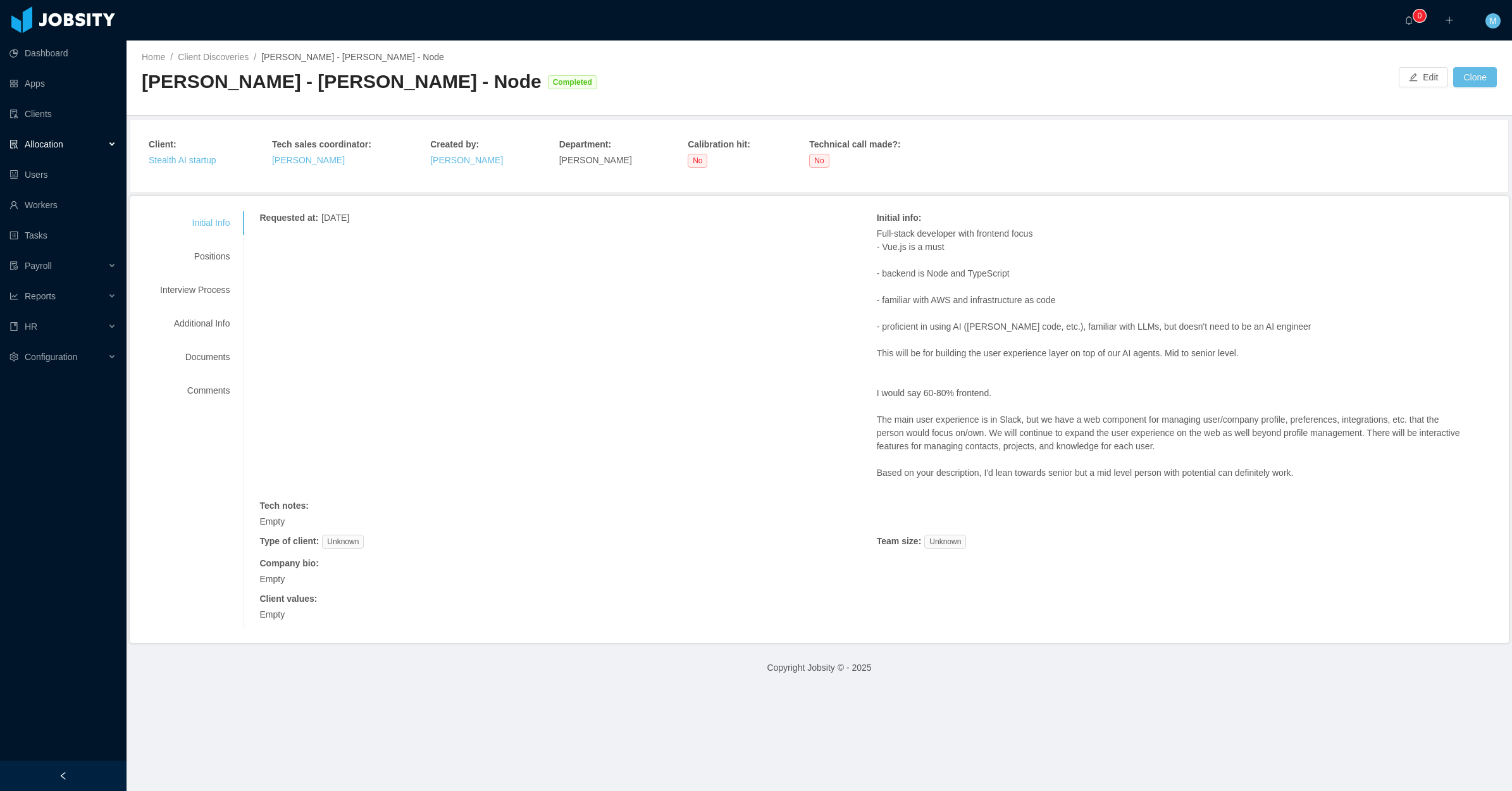
click at [113, 136] on div "Allocation" at bounding box center [63, 144] width 127 height 25
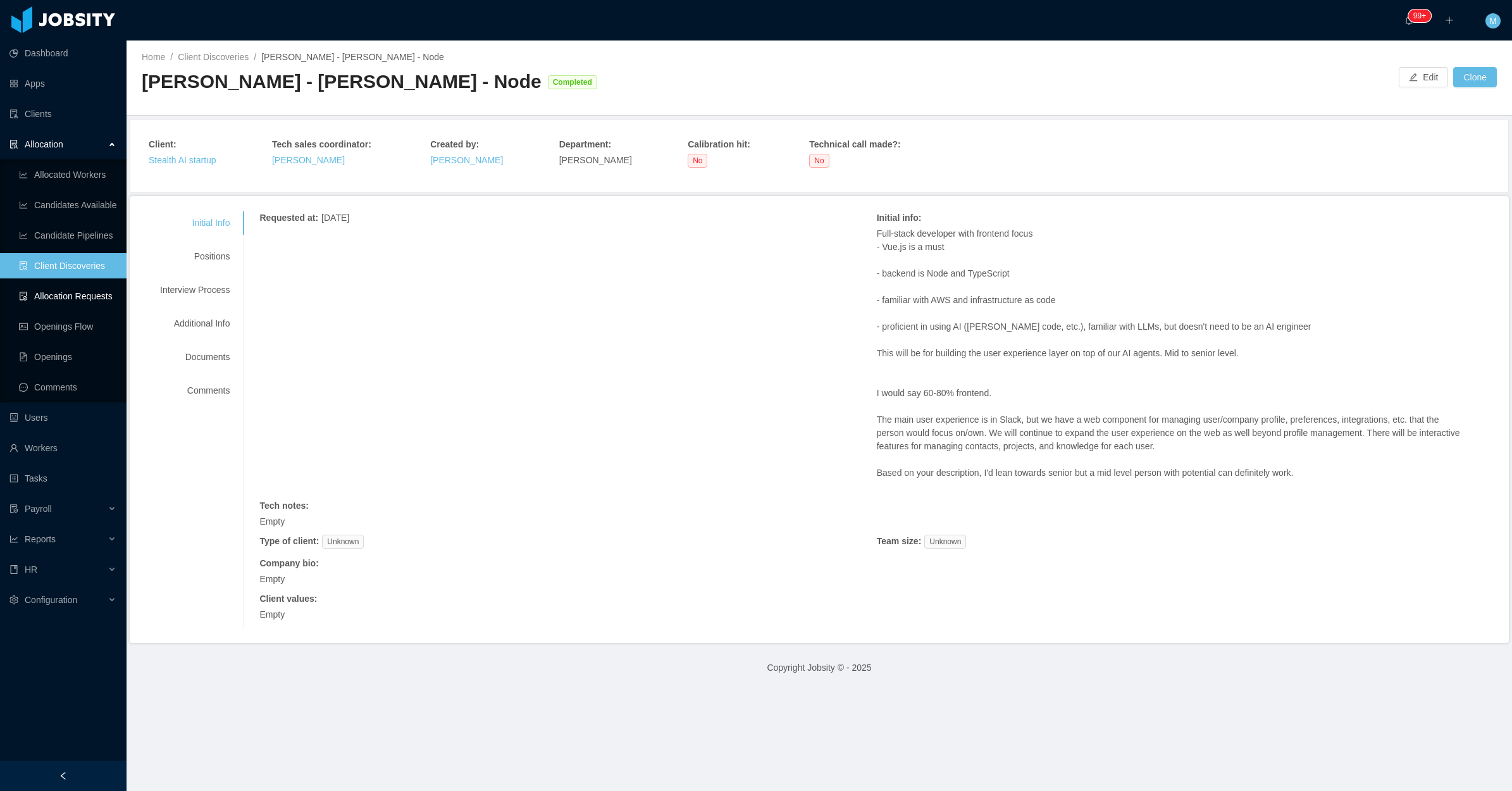
click at [89, 288] on link "Allocation Requests" at bounding box center [67, 295] width 97 height 25
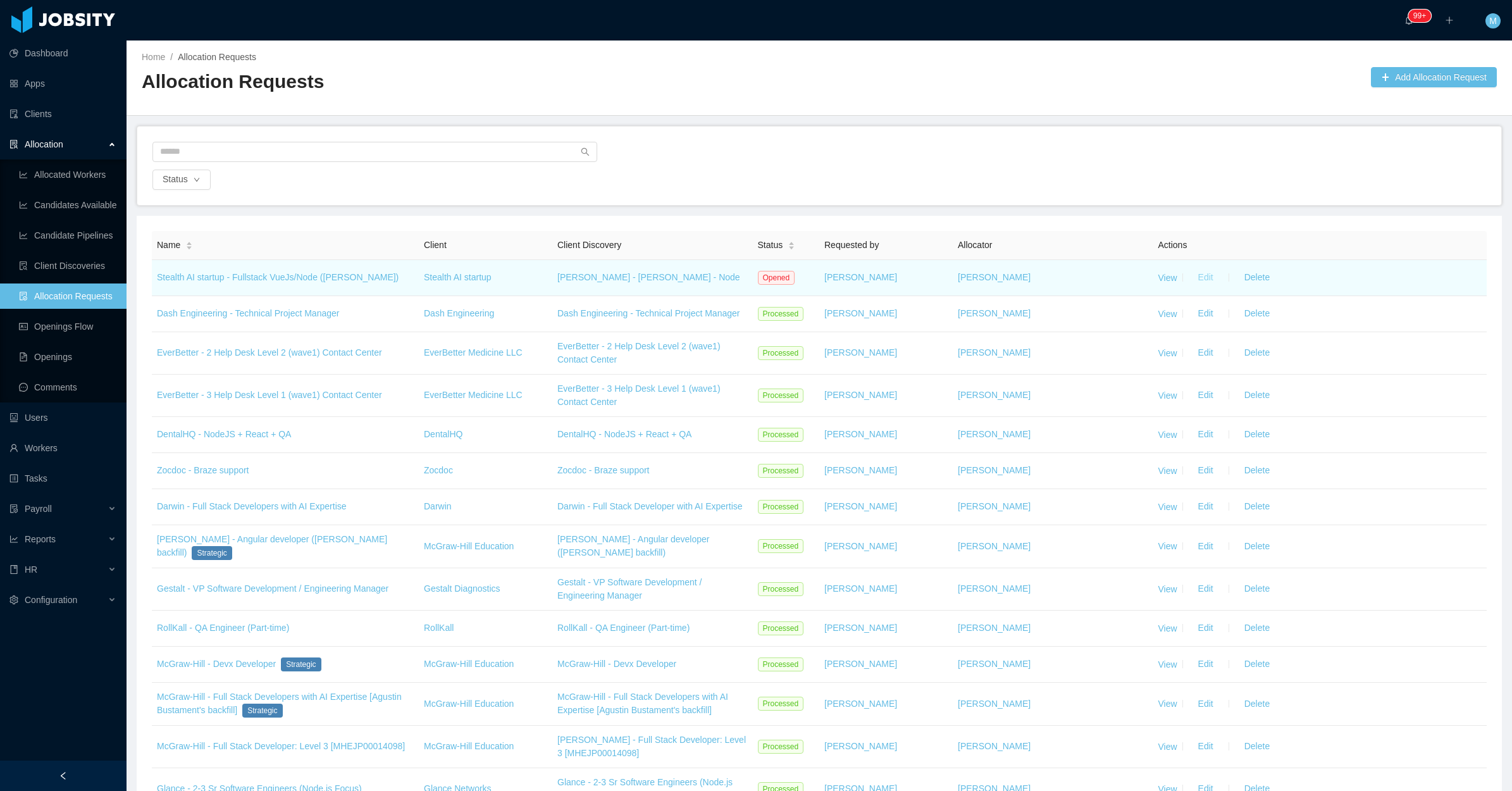
click at [1191, 278] on button "Edit" at bounding box center [1206, 278] width 35 height 20
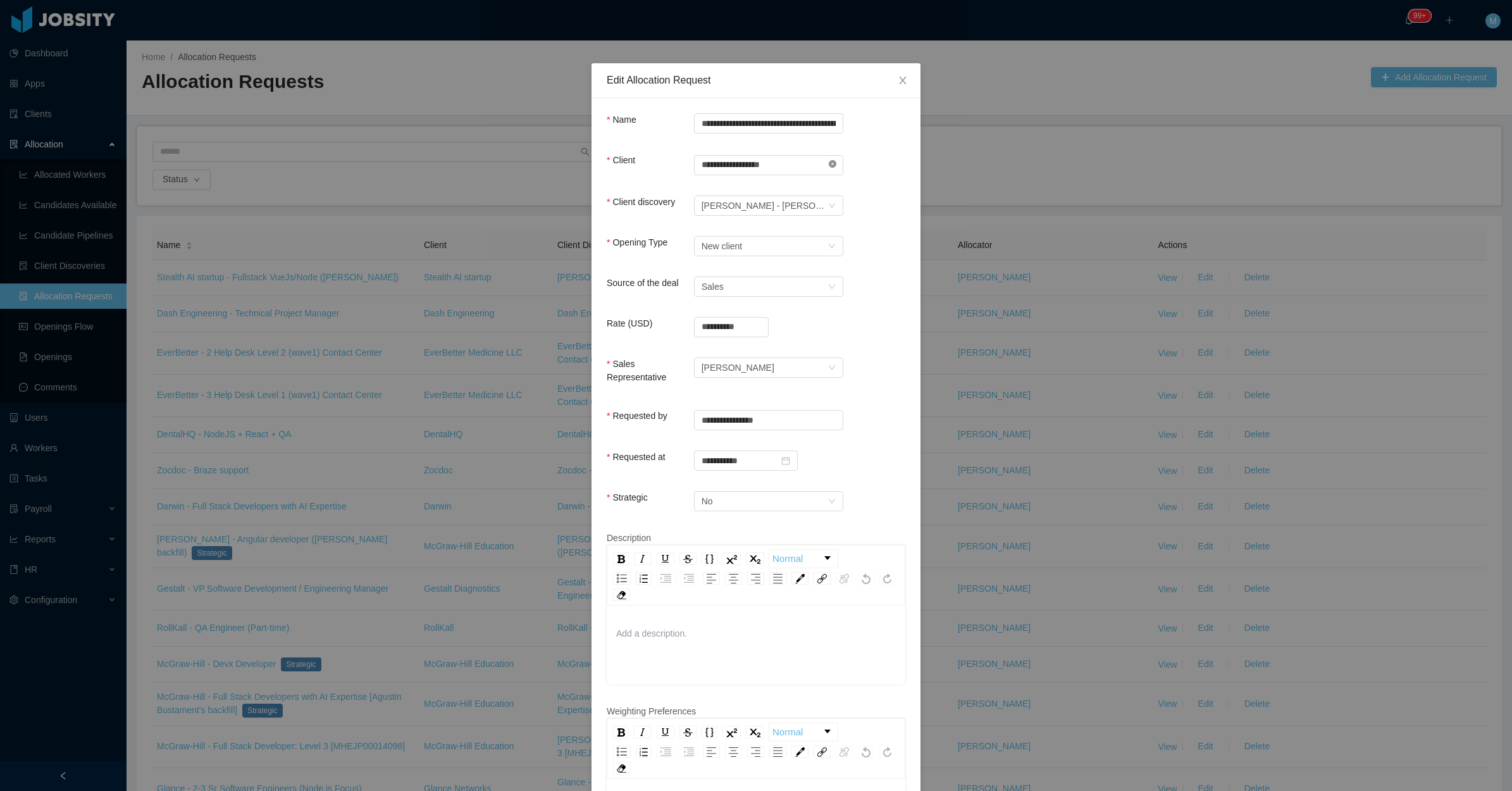
click at [829, 161] on icon "icon: close-circle" at bounding box center [833, 164] width 7 height 7
click at [803, 158] on input "text" at bounding box center [768, 165] width 149 height 20
type input "*"
click at [750, 196] on li "Stealth AI startup" at bounding box center [762, 193] width 149 height 20
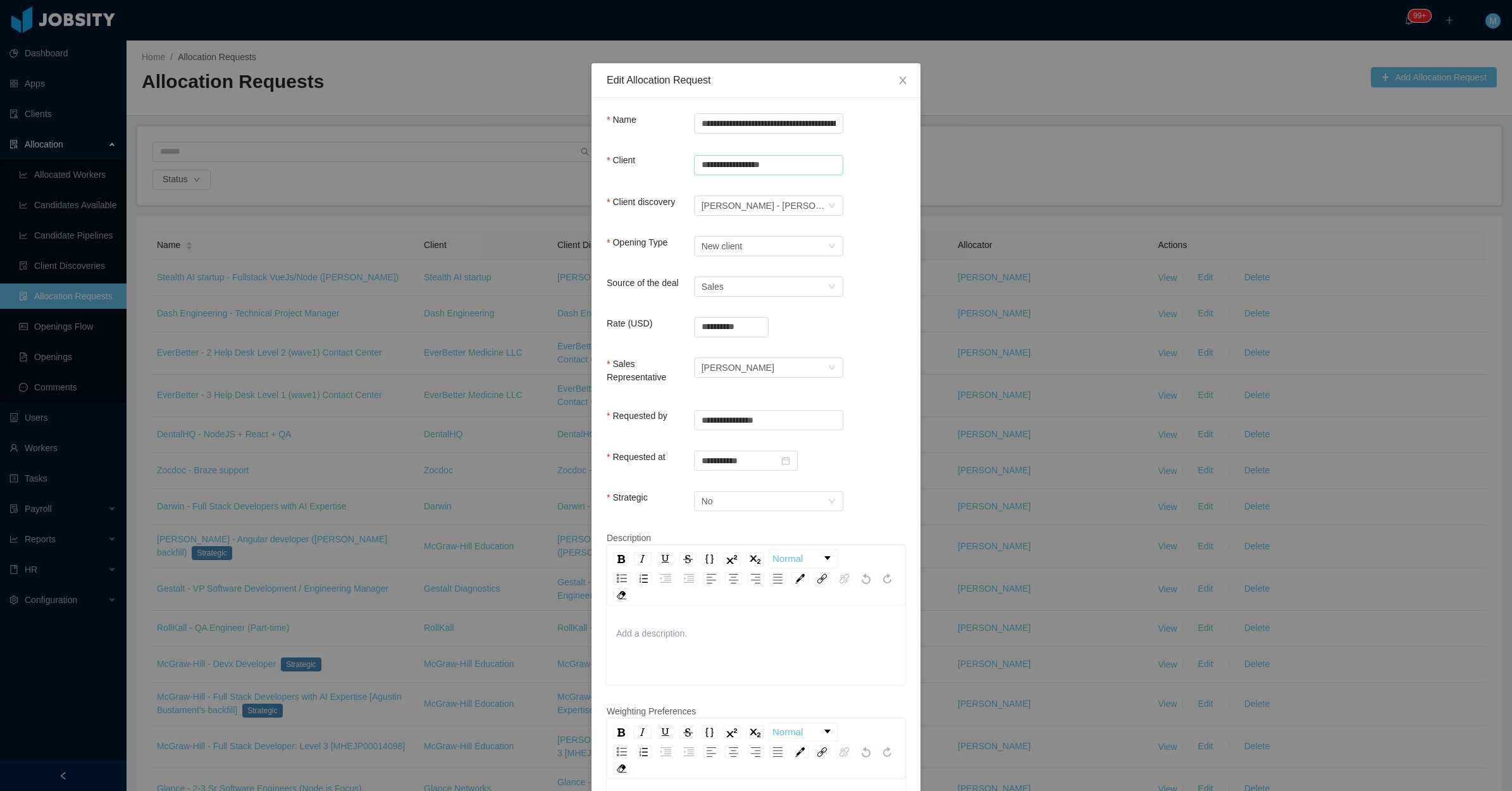
type input "**********"
click at [886, 236] on div "Opening Type Select Opening Type New client" at bounding box center [756, 248] width 298 height 25
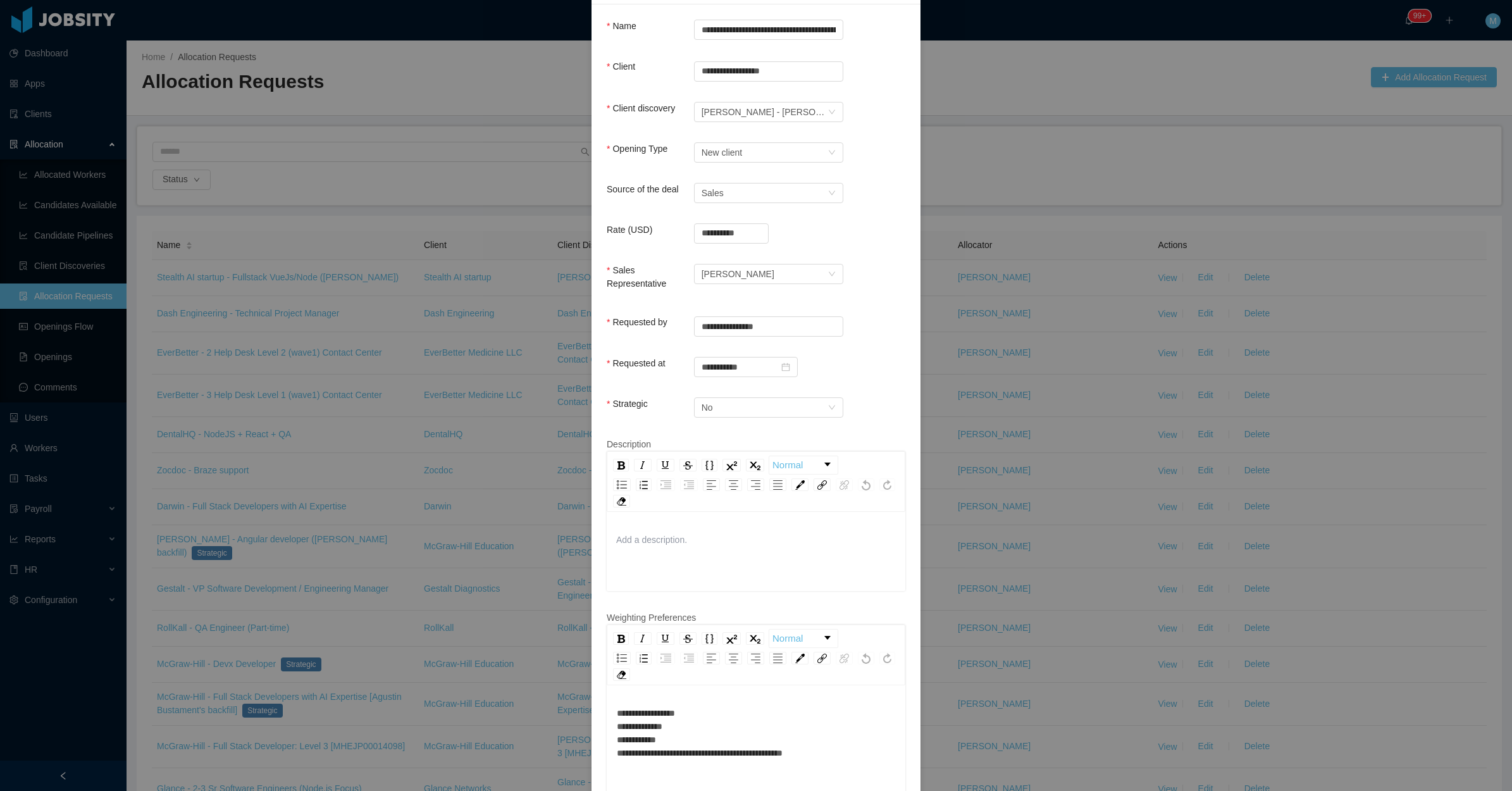
scroll to position [284, 0]
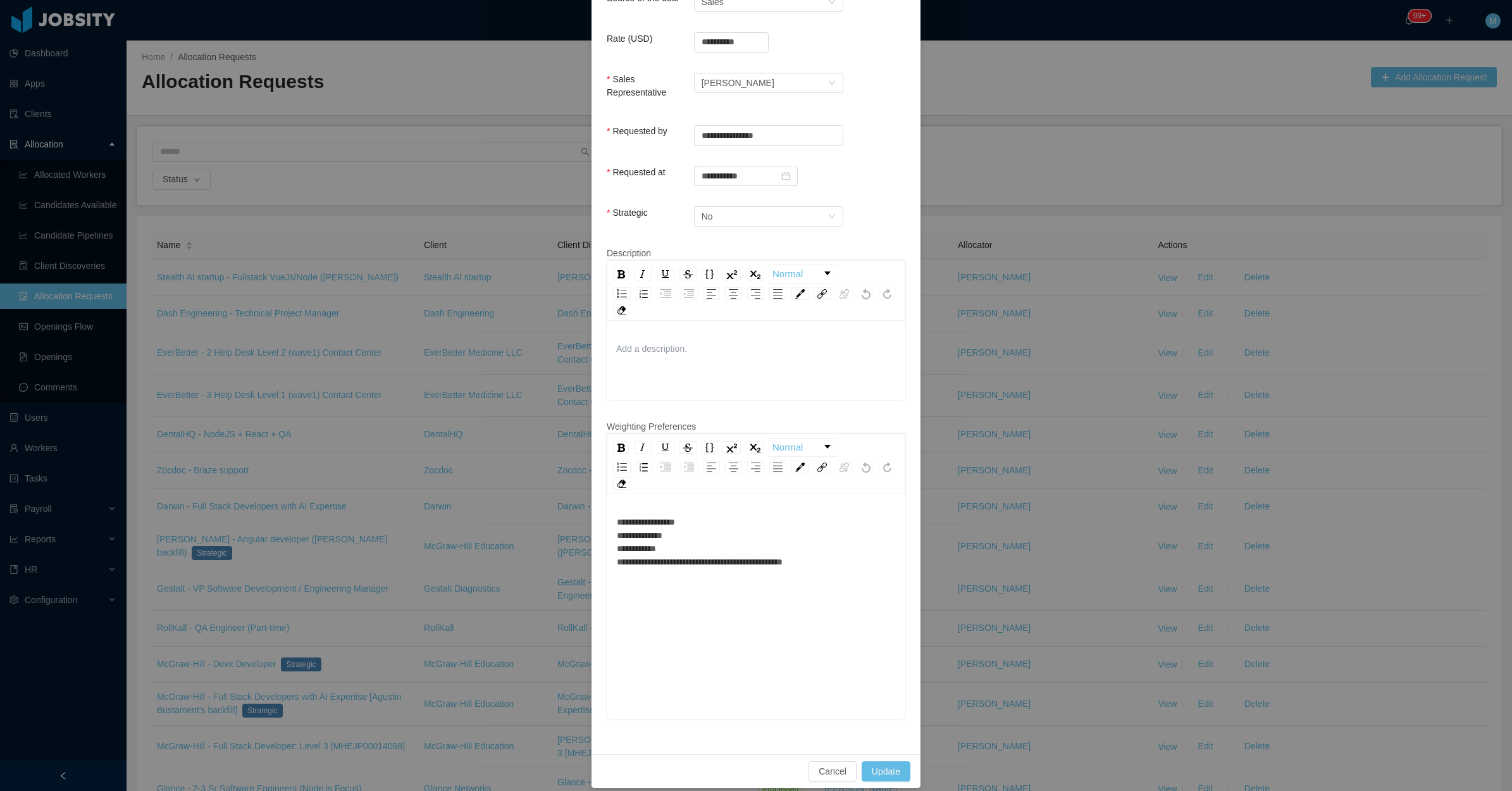
click at [699, 516] on div "**********" at bounding box center [756, 542] width 279 height 53
click at [834, 545] on div "**********" at bounding box center [756, 542] width 279 height 53
click at [874, 761] on button "Update" at bounding box center [886, 772] width 49 height 20
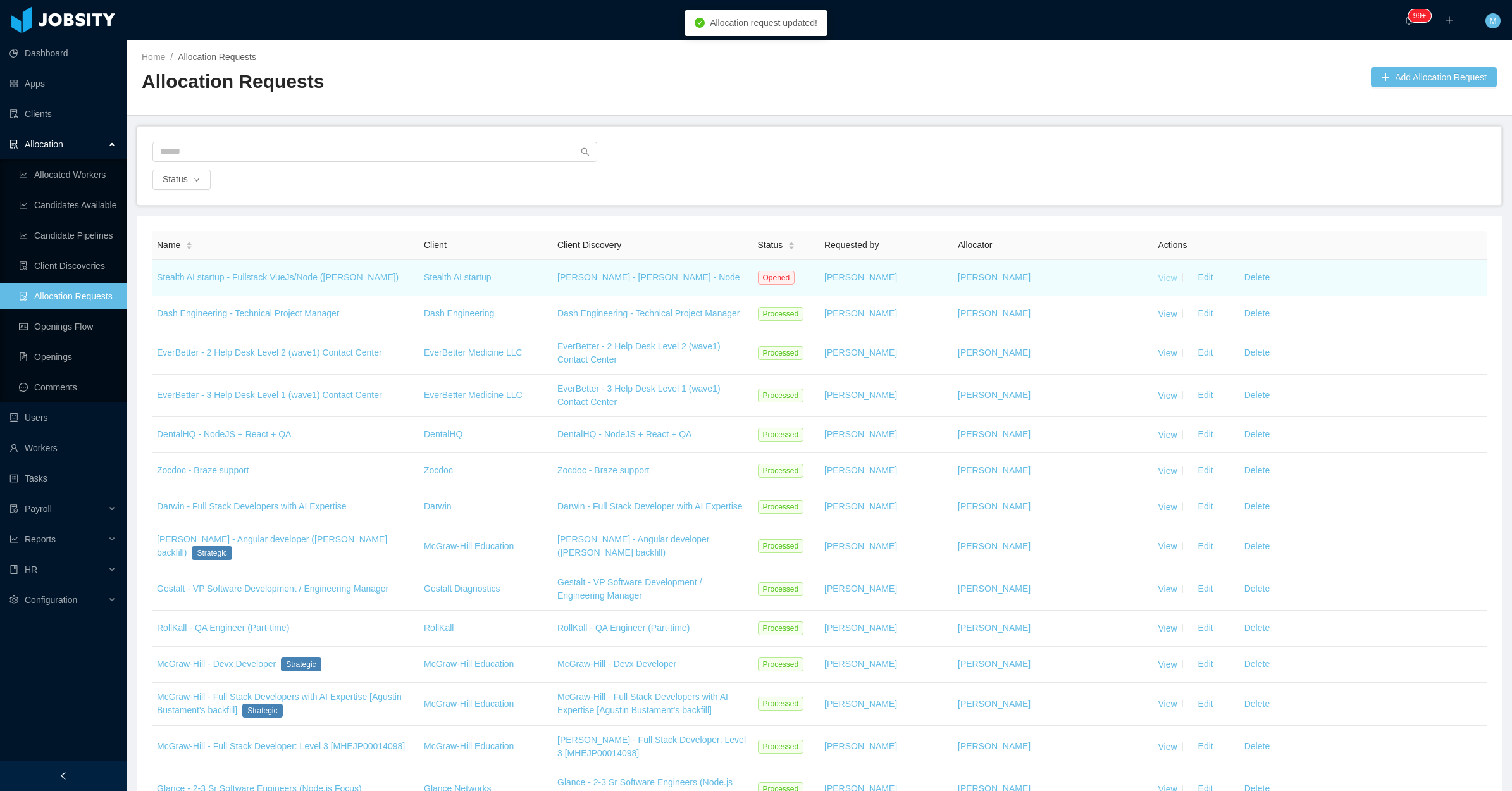
click at [1158, 280] on link "View" at bounding box center [1167, 277] width 19 height 10
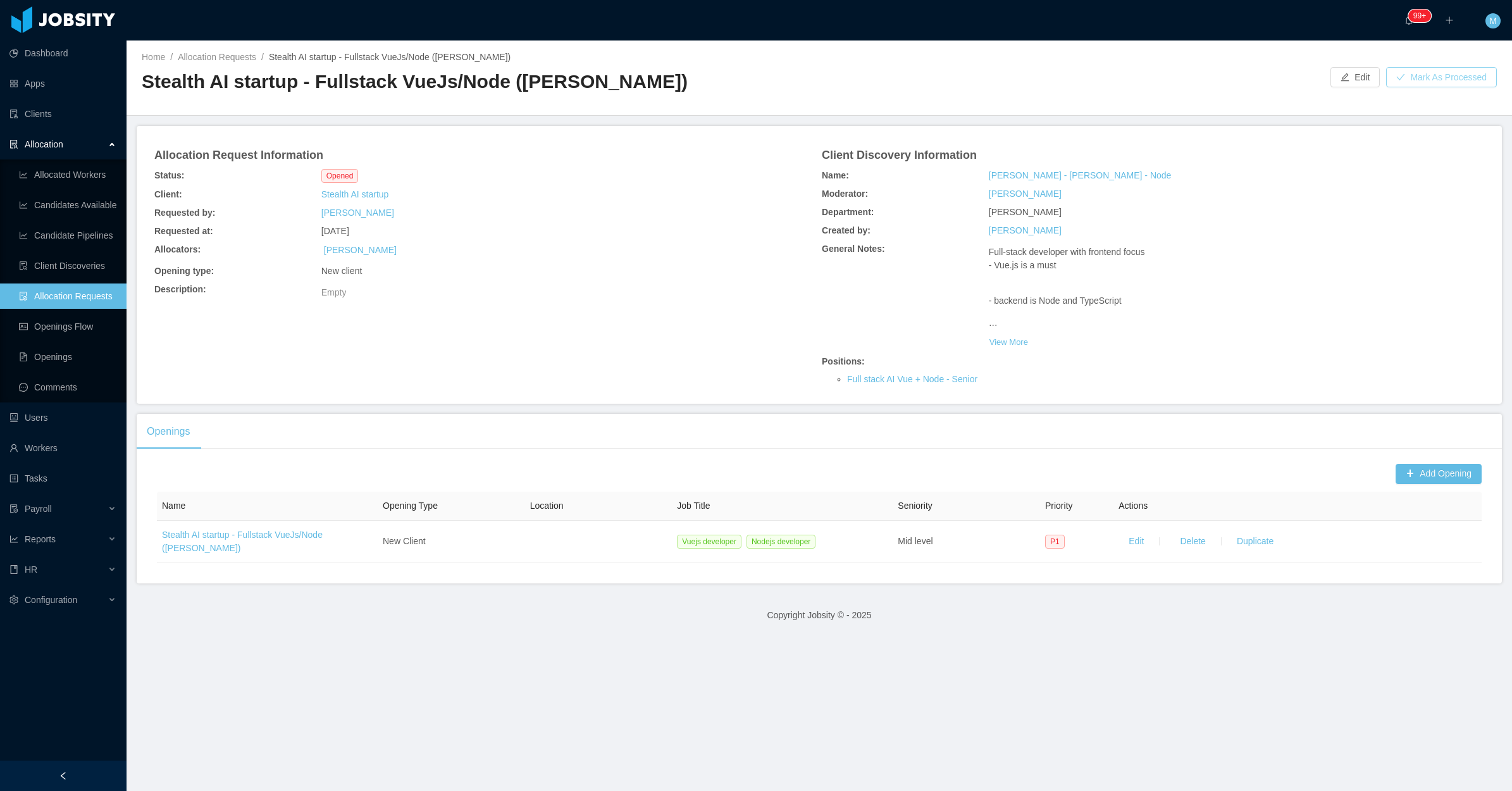
click at [1405, 77] on button "Mark As Processed" at bounding box center [1442, 77] width 111 height 20
click at [1484, 60] on button "OK" at bounding box center [1491, 55] width 23 height 15
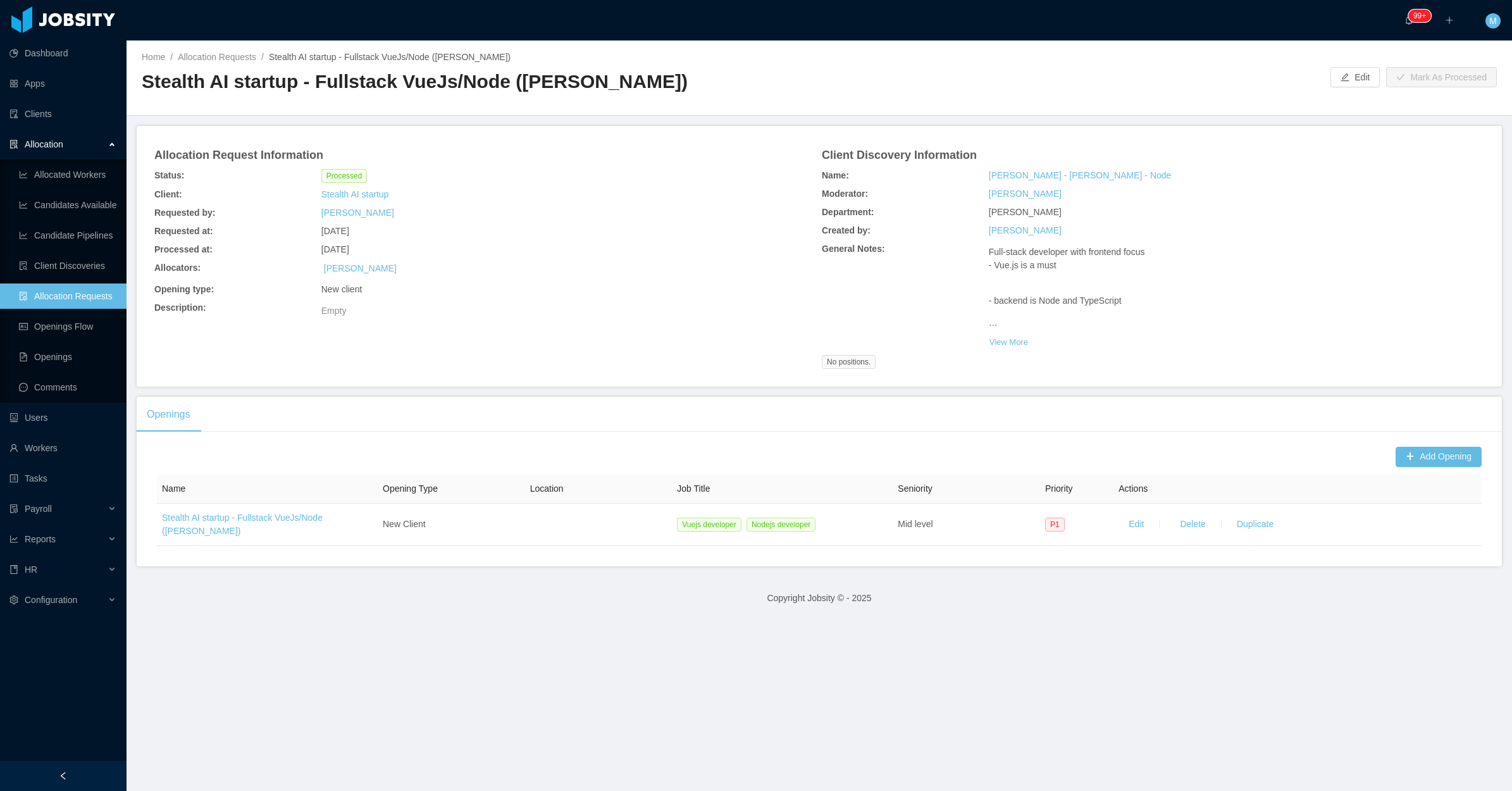
click at [583, 298] on div "Opening type: New client" at bounding box center [485, 290] width 668 height 19
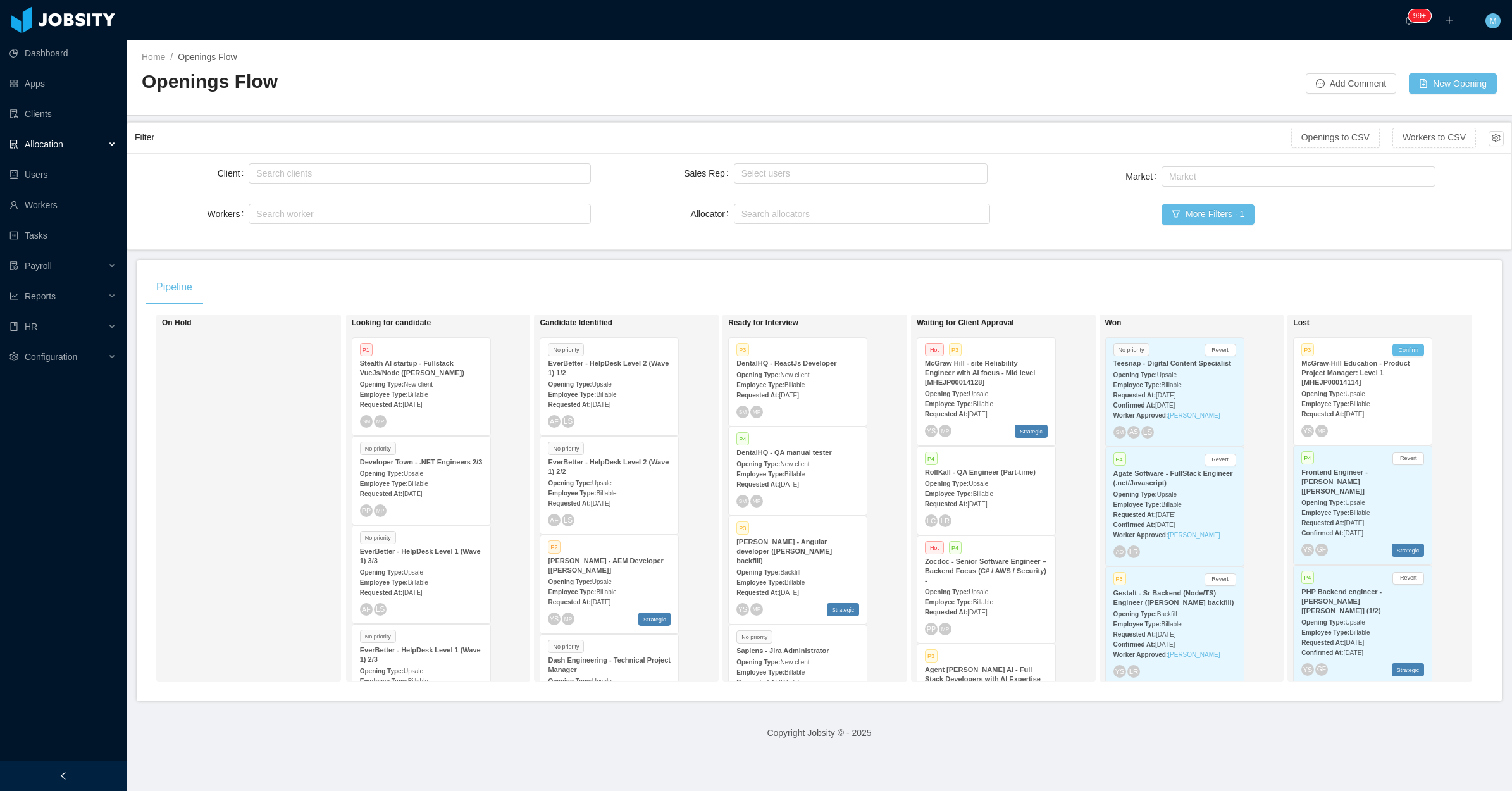
click at [264, 434] on div "On Hold" at bounding box center [250, 498] width 177 height 356
click at [825, 206] on div "Search allocators" at bounding box center [860, 214] width 246 height 19
type input "***"
click at [766, 247] on li "Vanessa Romero" at bounding box center [855, 239] width 255 height 20
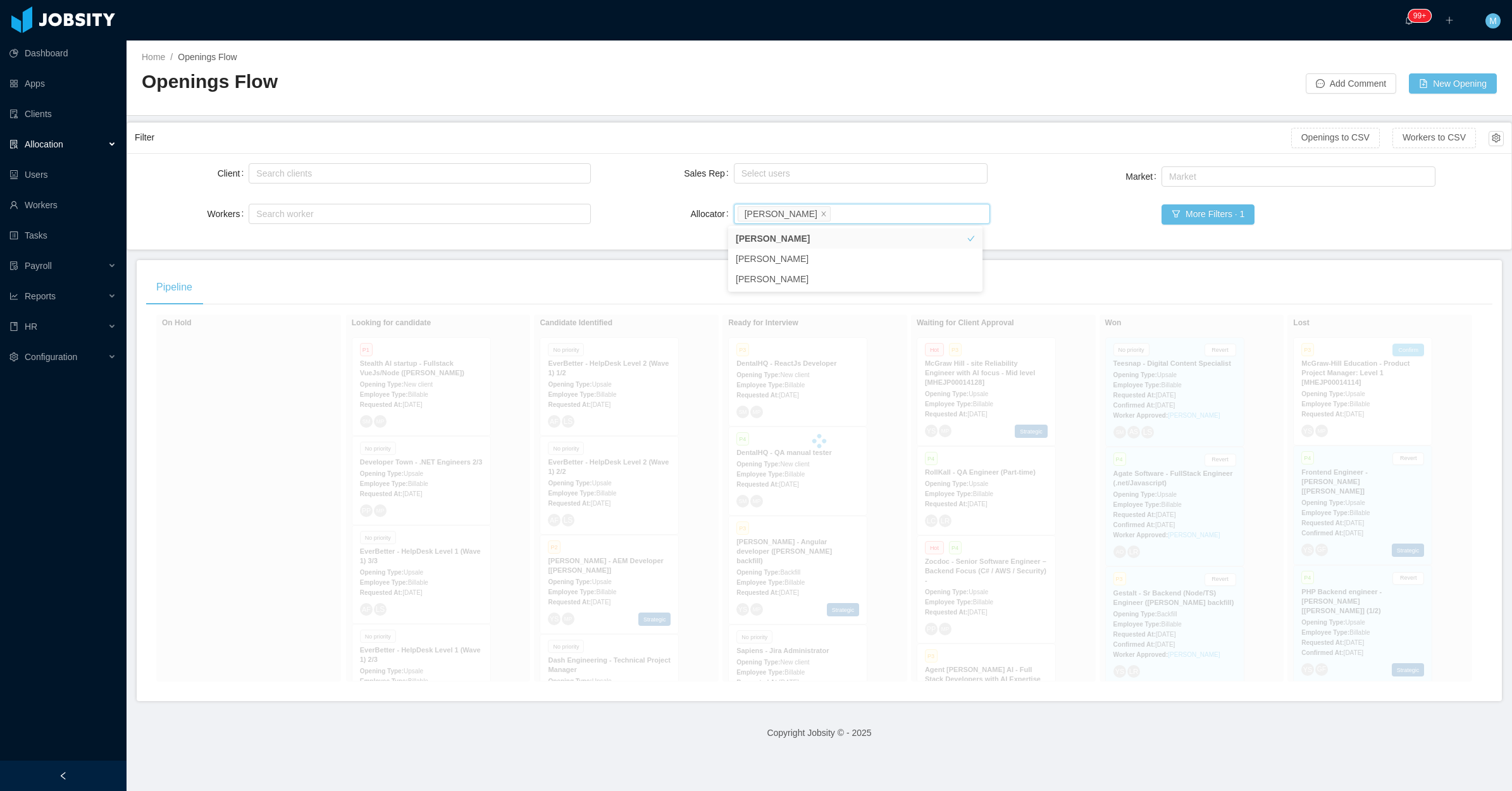
click at [644, 254] on main "Home / Openings Flow / Openings Flow Add Comment New Opening Filter Openings to…" at bounding box center [820, 416] width 1386 height 750
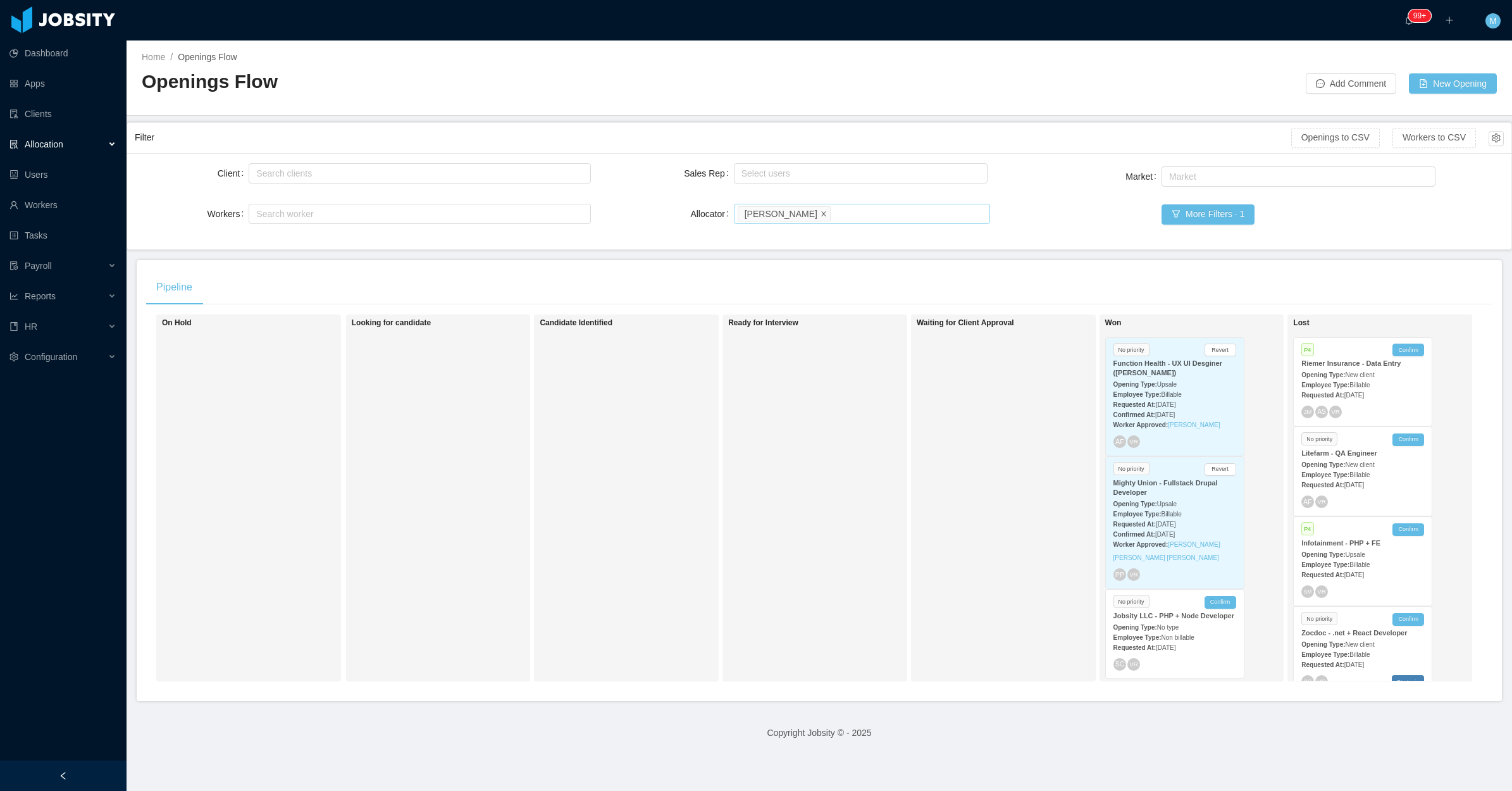
click at [821, 209] on span at bounding box center [824, 213] width 6 height 11
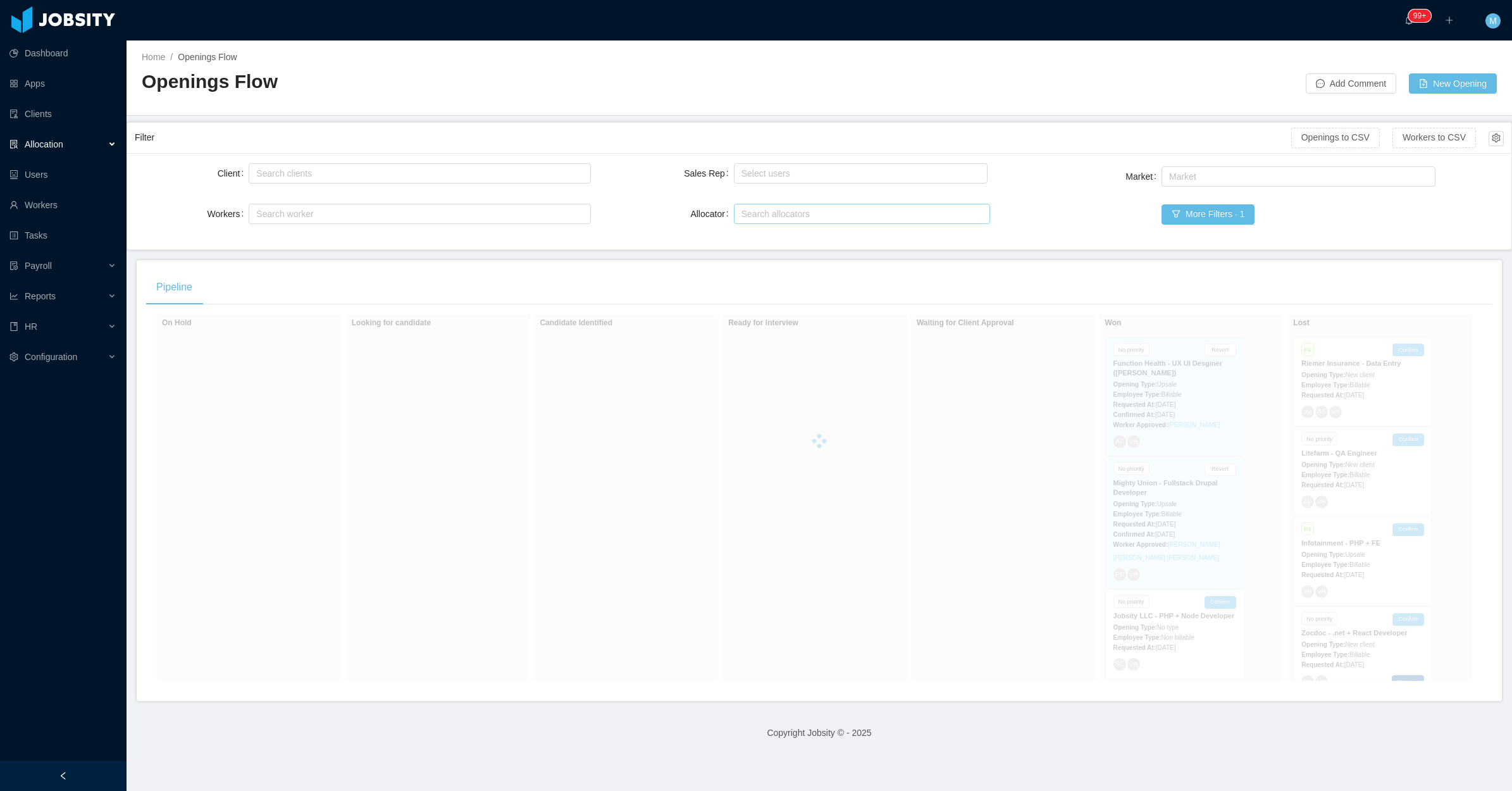
click at [805, 212] on div "Search allocators" at bounding box center [859, 214] width 236 height 13
type input "****"
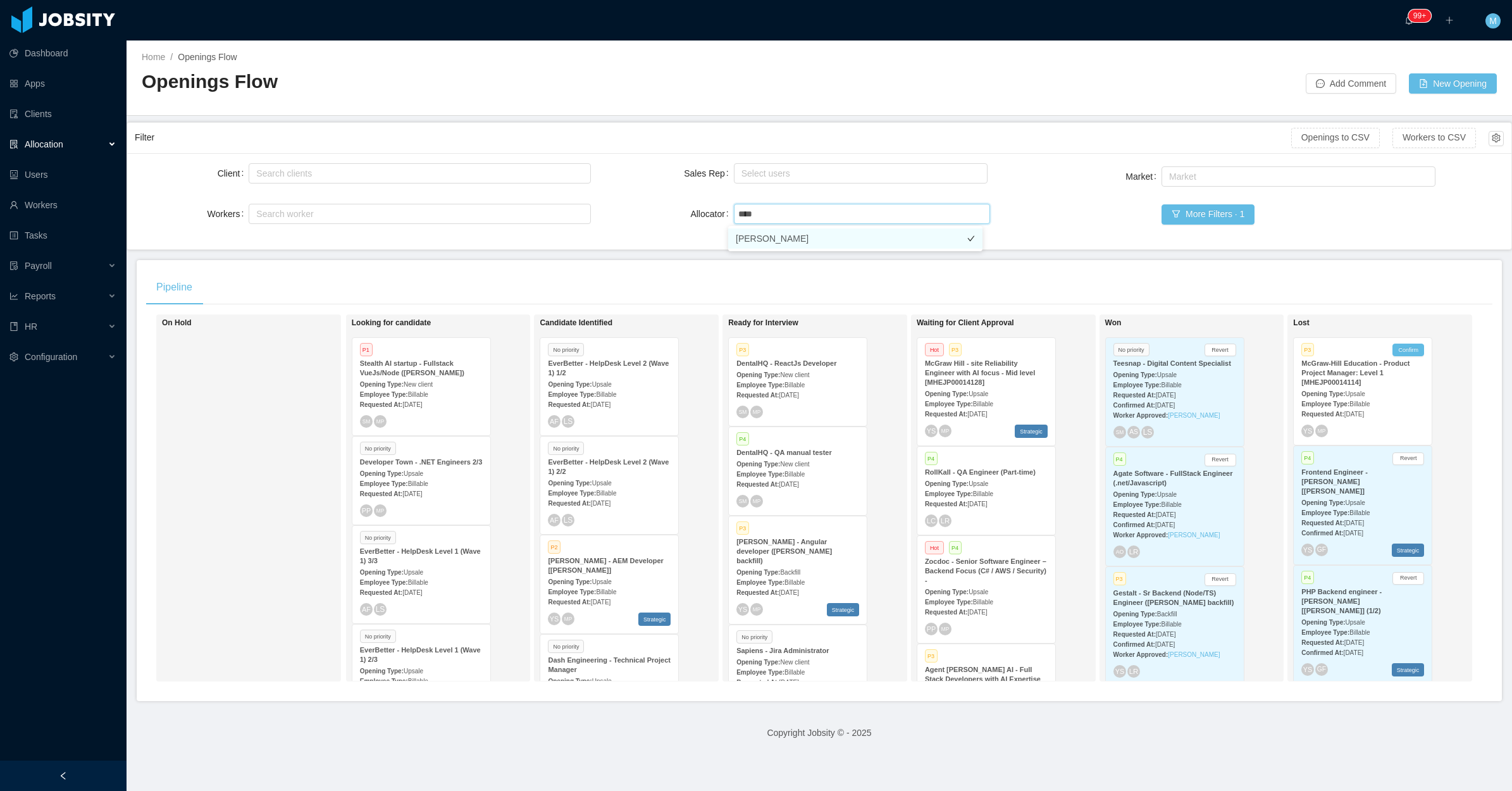
click at [771, 241] on li "Merwin Ponce" at bounding box center [855, 239] width 255 height 20
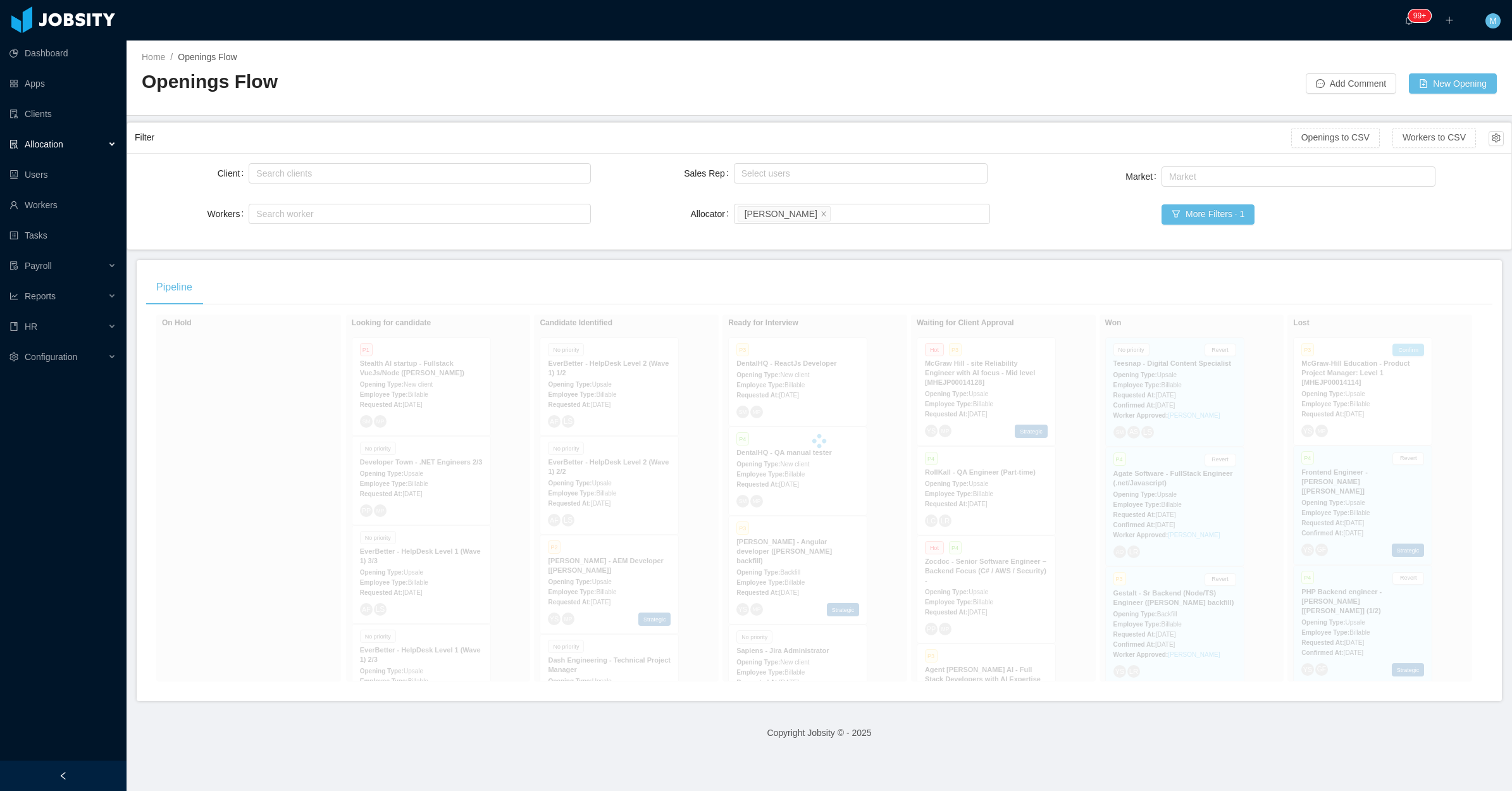
click at [596, 244] on div "Client Search clients Workers Search worker Sales Rep Select users Allocator Se…" at bounding box center [819, 201] width 1384 height 96
click at [94, 766] on div at bounding box center [63, 775] width 127 height 31
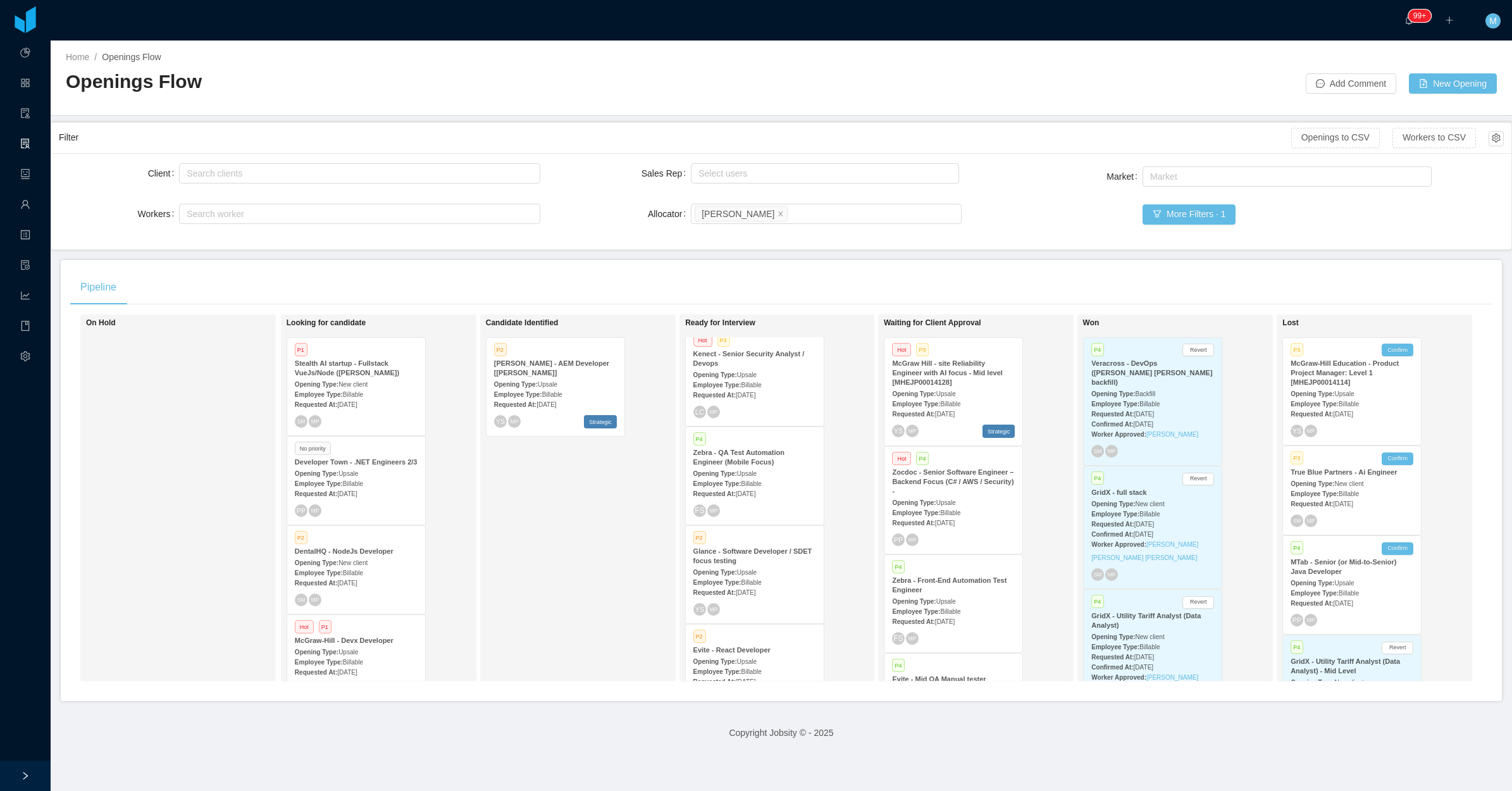
scroll to position [474, 0]
click at [774, 408] on div "Requested At: Aug 7th, 2025" at bounding box center [755, 414] width 122 height 13
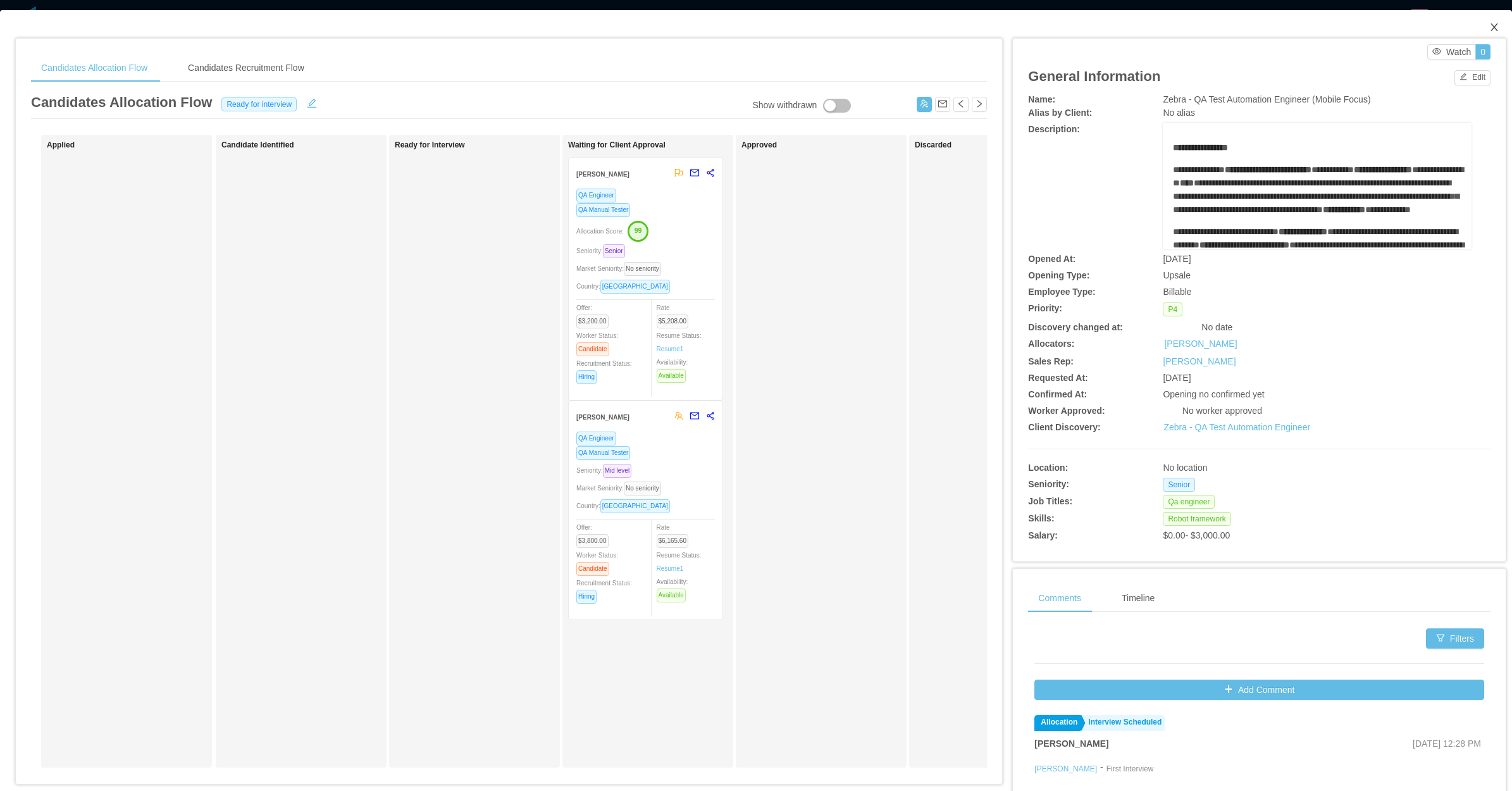
click at [1490, 31] on icon "icon: close" at bounding box center [1494, 27] width 10 height 10
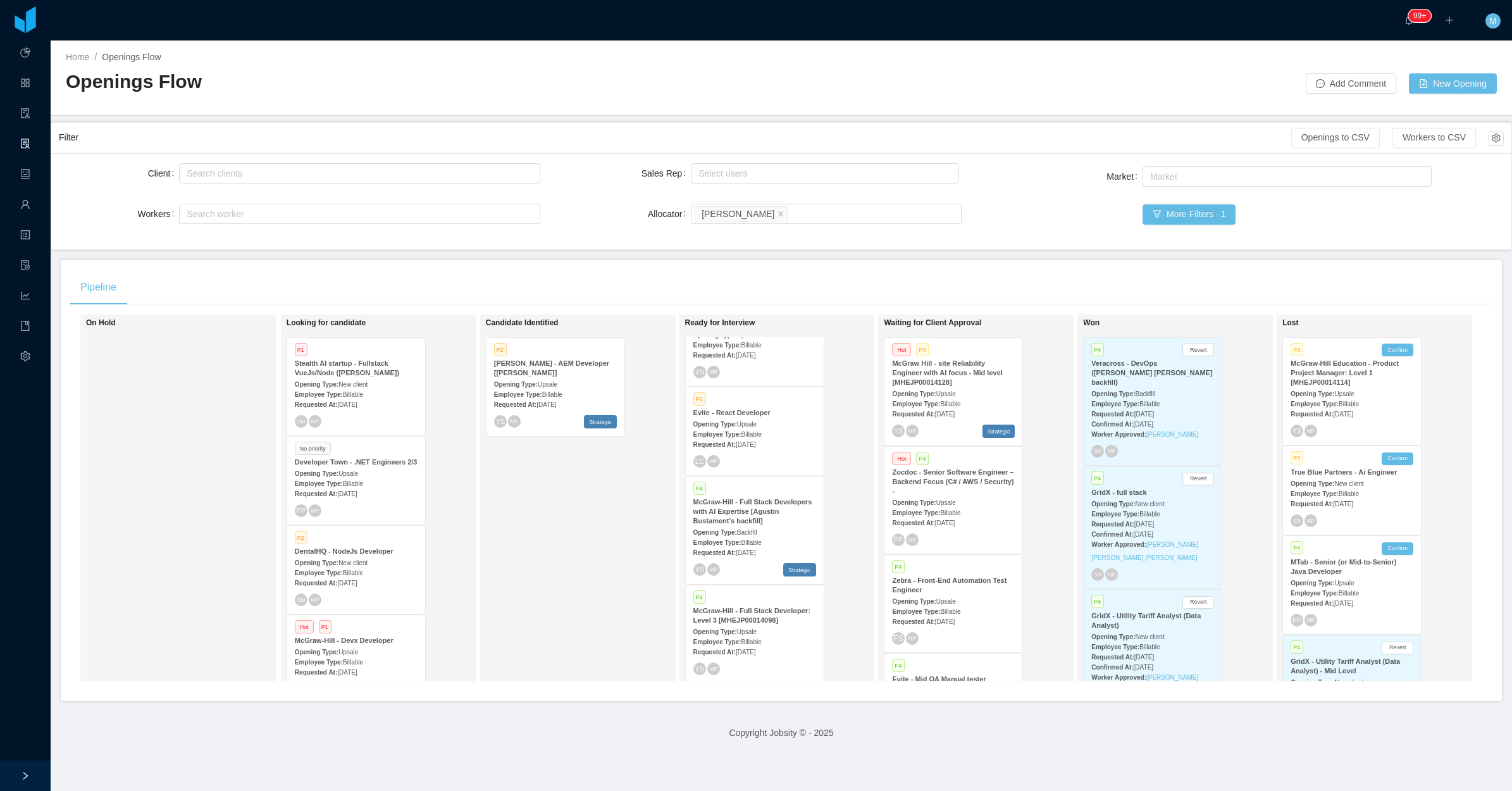
scroll to position [711, 0]
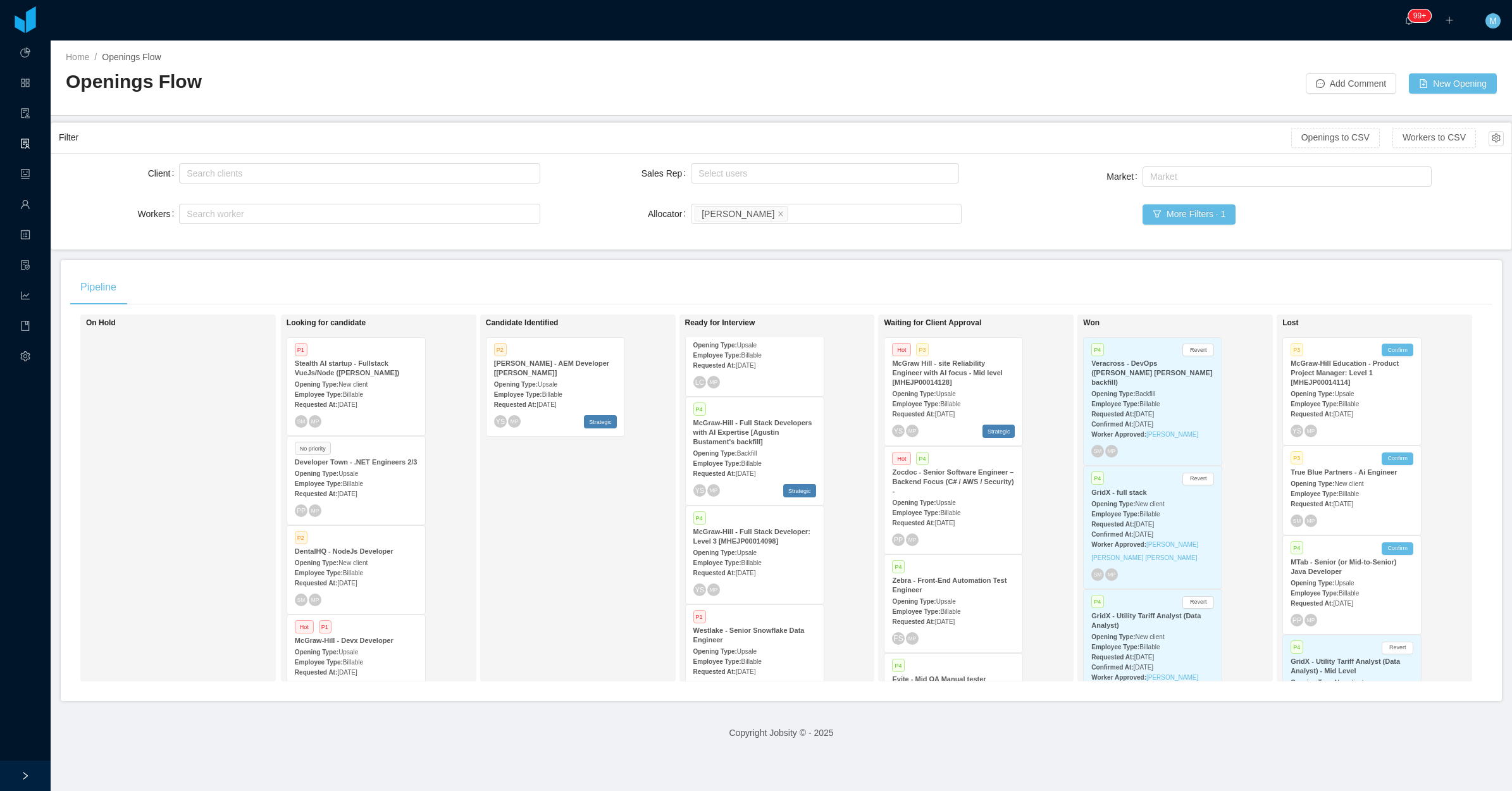
click at [761, 446] on div "Opening Type: Backfill" at bounding box center [755, 452] width 122 height 13
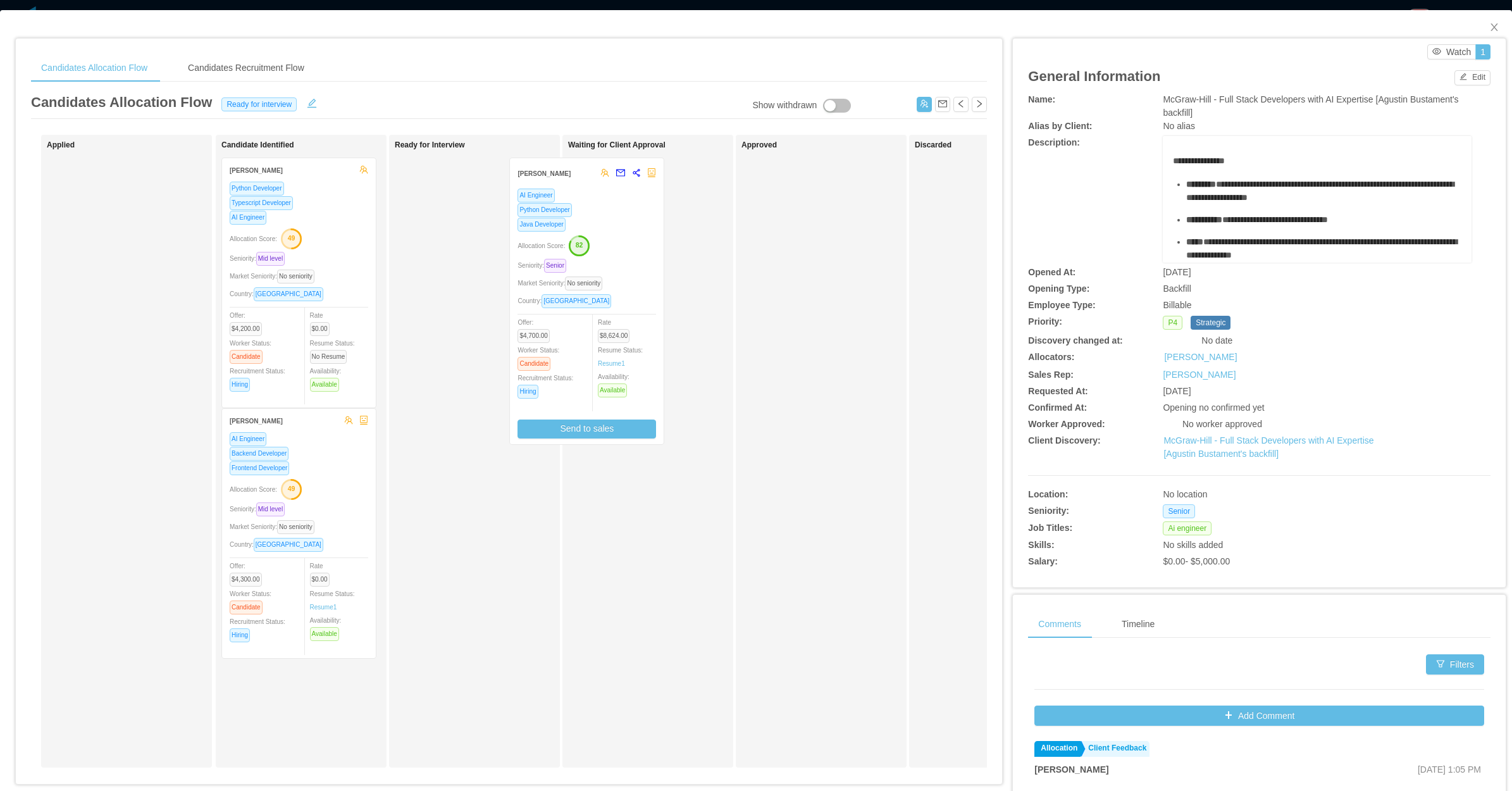
drag, startPoint x: 514, startPoint y: 298, endPoint x: 636, endPoint y: 298, distance: 122.0
click at [634, 299] on div "Applied Candidate Identified Gustavo Silva Python Developer Typescript Develope…" at bounding box center [509, 456] width 956 height 643
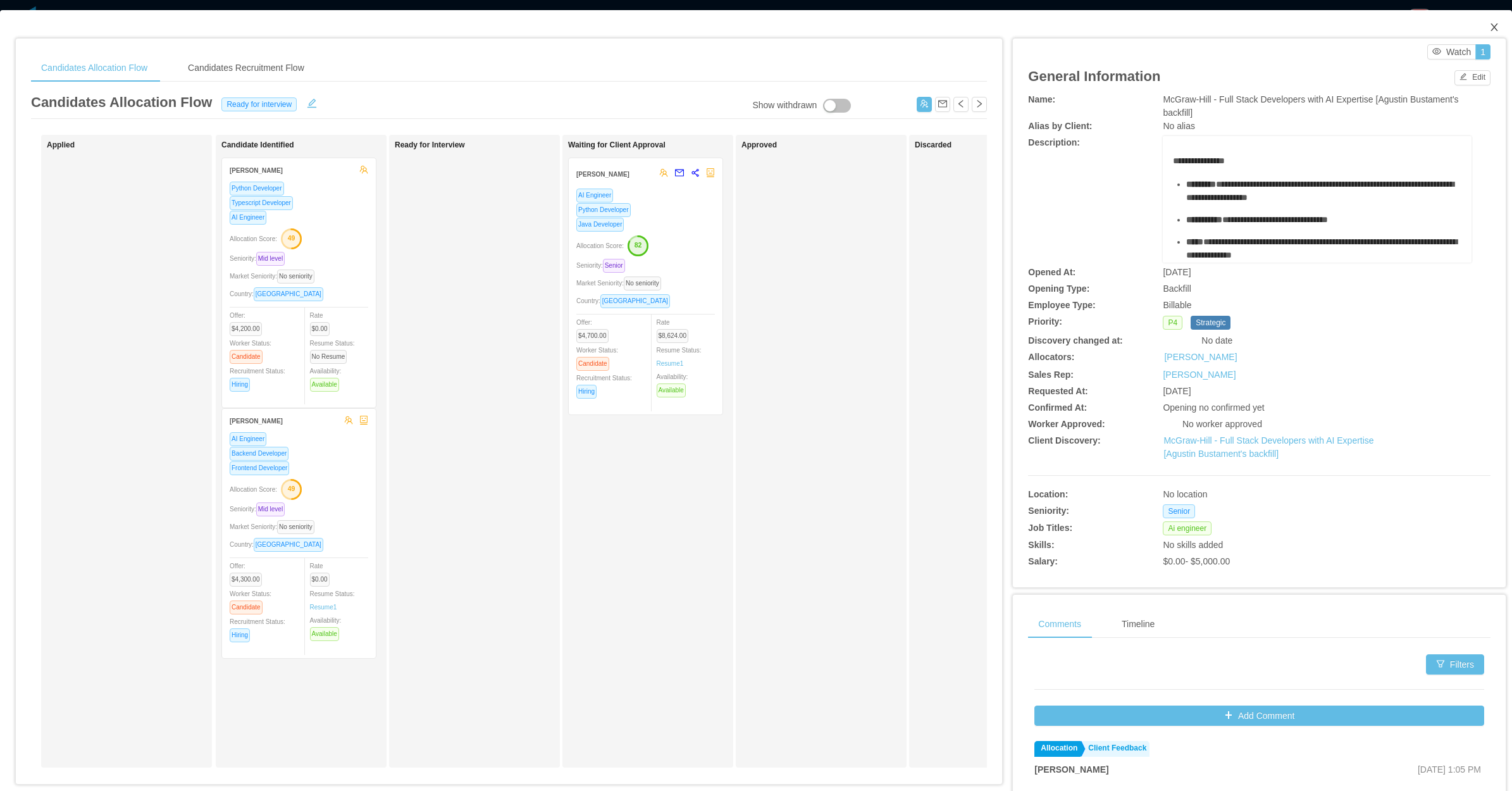
drag, startPoint x: 1484, startPoint y: 24, endPoint x: 1469, endPoint y: 27, distance: 15.3
click at [1490, 25] on icon "icon: close" at bounding box center [1494, 27] width 10 height 10
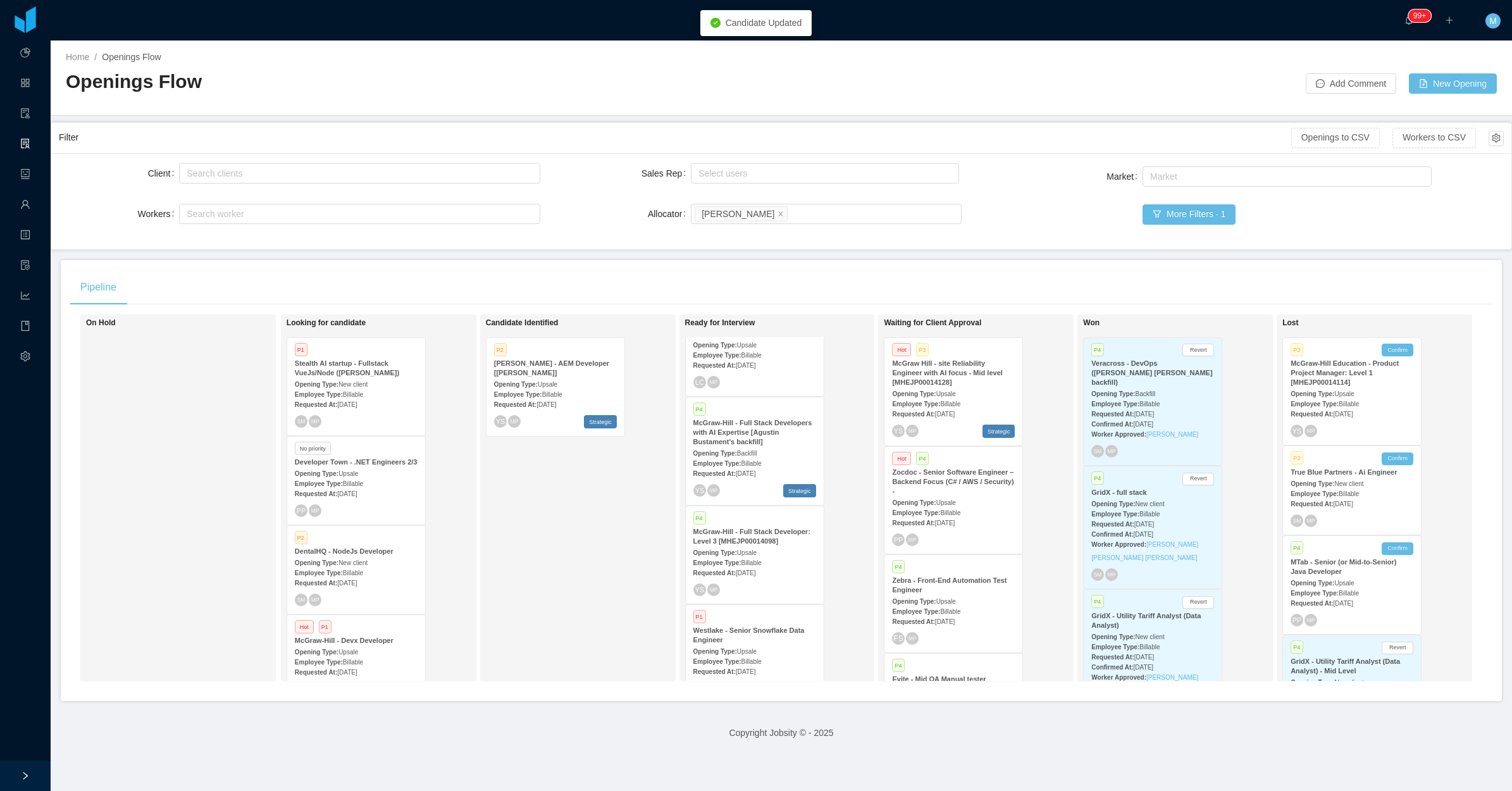
scroll to position [791, 0]
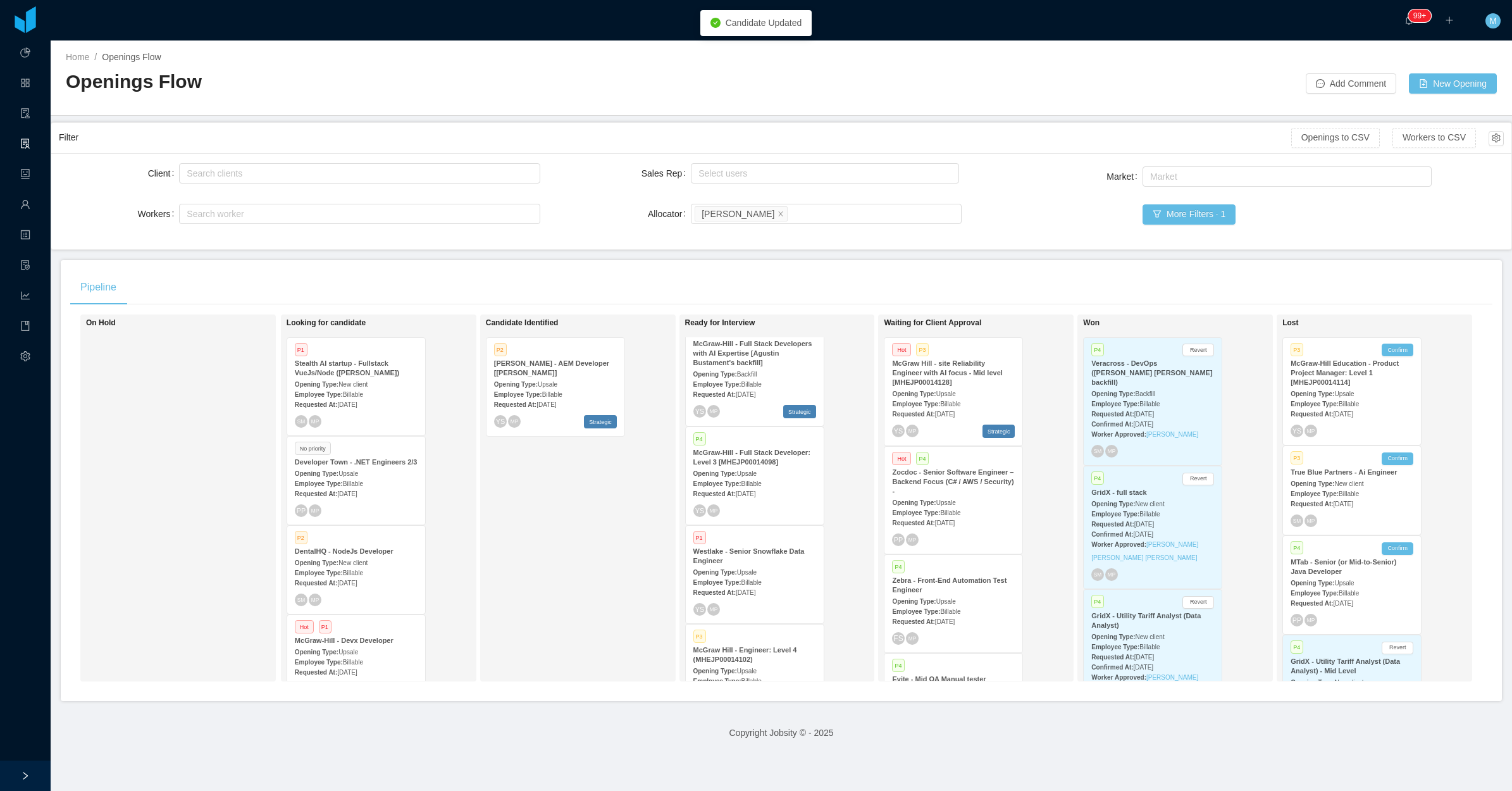
click at [763, 488] on div "P4 McGraw-Hill - Full Stack Developer: Level 3 [MHEJP00014098] Opening Type: Up…" at bounding box center [754, 475] width 138 height 97
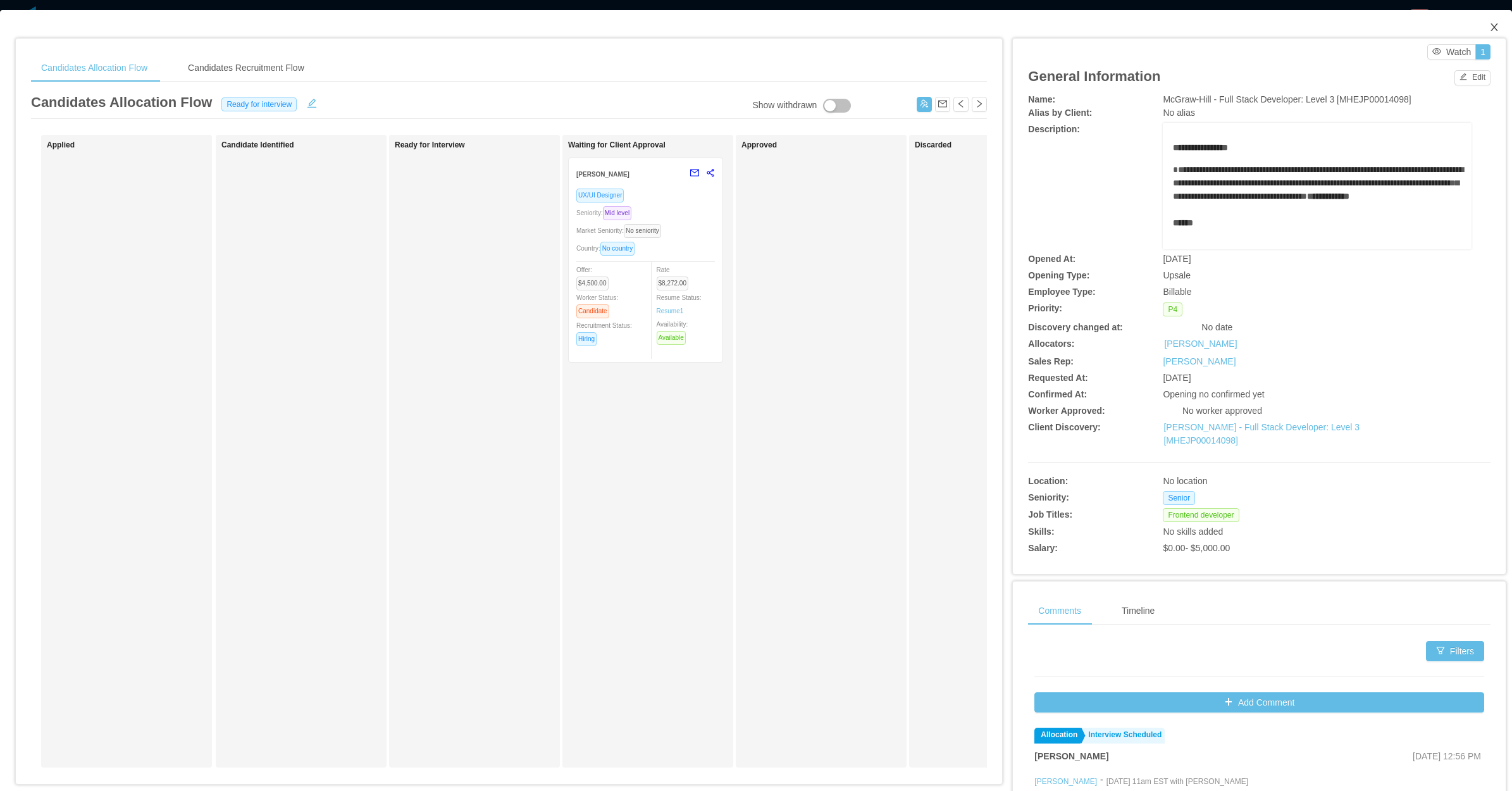
click at [1487, 19] on span "Close" at bounding box center [1494, 28] width 35 height 35
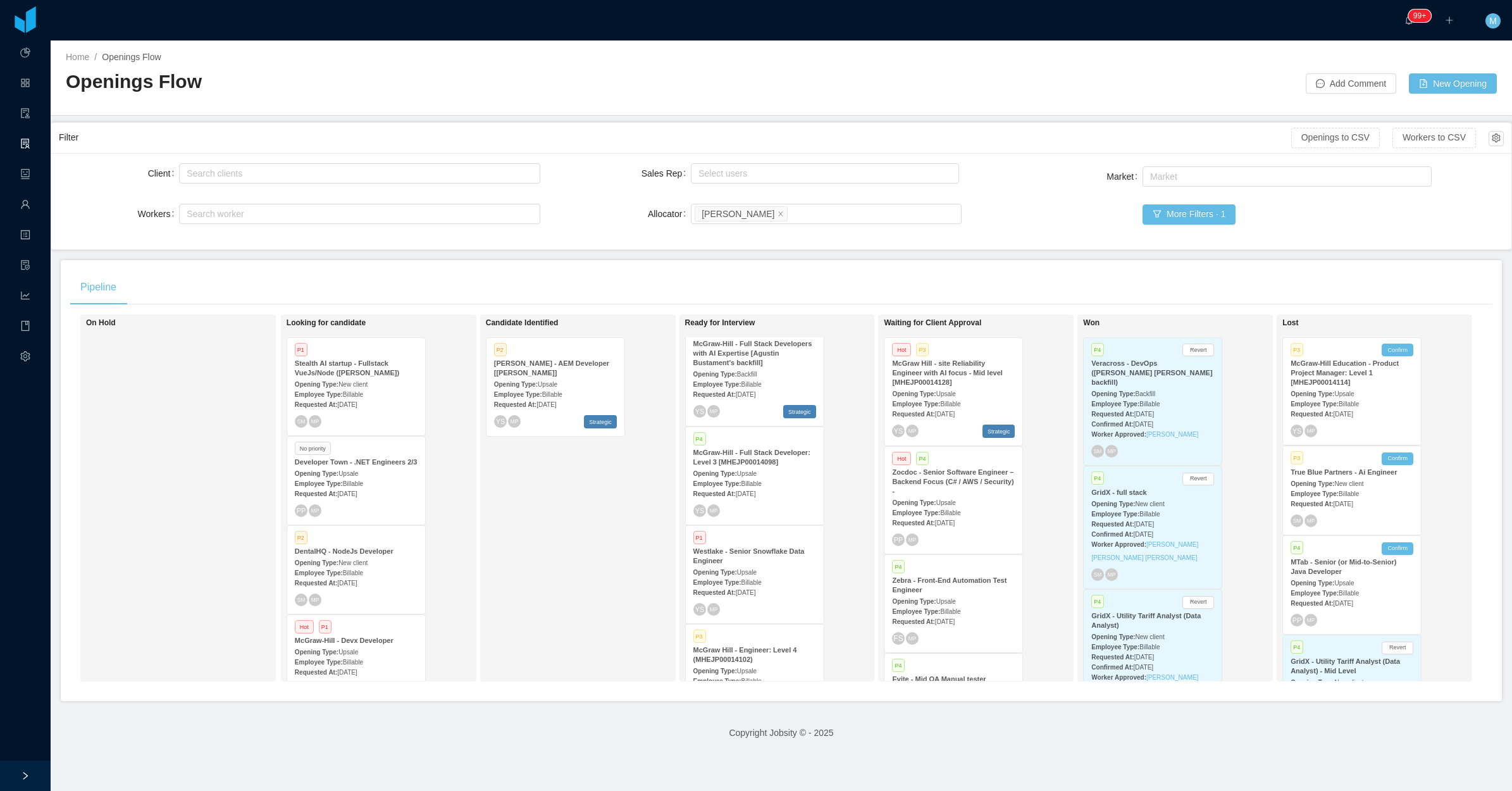
click at [552, 525] on div "Candidate Identified P2 McGraw-Hill - AEM Developer [Vijay Yadav] Opening Type:…" at bounding box center [574, 498] width 177 height 356
click at [573, 568] on div "Candidate Identified P2 McGraw-Hill - AEM Developer [Vijay Yadav] Opening Type:…" at bounding box center [574, 498] width 177 height 356
drag, startPoint x: 23, startPoint y: 772, endPoint x: 32, endPoint y: 416, distance: 356.1
click at [23, 772] on icon "icon: right" at bounding box center [26, 776] width 9 height 9
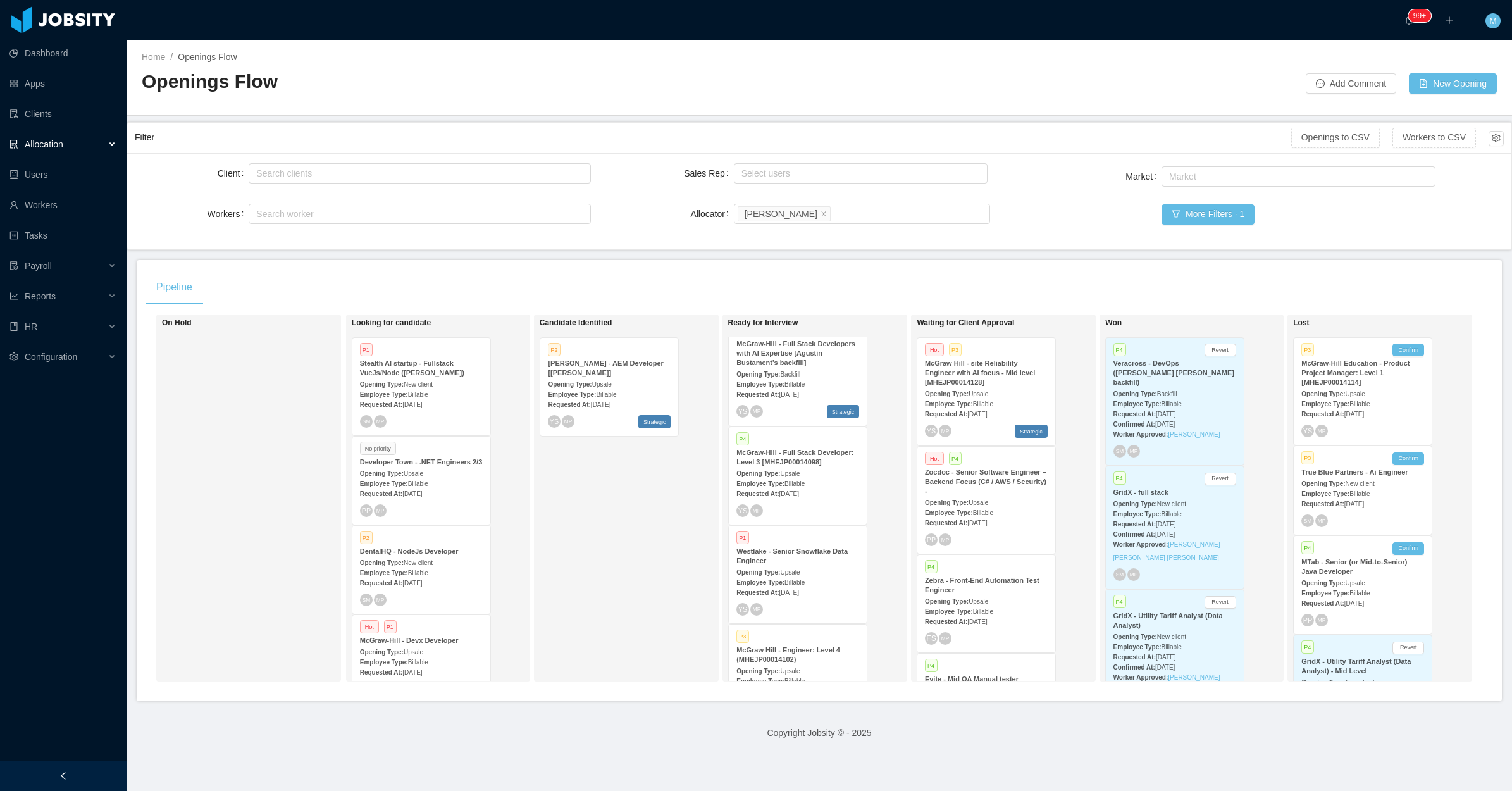
click at [105, 143] on div "Allocation" at bounding box center [63, 144] width 127 height 25
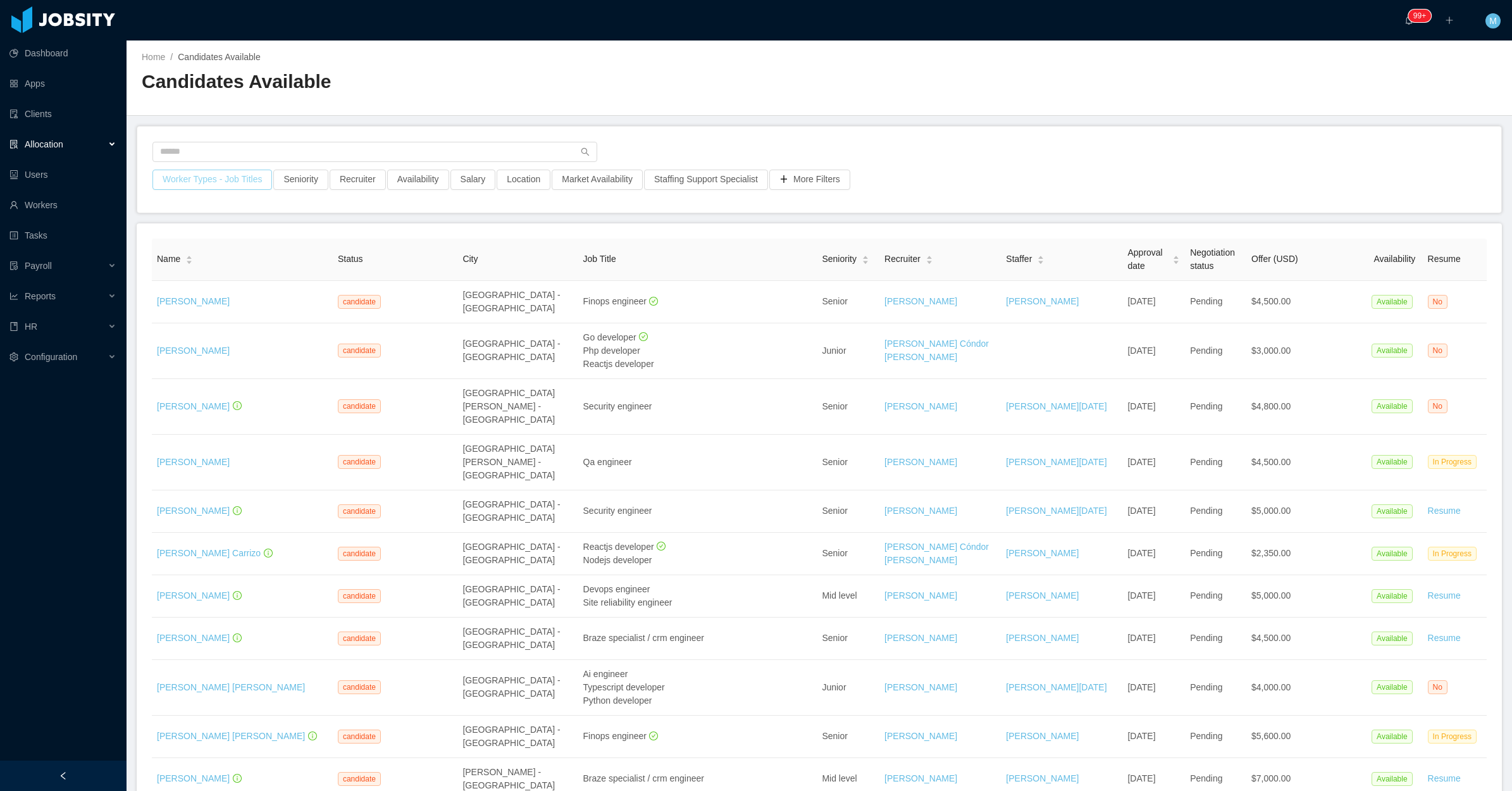
click at [230, 181] on button "Worker Types - Job Titles" at bounding box center [212, 180] width 120 height 20
click at [181, 280] on div "Job Titles" at bounding box center [209, 286] width 169 height 13
type input "***"
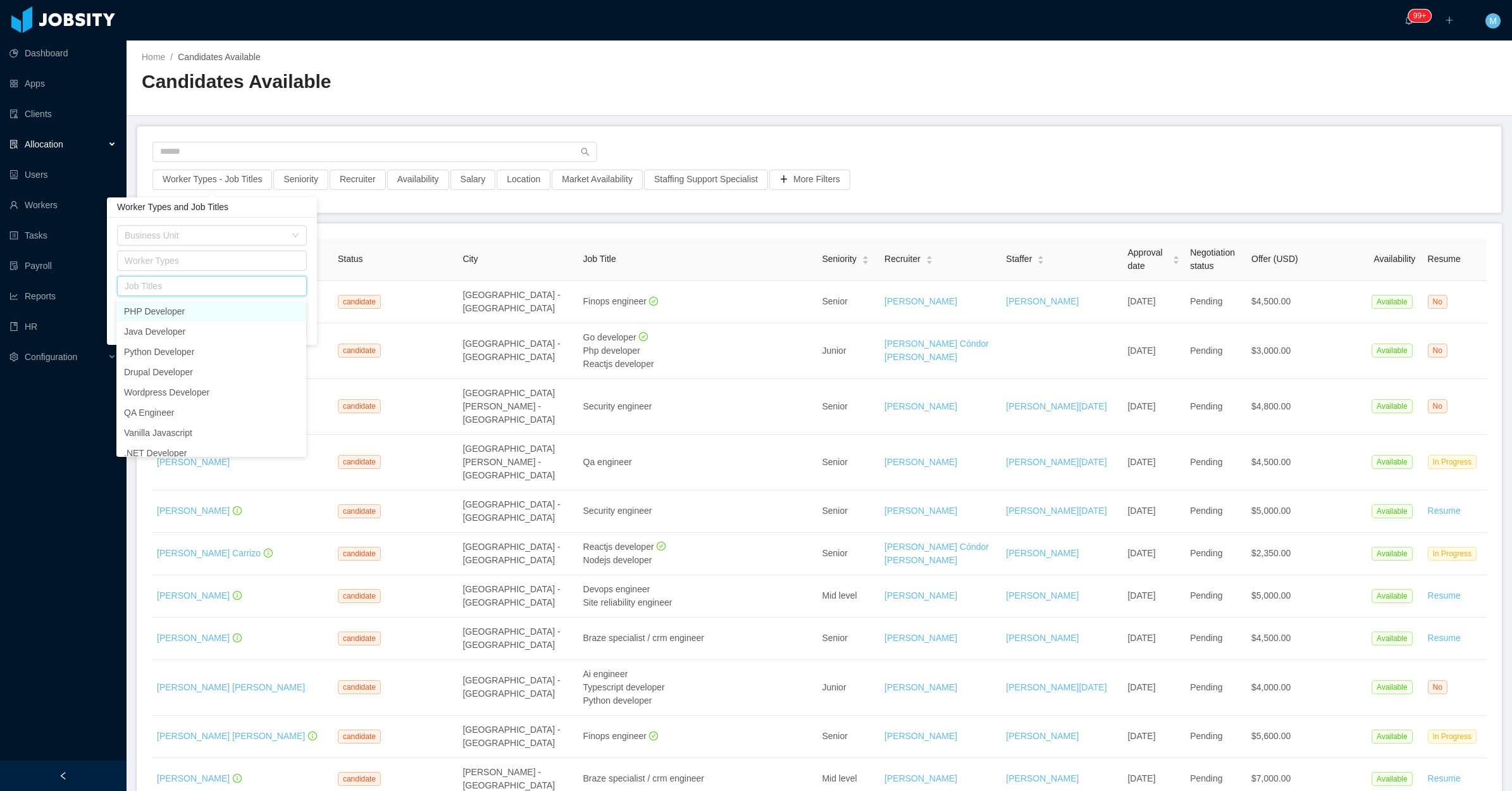
click at [175, 285] on div "Job Titles" at bounding box center [209, 285] width 179 height 19
type input "*"
type input "***"
click at [172, 290] on div "Job Titles cyb" at bounding box center [209, 285] width 179 height 19
type input "*"
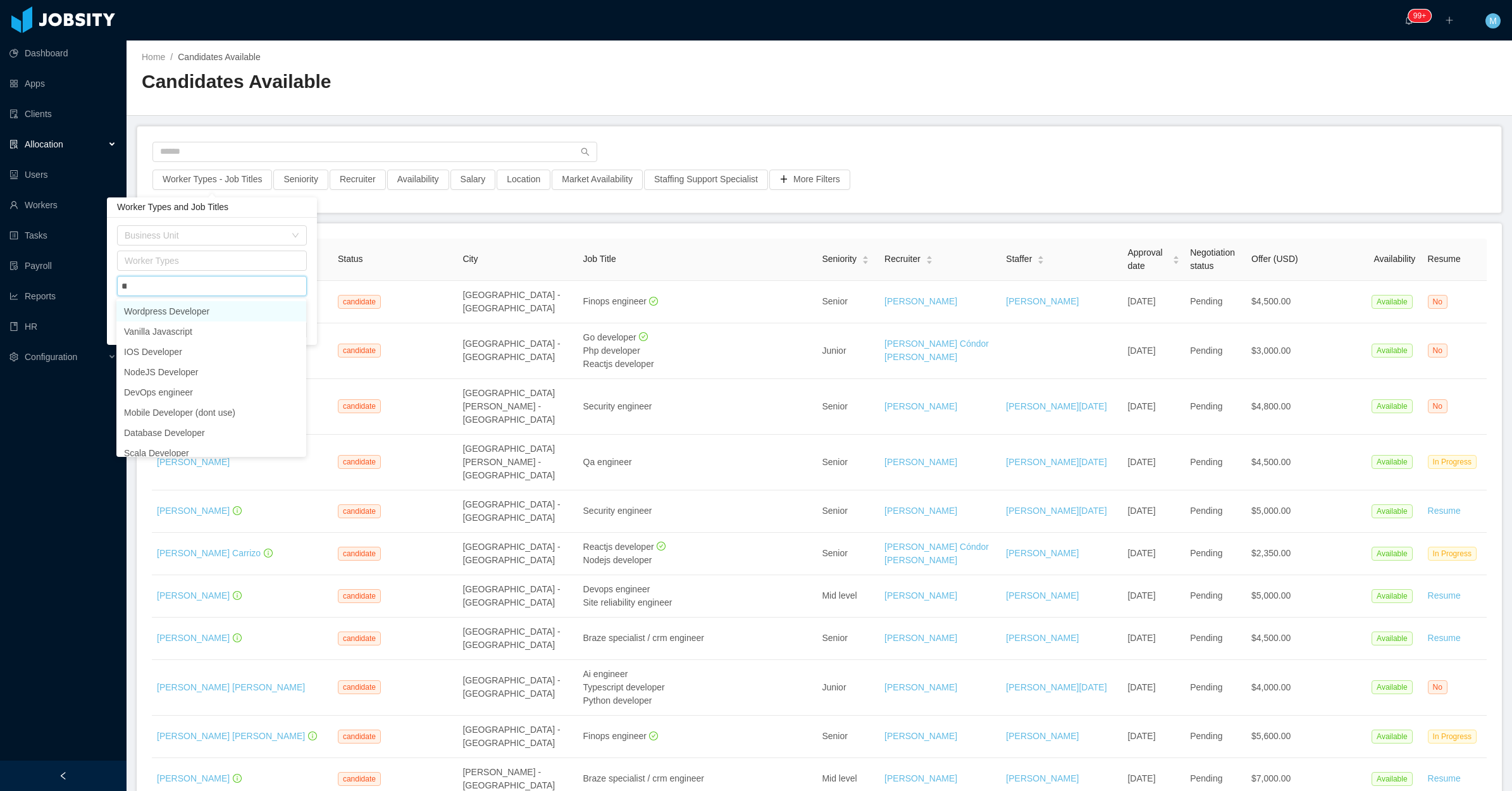
type input "***"
drag, startPoint x: 212, startPoint y: 324, endPoint x: 260, endPoint y: 295, distance: 56.1
click at [215, 333] on li "Cibersecurity Engineer" at bounding box center [211, 332] width 190 height 20
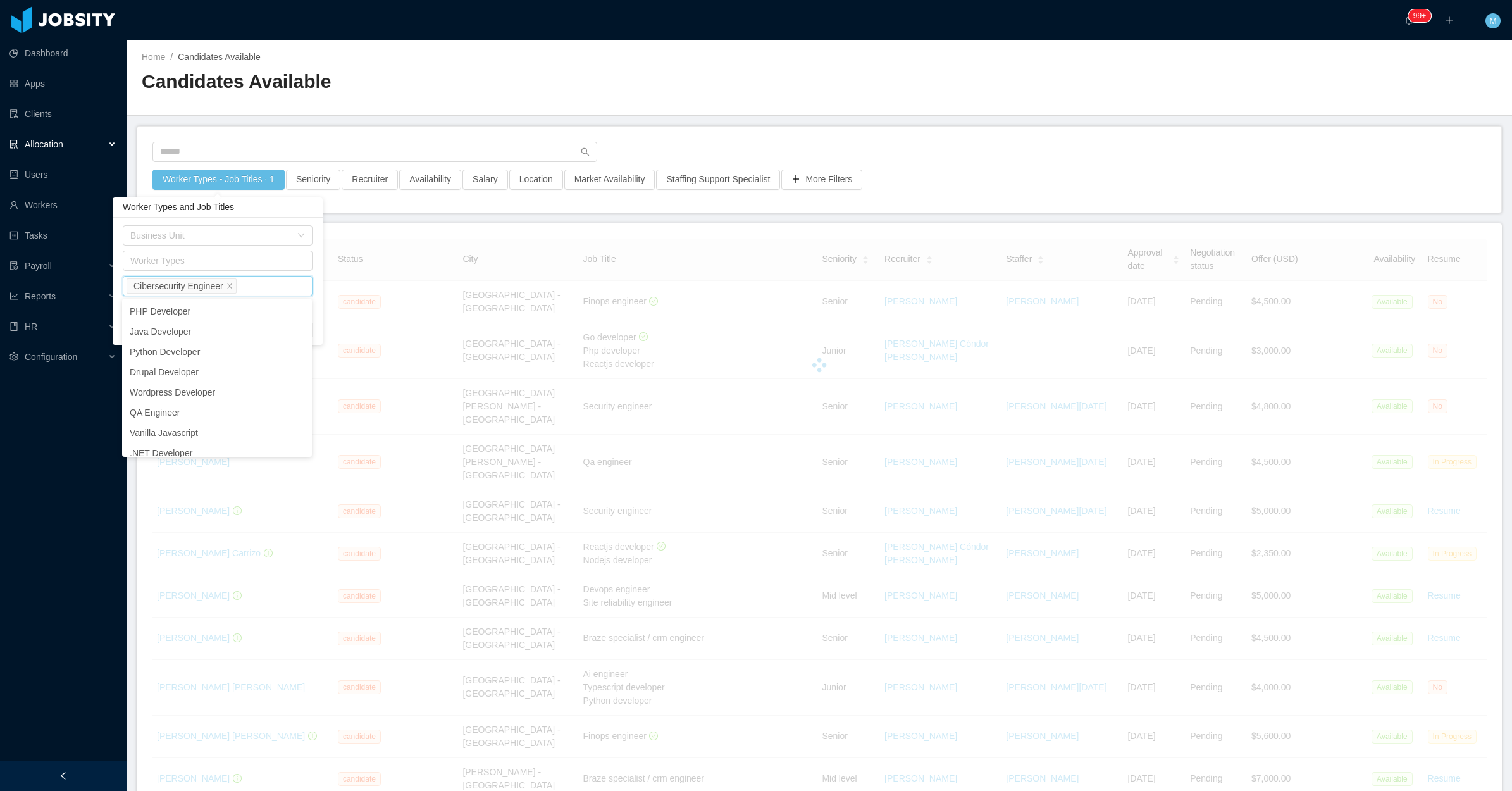
click at [674, 89] on h2 "Candidates Available" at bounding box center [480, 82] width 677 height 26
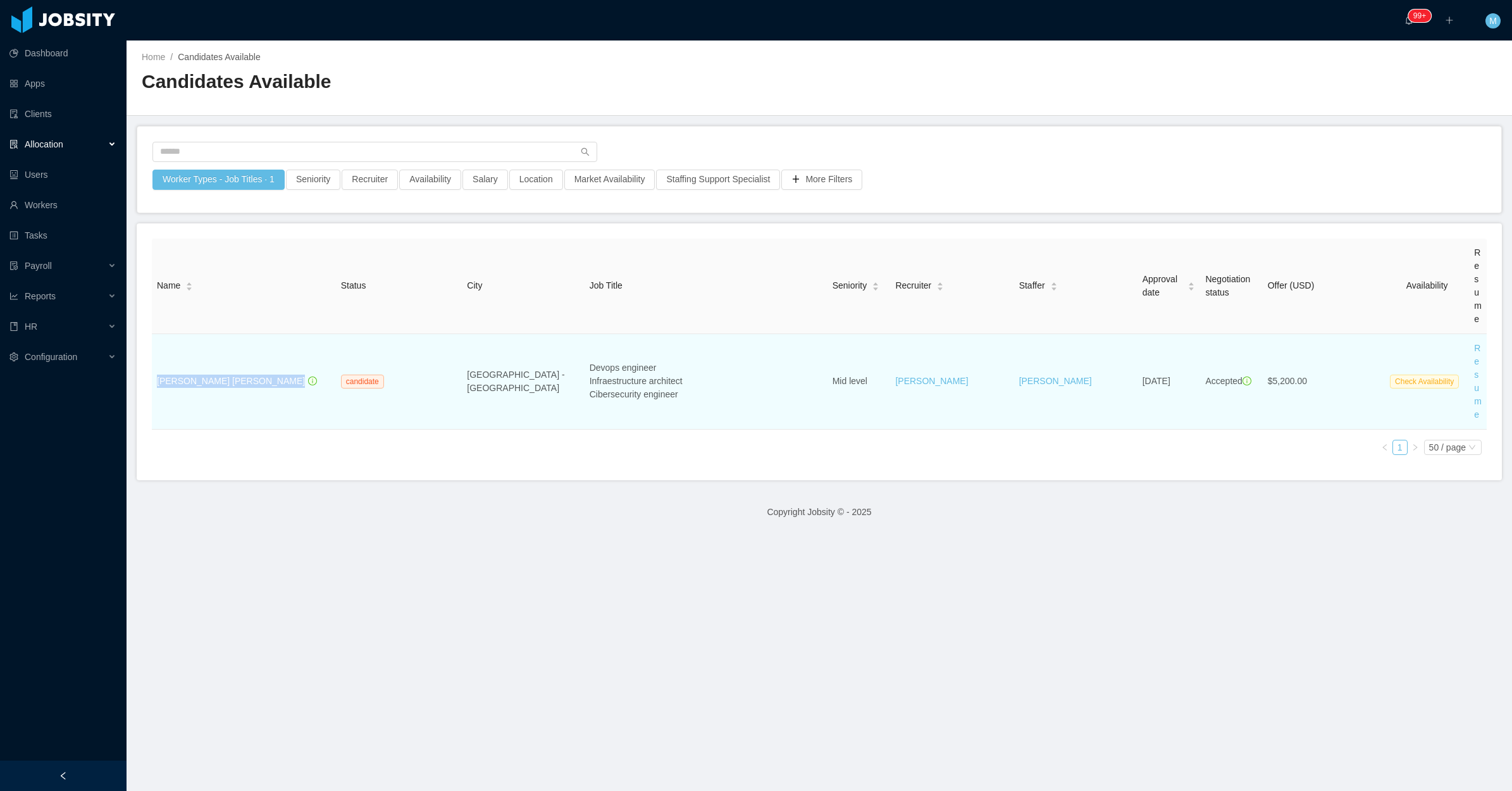
drag, startPoint x: 297, startPoint y: 377, endPoint x: 156, endPoint y: 380, distance: 141.0
click at [156, 380] on td "[PERSON_NAME] [PERSON_NAME]" at bounding box center [244, 382] width 184 height 95
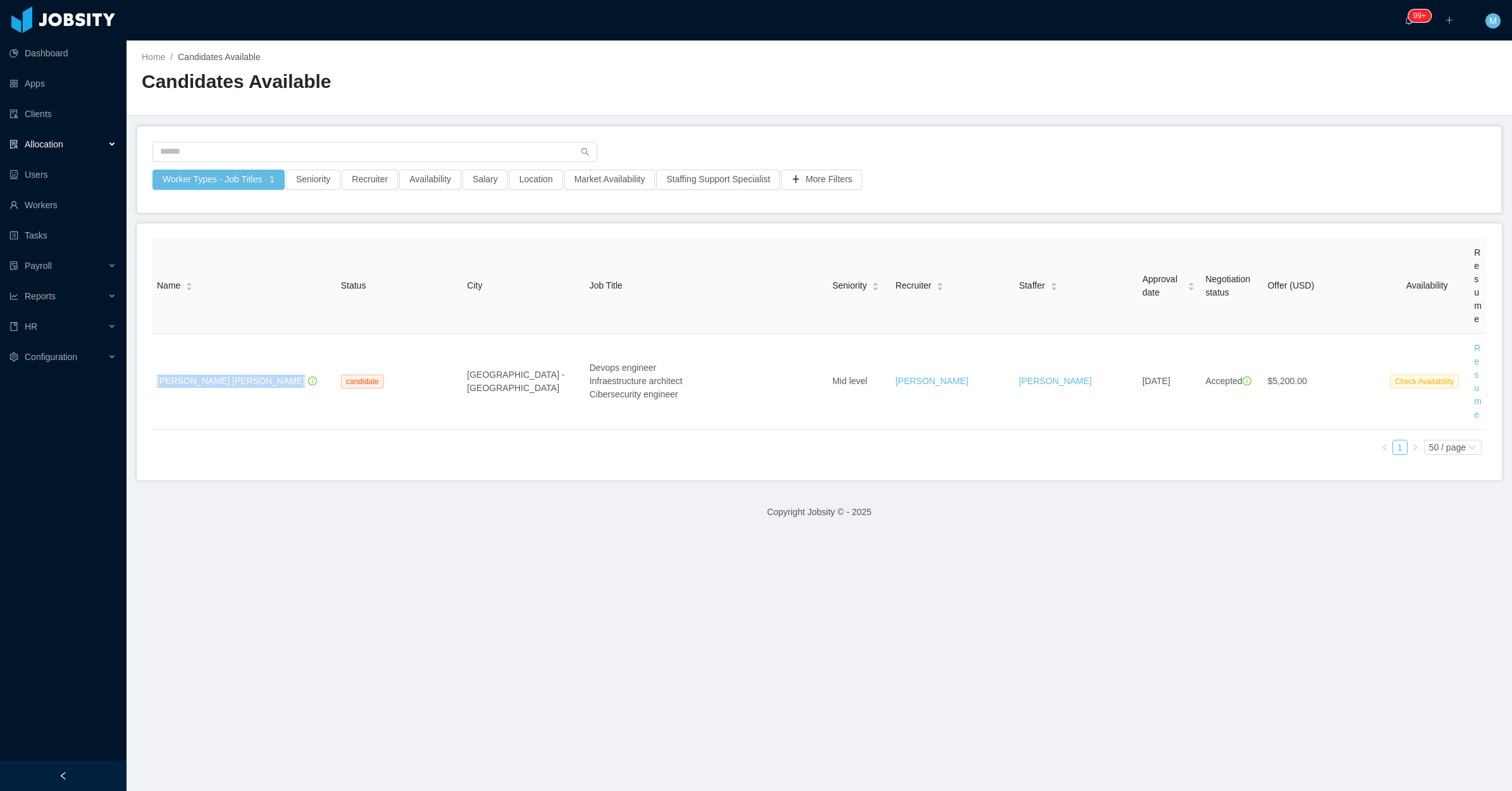
copy div "[PERSON_NAME] [PERSON_NAME]"
